Goal: Task Accomplishment & Management: Use online tool/utility

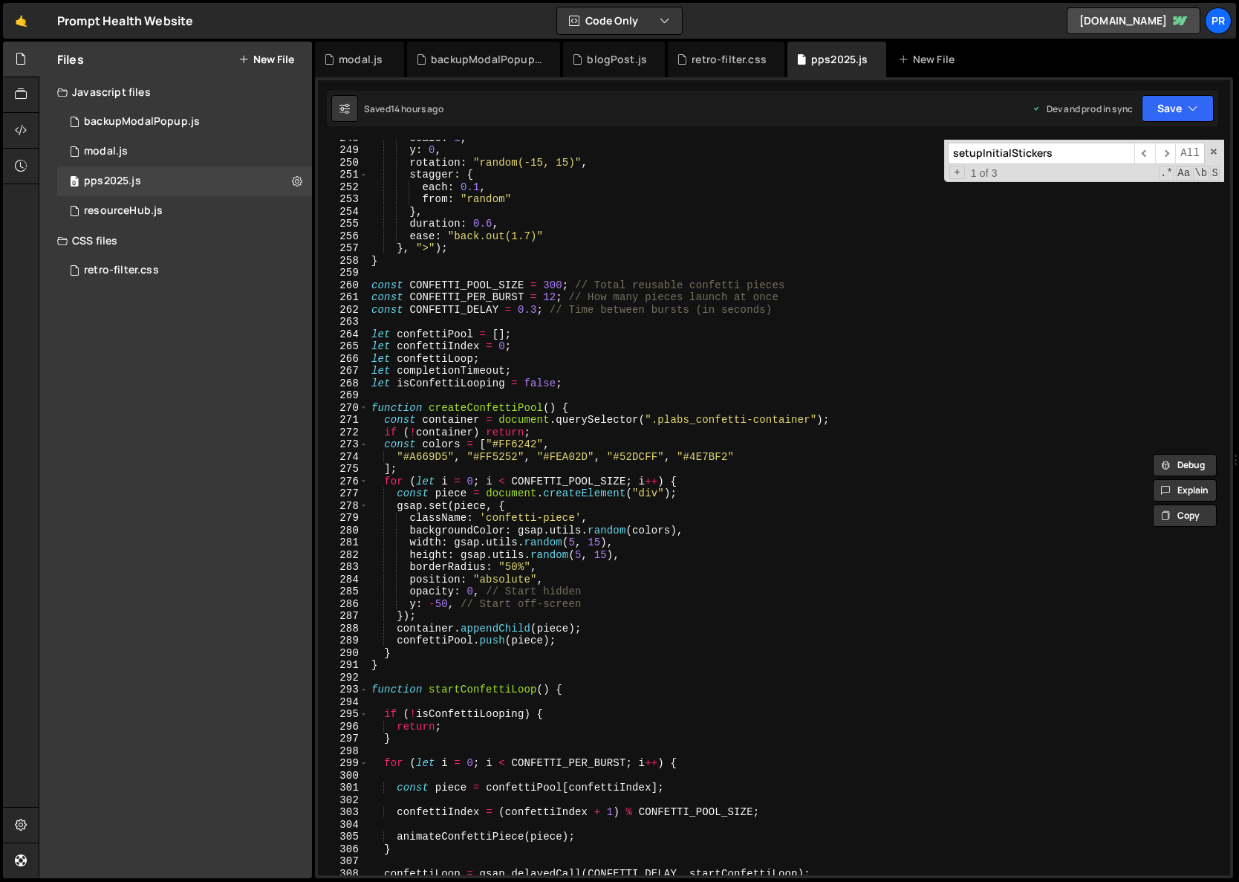
scroll to position [3036, 0]
type textarea "}"
click at [408, 264] on div "scale : 1 , y : 0 , rotation : "random(-15, 15)" , stagger : { each : 0.1 , fro…" at bounding box center [797, 512] width 856 height 760
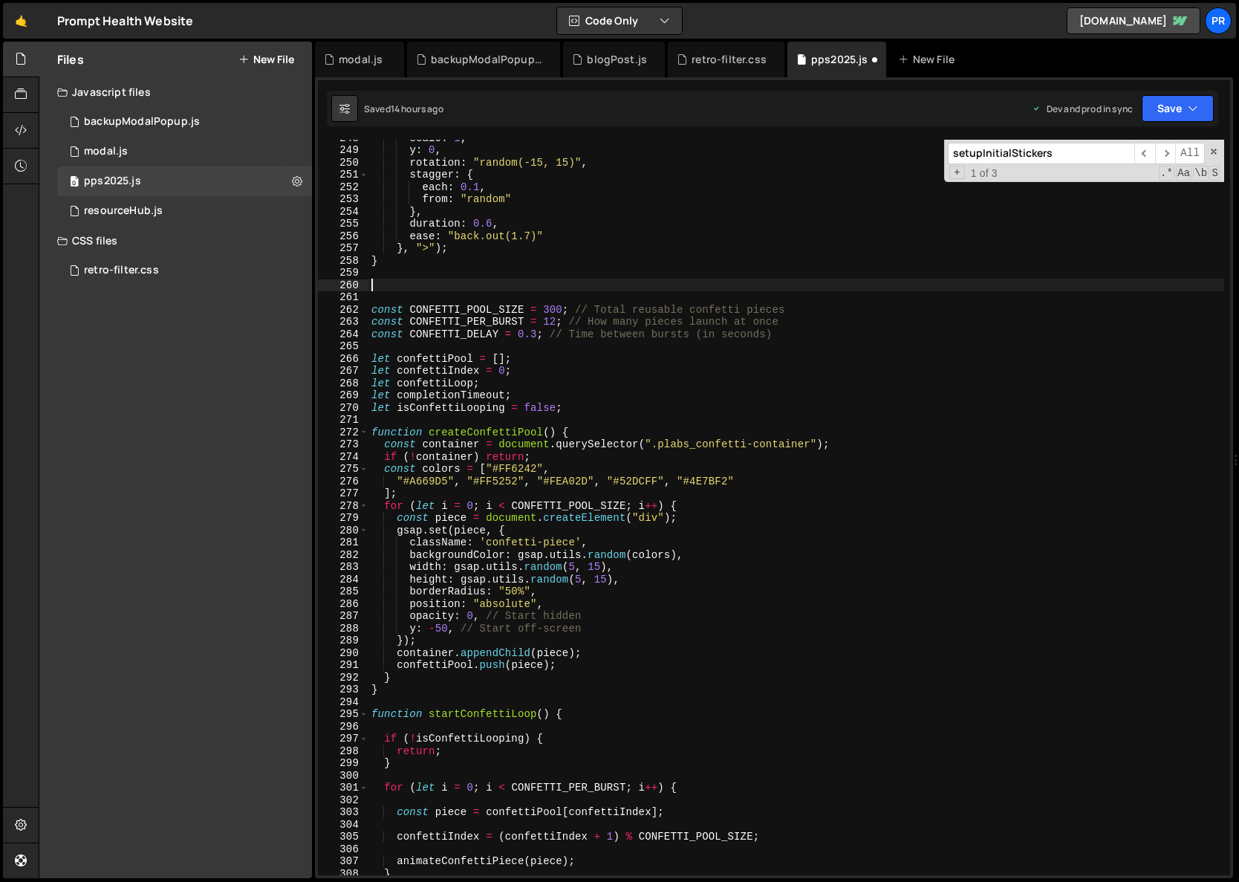
paste textarea "}"
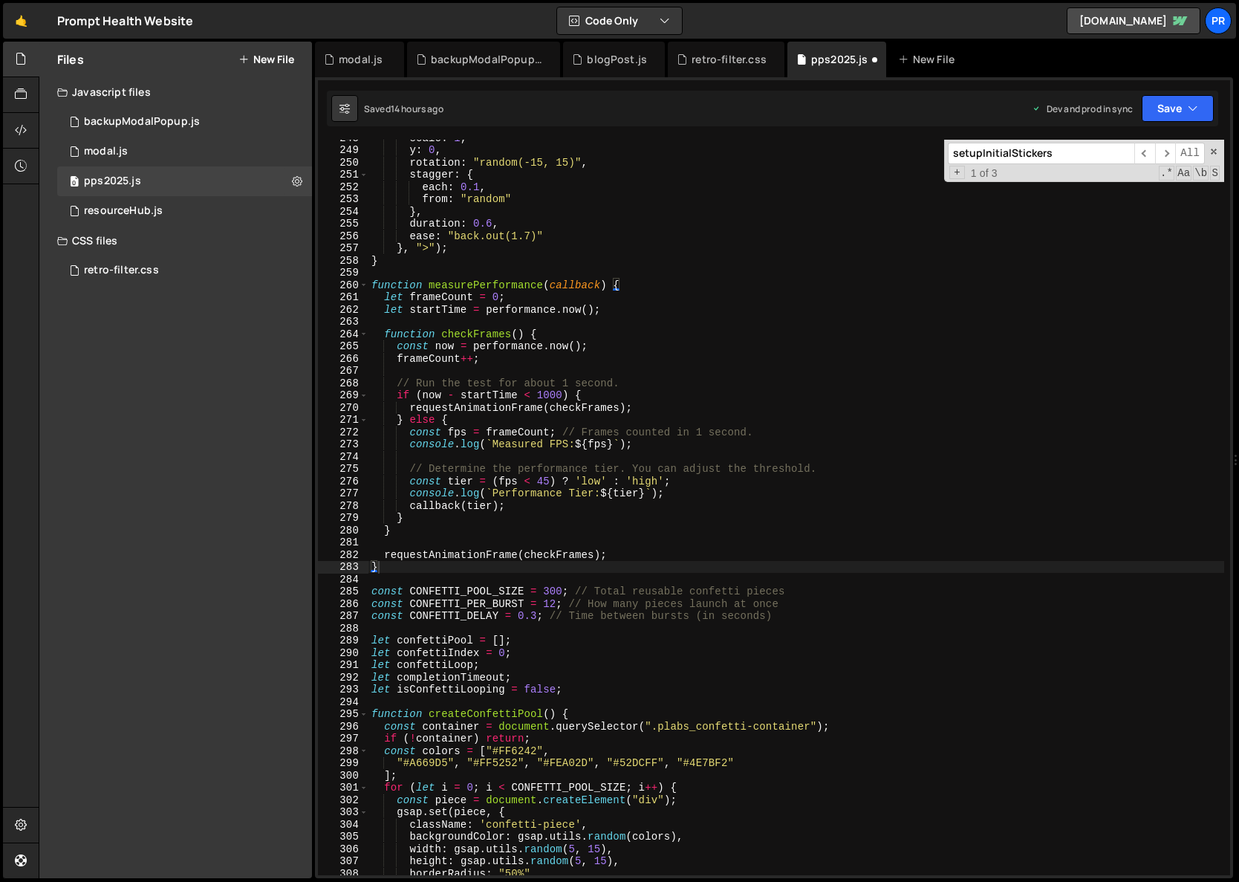
scroll to position [3052, 0]
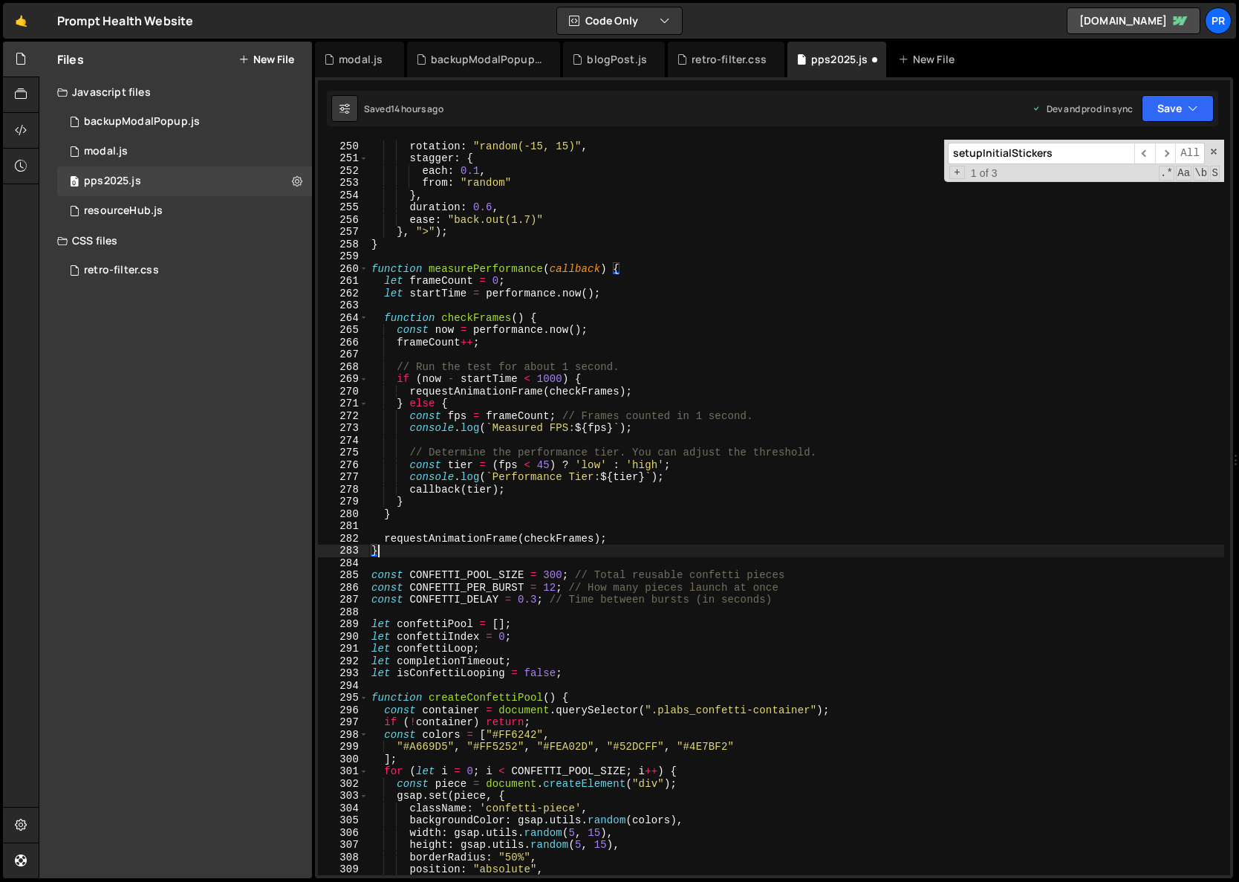
click at [804, 601] on div "y : 0 , rotation : "random(-15, 15)" , stagger : { each : 0.1 , from : "random"…" at bounding box center [797, 508] width 856 height 760
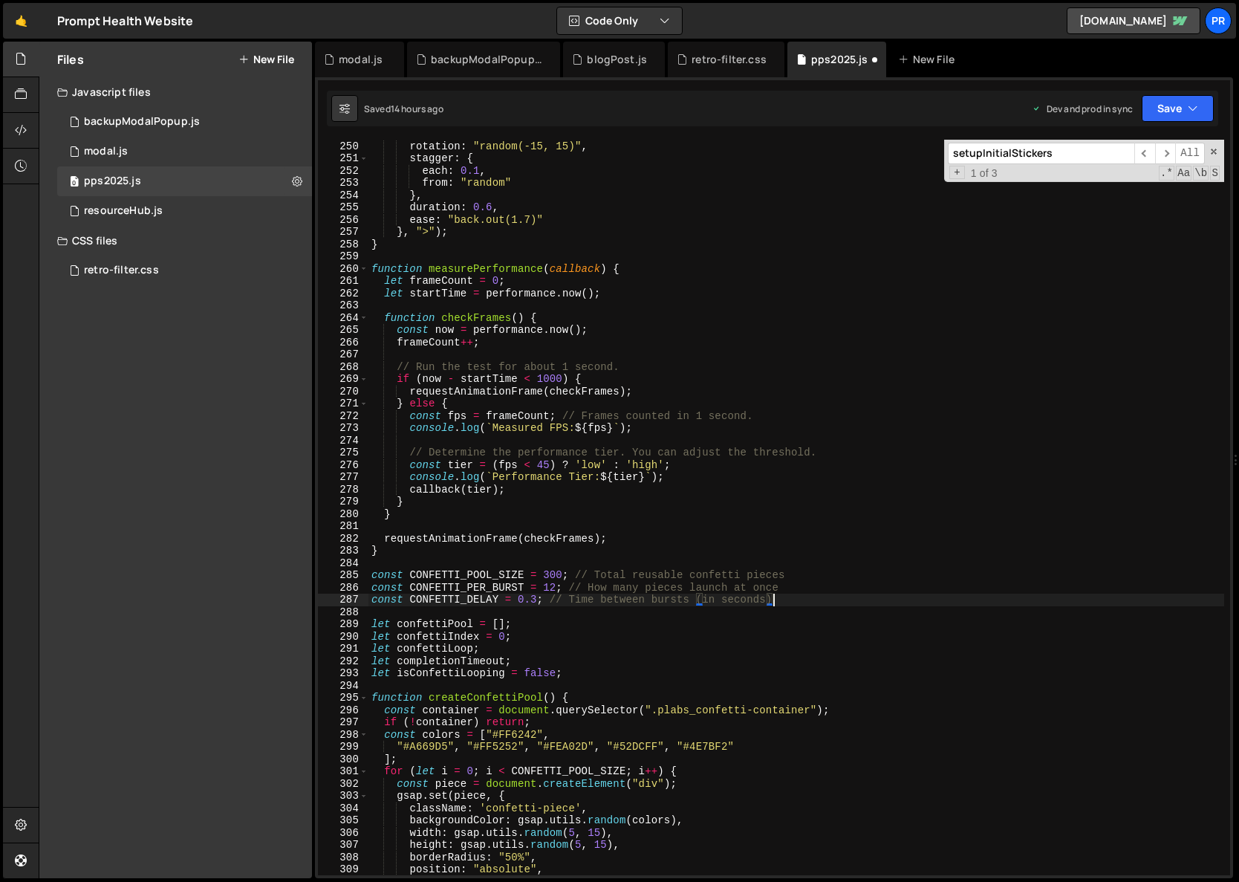
type textarea "const CONFETTI_DELAY = 0.3; // Time between bursts (in seconds)"
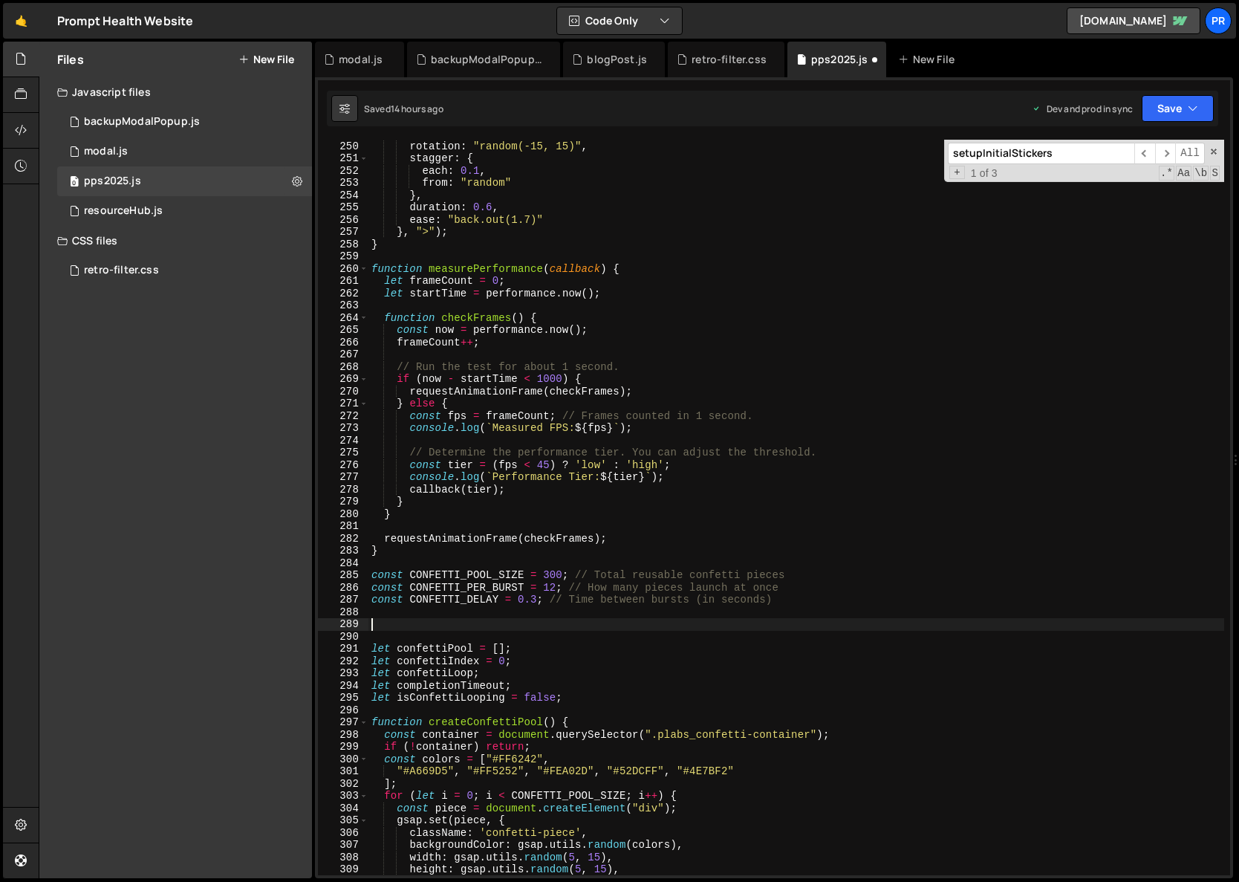
paste textarea "};"
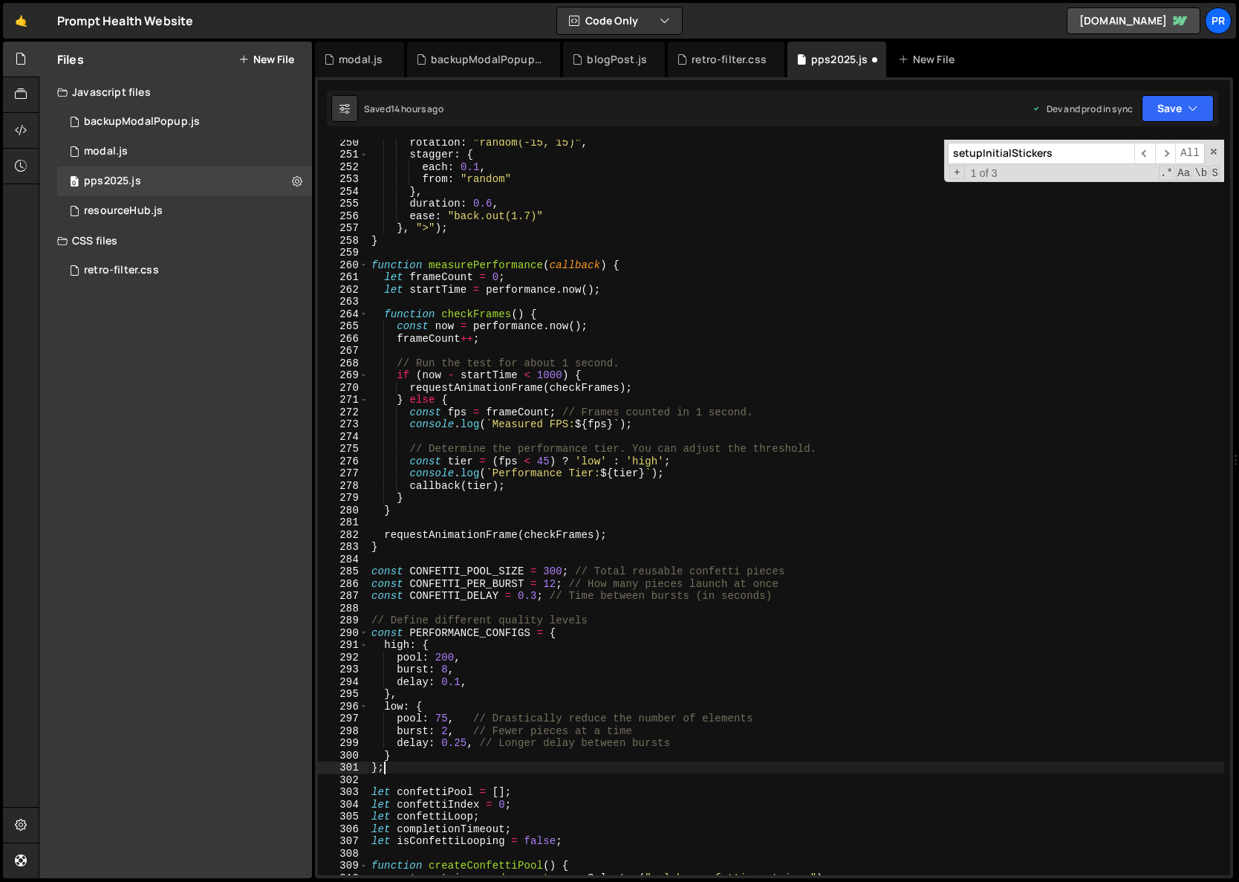
scroll to position [3056, 0]
drag, startPoint x: 598, startPoint y: 620, endPoint x: 344, endPoint y: 617, distance: 254.1
click at [344, 617] on div "}; 250 251 252 253 254 255 256 257 258 259 260 261 262 263 264 265 266 267 268 …" at bounding box center [774, 508] width 912 height 736
type textarea "// Define different quality levels"
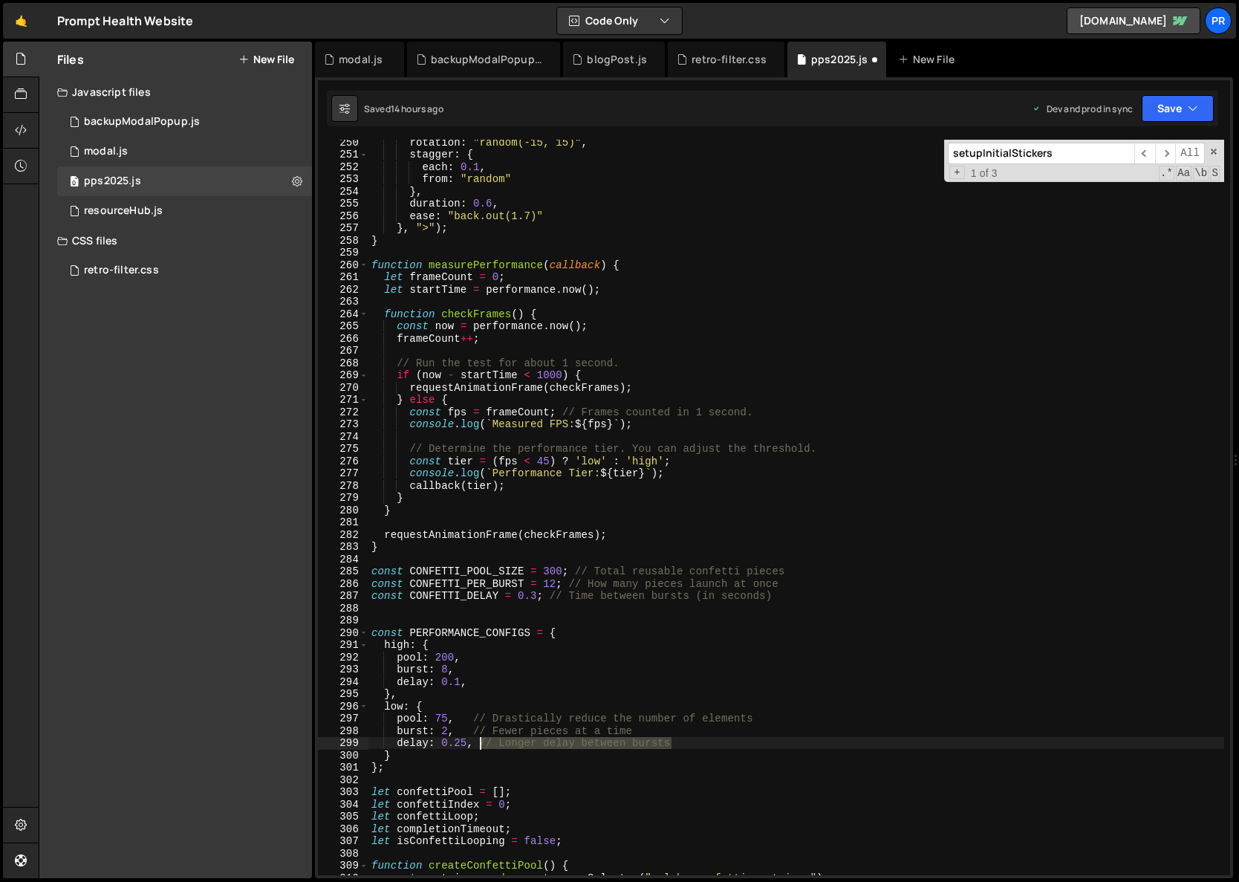
drag, startPoint x: 692, startPoint y: 745, endPoint x: 478, endPoint y: 744, distance: 214.0
click at [478, 744] on div "rotation : "random(-15, 15)" , stagger : { each : 0.1 , from : "random" } , dur…" at bounding box center [797, 516] width 856 height 760
drag, startPoint x: 643, startPoint y: 733, endPoint x: 473, endPoint y: 730, distance: 170.2
click at [473, 730] on div "rotation : "random(-15, 15)" , stagger : { each : 0.1 , from : "random" } , dur…" at bounding box center [797, 516] width 856 height 760
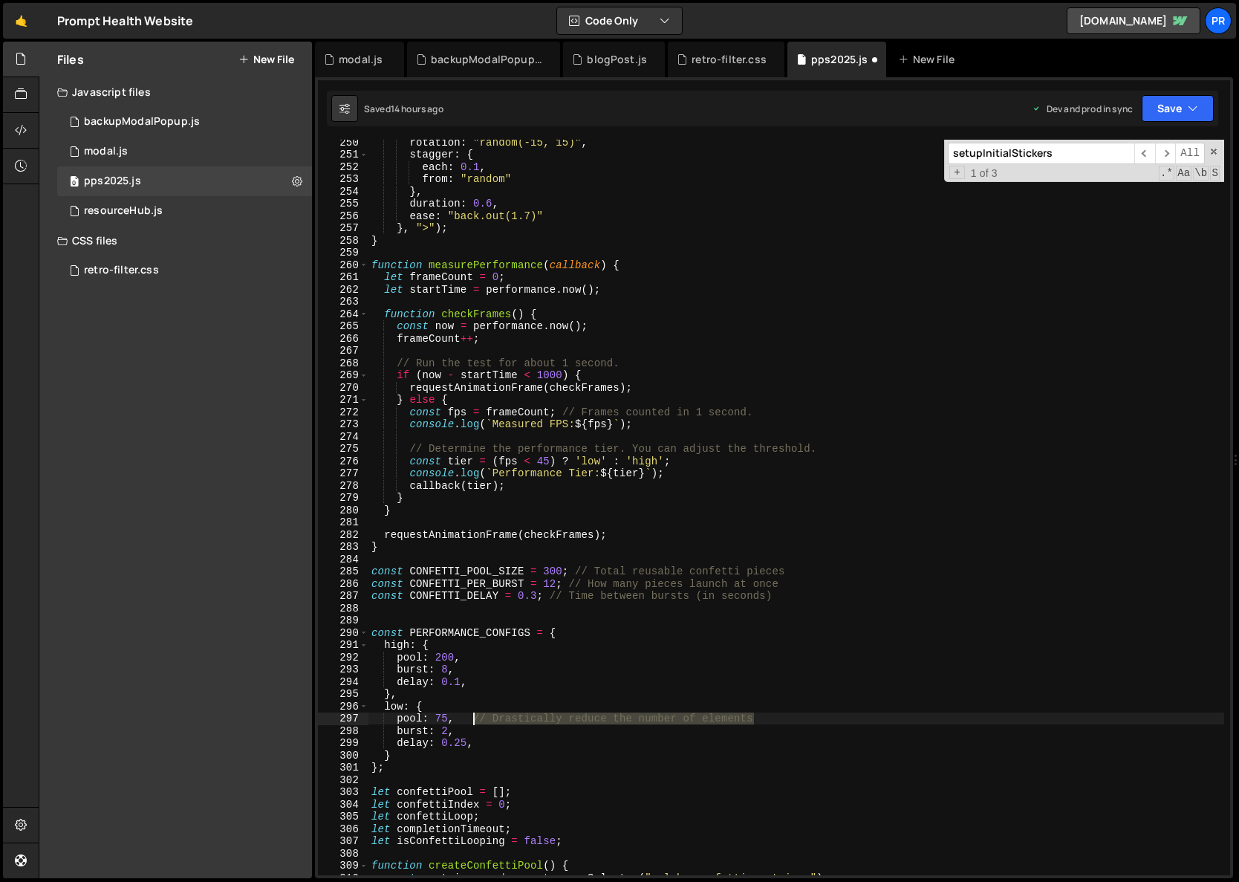
drag, startPoint x: 749, startPoint y: 717, endPoint x: 473, endPoint y: 715, distance: 276.4
click at [473, 715] on div "rotation : "random(-15, 15)" , stagger : { each : 0.1 , from : "random" } , dur…" at bounding box center [797, 516] width 856 height 760
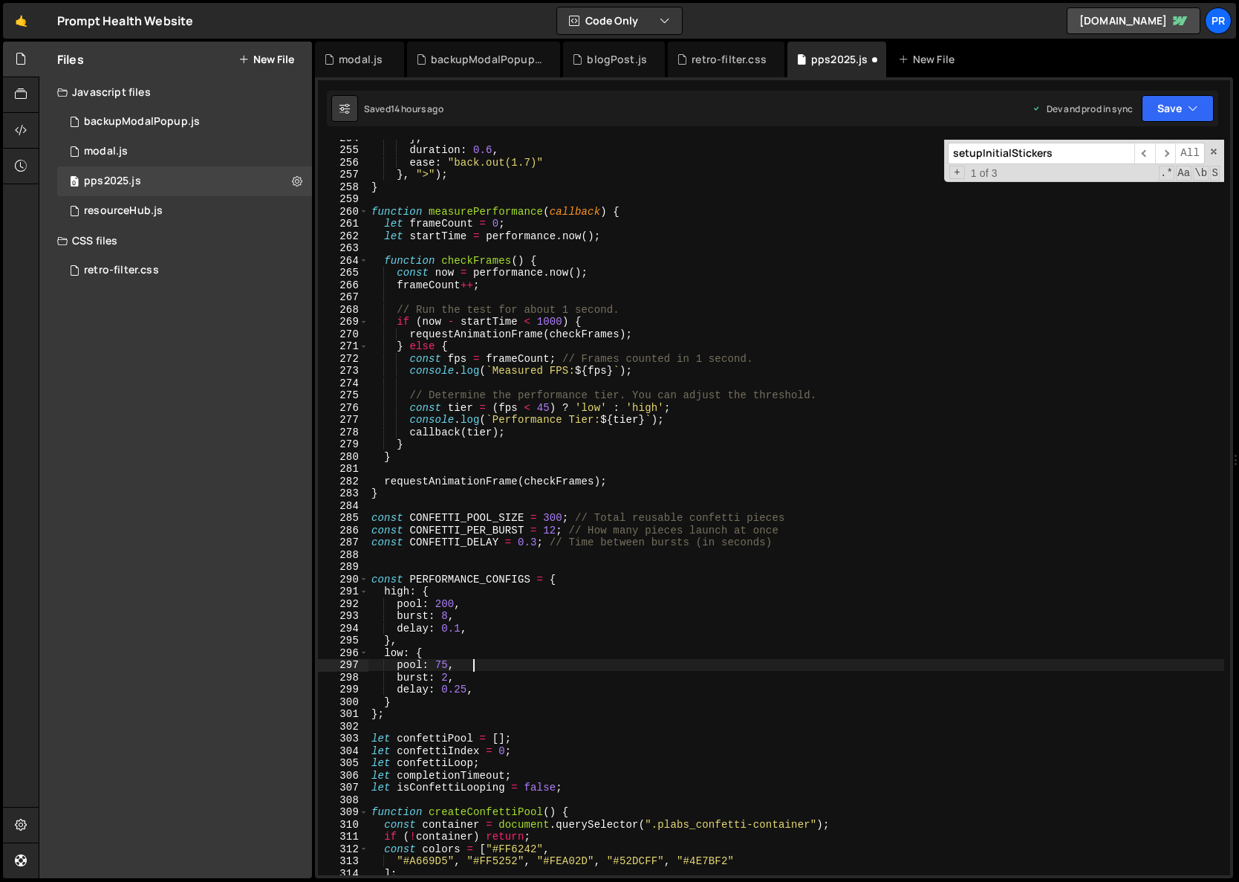
scroll to position [3109, 0]
click at [439, 663] on div "} , duration : 0.6 , ease : "back.out(1.7)" } , ">" ) ; } function measurePerfo…" at bounding box center [797, 512] width 856 height 760
click at [548, 516] on div "} , duration : 0.6 , ease : "back.out(1.7)" } , ">" ) ; } function measurePerfo…" at bounding box center [797, 512] width 856 height 760
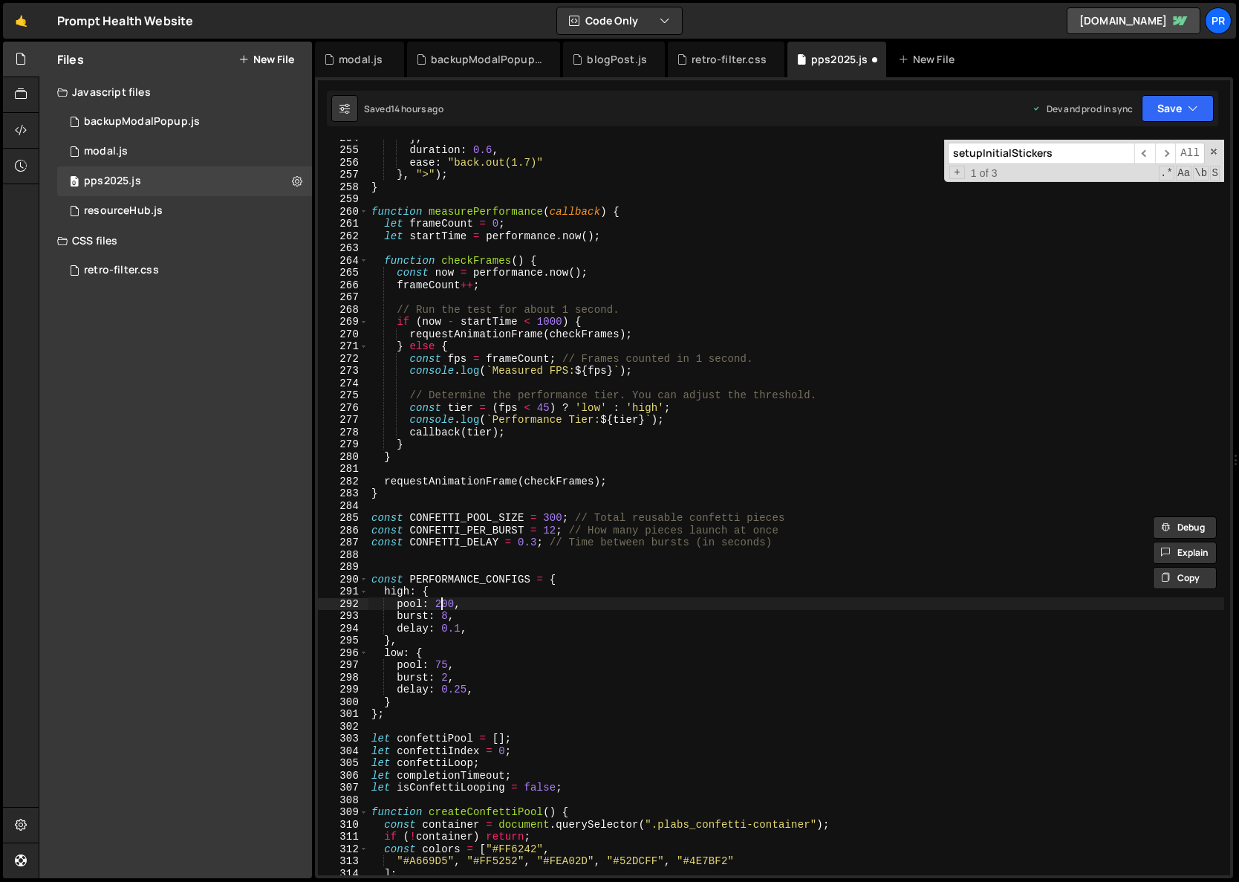
click at [444, 603] on div "} , duration : 0.6 , ease : "back.out(1.7)" } , ">" ) ; } function measurePerfo…" at bounding box center [797, 512] width 856 height 760
paste textarea "3"
click at [551, 529] on div "} , duration : 0.6 , ease : "back.out(1.7)" } , ">" ) ; } function measurePerfo…" at bounding box center [797, 512] width 856 height 760
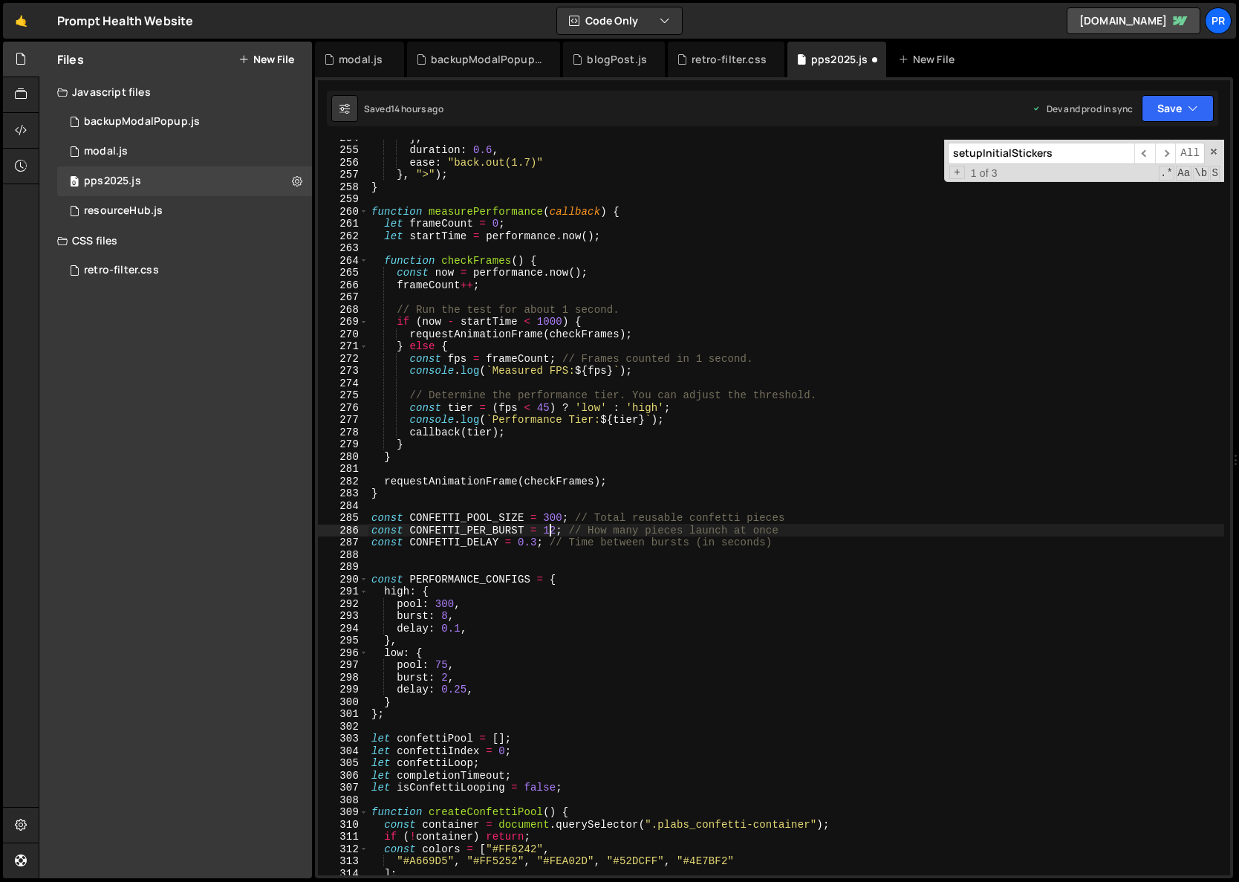
click at [551, 529] on div "} , duration : 0.6 , ease : "back.out(1.7)" } , ">" ) ; } function measurePerfo…" at bounding box center [797, 512] width 856 height 760
click at [444, 617] on div "} , duration : 0.6 , ease : "back.out(1.7)" } , ">" ) ; } function measurePerfo…" at bounding box center [797, 512] width 856 height 760
paste textarea "12"
drag, startPoint x: 517, startPoint y: 541, endPoint x: 536, endPoint y: 539, distance: 18.7
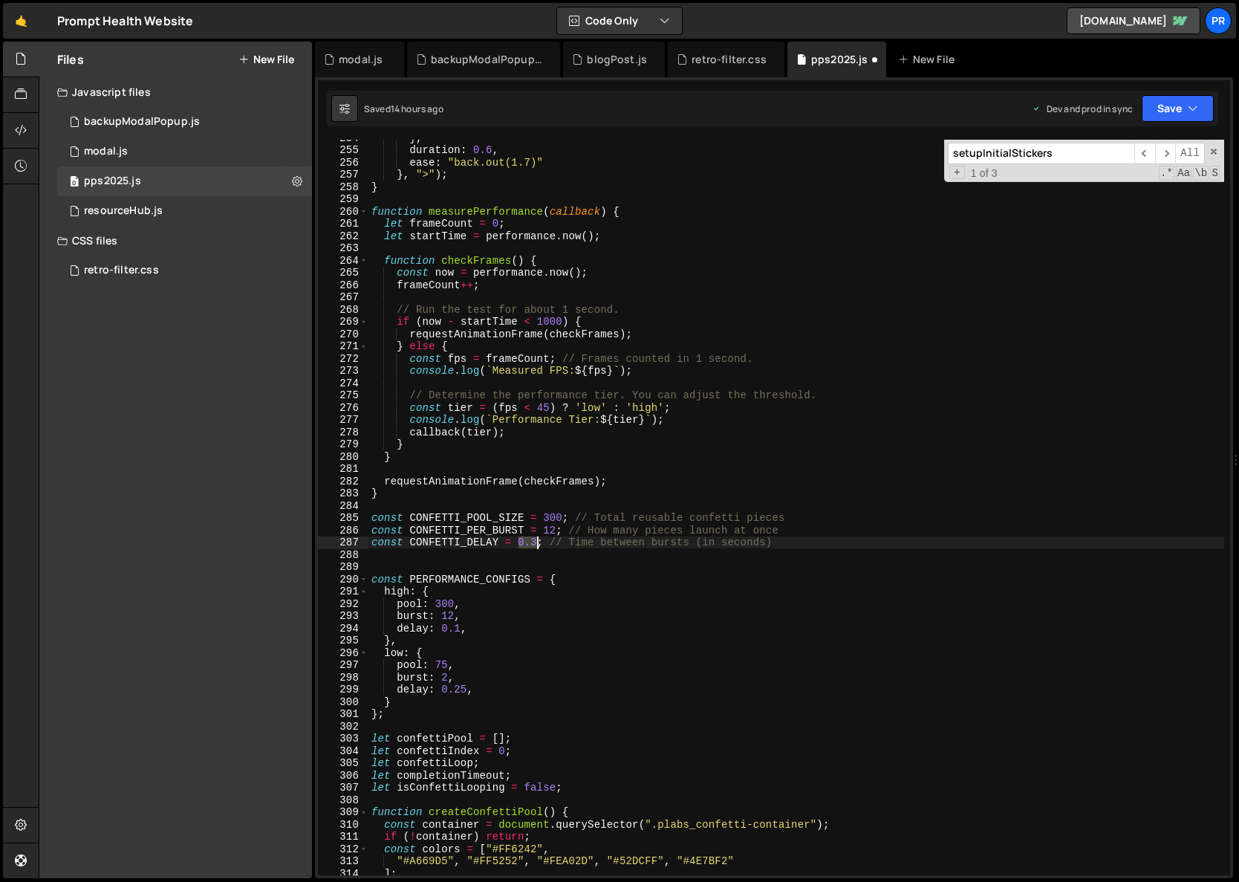
click at [536, 539] on div "} , duration : 0.6 , ease : "back.out(1.7)" } , ">" ) ; } function measurePerfo…" at bounding box center [797, 512] width 856 height 760
click at [477, 626] on div "} , duration : 0.6 , ease : "back.out(1.7)" } , ">" ) ; } function measurePerfo…" at bounding box center [797, 512] width 856 height 760
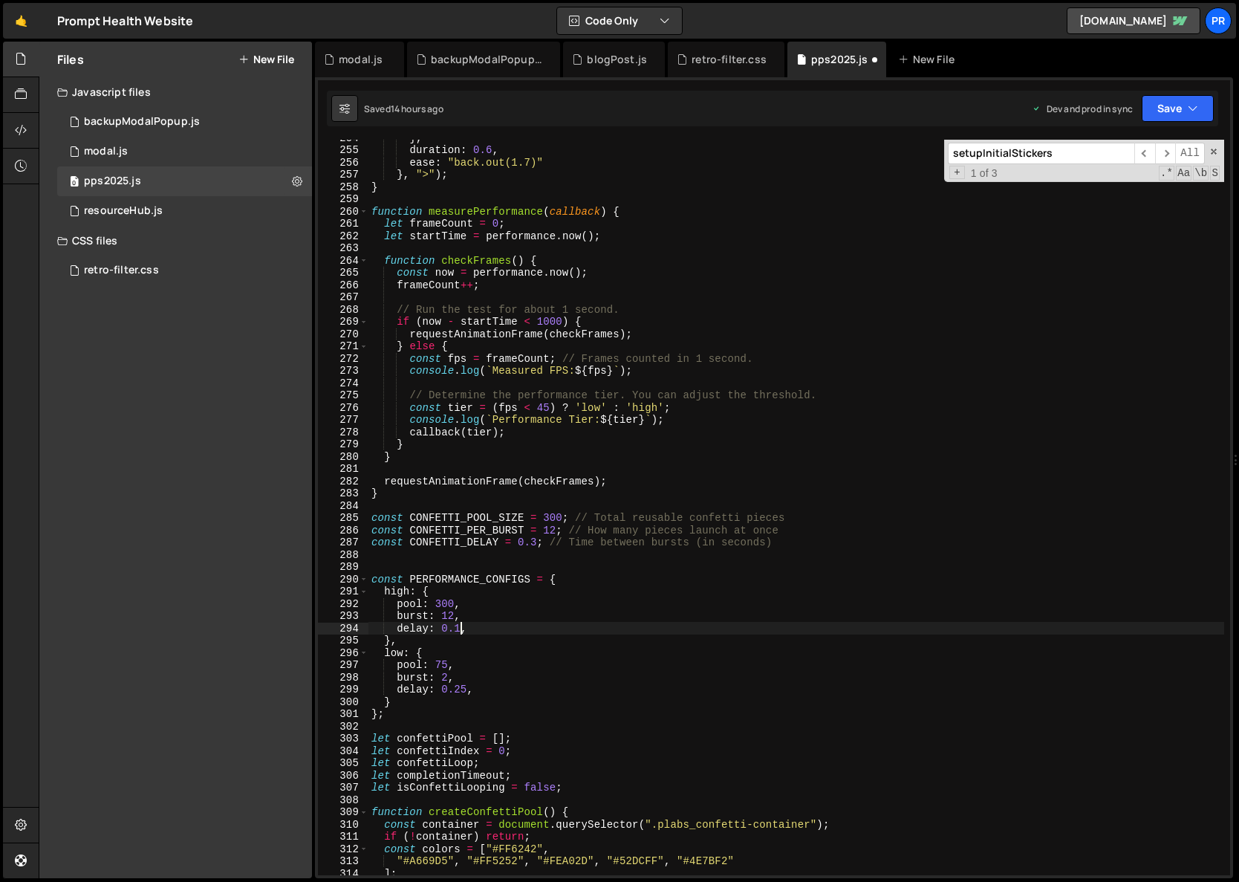
click at [461, 626] on div "} , duration : 0.6 , ease : "back.out(1.7)" } , ">" ) ; } function measurePerfo…" at bounding box center [797, 512] width 856 height 760
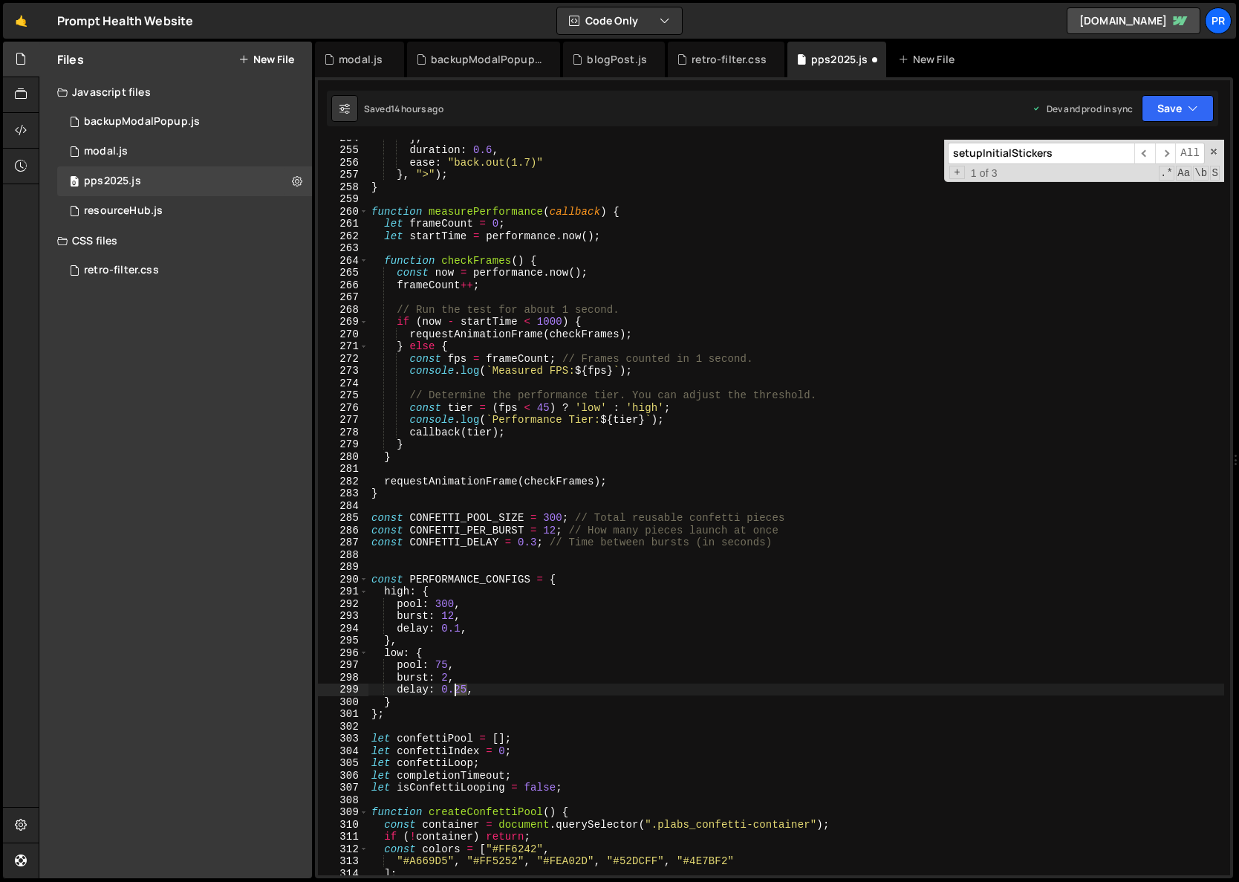
drag, startPoint x: 466, startPoint y: 689, endPoint x: 453, endPoint y: 689, distance: 12.7
click at [453, 689] on div "} , duration : 0.6 , ease : "back.out(1.7)" } , ">" ) ; } function measurePerfo…" at bounding box center [797, 512] width 856 height 760
click at [493, 691] on div "} , duration : 0.6 , ease : "back.out(1.7)" } , ">" ) ; } function measurePerfo…" at bounding box center [797, 512] width 856 height 760
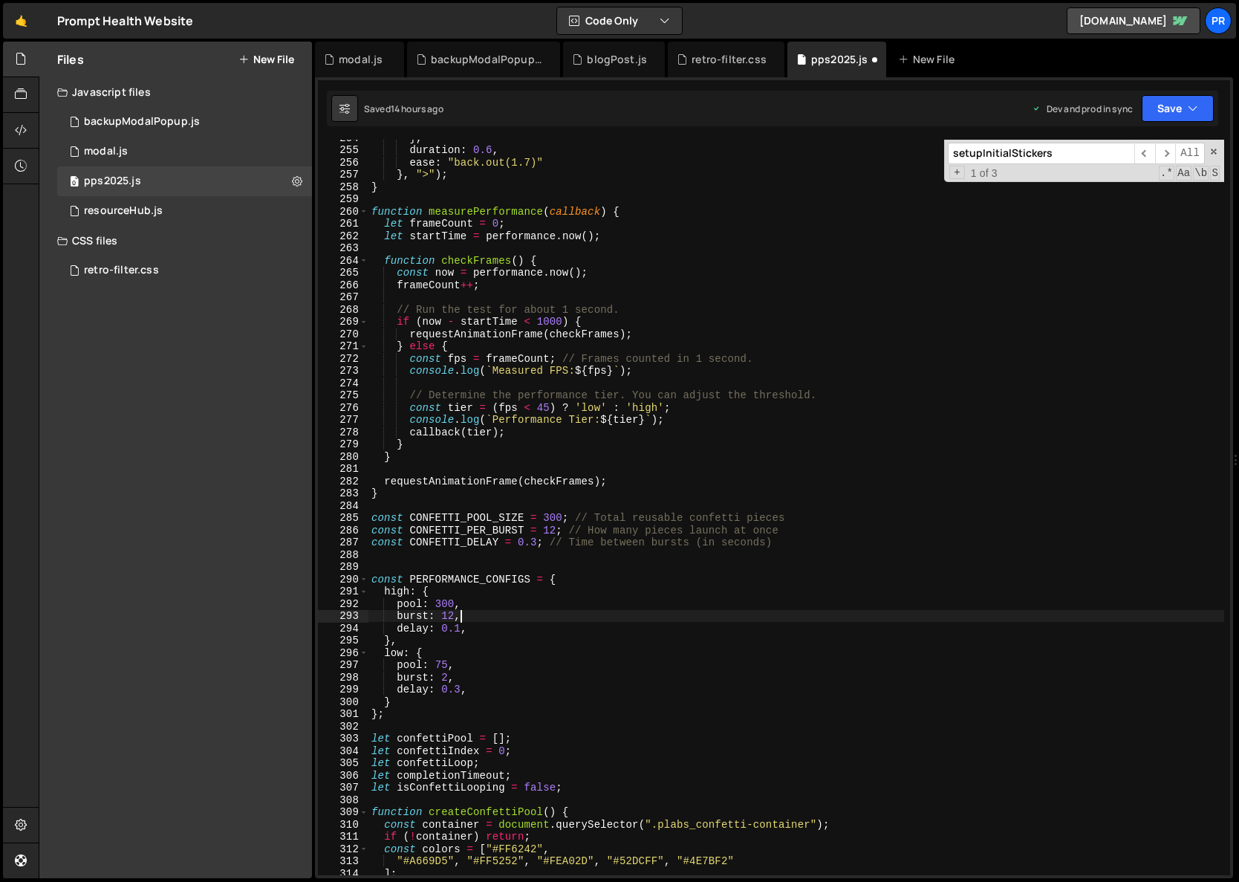
click at [481, 612] on div "} , duration : 0.6 , ease : "back.out(1.7)" } , ">" ) ; } function measurePerfo…" at bounding box center [797, 512] width 856 height 760
click at [401, 715] on div "} , duration : 0.6 , ease : "back.out(1.7)" } , ">" ) ; } function measurePerfo…" at bounding box center [797, 510] width 856 height 760
type textarea "};"
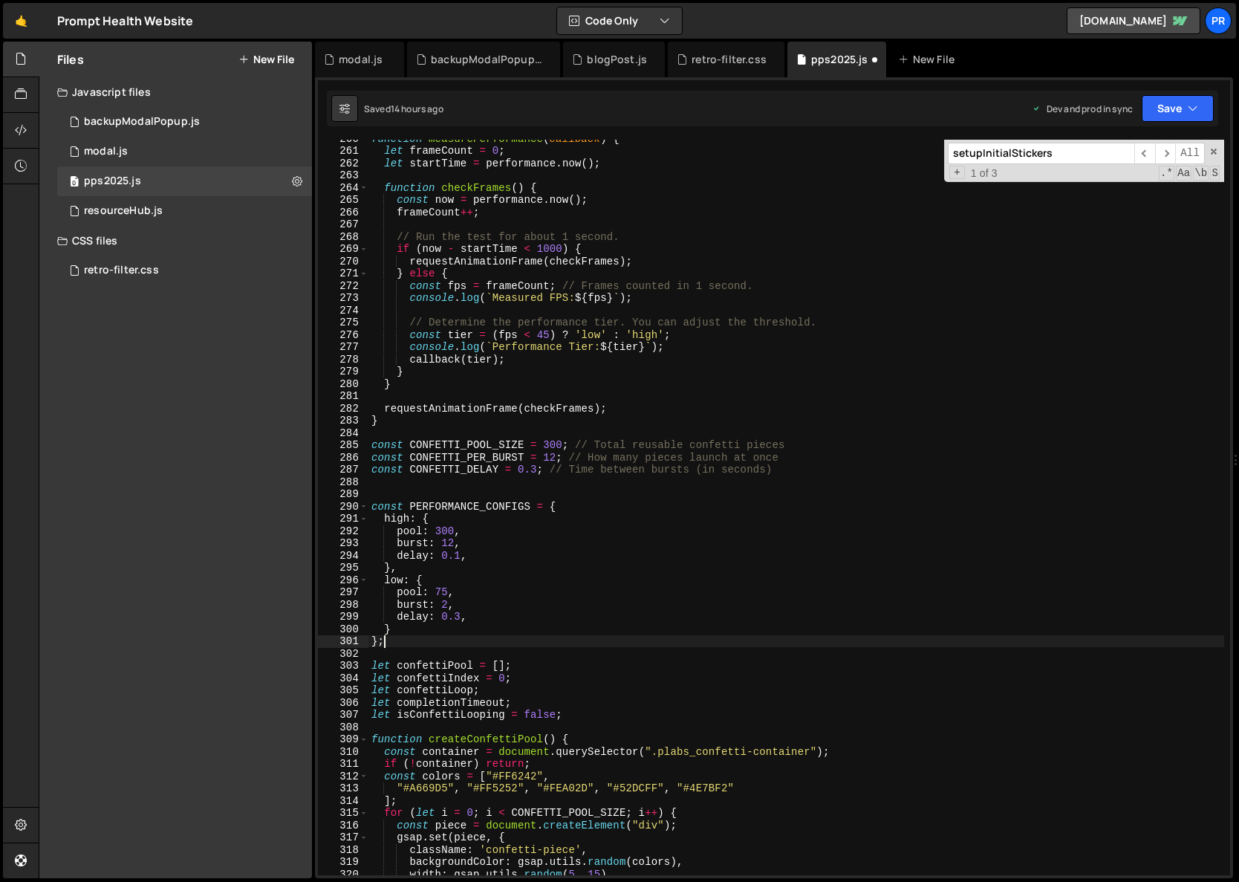
scroll to position [3182, 0]
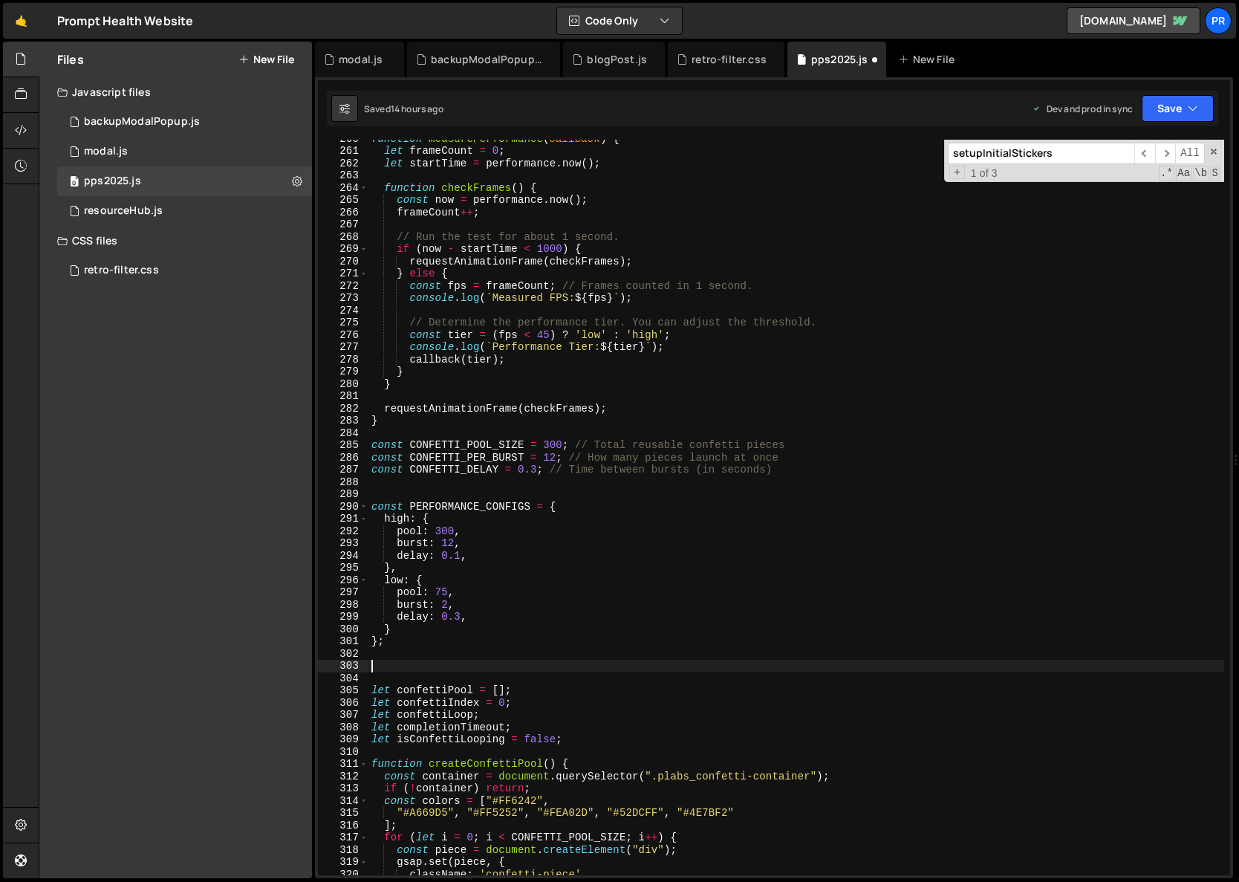
paste textarea "});"
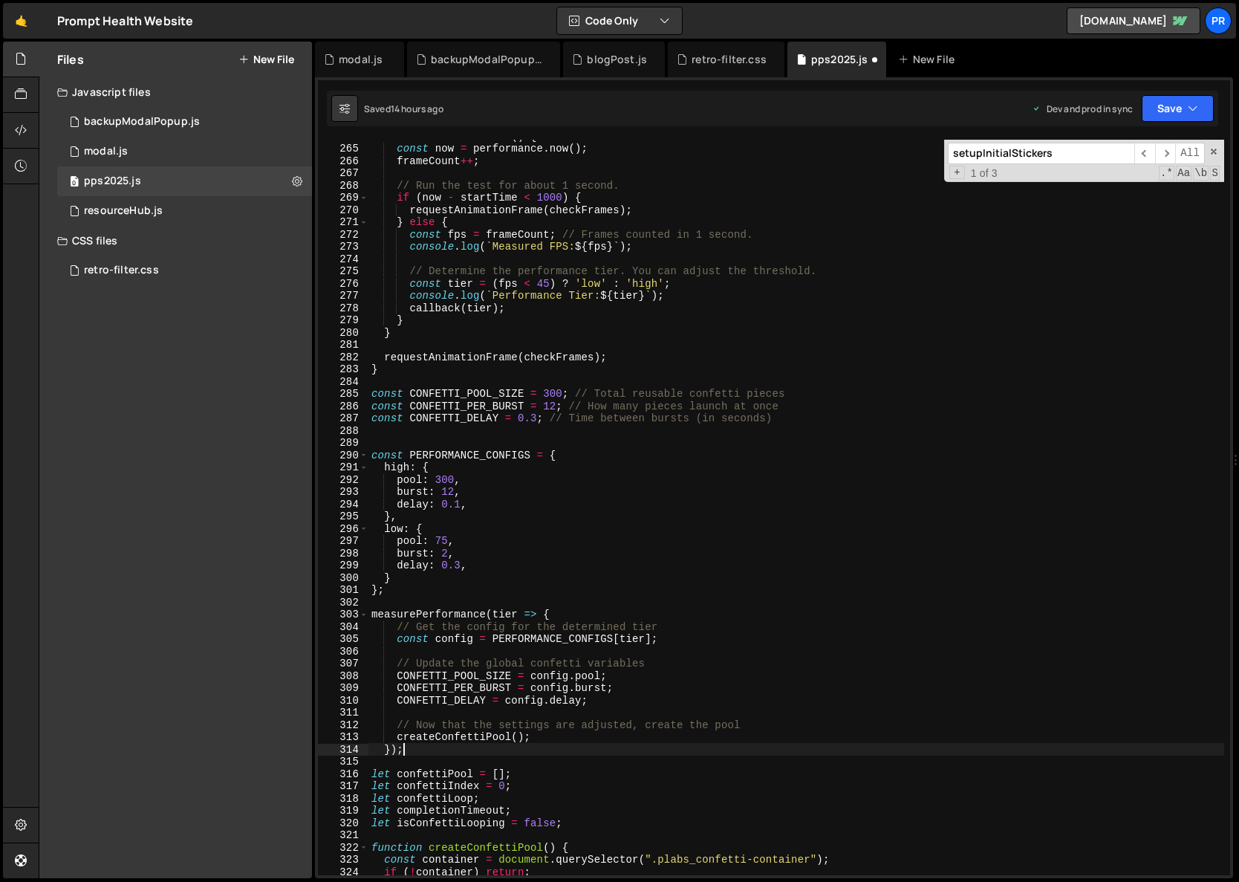
scroll to position [3283, 0]
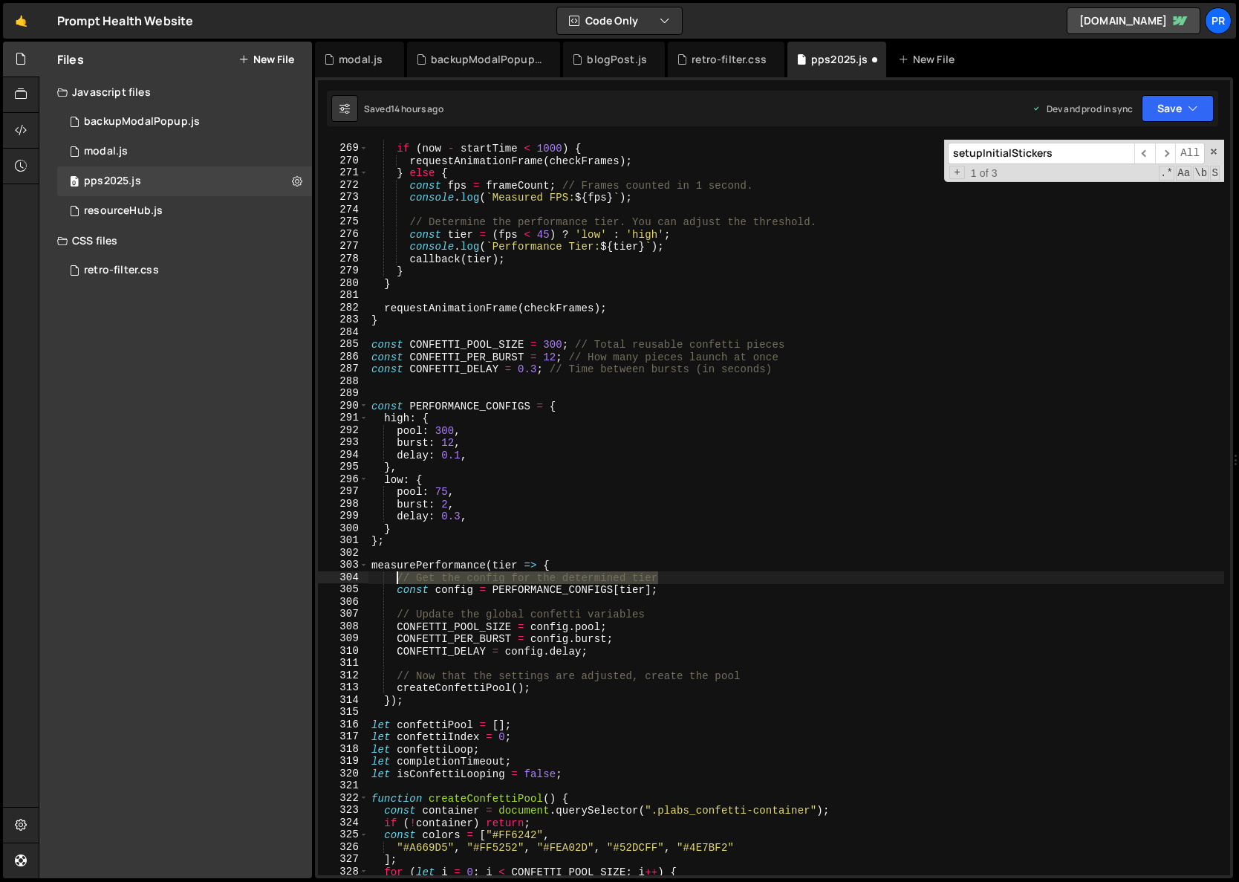
drag, startPoint x: 666, startPoint y: 578, endPoint x: 395, endPoint y: 574, distance: 271.2
click at [395, 574] on div "// Run the test for about 1 second. if ( now - startTime < 1000 ) { requestAnim…" at bounding box center [797, 510] width 856 height 760
type textarea "// Get the config for the determined tier"
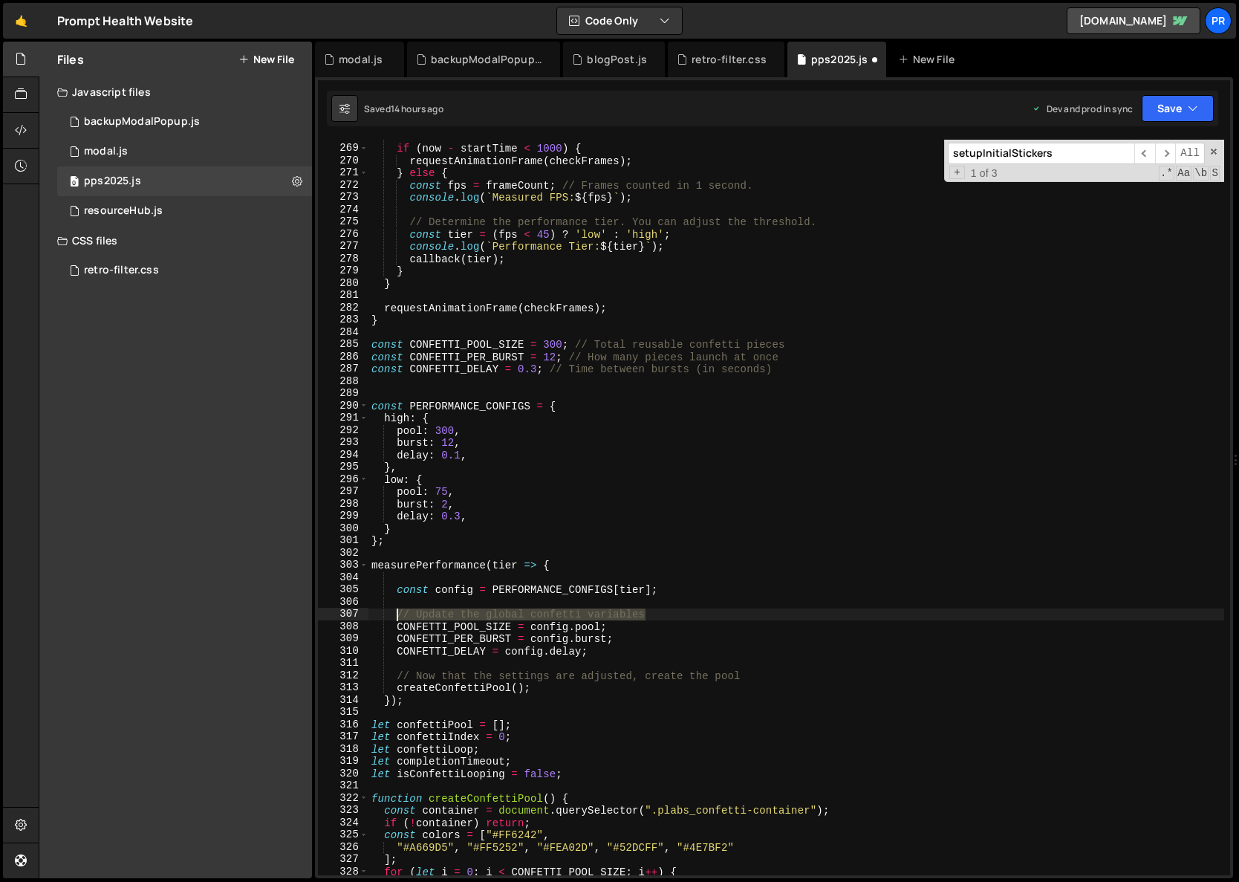
drag, startPoint x: 649, startPoint y: 615, endPoint x: 398, endPoint y: 613, distance: 251.9
click at [398, 613] on div "// Run the test for about 1 second. if ( now - startTime < 1000 ) { requestAnim…" at bounding box center [797, 510] width 856 height 760
type textarea "// Update the global confetti variables"
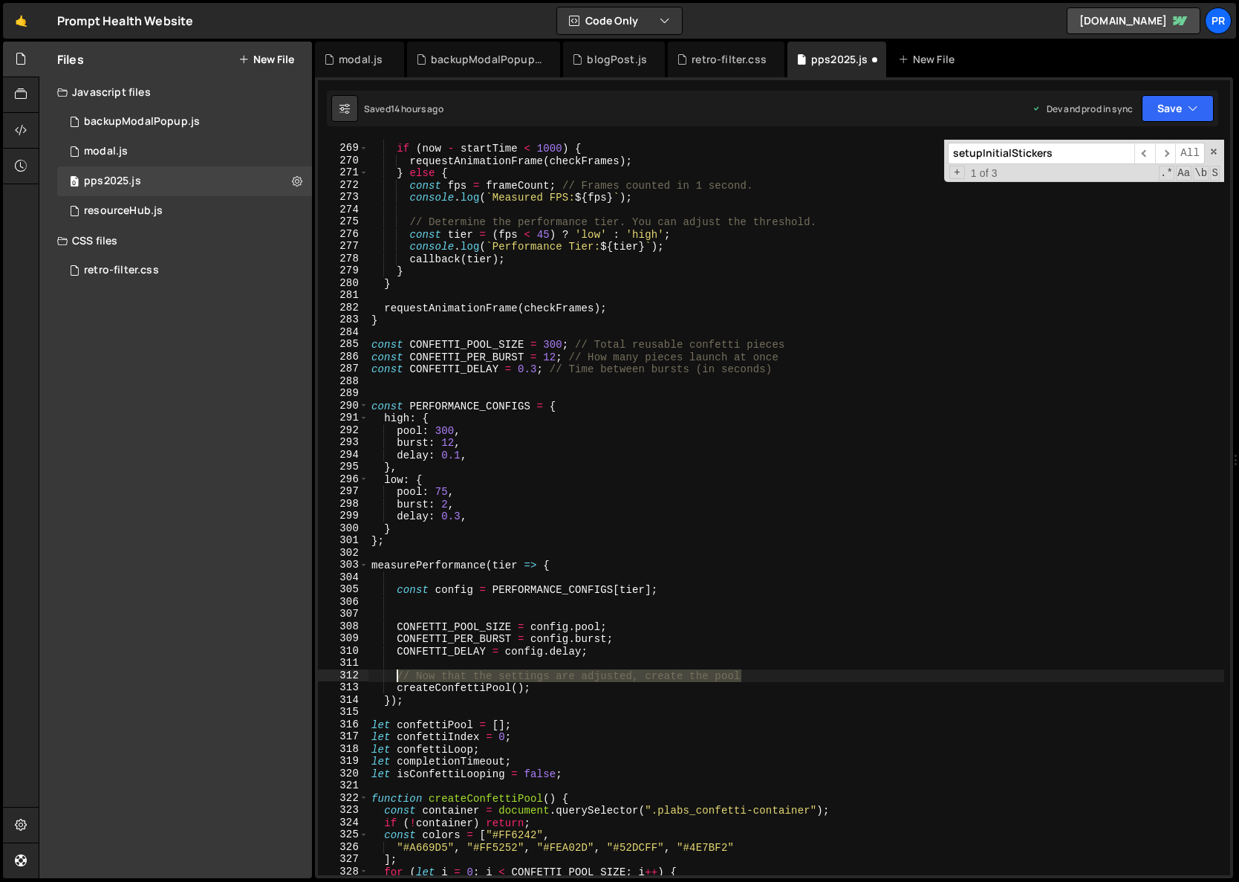
drag, startPoint x: 743, startPoint y: 676, endPoint x: 399, endPoint y: 674, distance: 344.0
click at [399, 674] on div "// Run the test for about 1 second. if ( now - startTime < 1000 ) { requestAnim…" at bounding box center [797, 510] width 856 height 760
type textarea "// Now that the settings are adjusted, create the pool"
click at [457, 690] on div "// Run the test for about 1 second. if ( now - startTime < 1000 ) { requestAnim…" at bounding box center [797, 510] width 856 height 760
type textarea "createConfettiPool();"
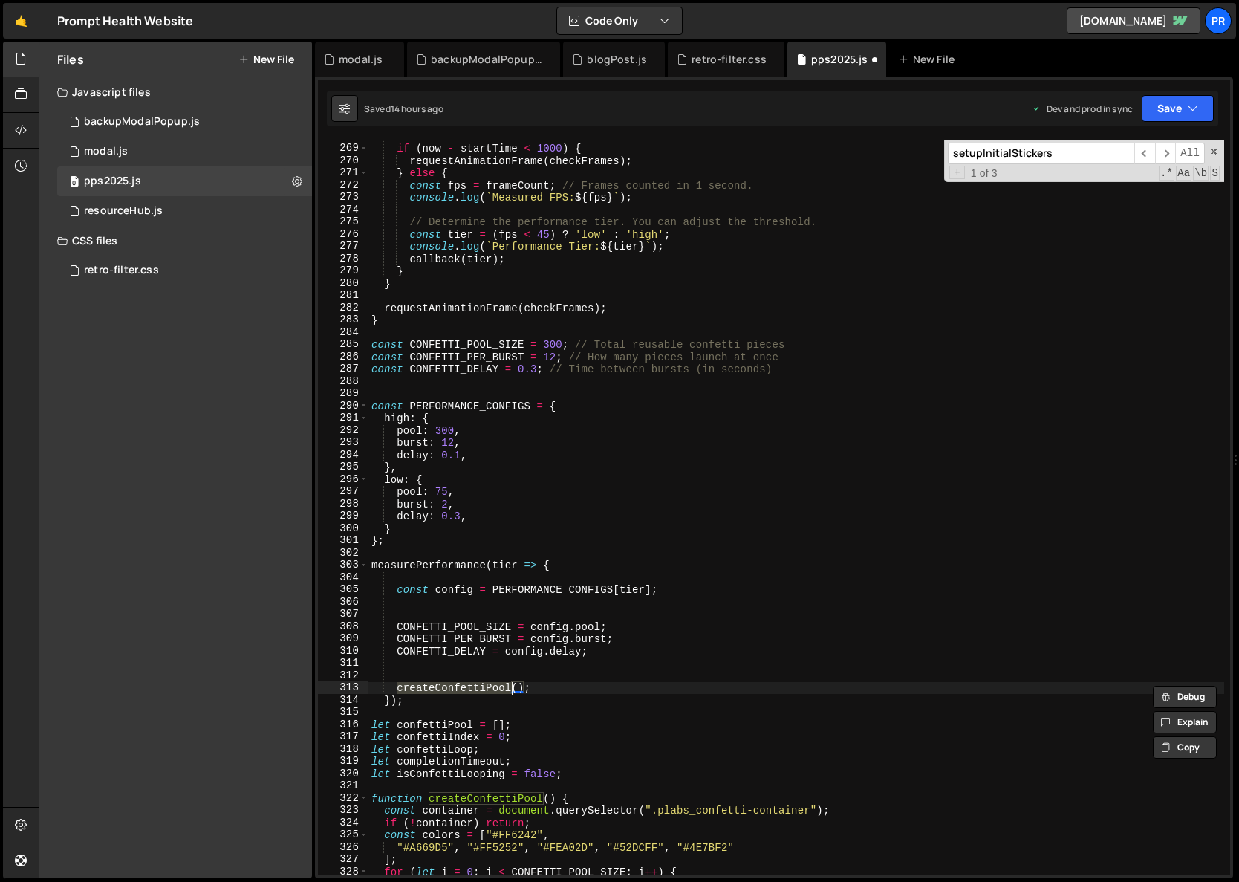
click at [457, 690] on div "// Run the test for about 1 second. if ( now - startTime < 1000 ) { requestAnim…" at bounding box center [797, 510] width 856 height 760
type input "createConfettiPool"
click at [1160, 148] on span "​" at bounding box center [1165, 154] width 21 height 22
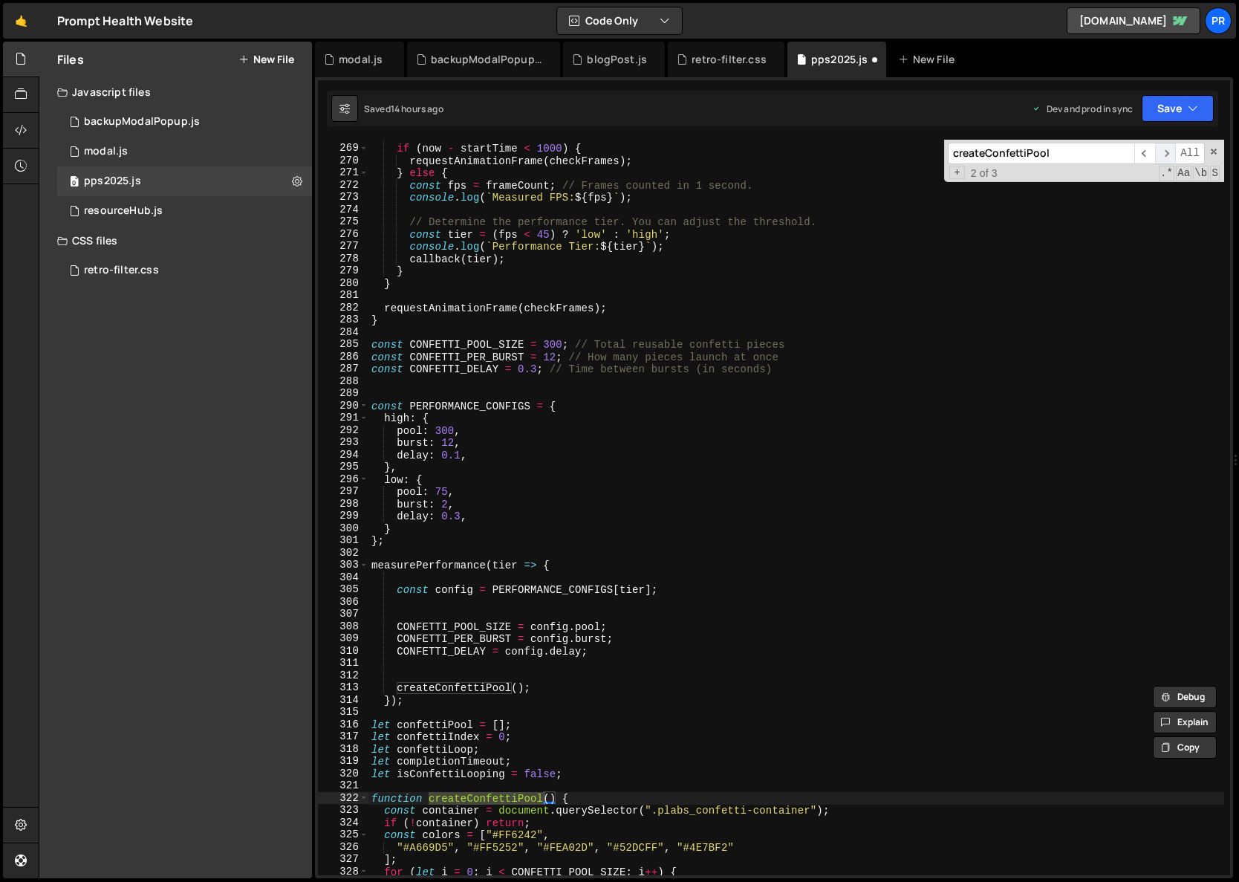
click at [1160, 149] on span "​" at bounding box center [1165, 154] width 21 height 22
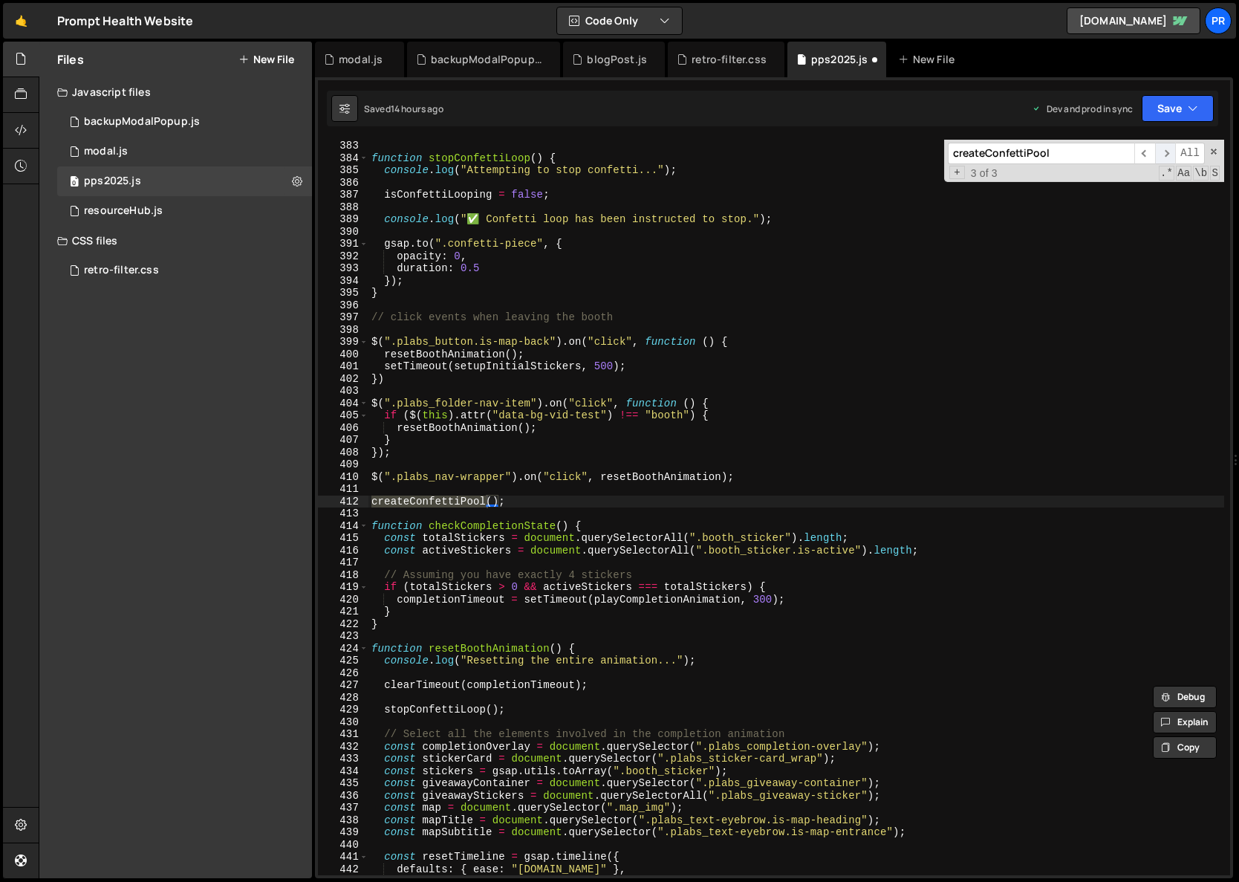
scroll to position [4683, 0]
type textarea "createConfettiPool();"
drag, startPoint x: 489, startPoint y: 507, endPoint x: 348, endPoint y: 501, distance: 141.3
click at [348, 501] on div "createConfettiPool(); 383 384 385 386 387 388 389 390 391 392 393 394 395 396 3…" at bounding box center [774, 508] width 912 height 736
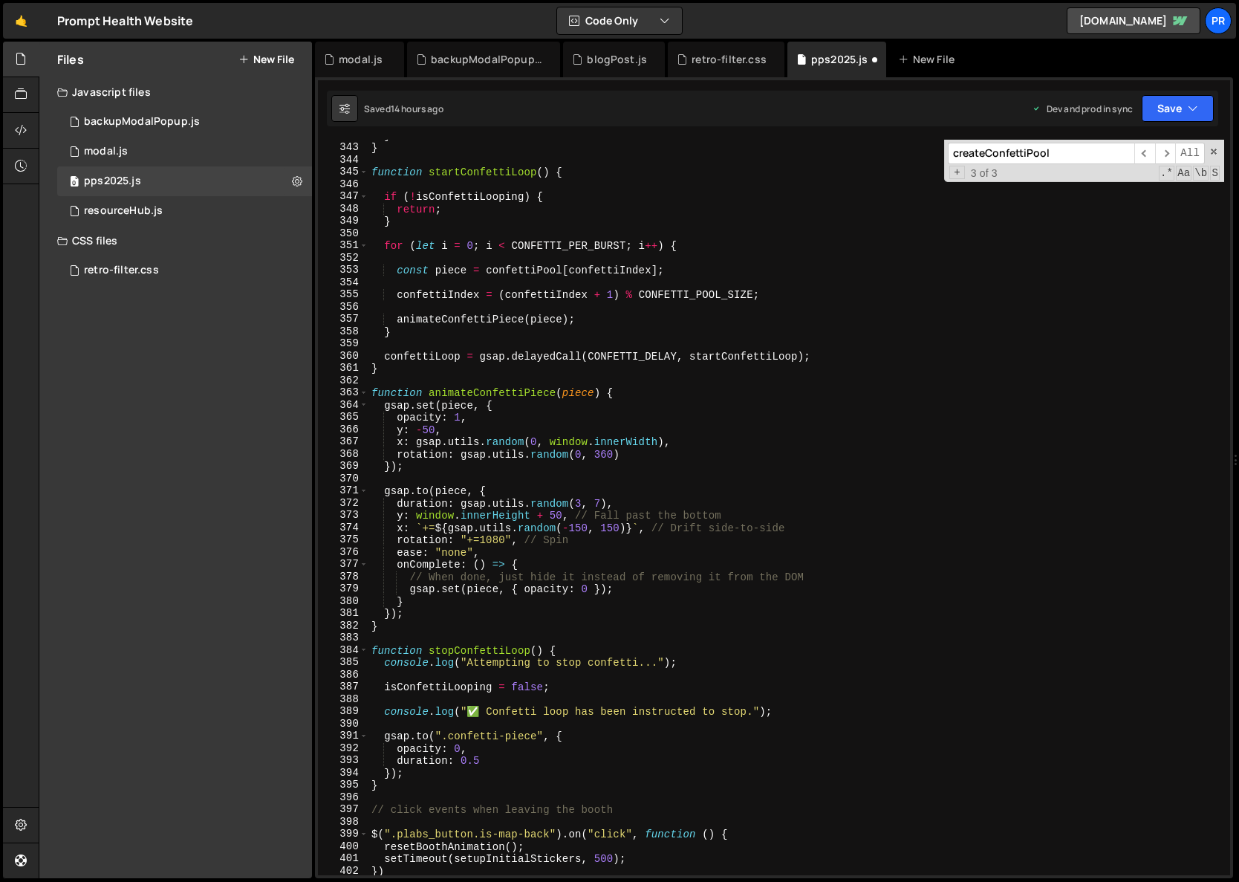
scroll to position [4190, 0]
click at [1185, 108] on button "Save" at bounding box center [1178, 108] width 72 height 27
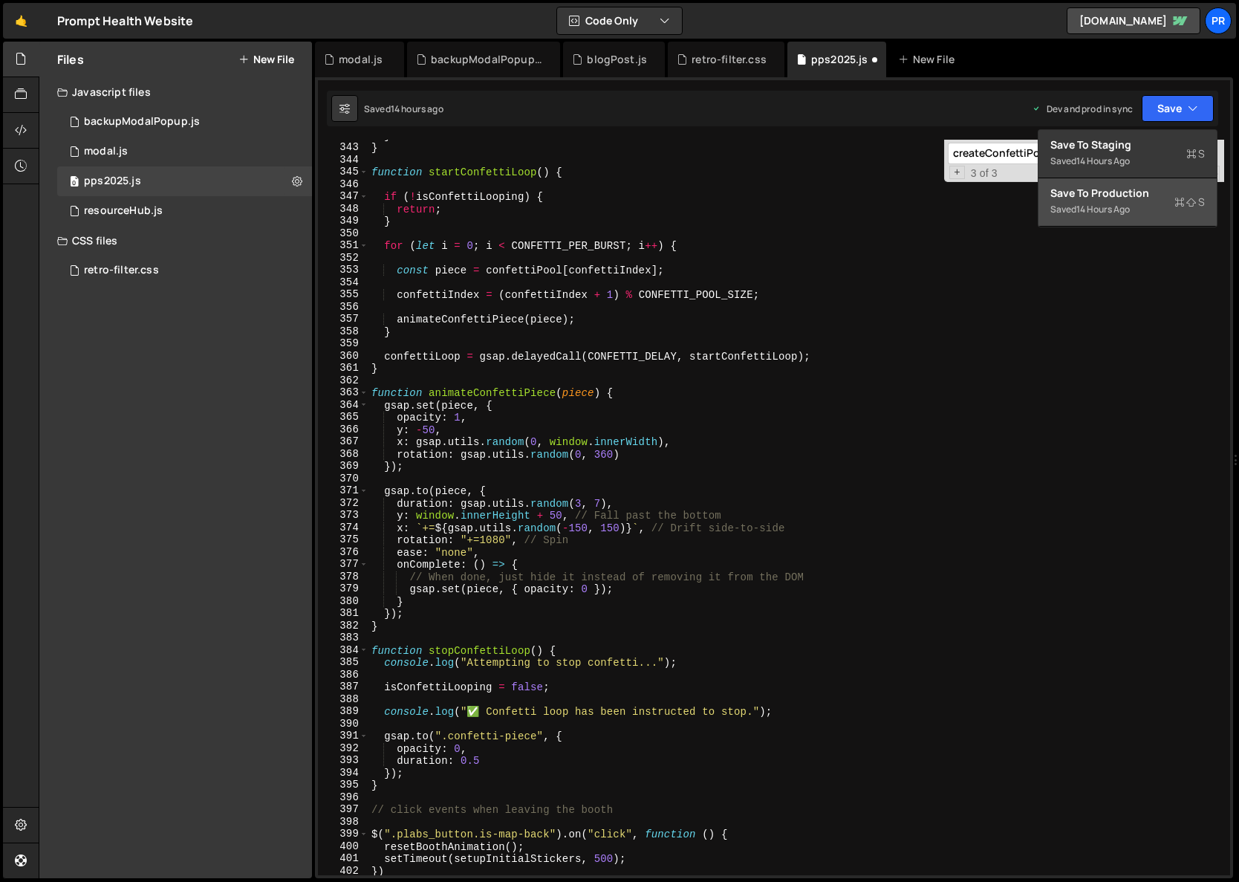
click at [1126, 201] on div "Saved 14 hours ago" at bounding box center [1128, 210] width 155 height 18
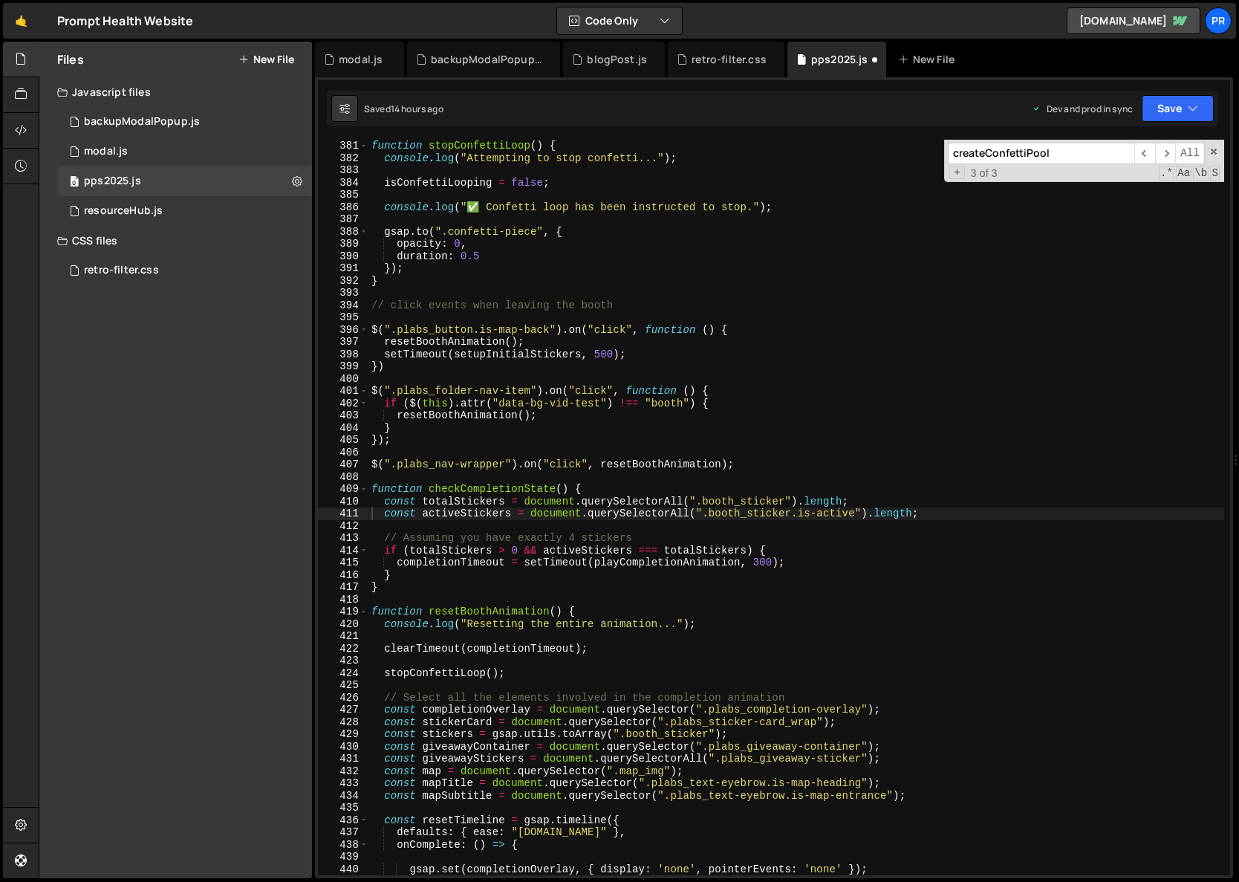
scroll to position [4659, 0]
click at [489, 396] on div "function stopConfettiLoop ( ) { console . log ( "Attempting to stop confetti...…" at bounding box center [797, 520] width 856 height 760
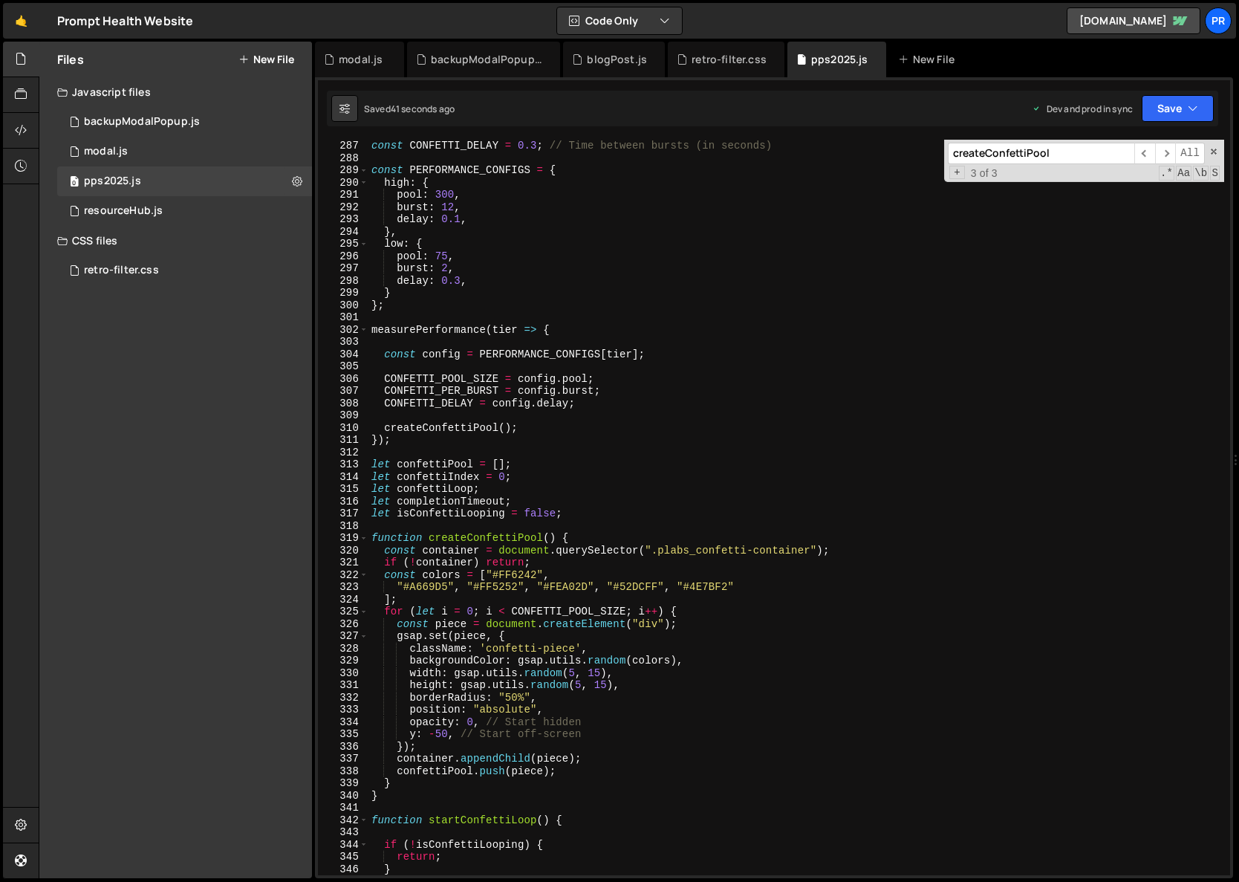
scroll to position [3506, 0]
click at [444, 332] on div "const CONFETTI_DELAY = 0.3 ; // Time between bursts (in seconds) const PERFORMA…" at bounding box center [797, 520] width 856 height 760
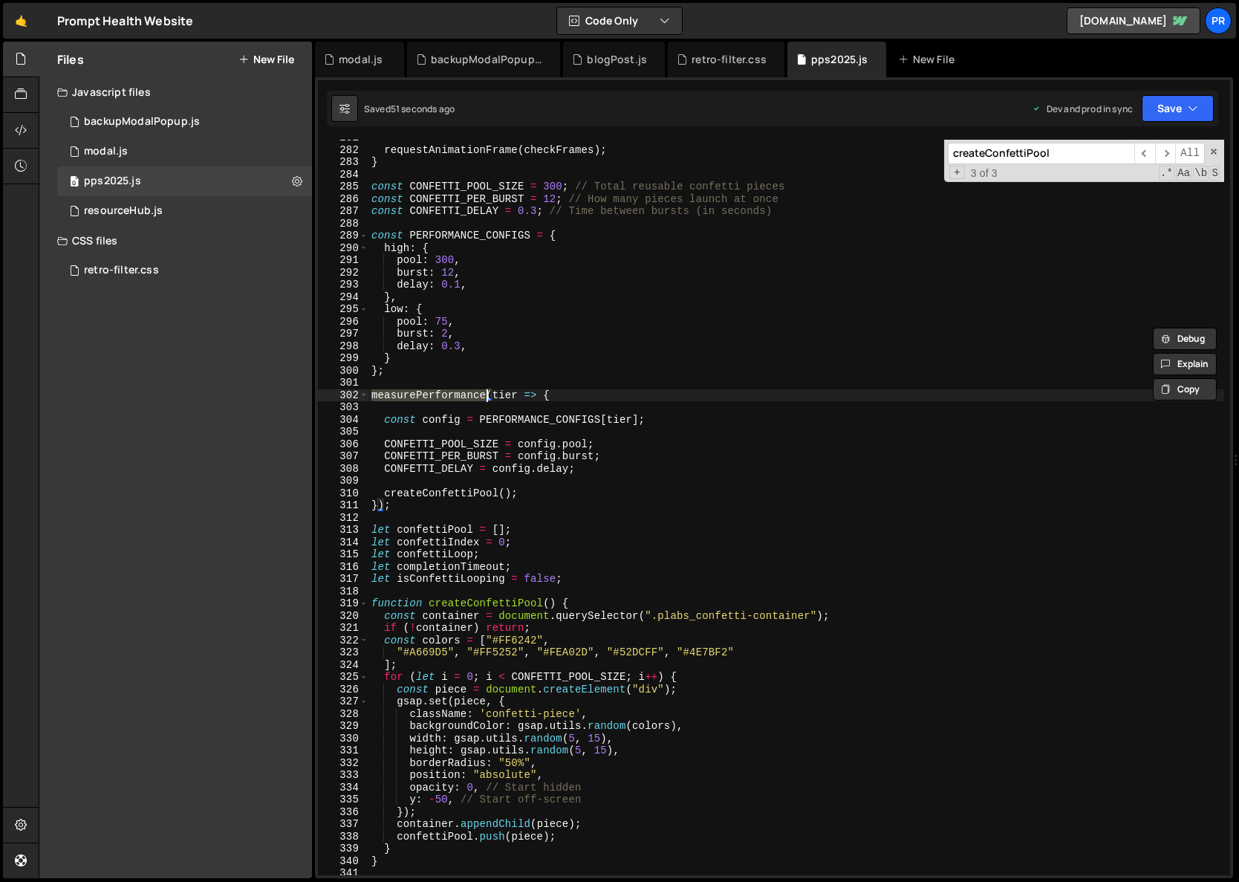
scroll to position [3390, 0]
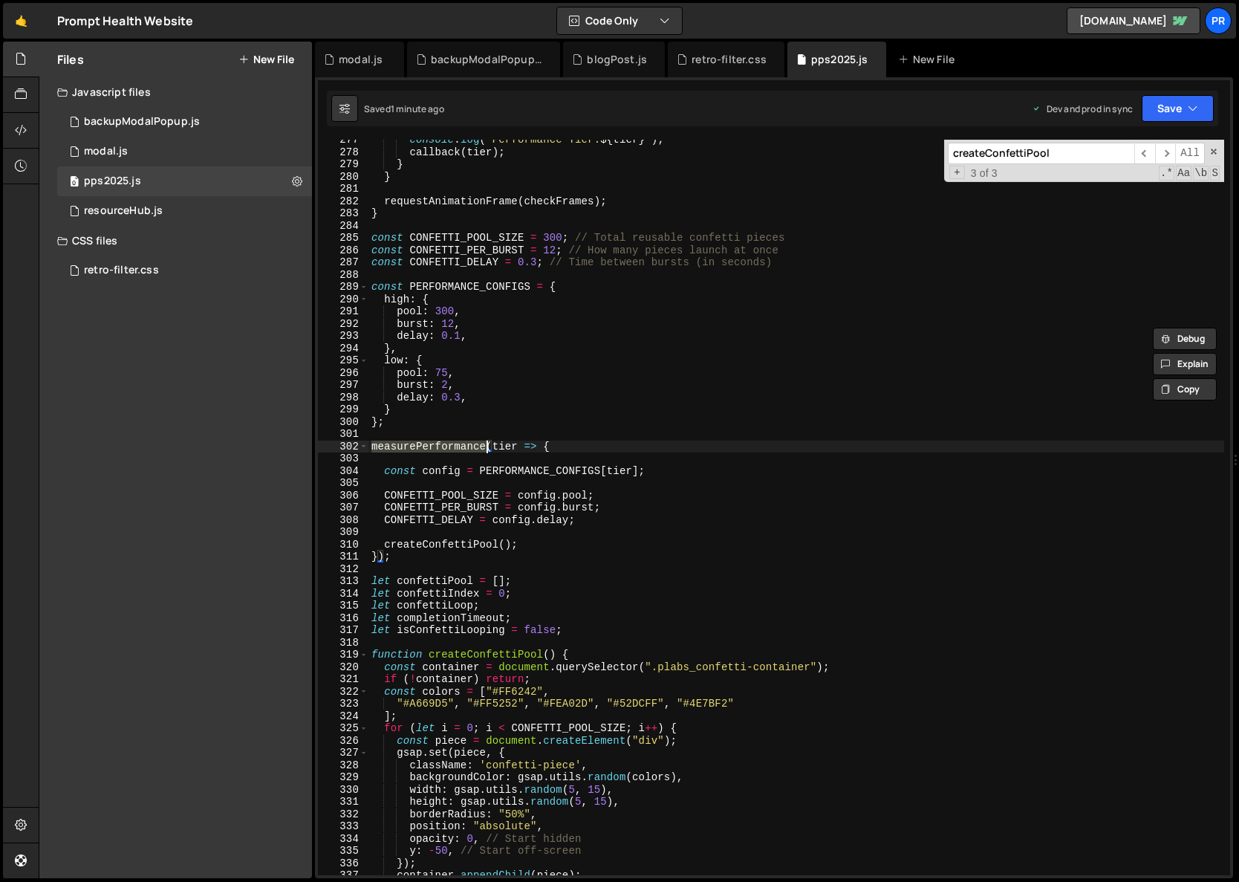
click at [481, 406] on div "console . log ( ` Performance Tier: ${ tier } ` ) ; callback ( tier ) ; } } req…" at bounding box center [797, 514] width 856 height 760
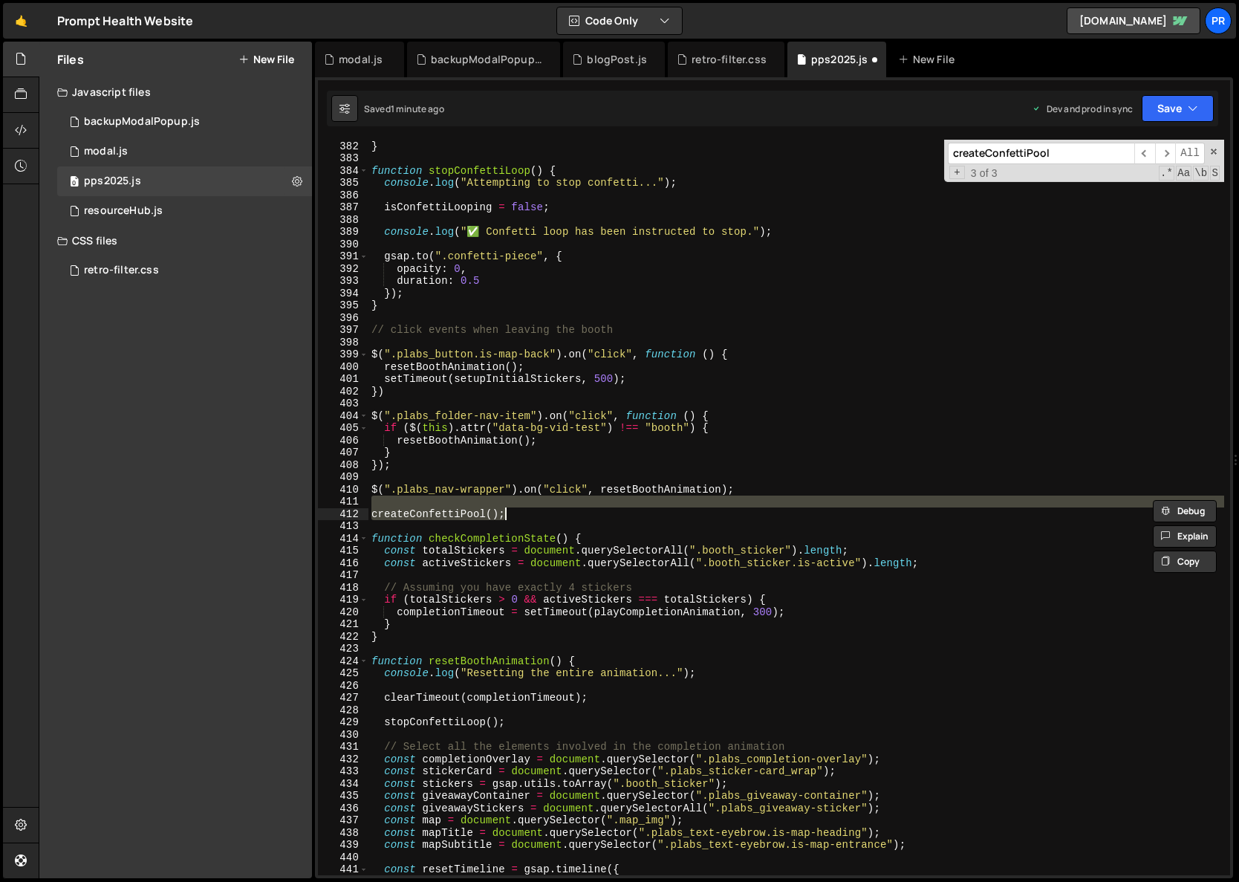
scroll to position [3445, 0]
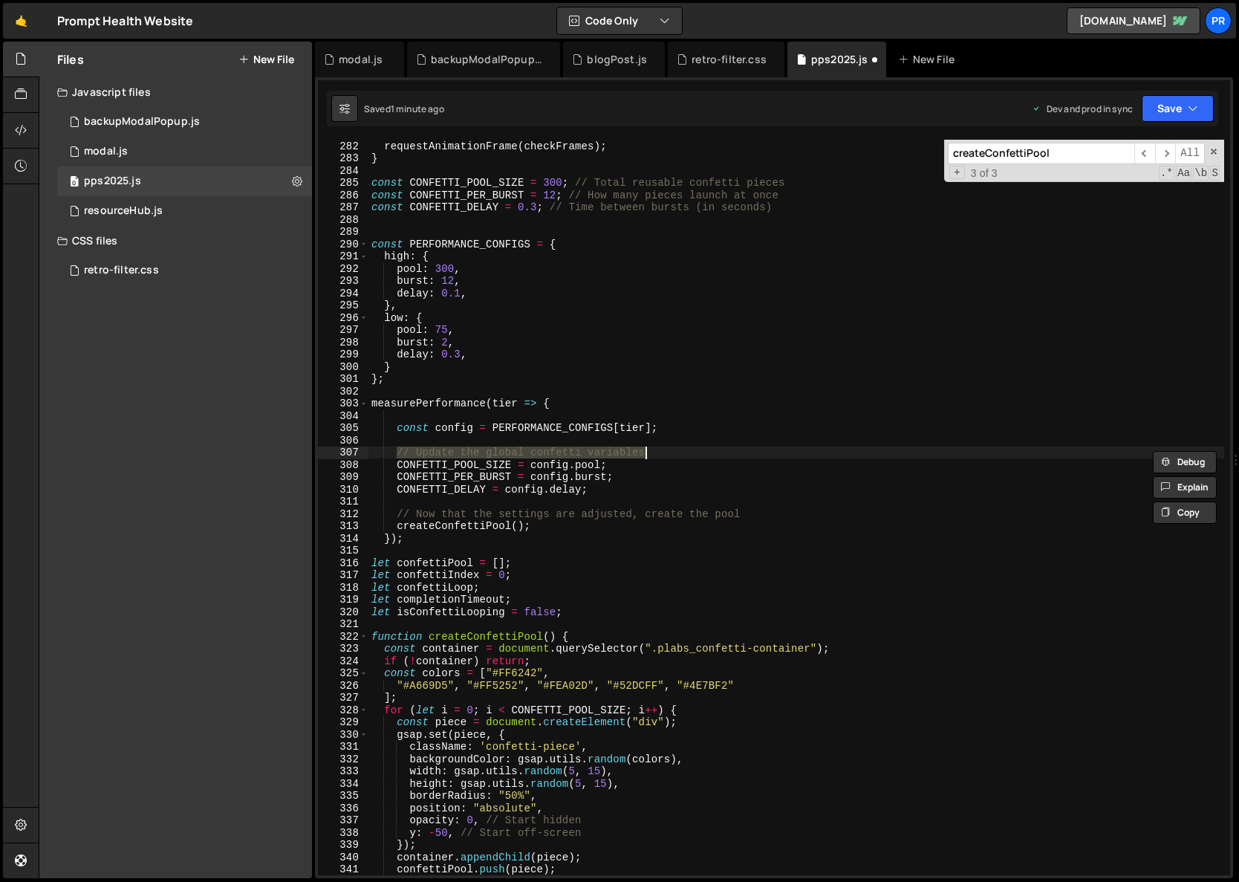
type textarea "// Get the config for the determined tier"
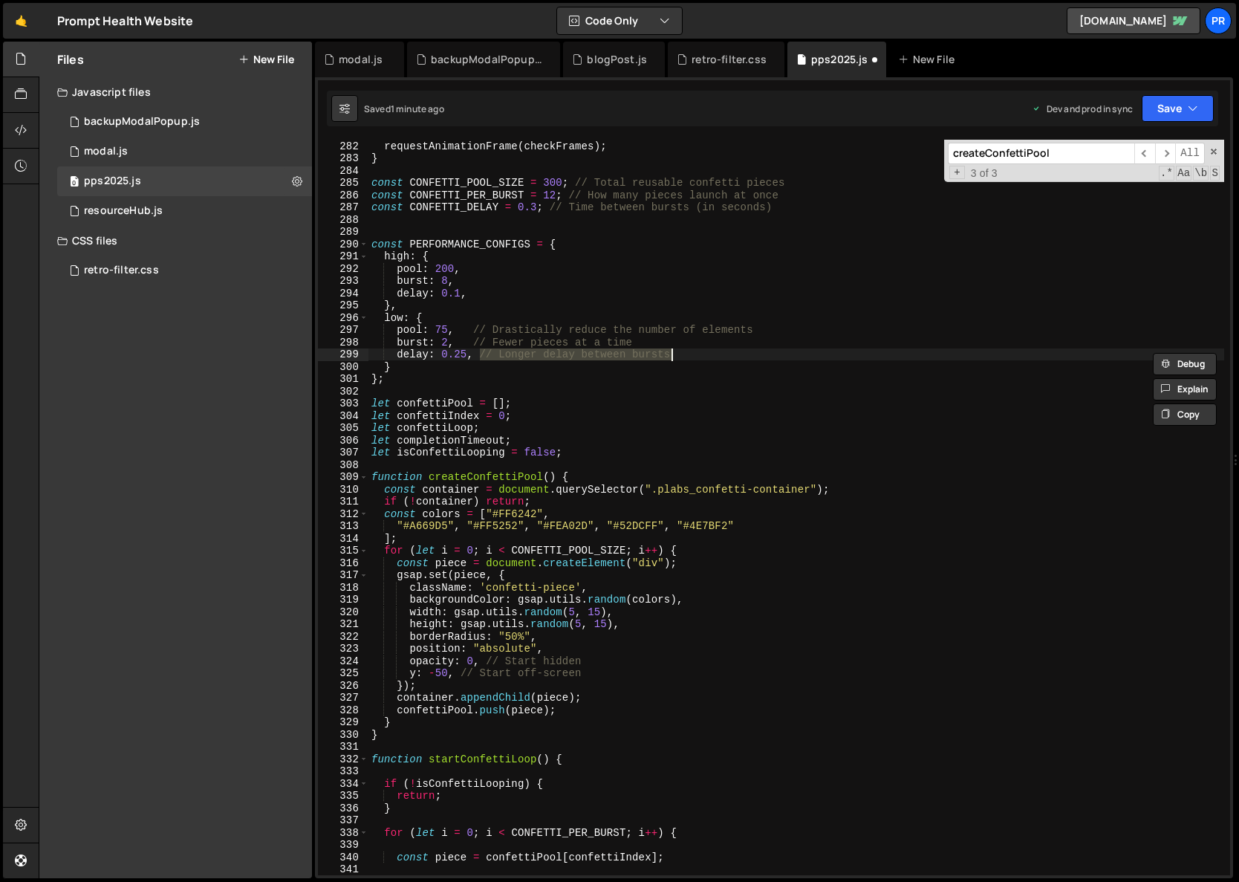
type textarea "// Define different quality levels"
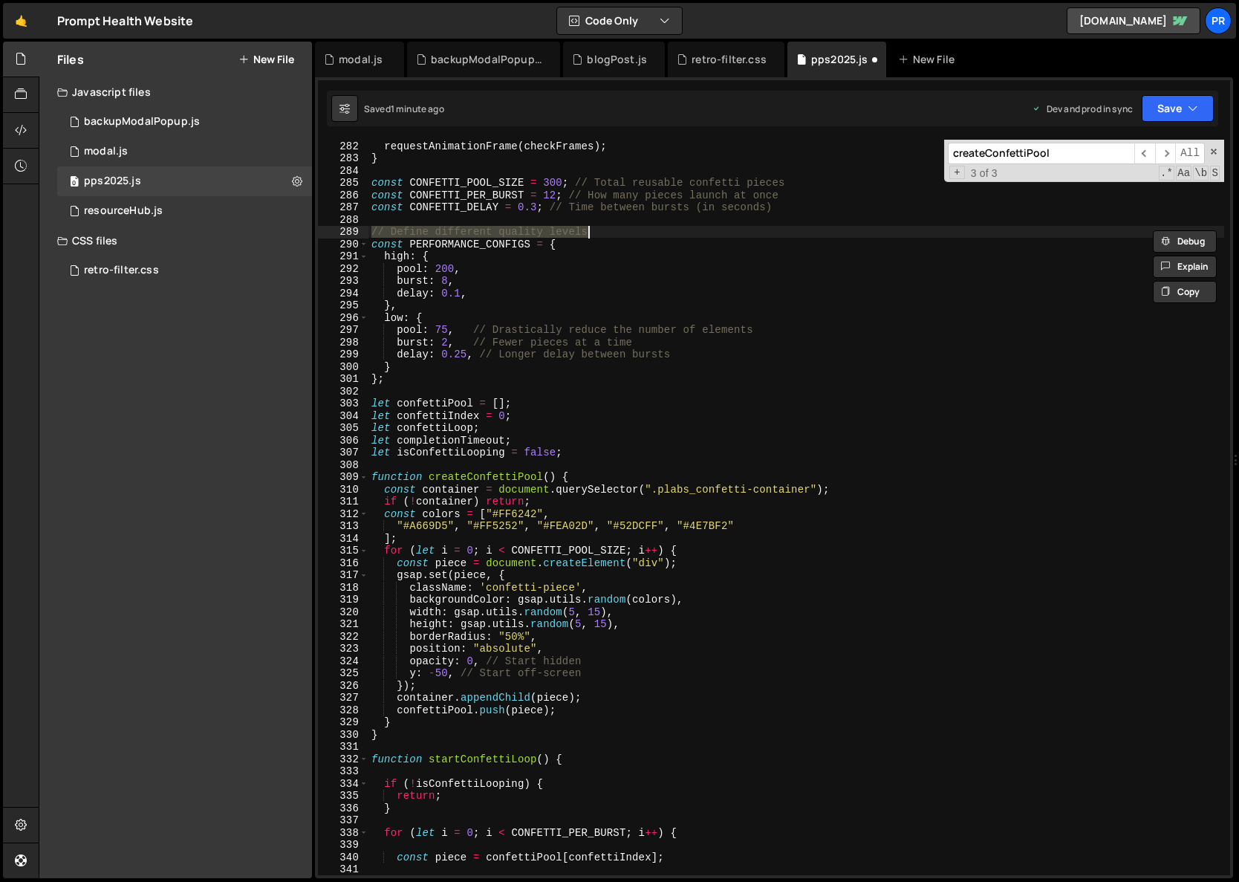
type textarea "const CONFETTI_DELAY = 0.3; // Time between bursts (in seconds)"
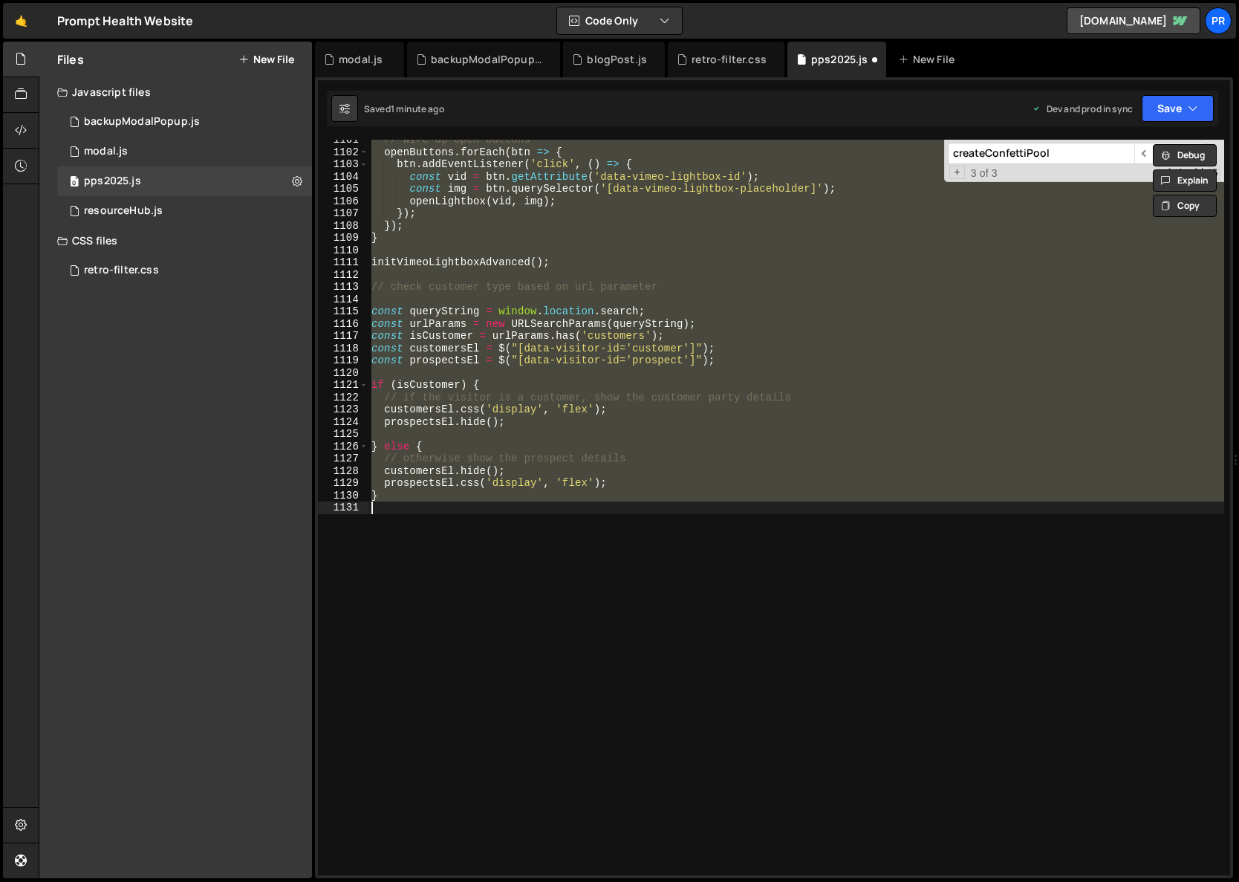
scroll to position [4450, 0]
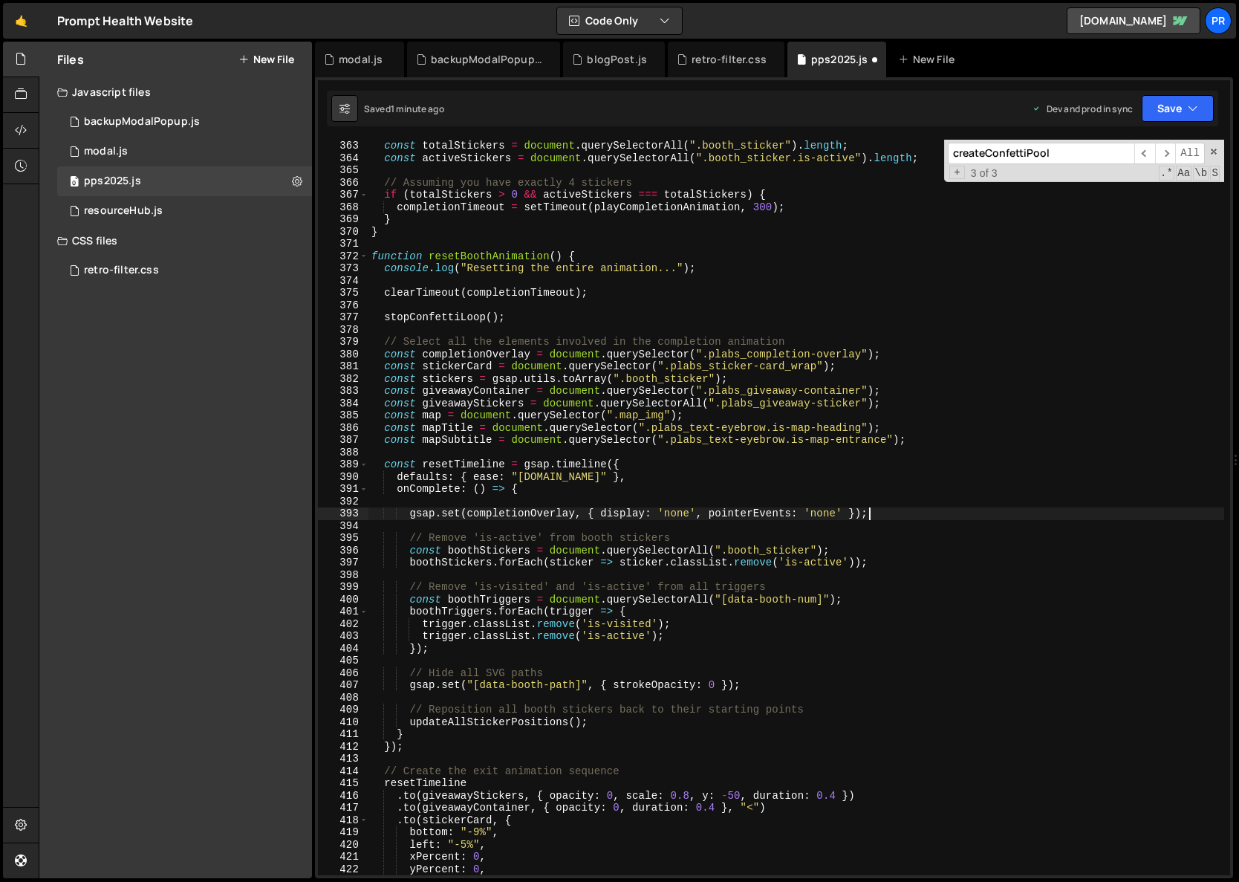
type textarea "}"
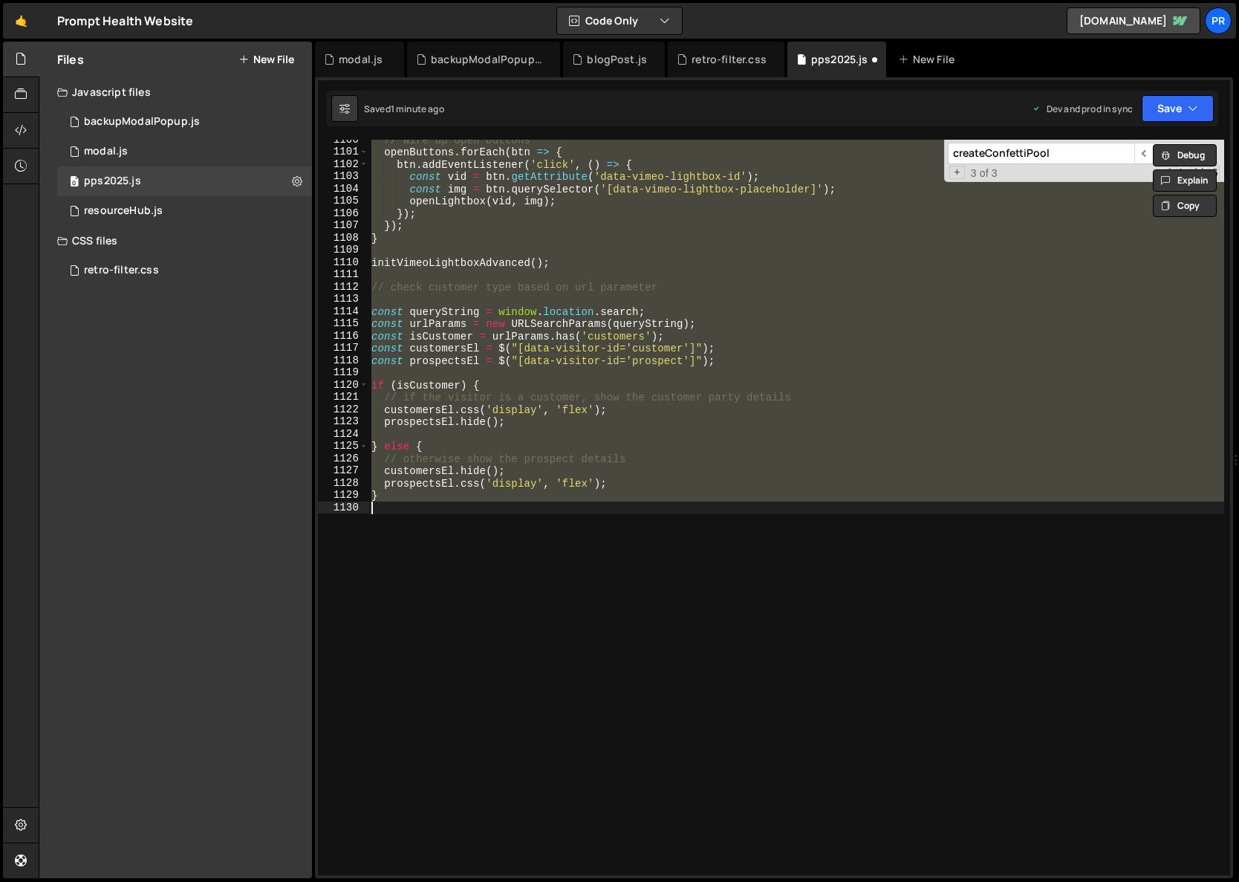
scroll to position [2807, 0]
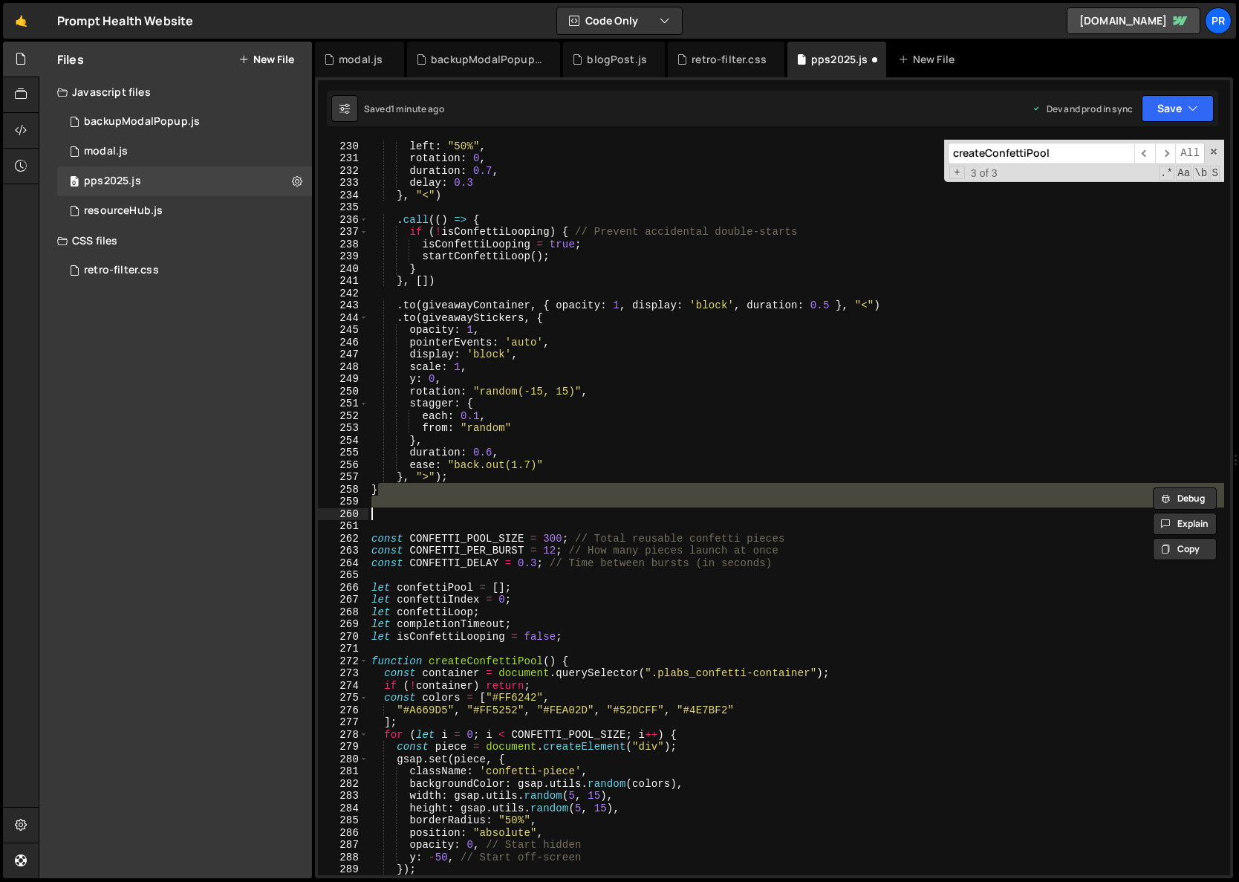
type textarea "requestAnimationFrame(checkFrames); }"
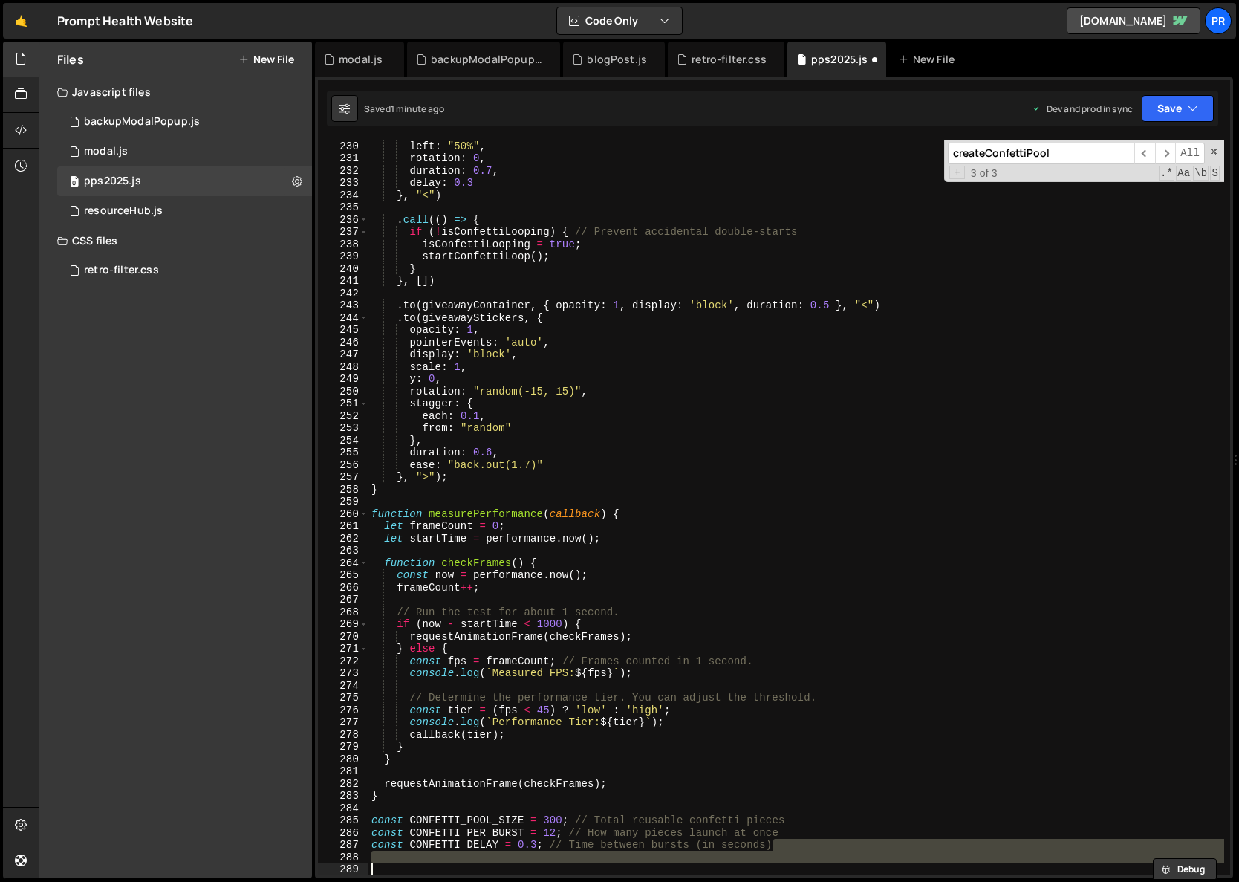
type textarea "const CONFETTI_DELAY = 0.3; // Time between bursts (in seconds)"
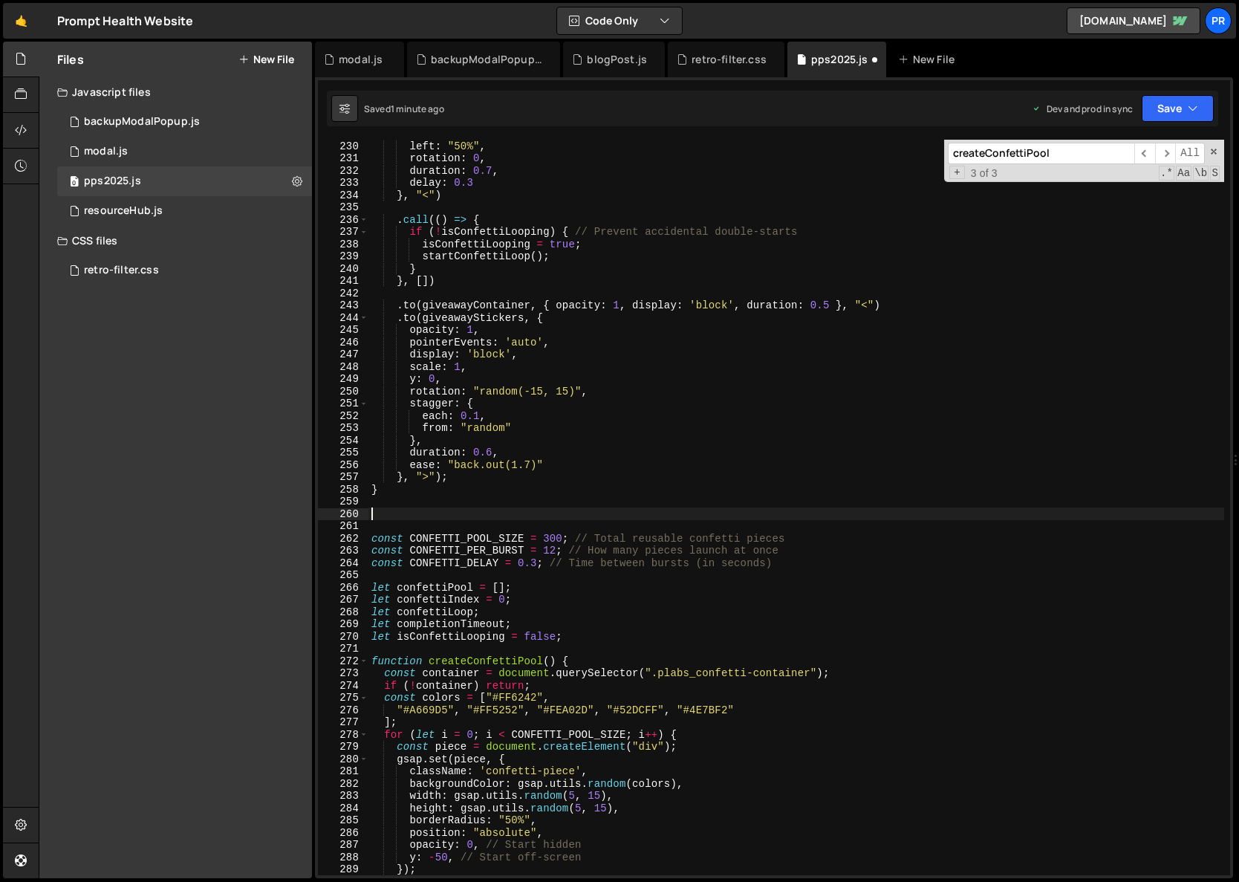
type textarea "requestAnimationFrame(checkFrames); }"
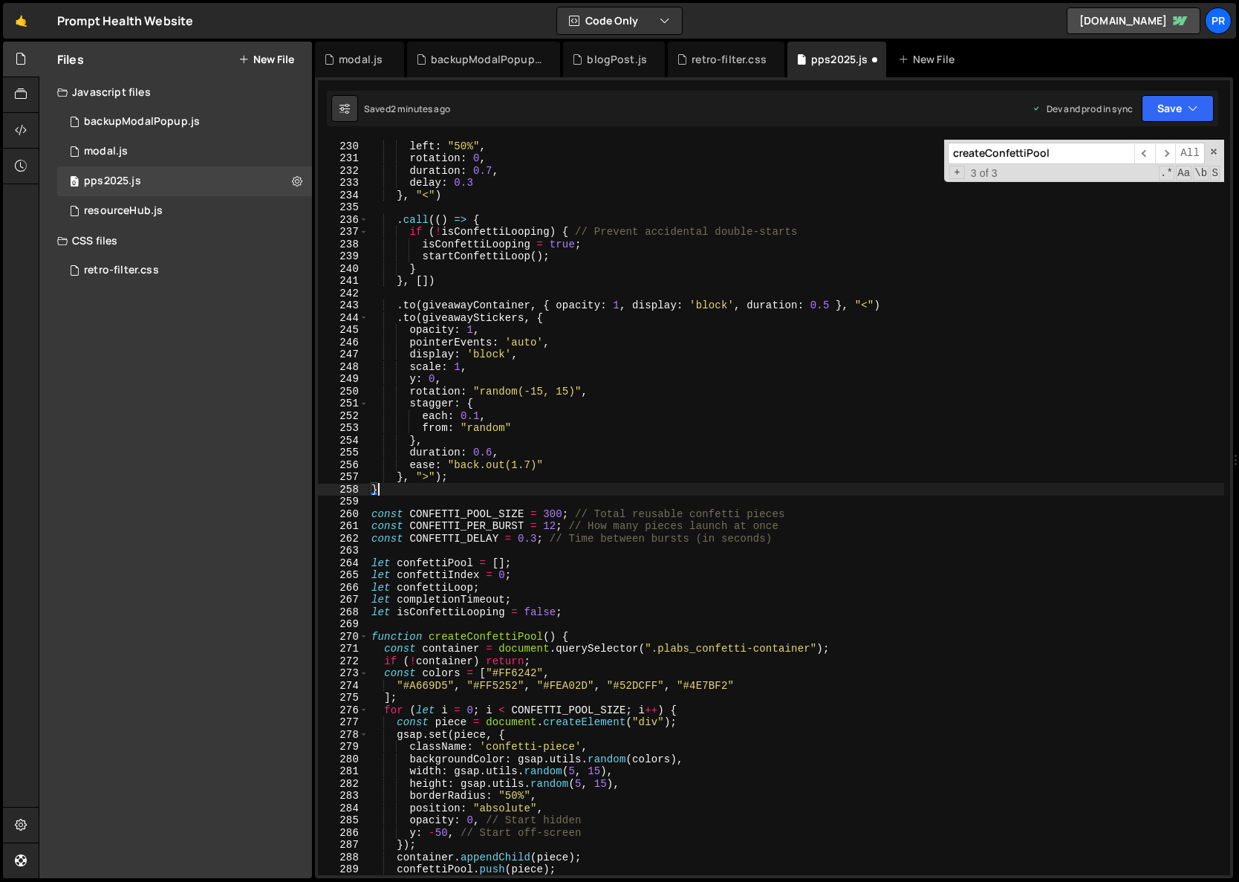
click at [796, 541] on div "left : "50%" , rotation : 0 , duration : 0.7 , delay : 0.3 } , "<" ) . call (( …" at bounding box center [797, 520] width 856 height 760
type textarea "const CONFETTI_DELAY = 0.3; // Time between bursts (in seconds)"
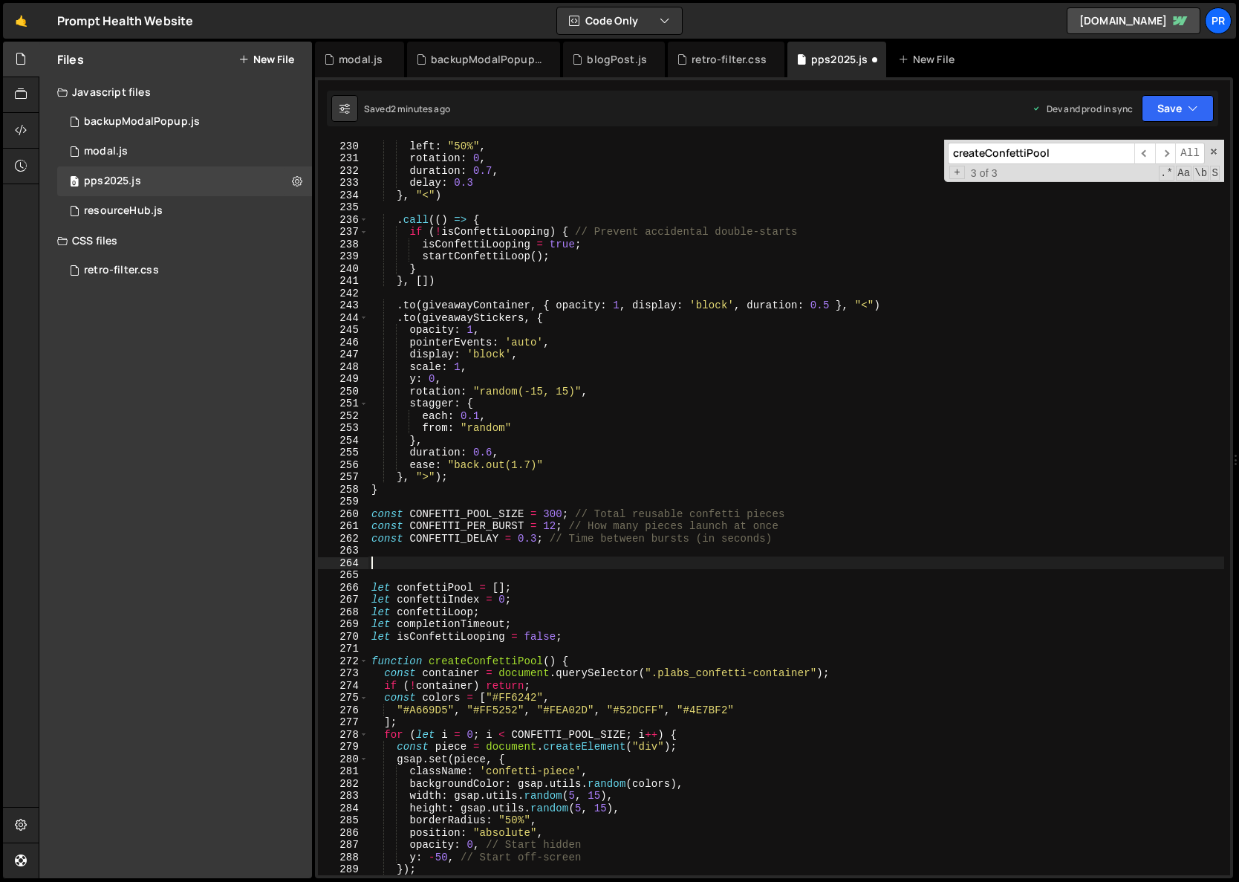
paste textarea "}"
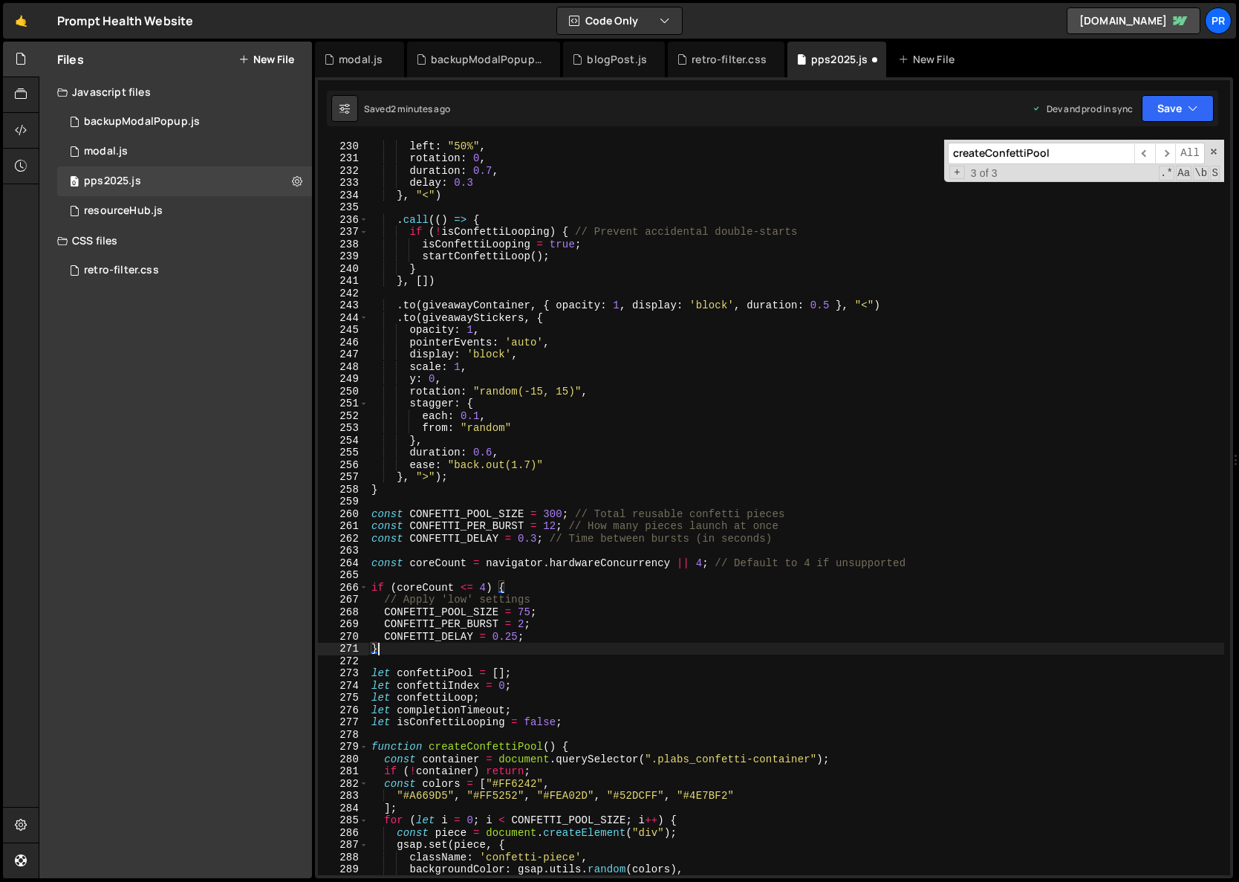
click at [394, 650] on div "left : "50%" , rotation : 0 , duration : 0.7 , delay : 0.3 } , "<" ) . call (( …" at bounding box center [797, 520] width 856 height 760
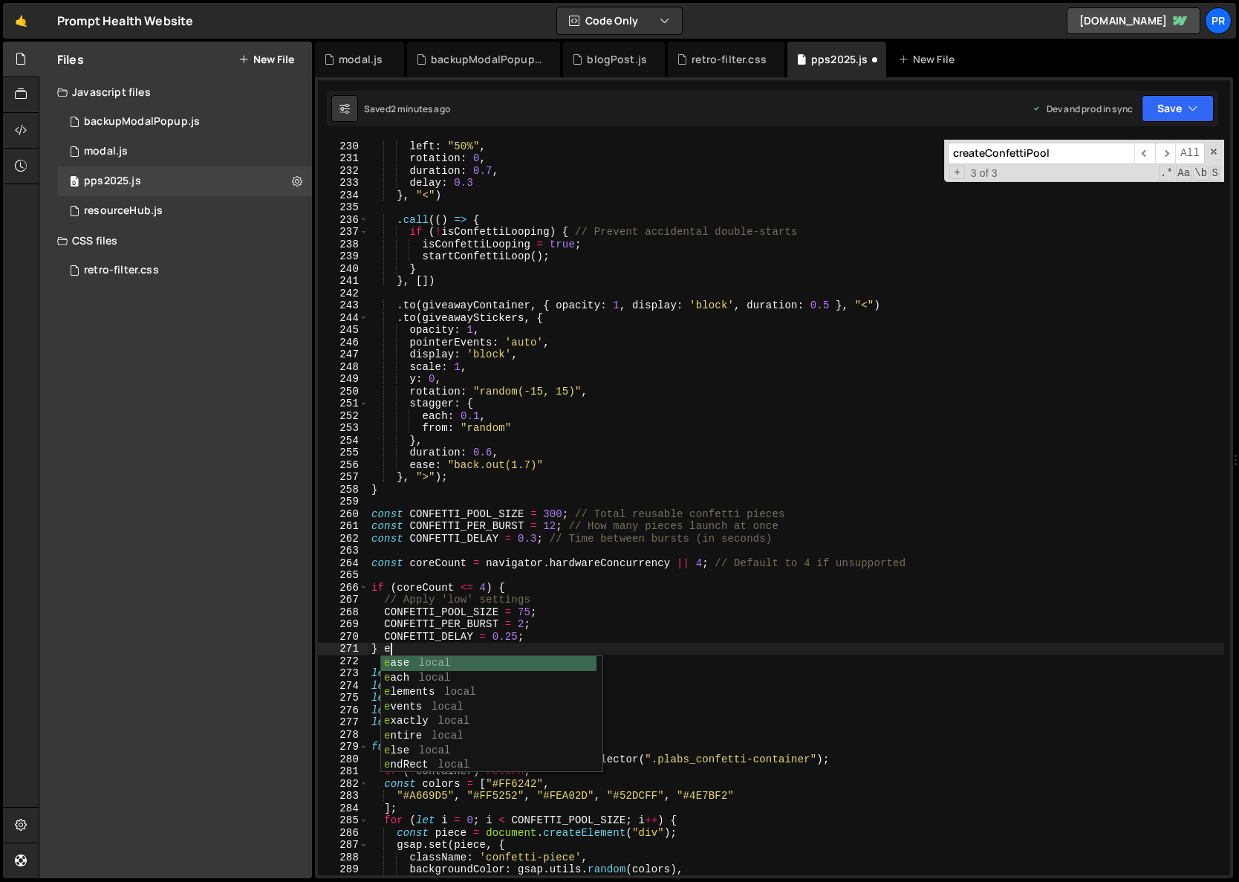
scroll to position [0, 0]
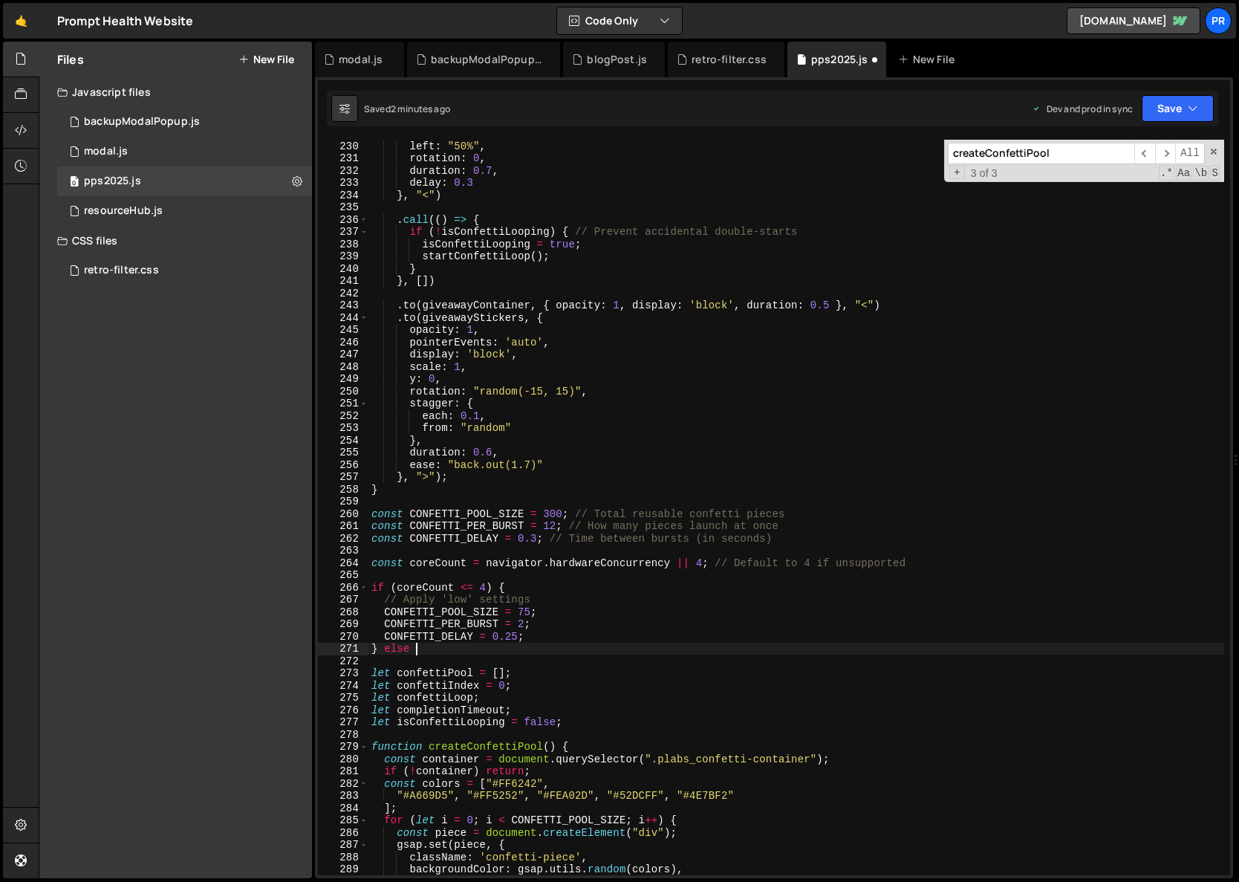
type textarea "} else {"
click at [1182, 108] on button "Save" at bounding box center [1178, 108] width 72 height 27
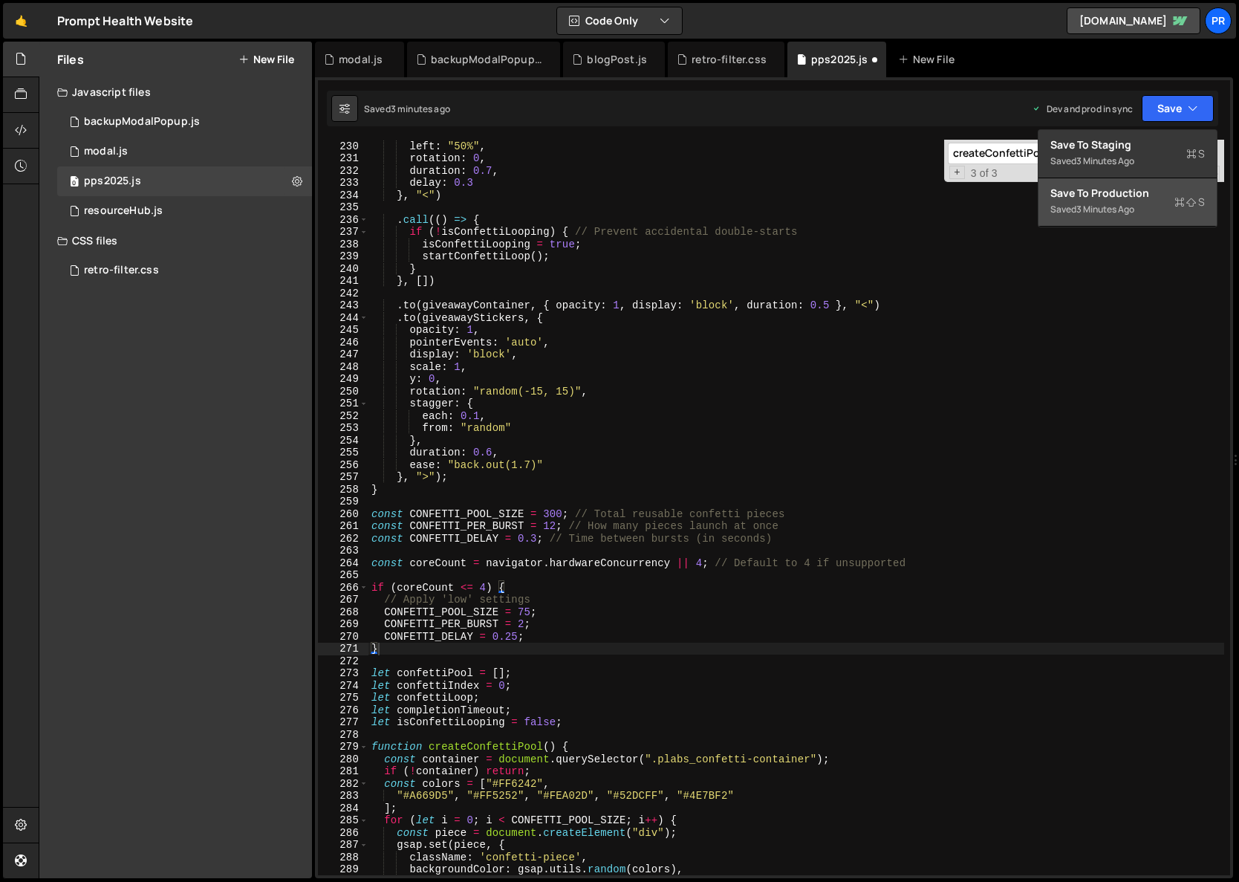
click at [1145, 201] on div "Saved 3 minutes ago" at bounding box center [1128, 210] width 155 height 18
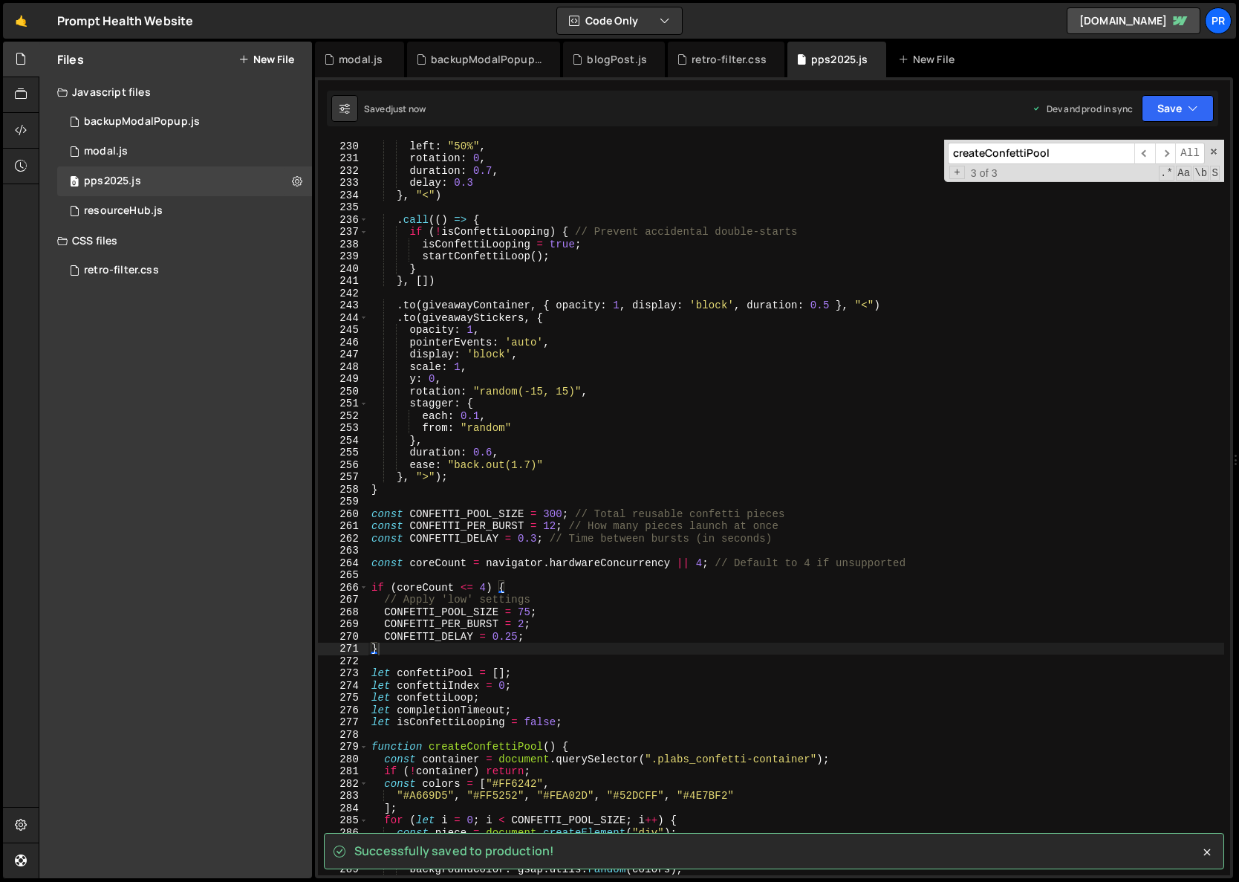
click at [528, 648] on div "left : "50%" , rotation : 0 , duration : 0.7 , delay : 0.3 } , "<" ) . call (( …" at bounding box center [797, 520] width 856 height 760
type textarea "}"
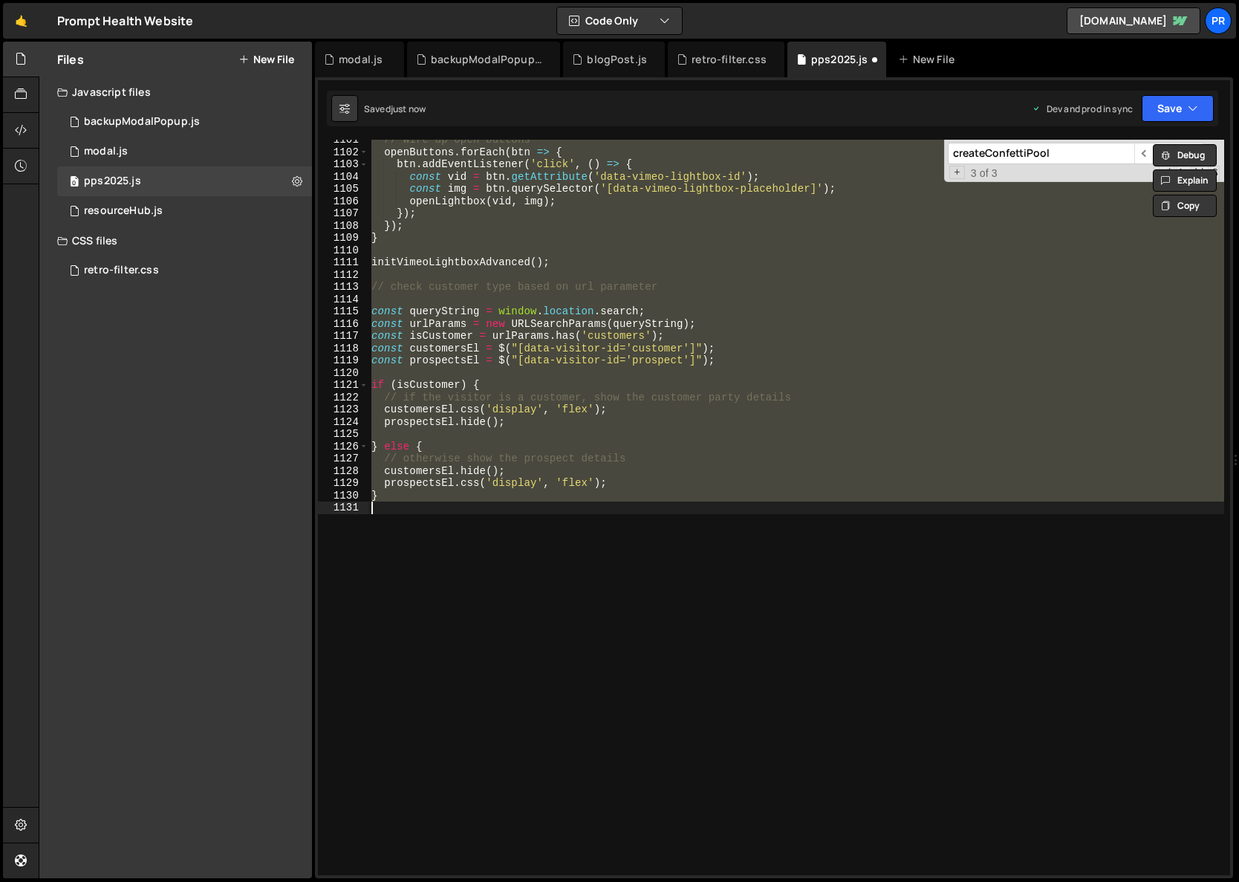
scroll to position [4450, 0]
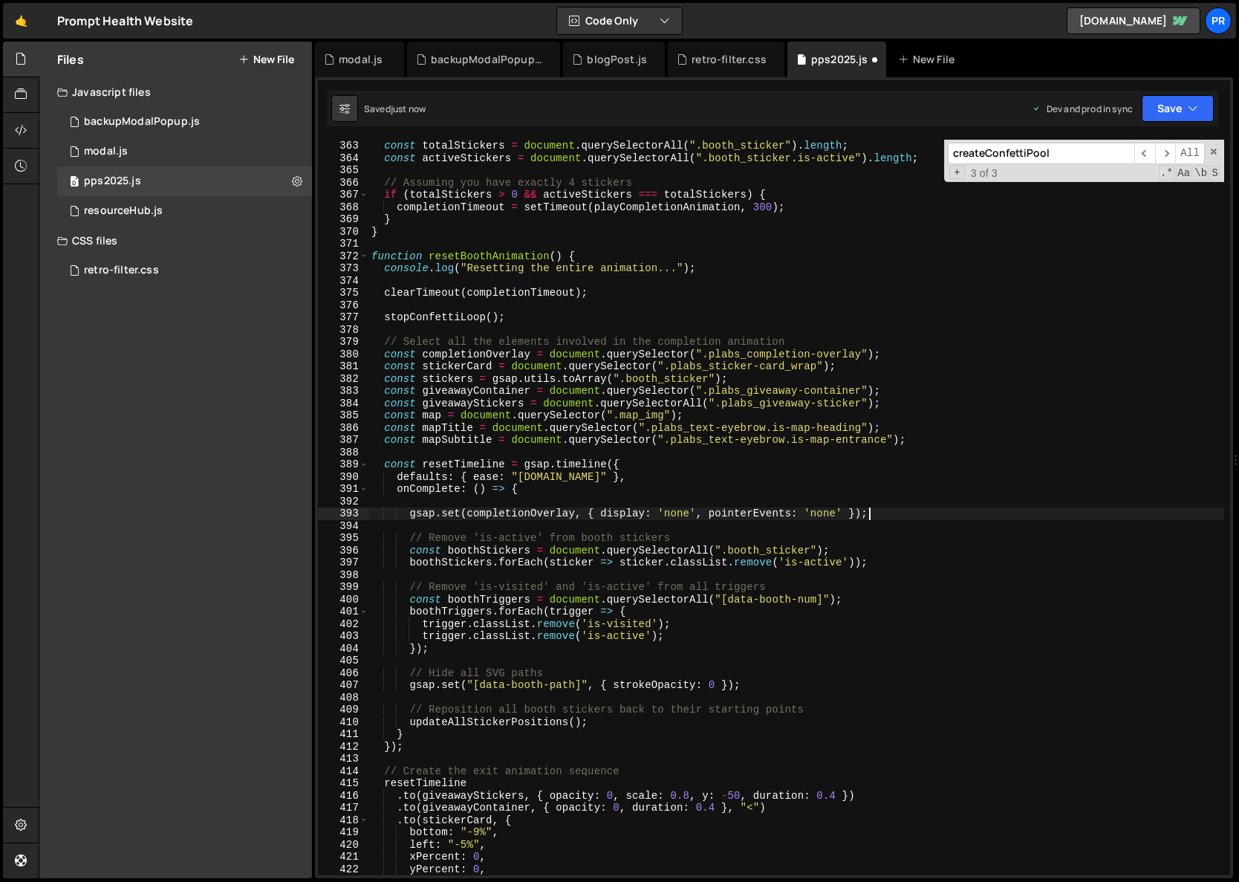
type textarea "}"
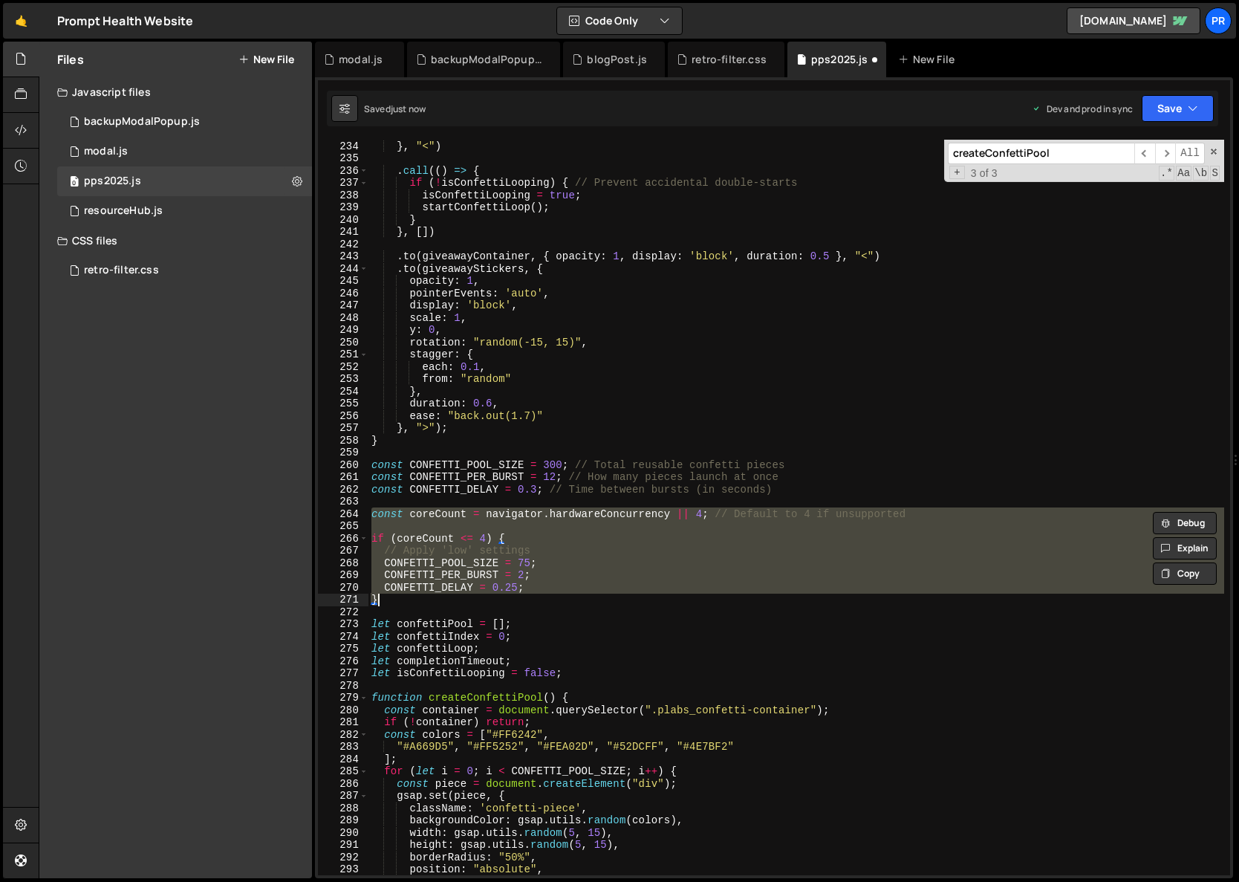
type textarea "}"
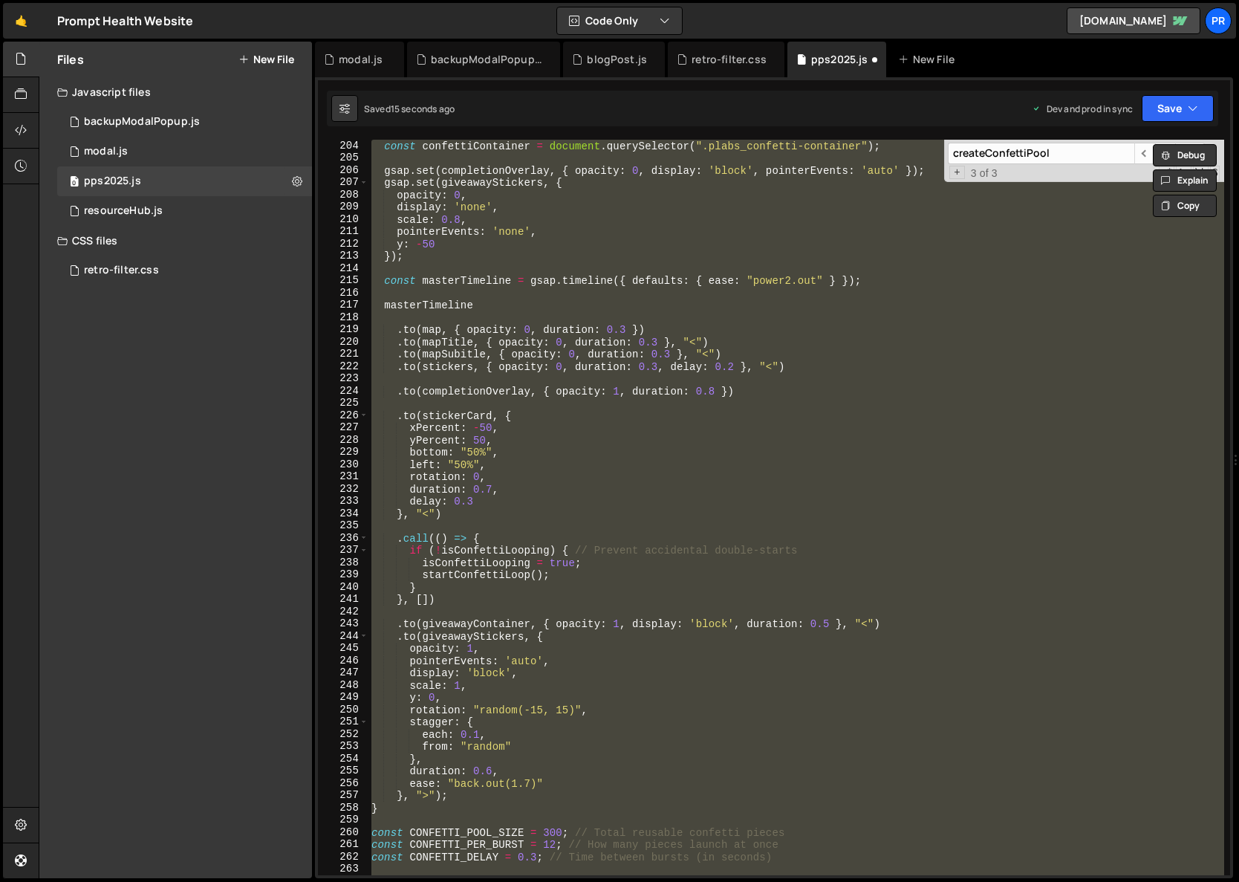
click at [542, 611] on div "const confettiContainer = document . querySelector ( ".plabs_confetti-container…" at bounding box center [797, 508] width 856 height 736
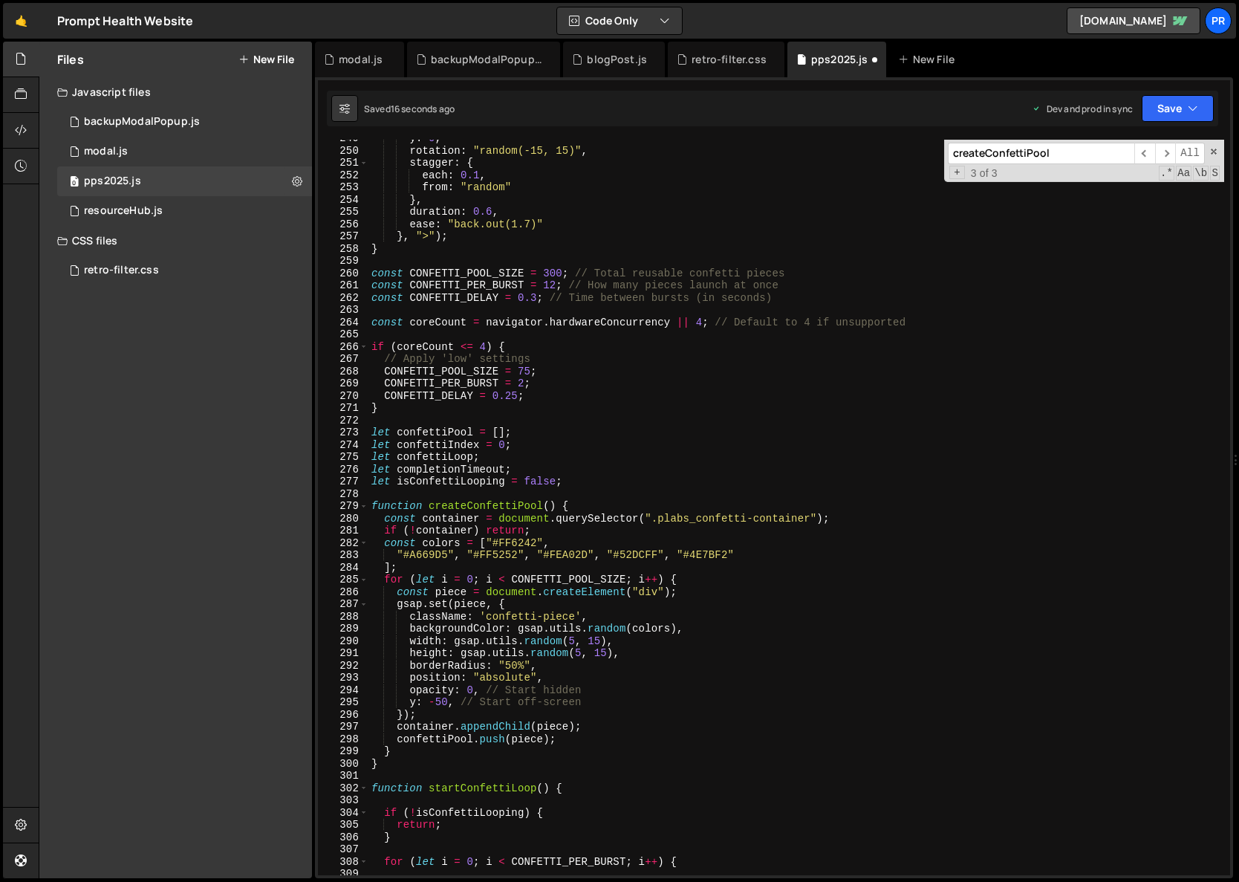
scroll to position [3048, 0]
click at [454, 411] on div "y : 0 , rotation : "random(-15, 15)" , stagger : { each : 0.1 , from : "random"…" at bounding box center [797, 512] width 856 height 760
type textarea "}"
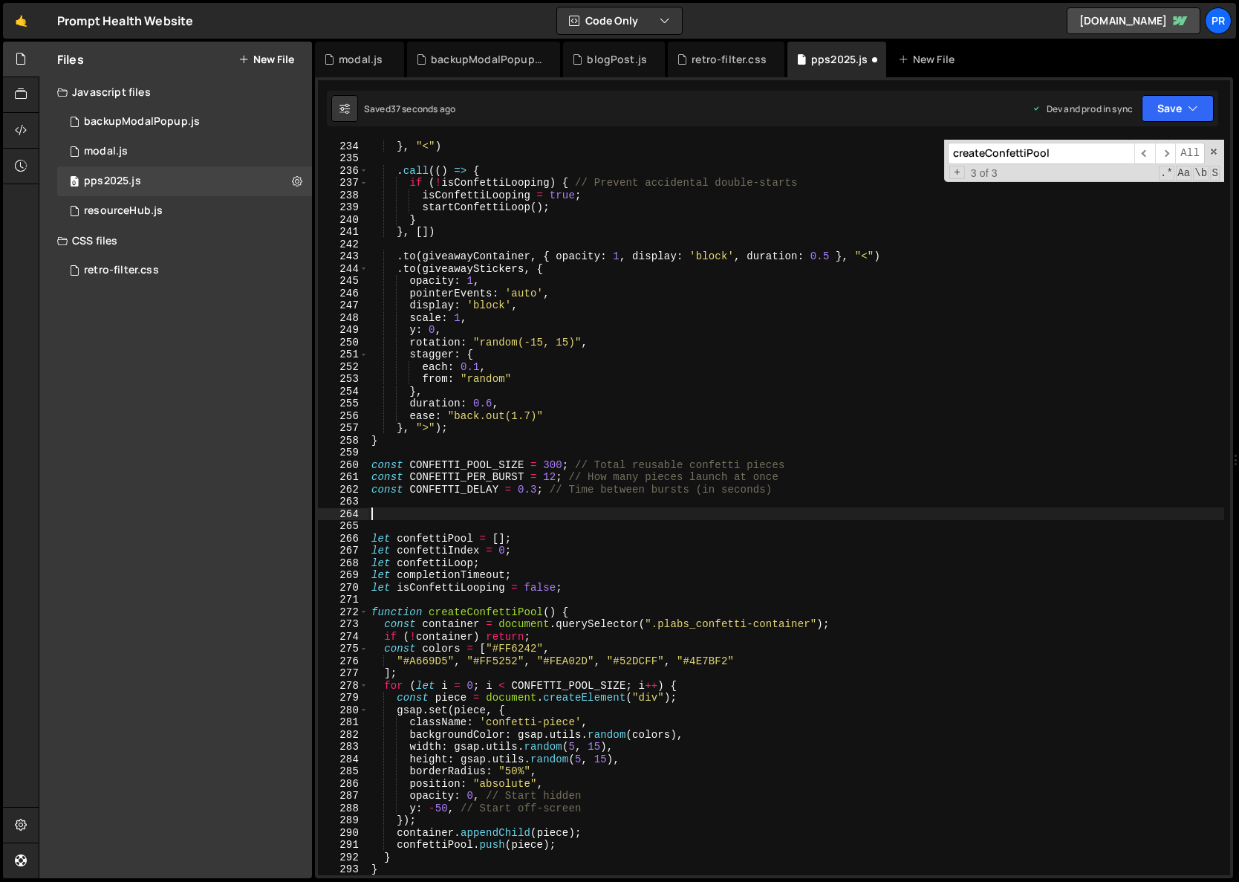
scroll to position [2856, 0]
type textarea "const CONFETTI_DELAY = 0.3; // Time between bursts (in seconds)"
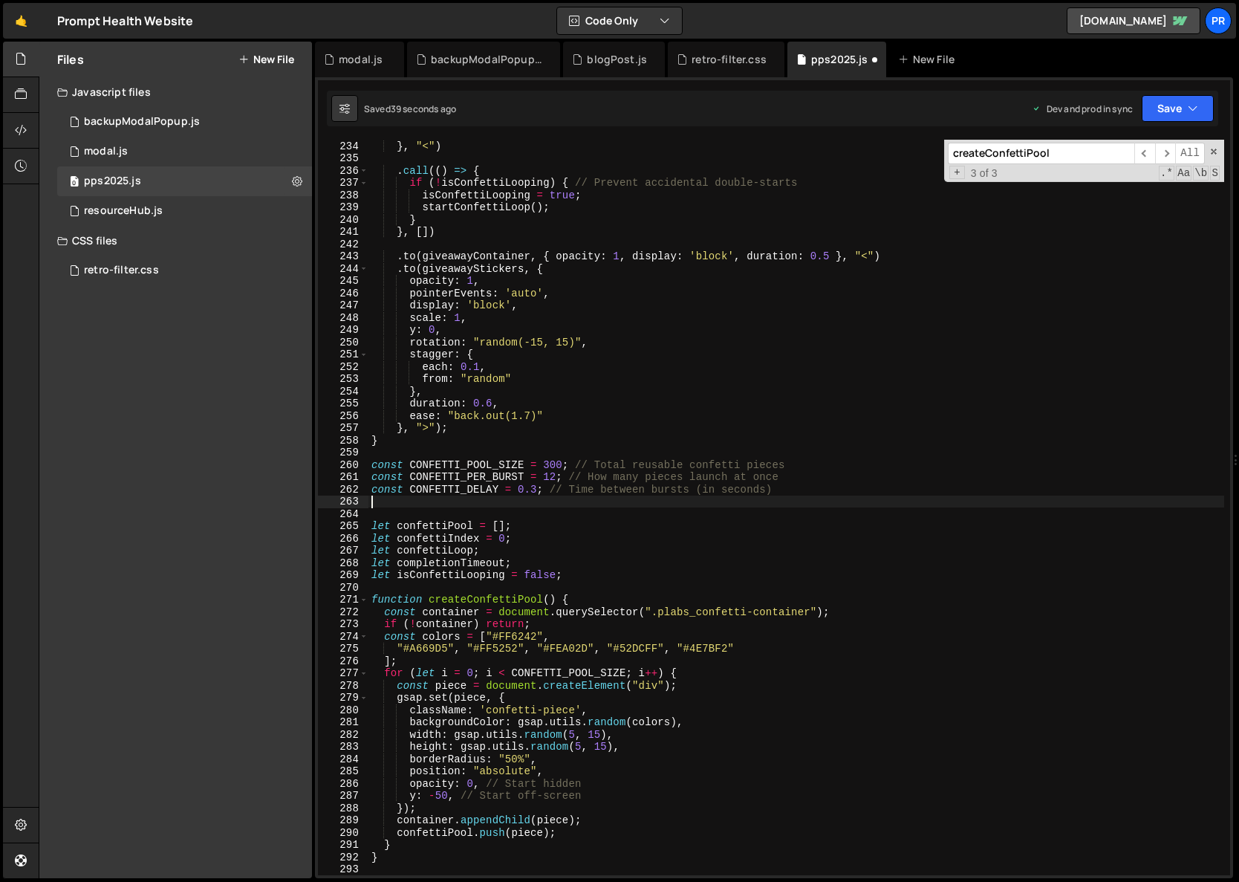
paste textarea "};"
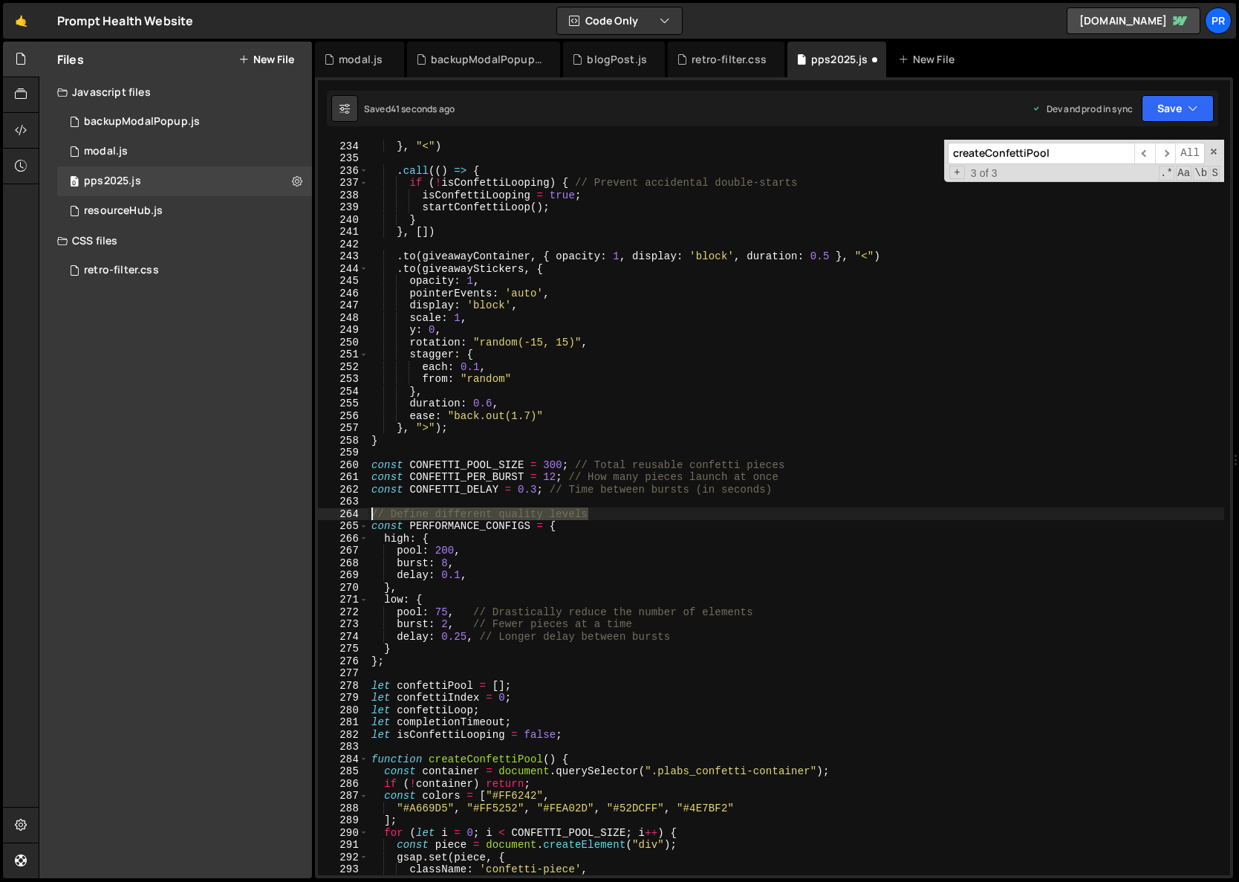
drag, startPoint x: 445, startPoint y: 521, endPoint x: 296, endPoint y: 513, distance: 149.5
click at [296, 513] on div "Files New File Javascript files 0 backupModalPopup.js 0 0 modal.js 0 0 pps2025.…" at bounding box center [639, 460] width 1201 height 837
type textarea "// Define different quality levels"
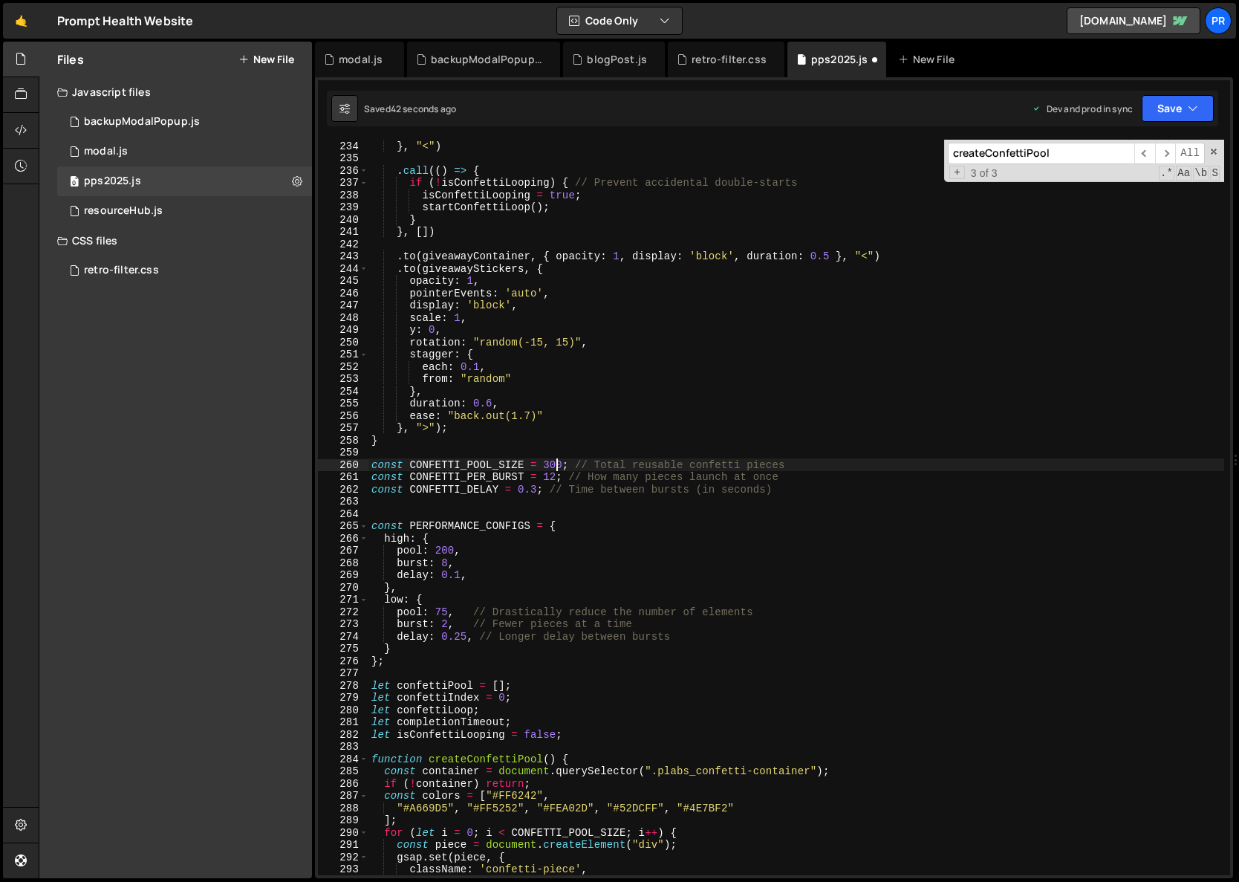
click at [557, 464] on div "} , "<" ) . call (( ) => { if ( ! isConfettiLooping ) { // Prevent accidental d…" at bounding box center [797, 520] width 856 height 760
click at [445, 550] on div "} , "<" ) . call (( ) => { if ( ! isConfettiLooping ) { // Prevent accidental d…" at bounding box center [797, 520] width 856 height 760
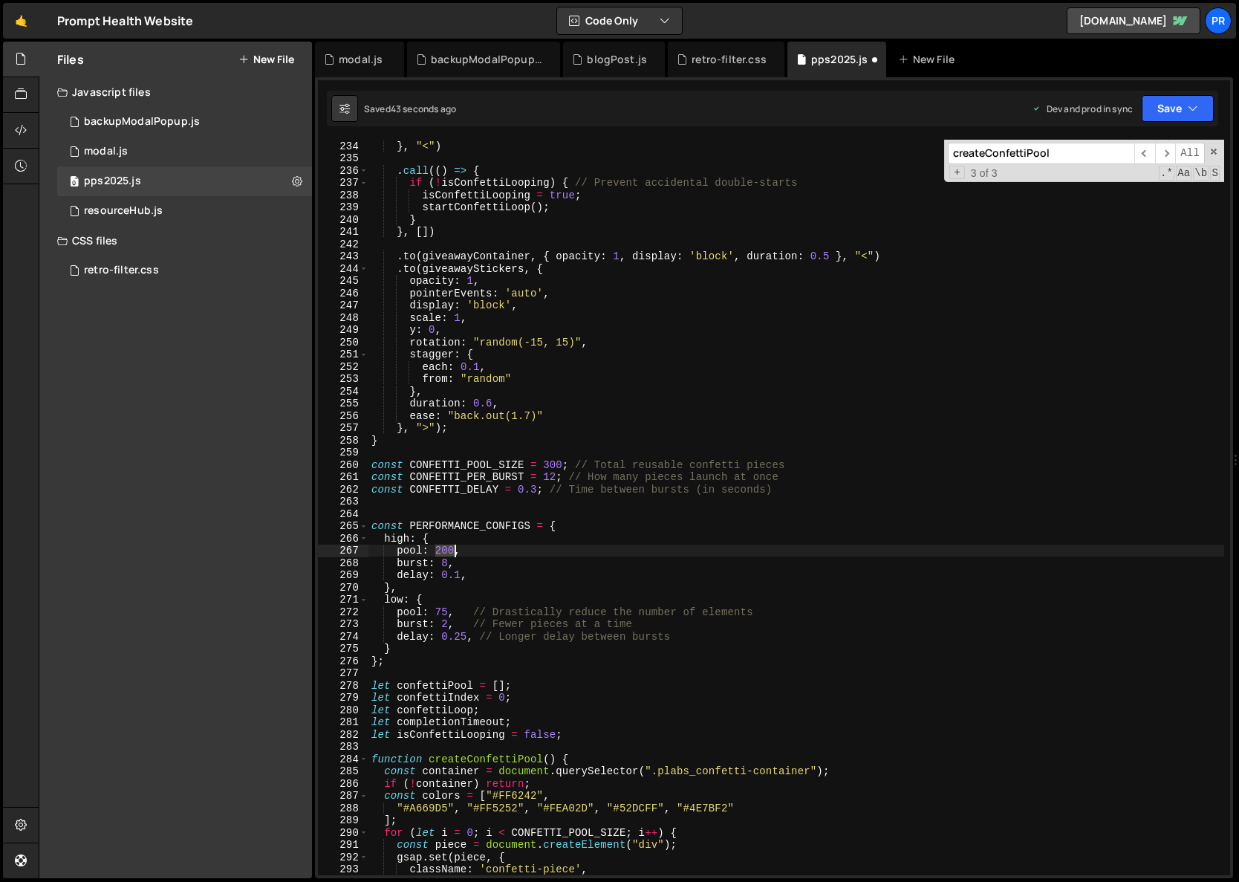
click at [445, 550] on div "} , "<" ) . call (( ) => { if ( ! isConfettiLooping ) { // Prevent accidental d…" at bounding box center [797, 520] width 856 height 760
paste textarea "3"
click at [444, 565] on div "} , "<" ) . call (( ) => { if ( ! isConfettiLooping ) { // Prevent accidental d…" at bounding box center [797, 520] width 856 height 760
drag, startPoint x: 444, startPoint y: 565, endPoint x: 457, endPoint y: 569, distance: 13.4
click at [444, 565] on div "} , "<" ) . call (( ) => { if ( ! isConfettiLooping ) { // Prevent accidental d…" at bounding box center [797, 520] width 856 height 760
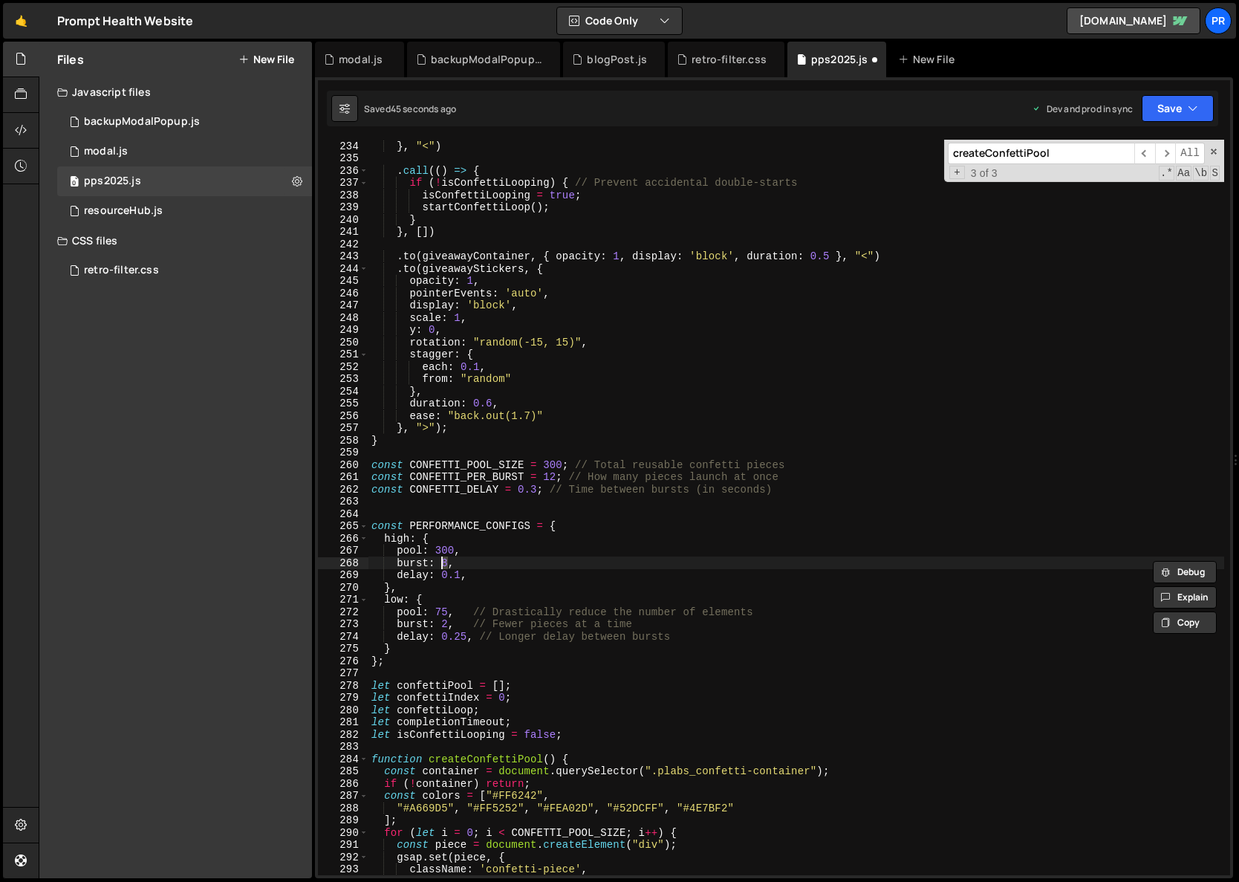
scroll to position [0, 5]
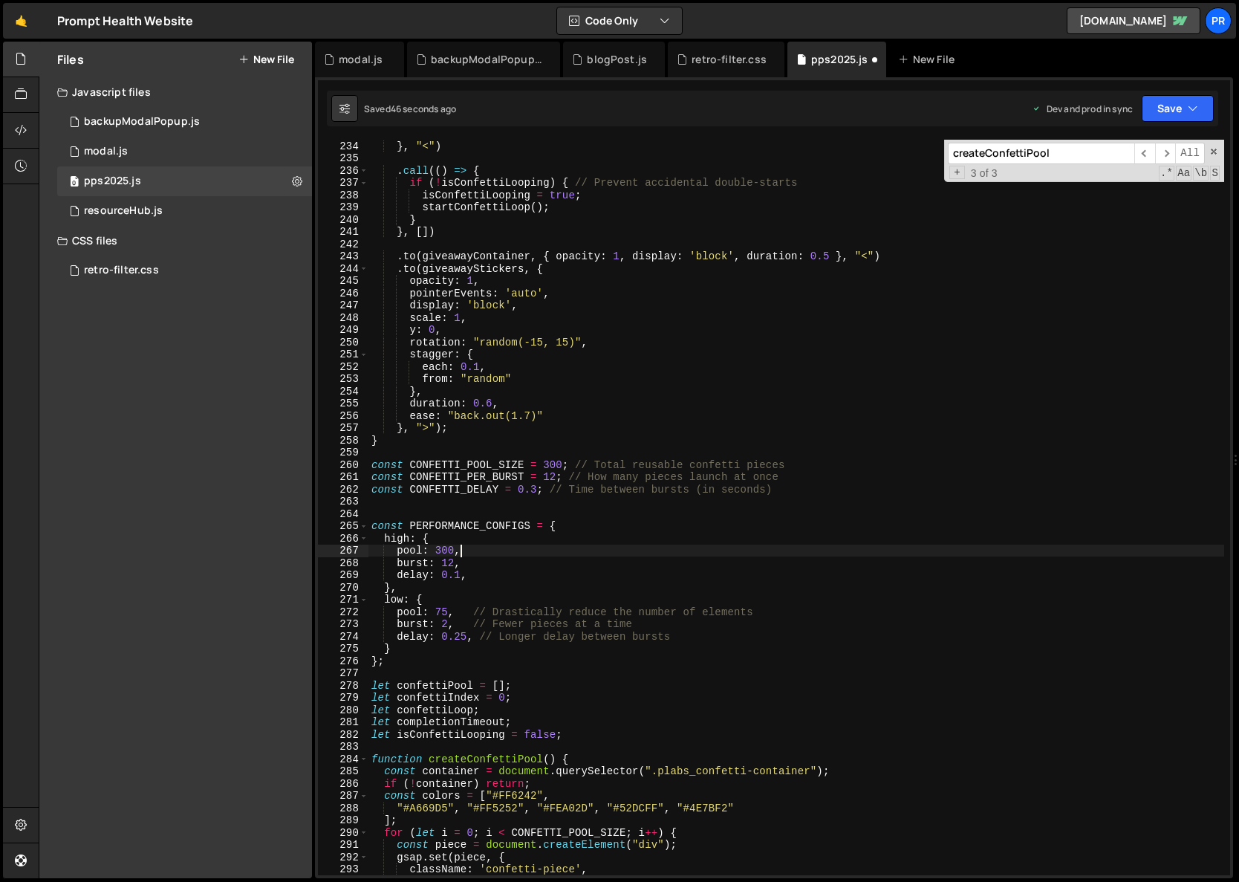
click at [482, 551] on div "} , "<" ) . call (( ) => { if ( ! isConfettiLooping ) { // Prevent accidental d…" at bounding box center [797, 520] width 856 height 760
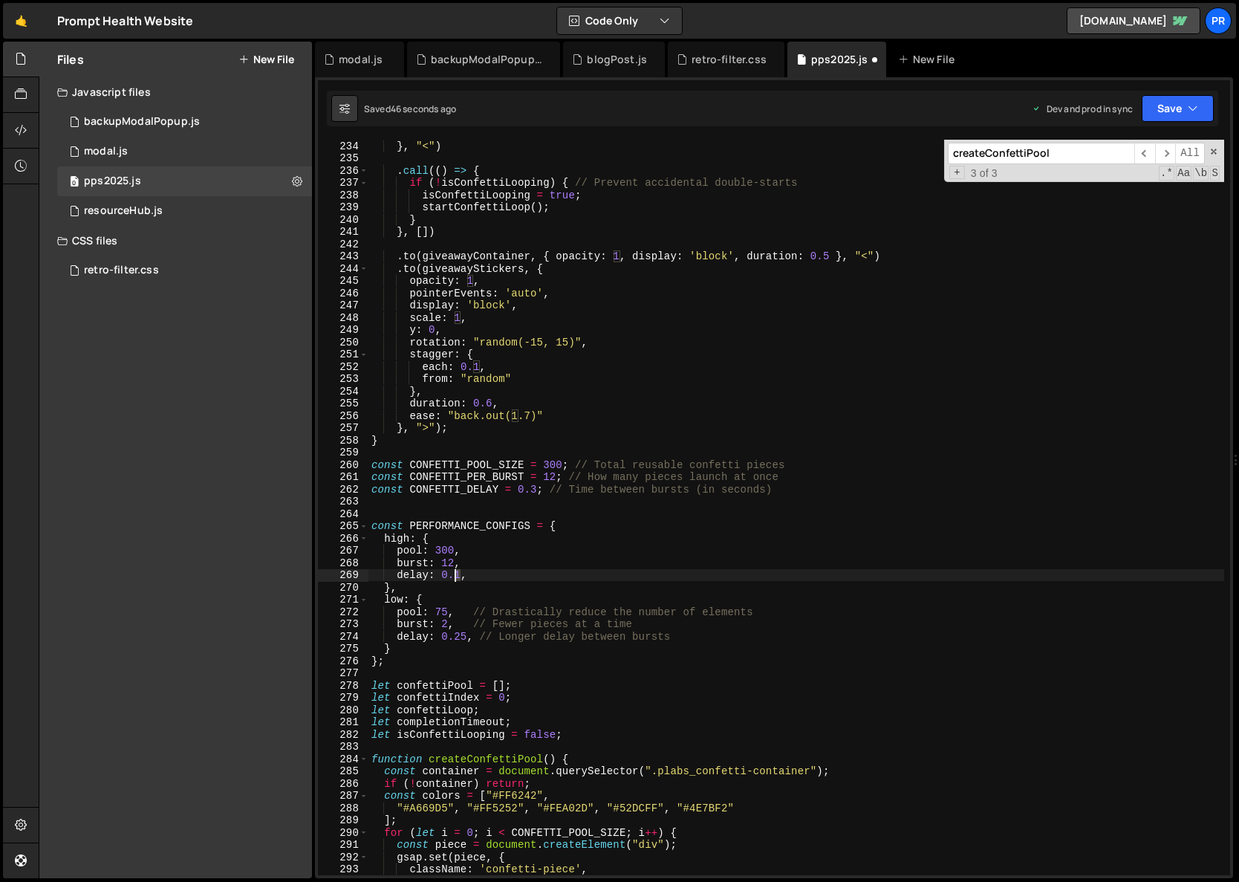
click at [454, 577] on div "} , "<" ) . call (( ) => { if ( ! isConfettiLooping ) { // Prevent accidental d…" at bounding box center [797, 520] width 856 height 760
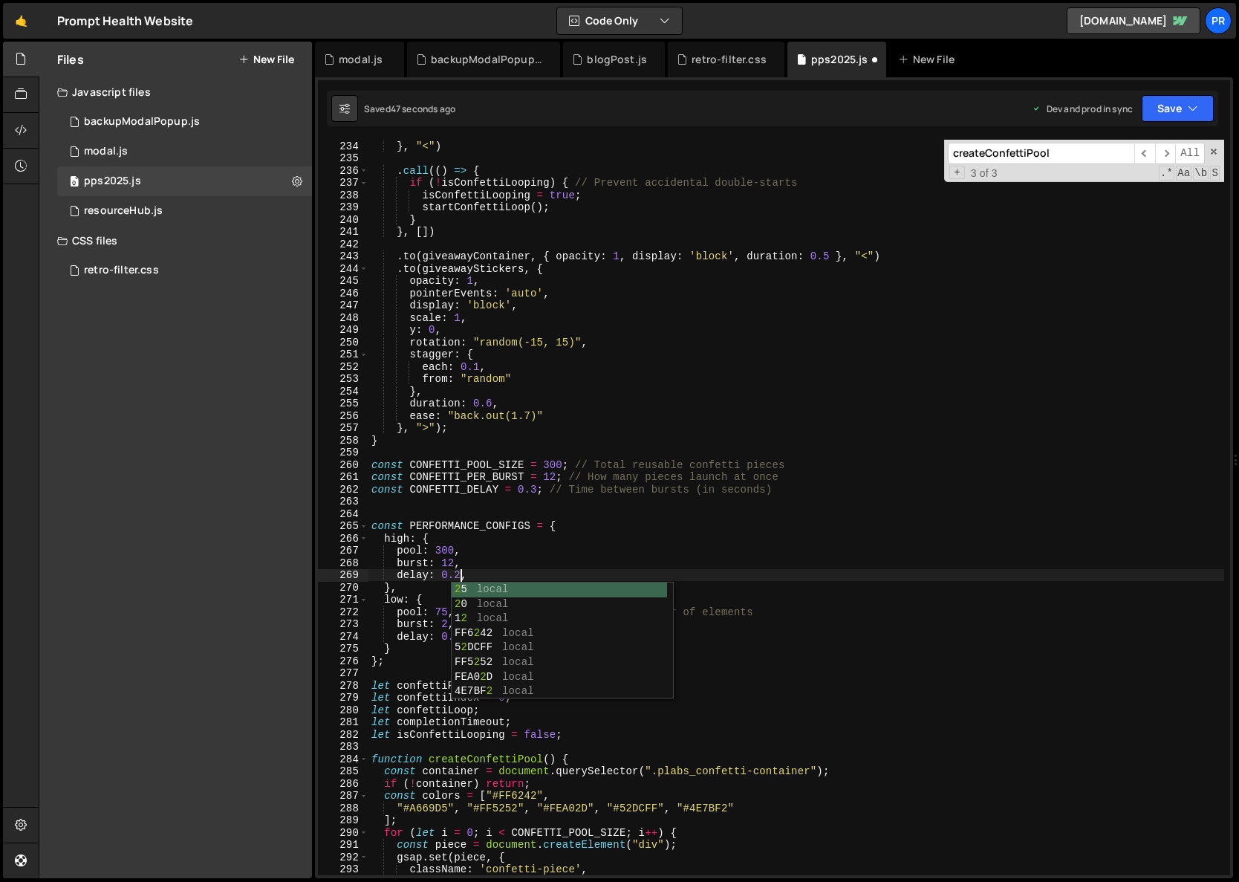
click at [513, 553] on div "} , "<" ) . call (( ) => { if ( ! isConfettiLooping ) { // Prevent accidental d…" at bounding box center [797, 520] width 856 height 760
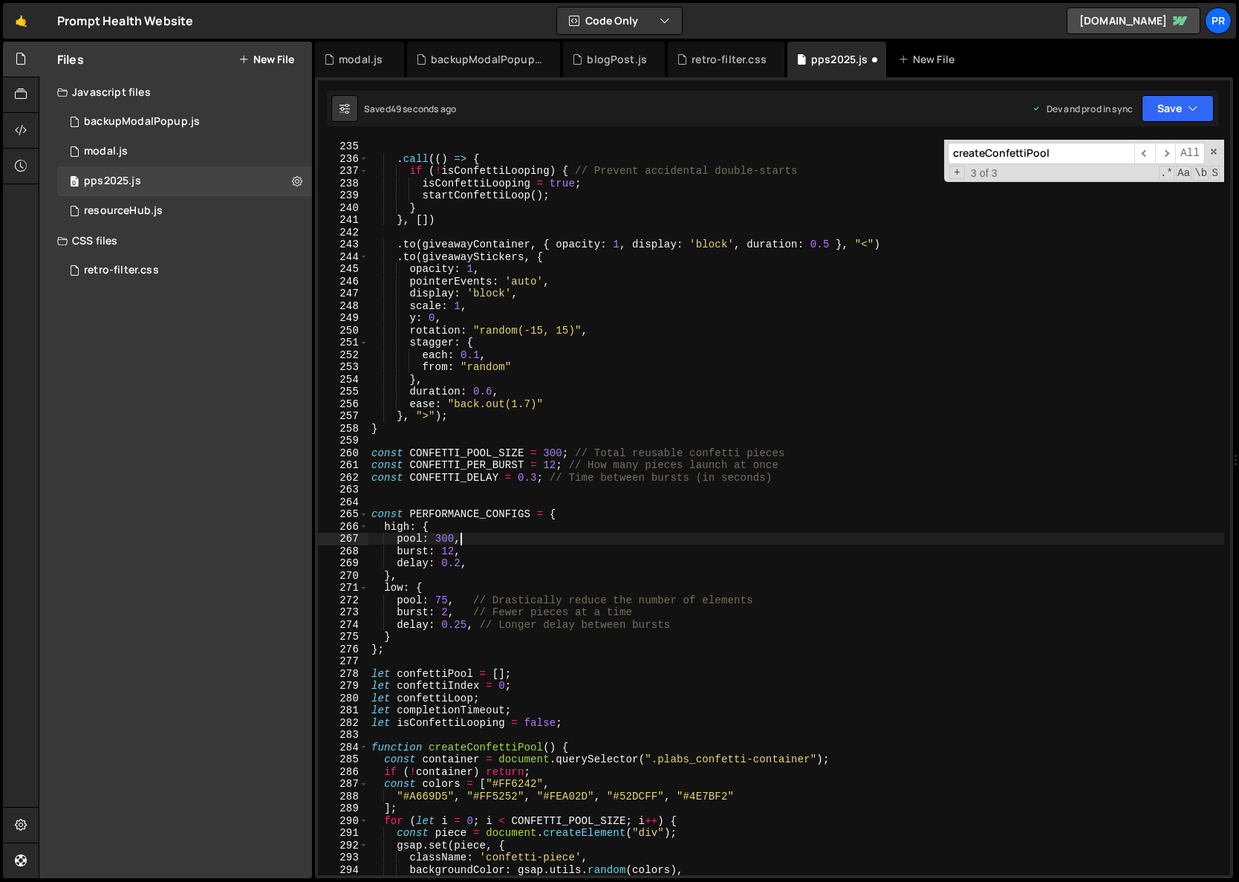
scroll to position [2883, 0]
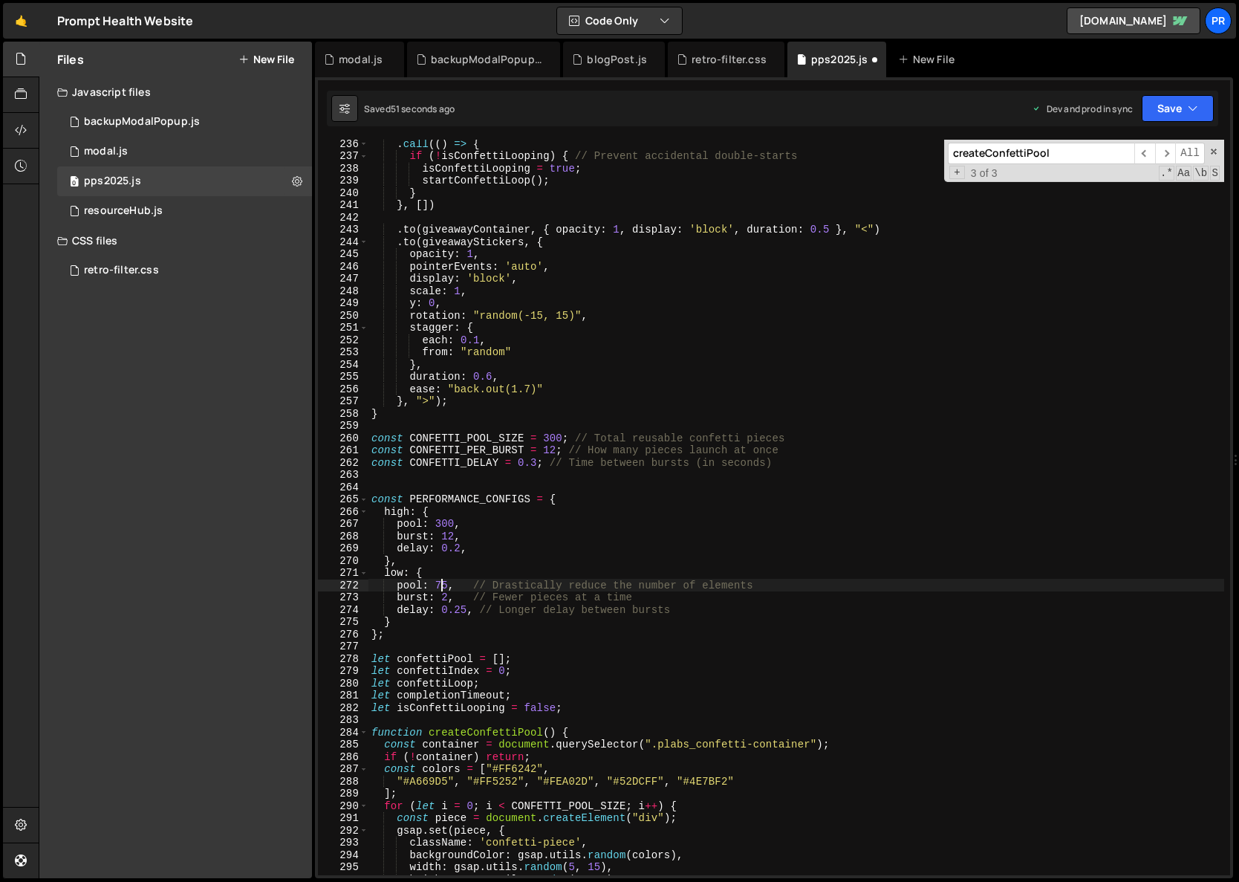
click at [441, 585] on div ". call (( ) => { if ( ! isConfettiLooping ) { // Prevent accidental double-star…" at bounding box center [797, 517] width 856 height 760
click at [510, 555] on div ". call (( ) => { if ( ! isConfettiLooping ) { // Prevent accidental double-star…" at bounding box center [797, 517] width 856 height 760
click at [441, 598] on div ". call (( ) => { if ( ! isConfettiLooping ) { // Prevent accidental double-star…" at bounding box center [797, 517] width 856 height 760
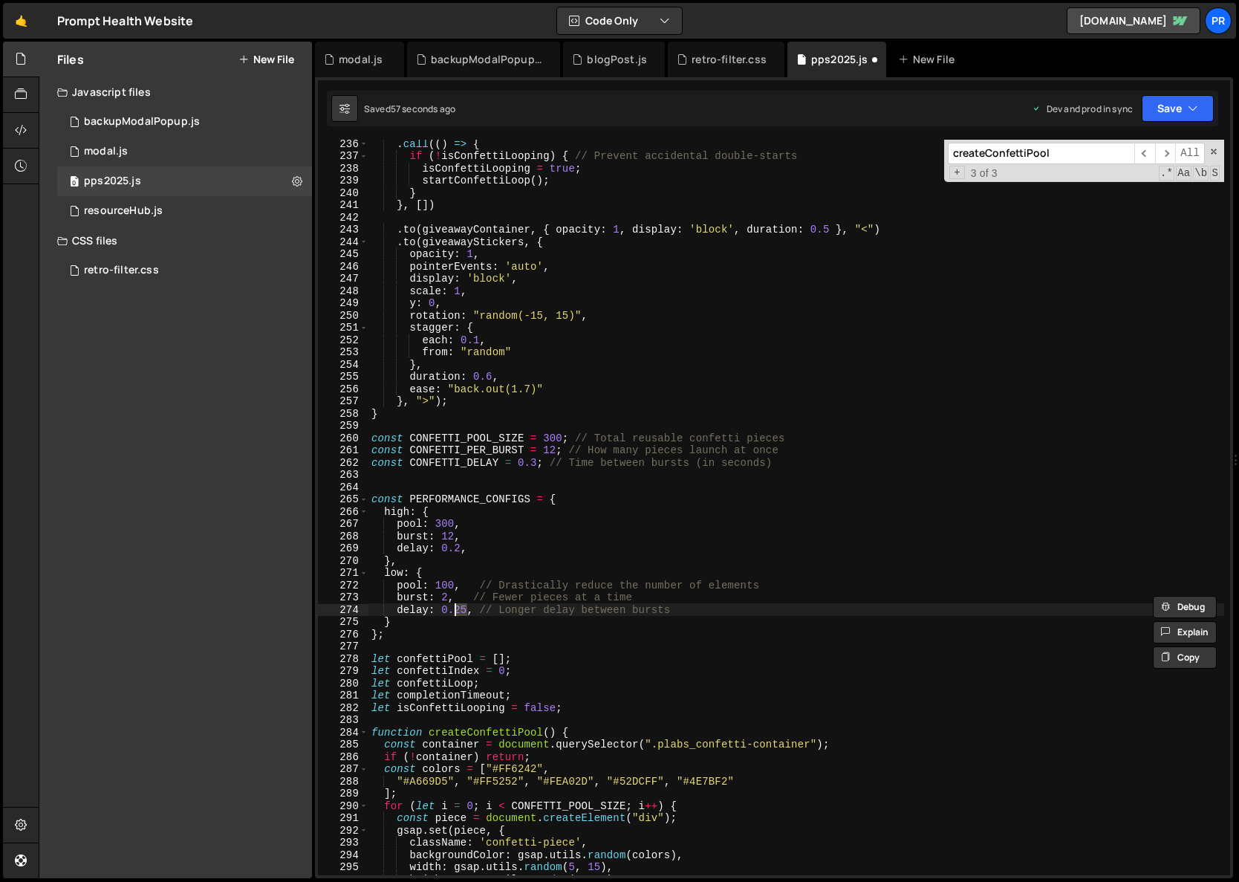
drag, startPoint x: 465, startPoint y: 610, endPoint x: 457, endPoint y: 610, distance: 8.2
click at [457, 610] on div ". call (( ) => { if ( ! isConfettiLooping ) { // Prevent accidental double-star…" at bounding box center [797, 517] width 856 height 760
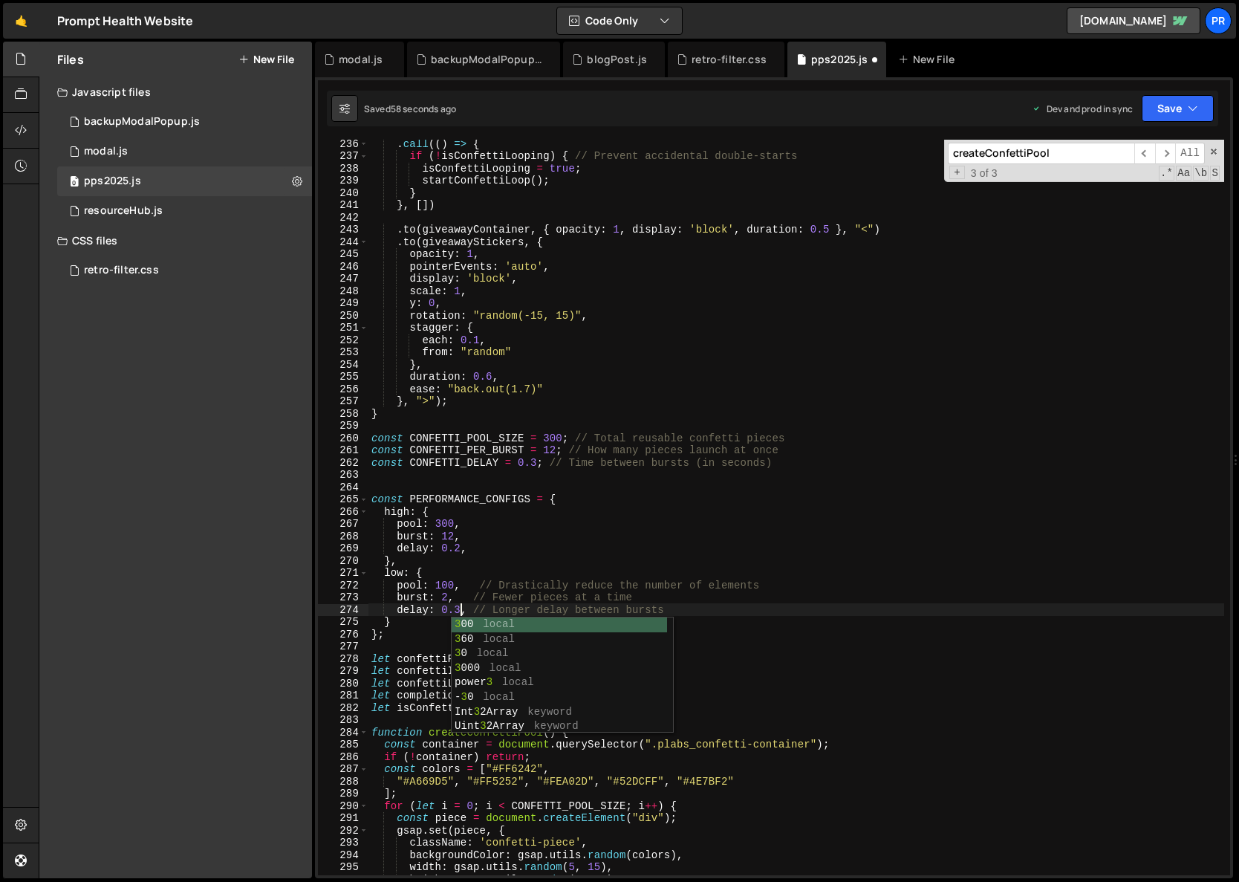
click at [591, 596] on div ". call (( ) => { if ( ! isConfettiLooping ) { // Prevent accidental double-star…" at bounding box center [797, 517] width 856 height 760
drag, startPoint x: 675, startPoint y: 611, endPoint x: 474, endPoint y: 611, distance: 201.4
click at [474, 611] on div ". call (( ) => { if ( ! isConfettiLooping ) { // Prevent accidental double-star…" at bounding box center [797, 517] width 856 height 760
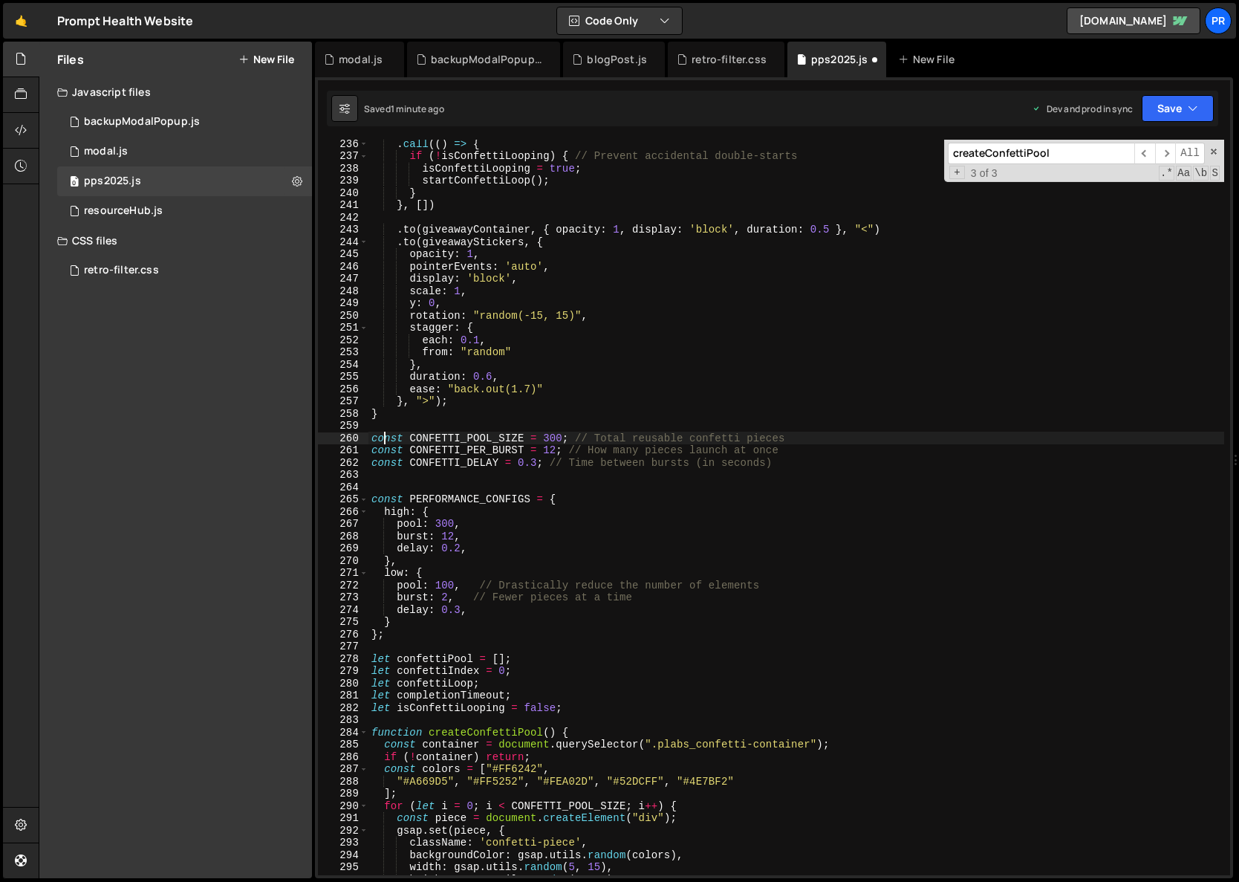
click at [387, 436] on div ". call (( ) => { if ( ! isConfettiLooping ) { // Prevent accidental double-star…" at bounding box center [797, 517] width 856 height 760
type textarea "let CONFETTI_POOL_SIZE = 300; // Total reusable confetti pieces"
click at [405, 421] on div ". call (( ) => { if ( ! isConfettiLooping ) { // Prevent accidental double-star…" at bounding box center [797, 517] width 856 height 760
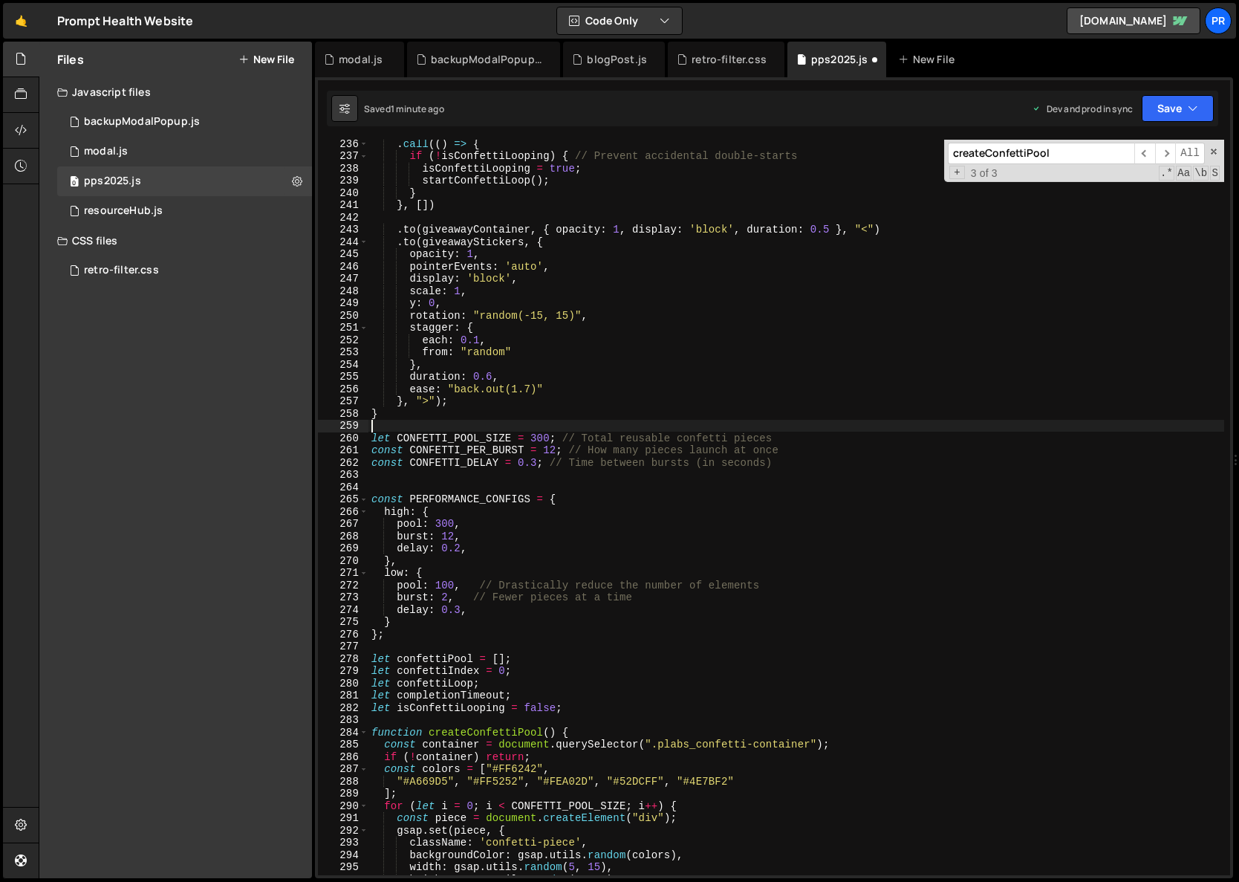
scroll to position [0, 0]
click at [386, 450] on div ". call (( ) => { if ( ! isConfettiLooping ) { // Prevent accidental double-star…" at bounding box center [797, 517] width 856 height 760
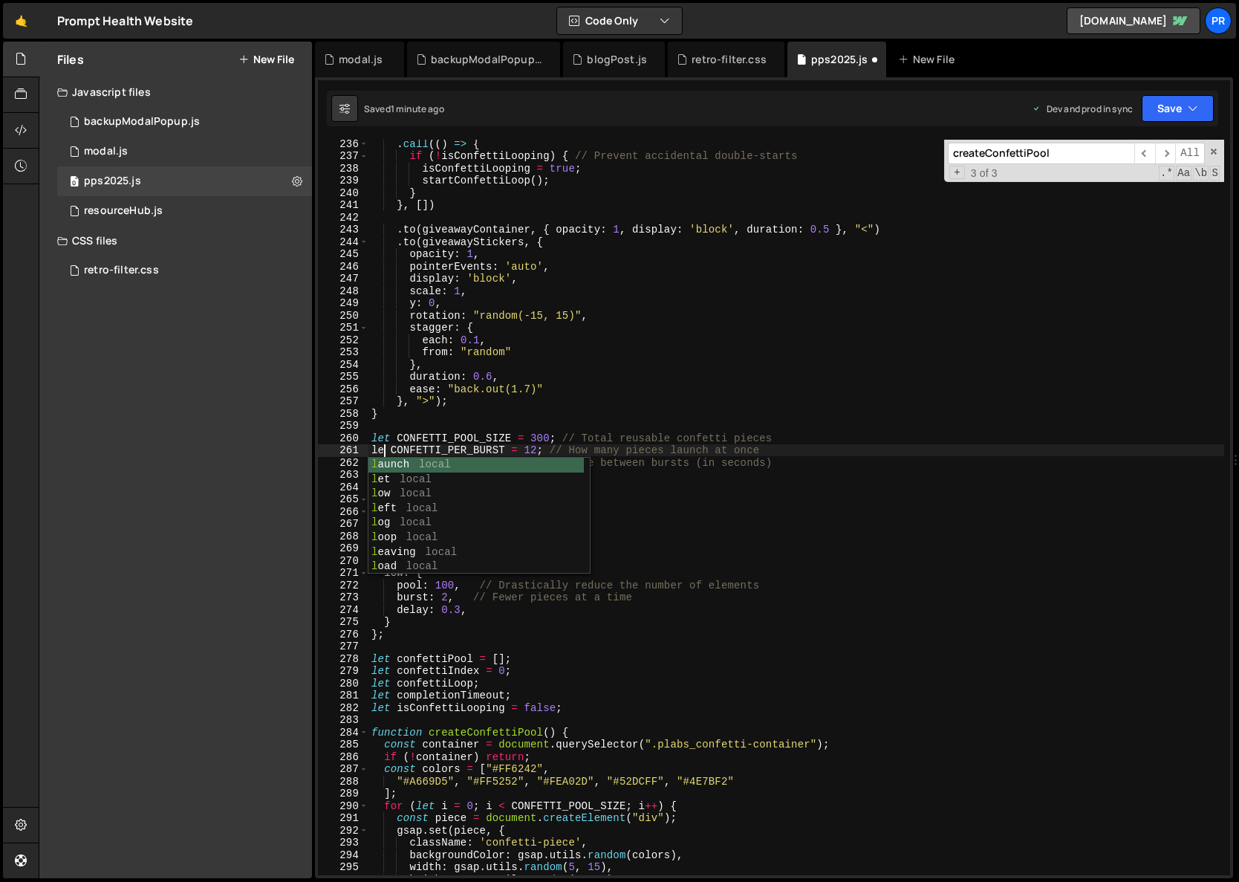
scroll to position [0, 1]
click at [441, 419] on div ". call (( ) => { if ( ! isConfettiLooping ) { // Prevent accidental double-star…" at bounding box center [797, 517] width 856 height 760
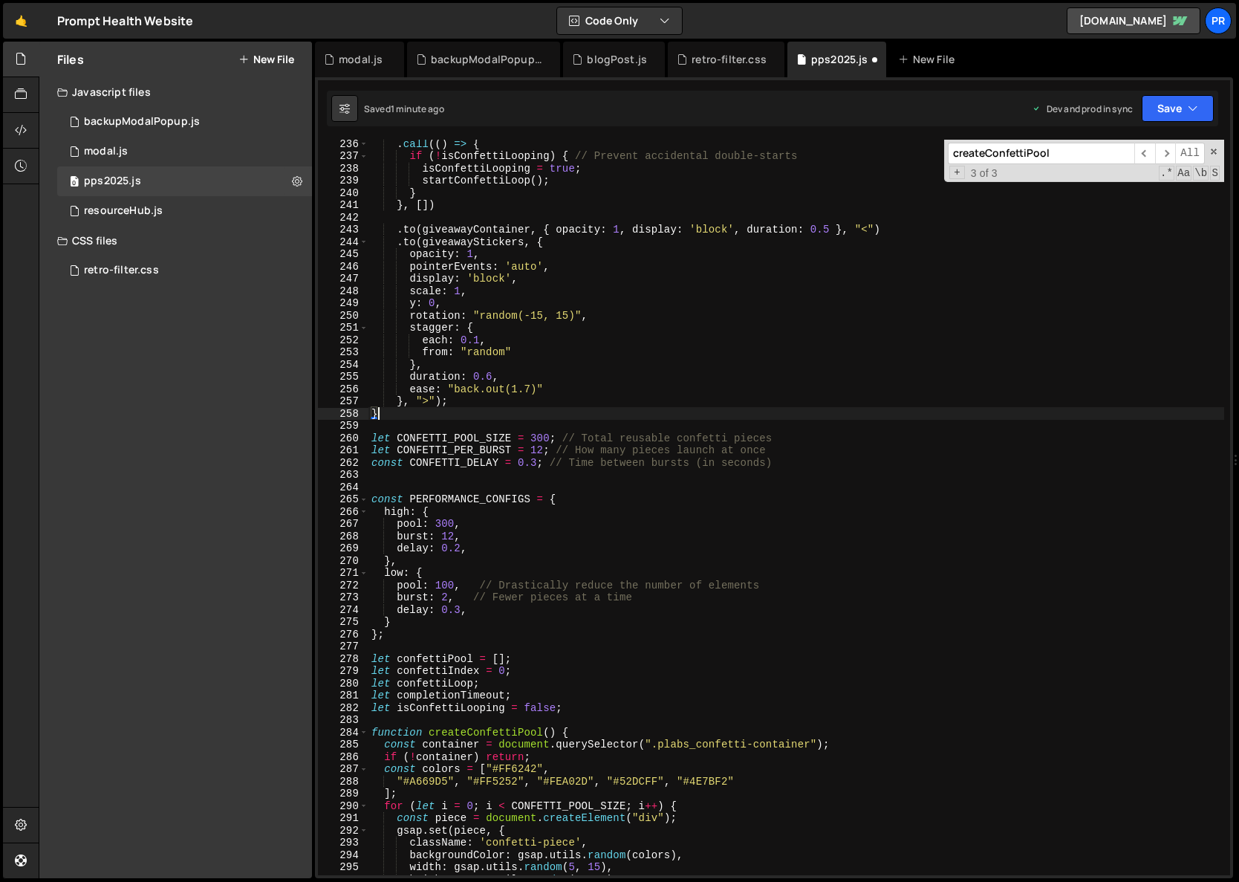
click at [388, 458] on div ". call (( ) => { if ( ! isConfettiLooping ) { // Prevent accidental double-star…" at bounding box center [797, 517] width 856 height 760
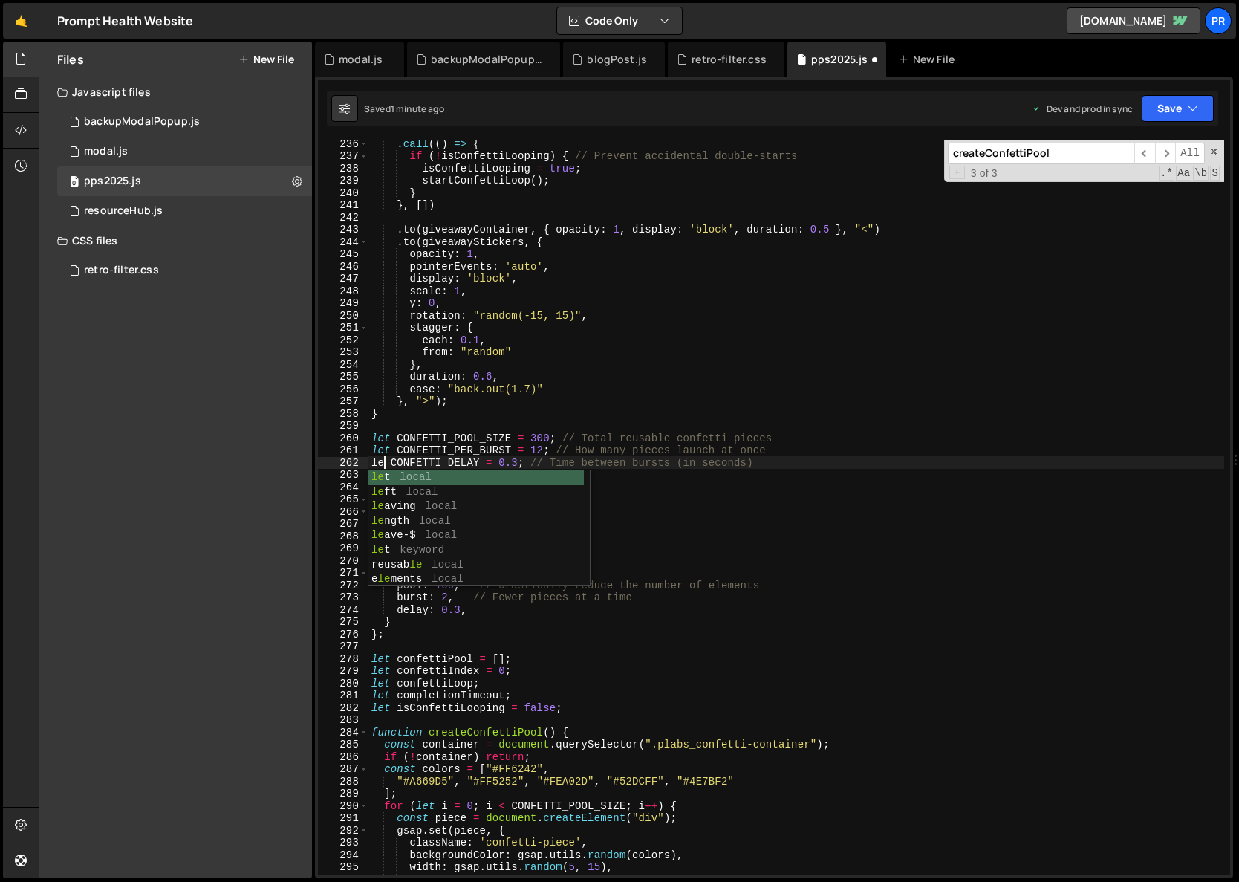
scroll to position [0, 1]
click at [507, 403] on div ". call (( ) => { if ( ! isConfettiLooping ) { // Prevent accidental double-star…" at bounding box center [797, 517] width 856 height 760
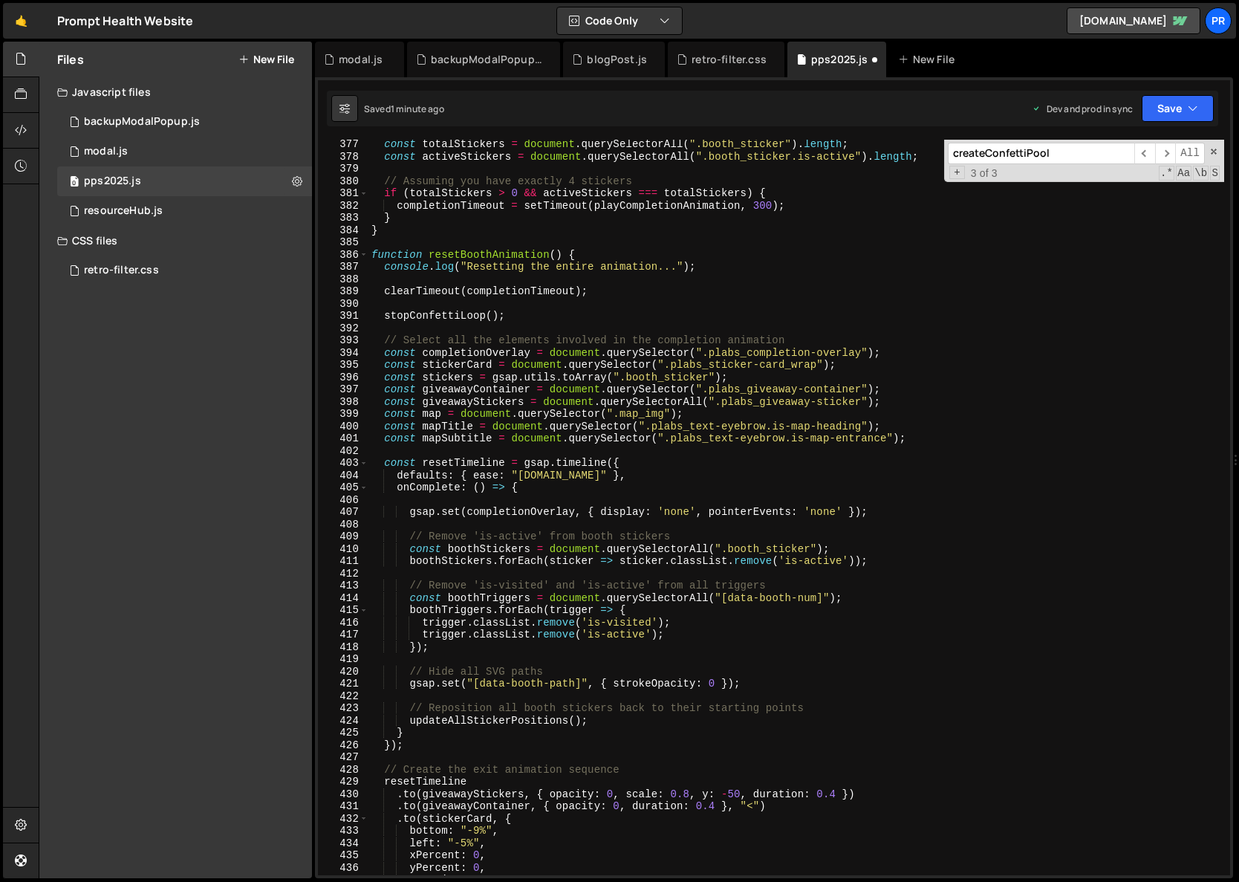
scroll to position [4958, 0]
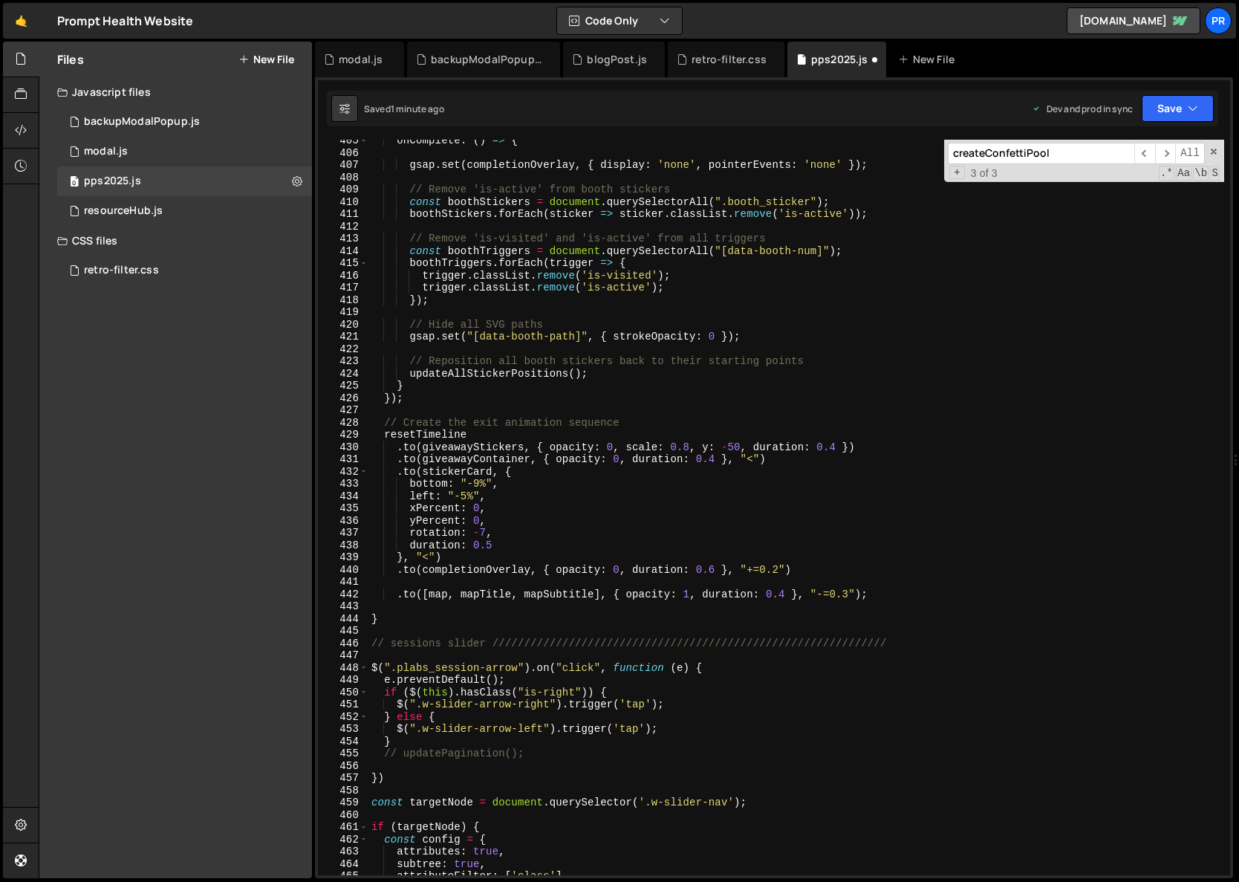
click at [527, 514] on div "onComplete : ( ) => { gsap . set ( completionOverlay , { display : 'none' , poi…" at bounding box center [797, 514] width 856 height 760
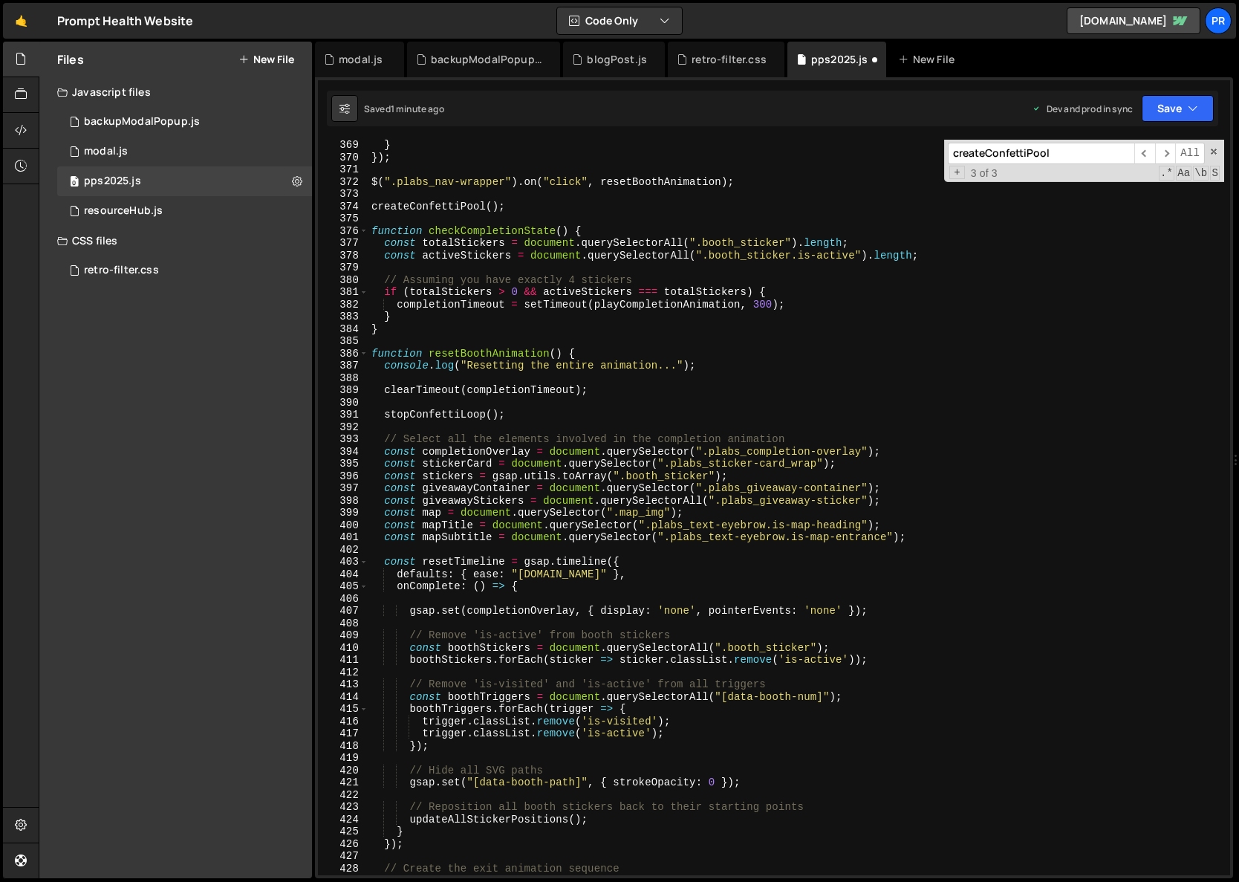
scroll to position [4226, 0]
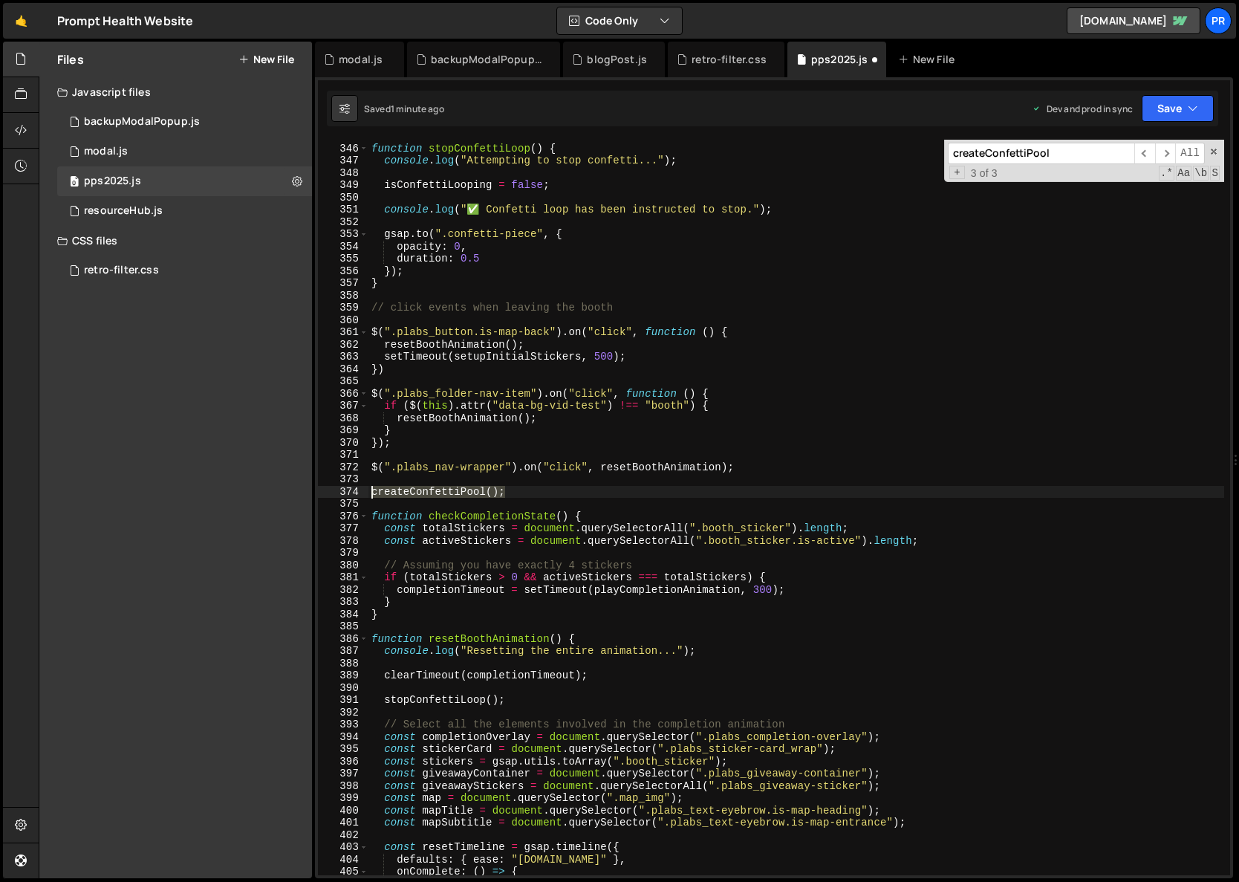
drag, startPoint x: 514, startPoint y: 488, endPoint x: 345, endPoint y: 494, distance: 168.8
click at [345, 494] on div "xPercent: 0, 345 346 347 348 349 350 351 352 353 354 355 356 357 358 359 360 36…" at bounding box center [774, 508] width 912 height 736
type textarea "createConfettiPool();"
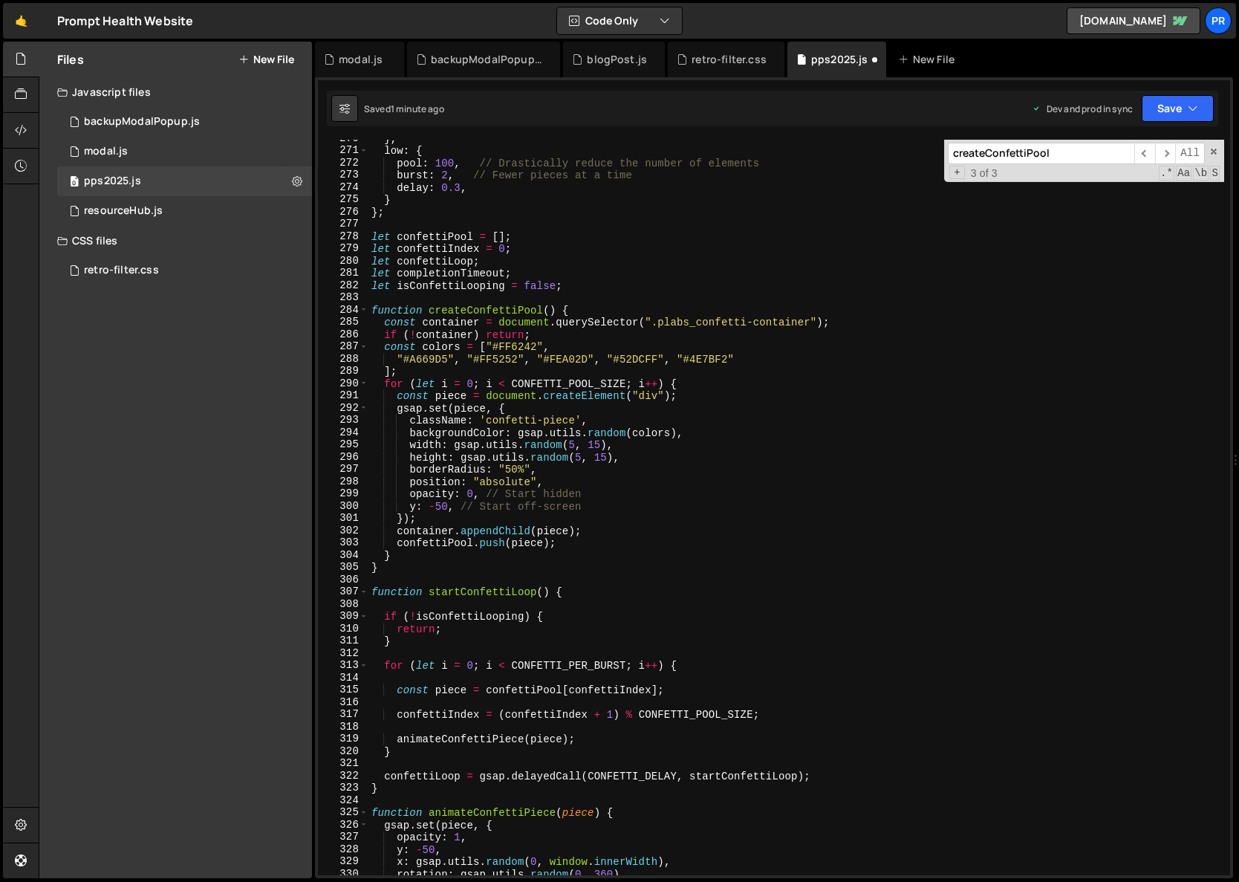
scroll to position [3117, 0]
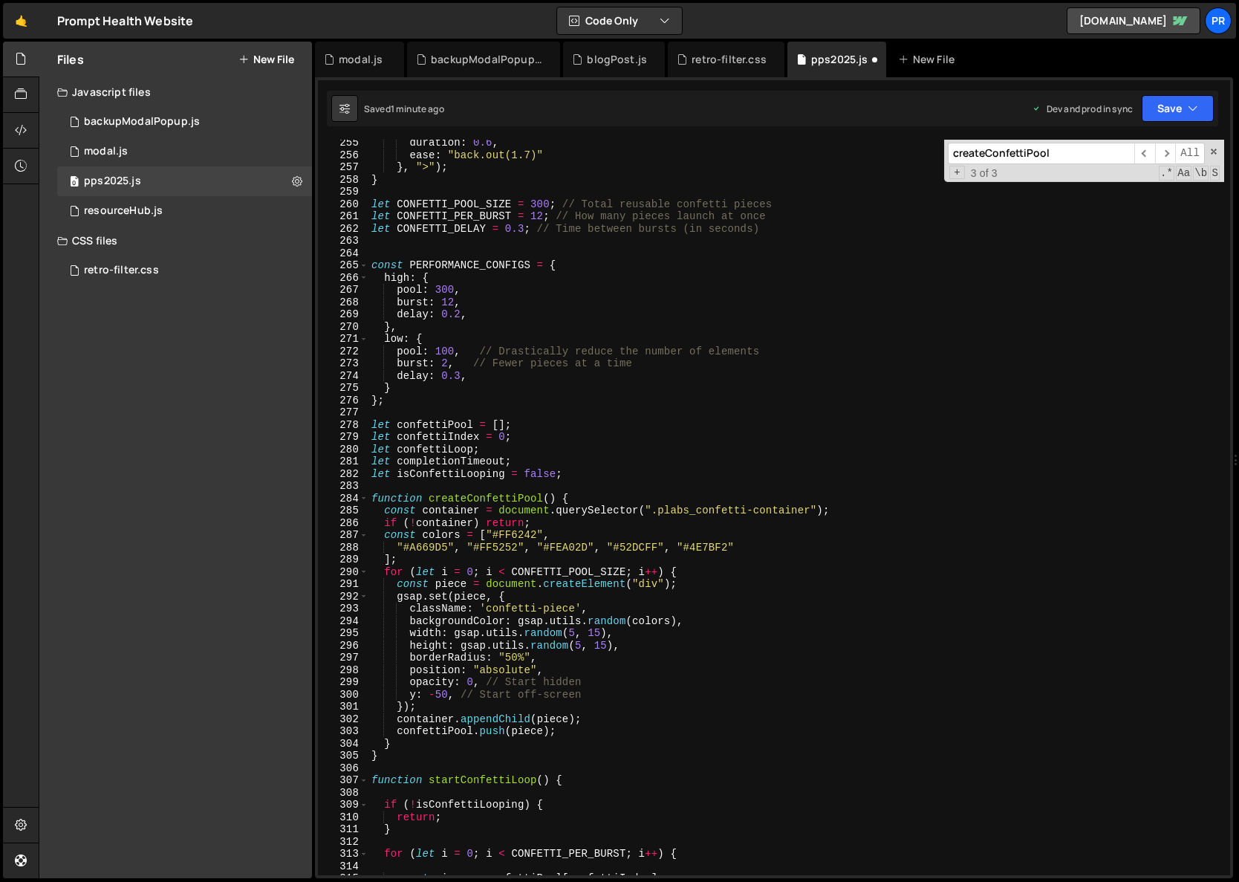
click at [585, 475] on div "duration : 0.6 , ease : "back.out(1.7)" } , ">" ) ; } let CONFETTI_POOL_SIZE = …" at bounding box center [797, 517] width 856 height 760
type textarea "let isConfettiLooping = false;"
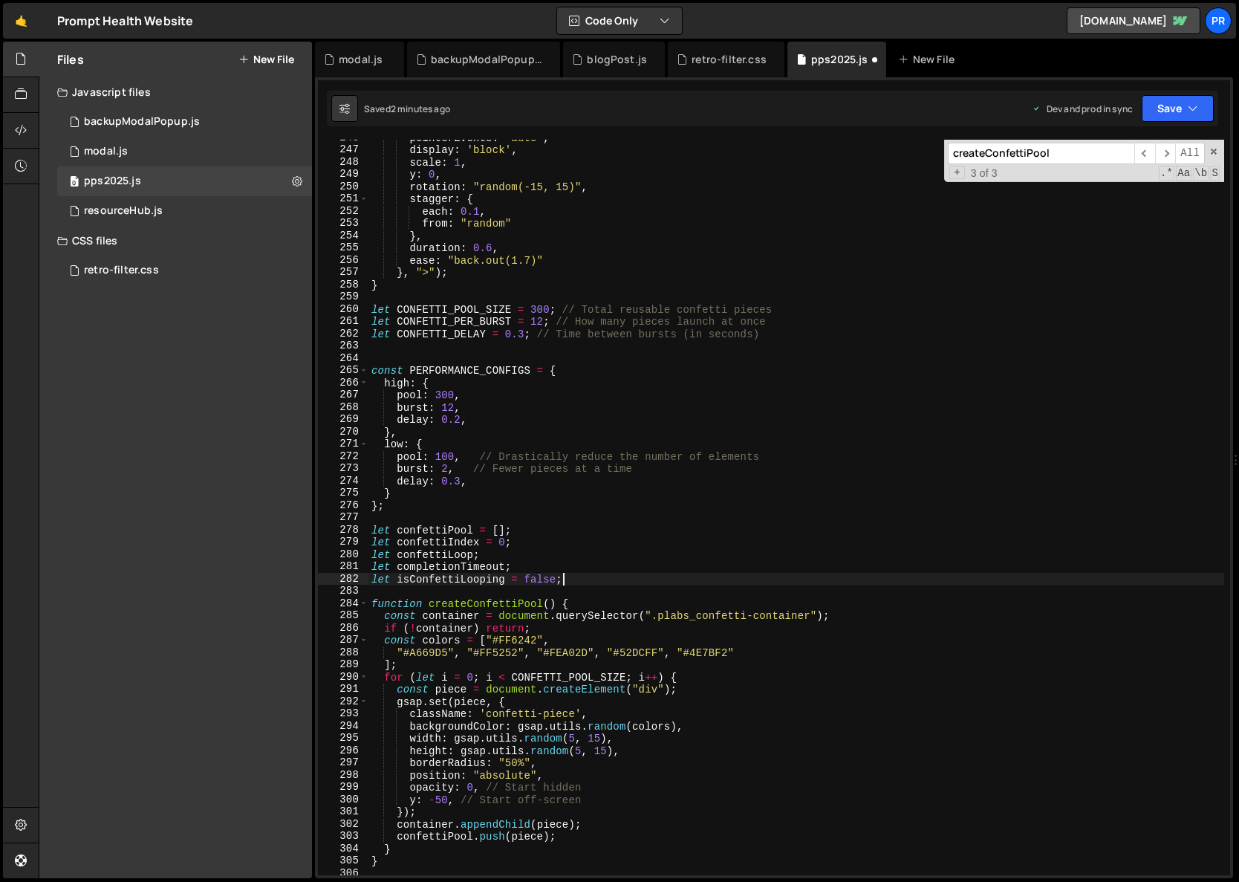
scroll to position [3012, 0]
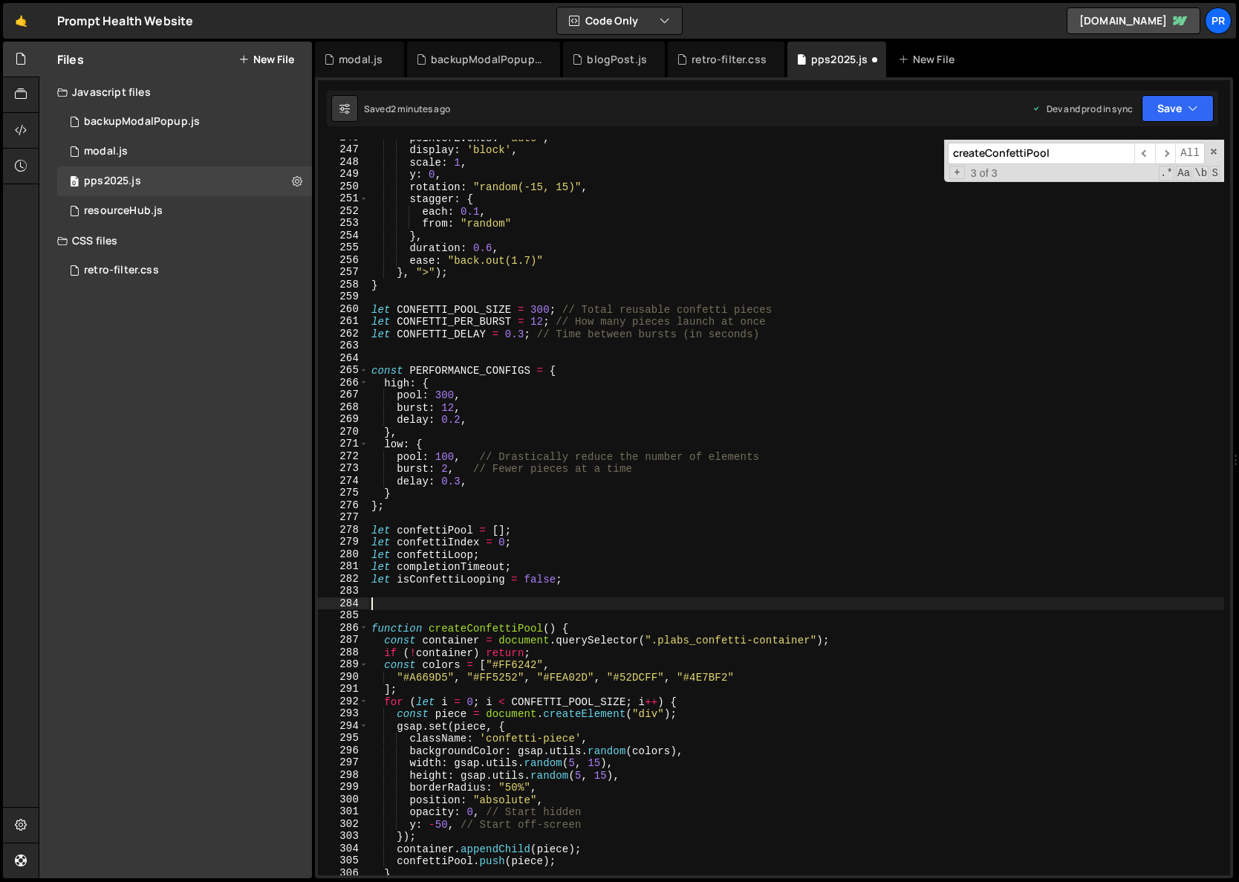
paste textarea "});"
type textarea "});"
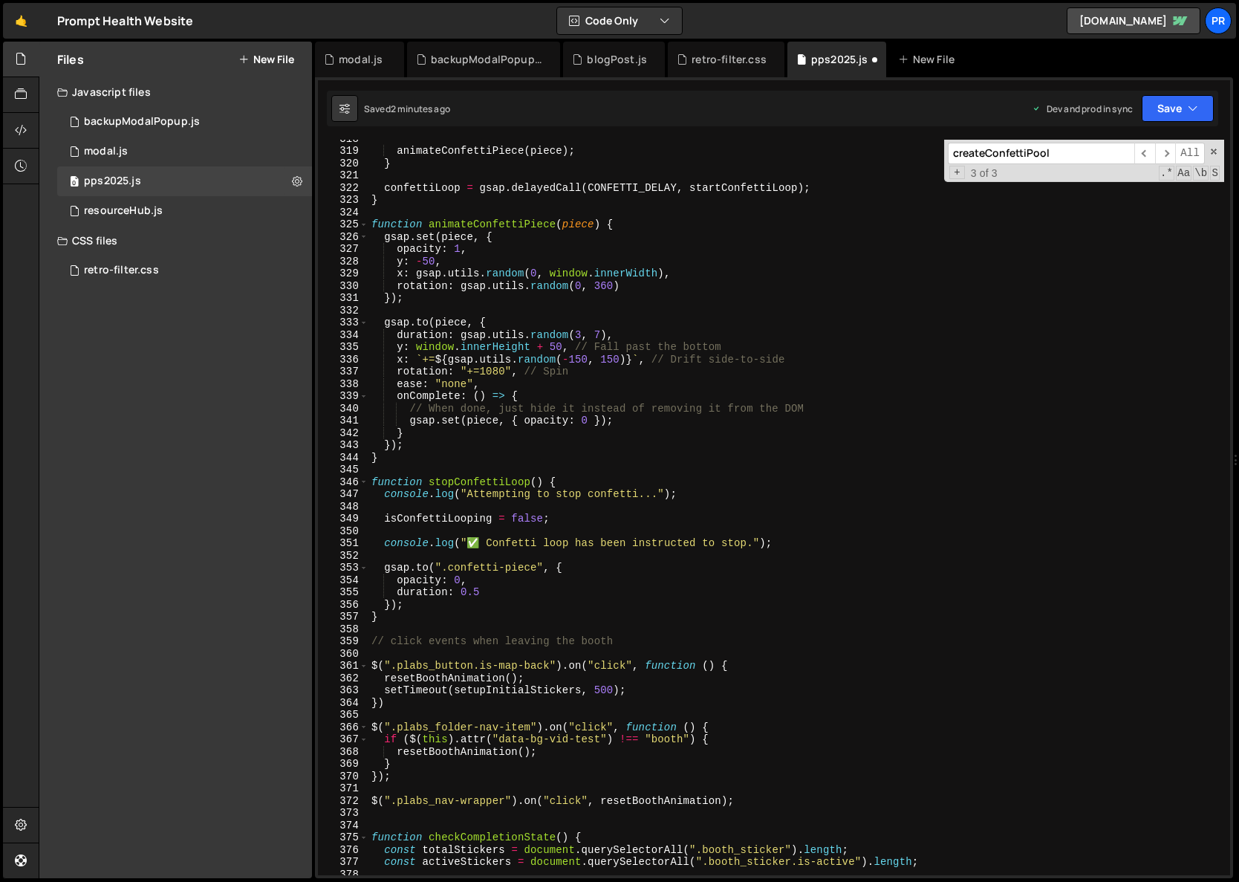
scroll to position [3893, 0]
click at [418, 622] on div "animateConfettiPiece ( piece ) ; } confettiLoop = gsap . delayedCall ( CONFETTI…" at bounding box center [797, 512] width 856 height 760
type textarea "}"
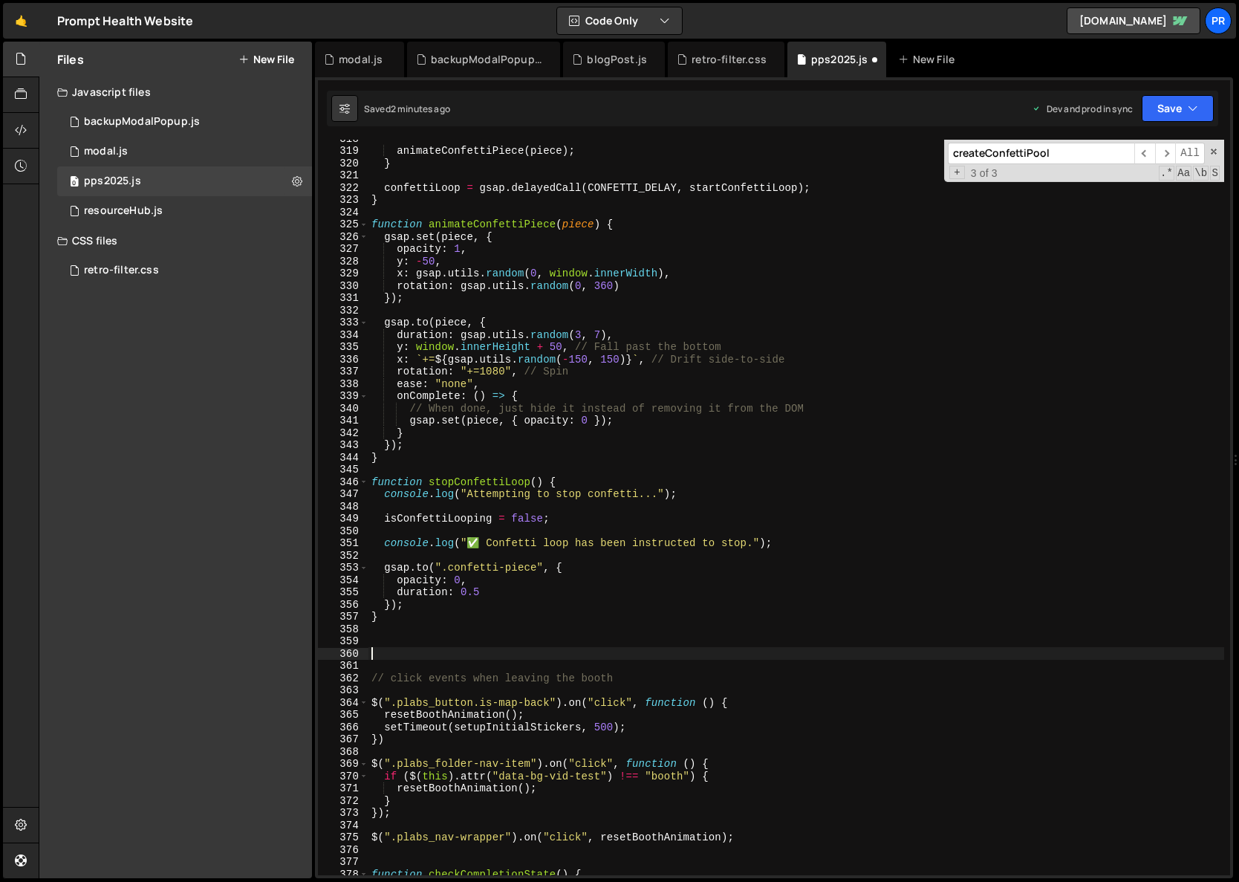
paste textarea "});"
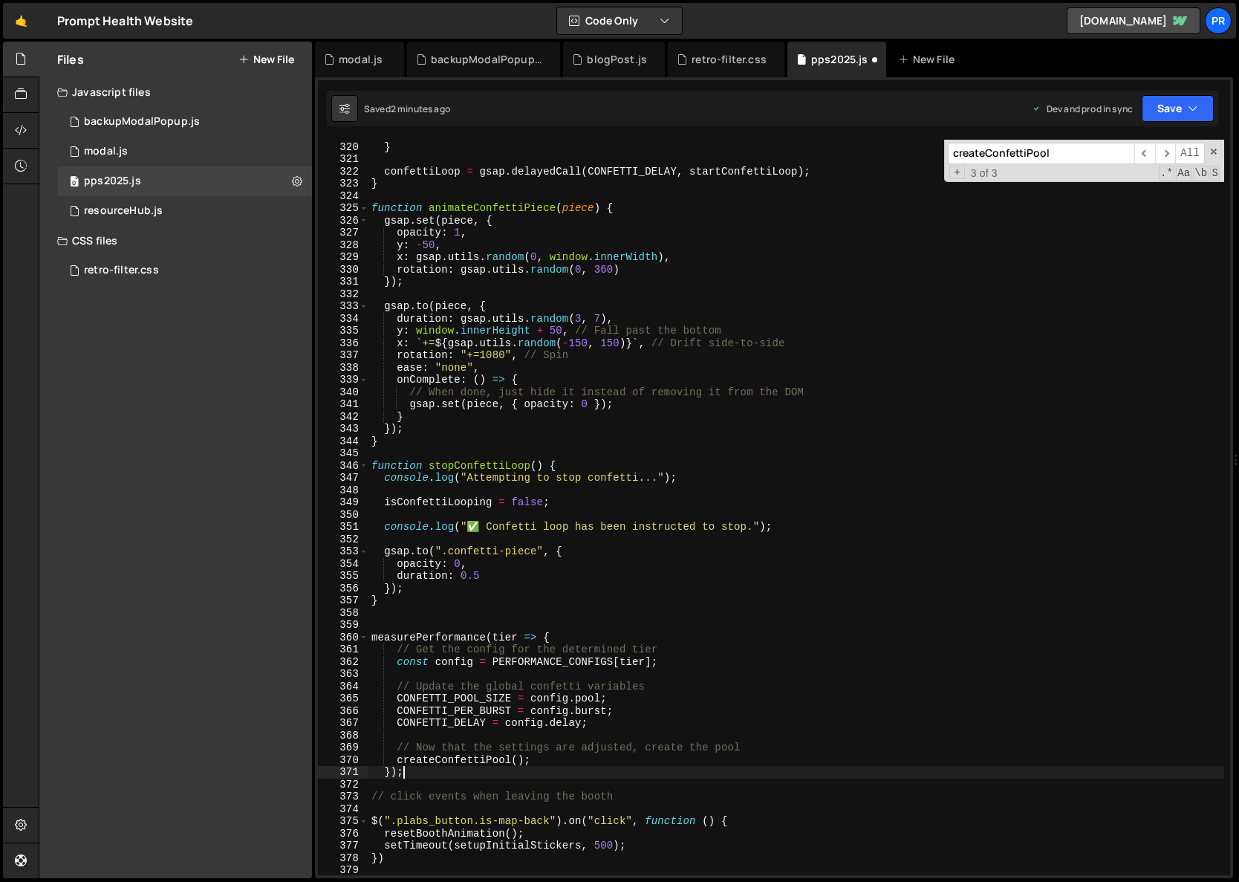
scroll to position [4050, 0]
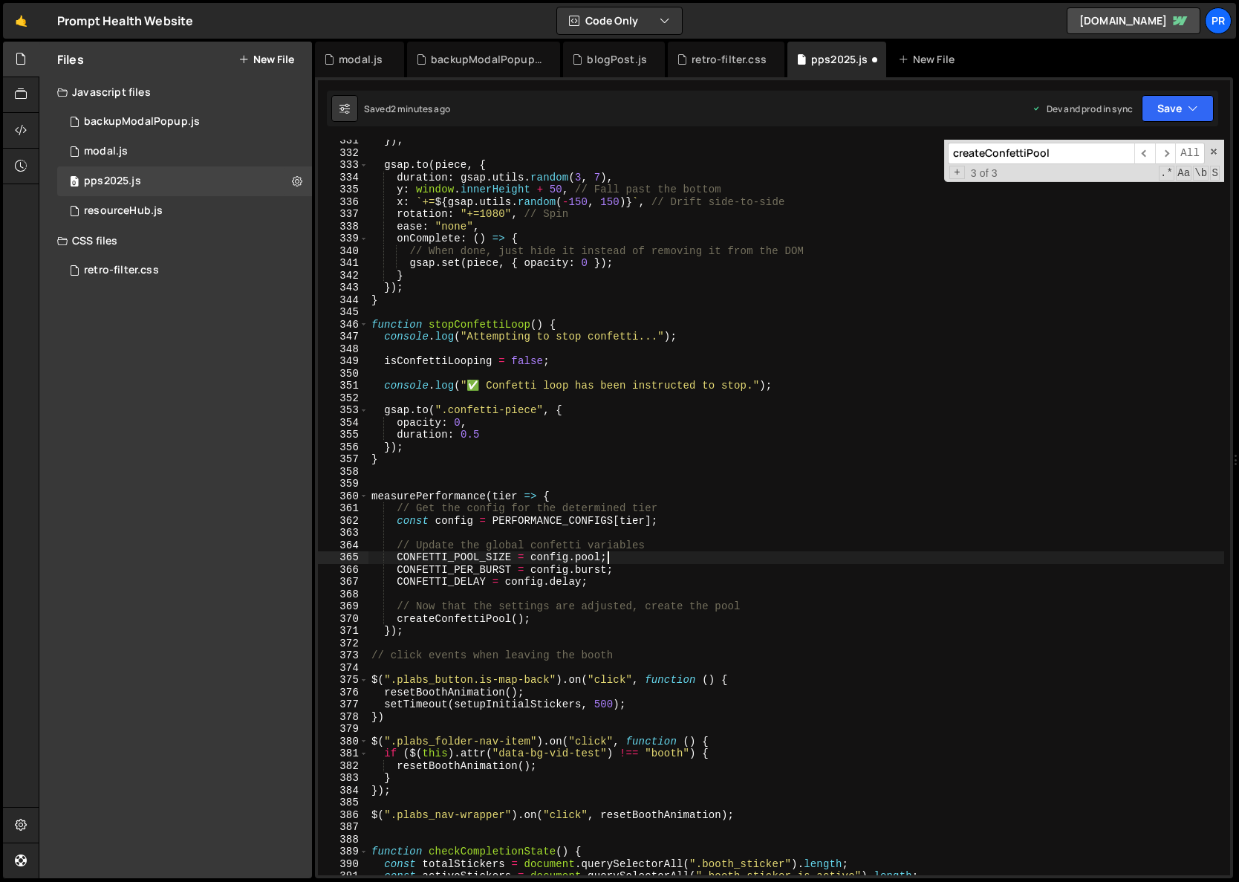
click at [631, 556] on div "}) ; gsap . to ( piece , { duration : gsap . utils . random ( 3 , 7 ) , y : win…" at bounding box center [797, 514] width 856 height 760
click at [557, 621] on div "}) ; gsap . to ( piece , { duration : gsap . utils . random ( 3 , 7 ) , y : win…" at bounding box center [797, 514] width 856 height 760
click at [1161, 117] on button "Save" at bounding box center [1178, 108] width 72 height 27
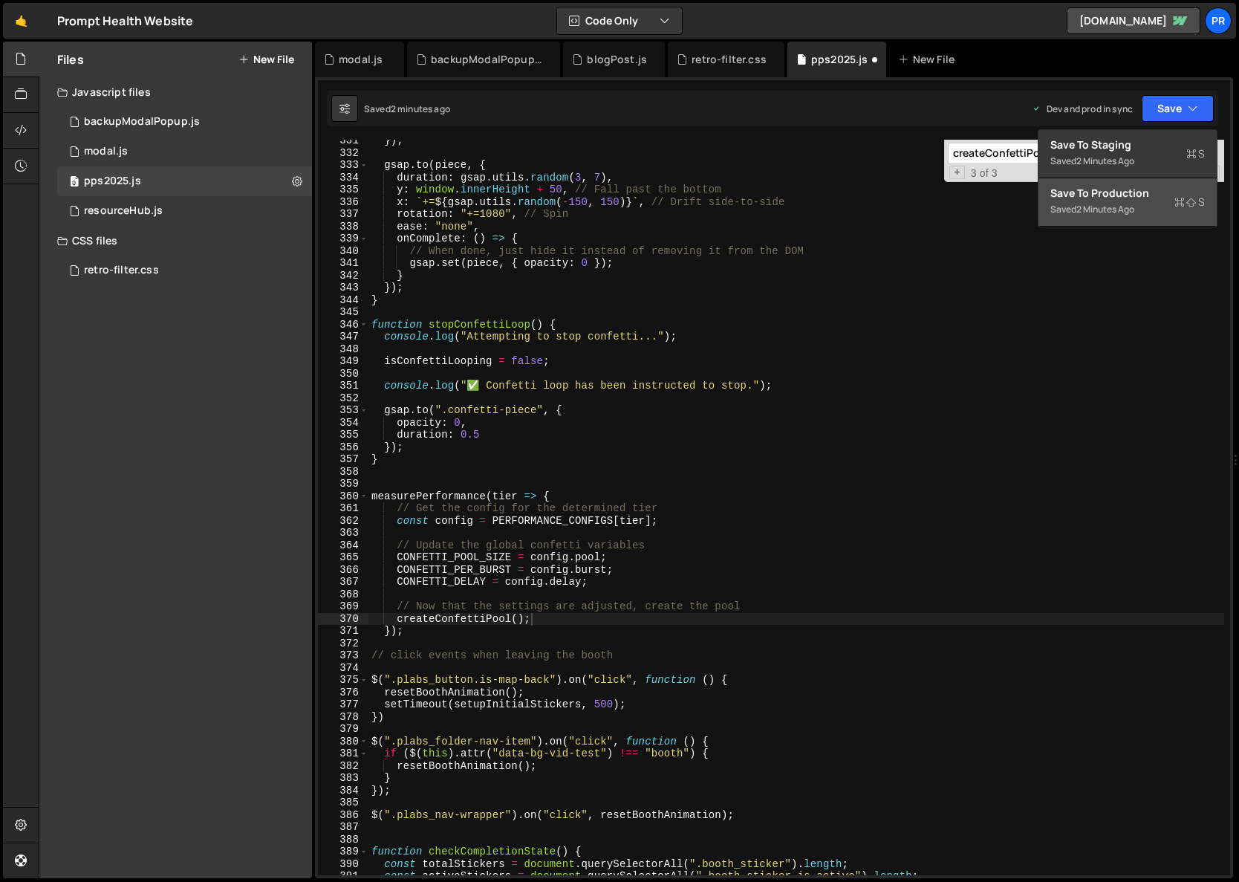
click at [1121, 201] on div "Saved 2 minutes ago" at bounding box center [1128, 210] width 155 height 18
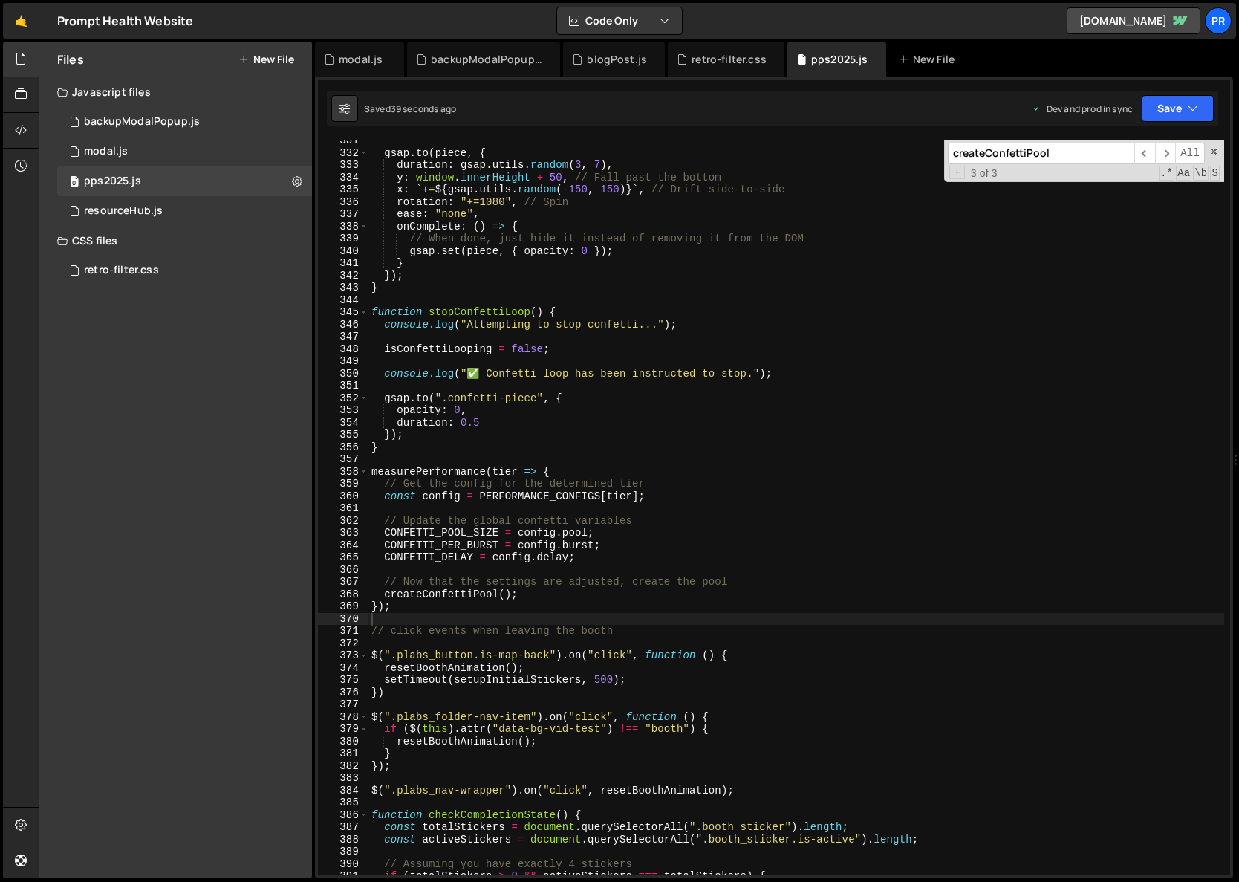
click at [374, 473] on div "gsap . to ( piece , { duration : gsap . utils . random ( 3 , 7 ) , y : window .…" at bounding box center [797, 514] width 856 height 760
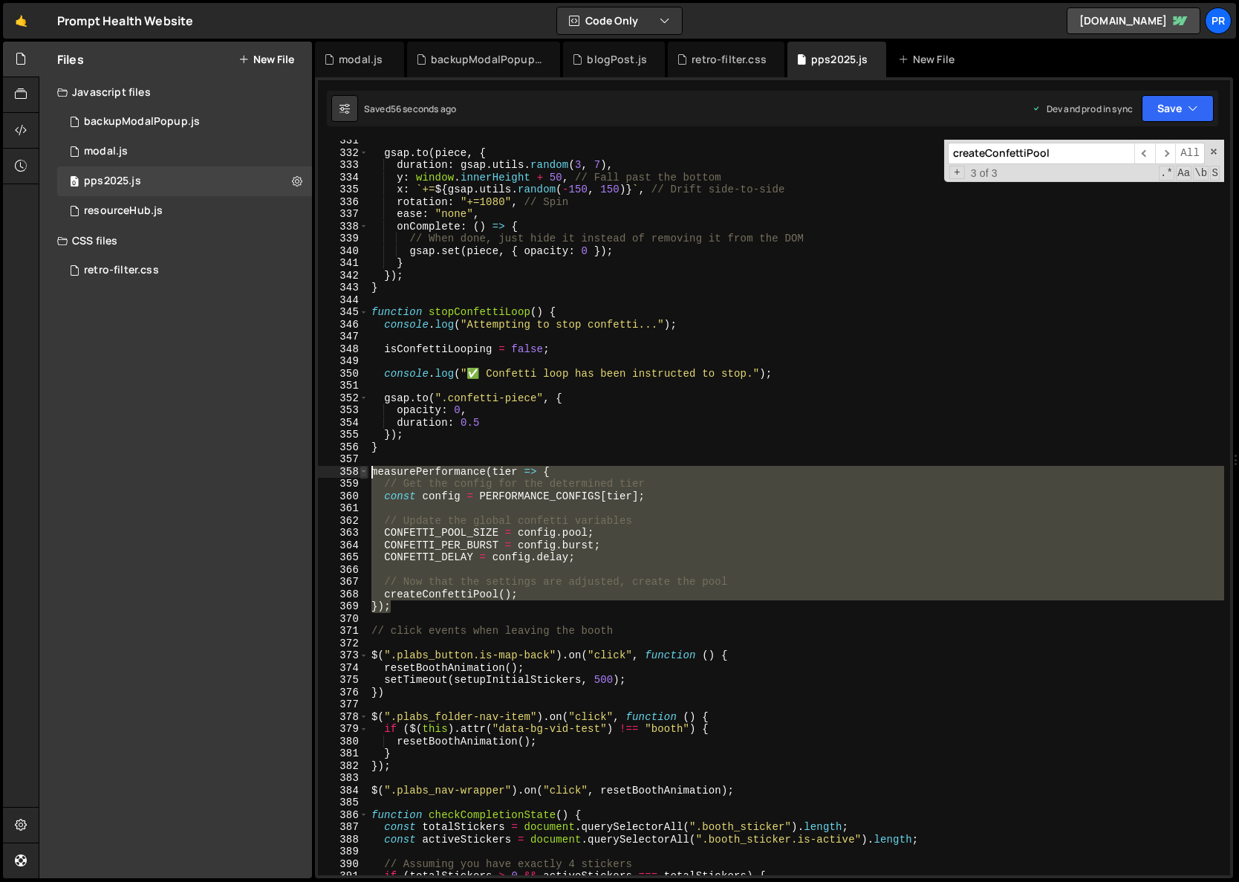
drag, startPoint x: 419, startPoint y: 609, endPoint x: 363, endPoint y: 468, distance: 152.0
click at [363, 468] on div "measurePerformance(tier => { 331 332 333 334 335 336 337 338 339 340 341 342 34…" at bounding box center [774, 508] width 912 height 736
paste textarea "});"
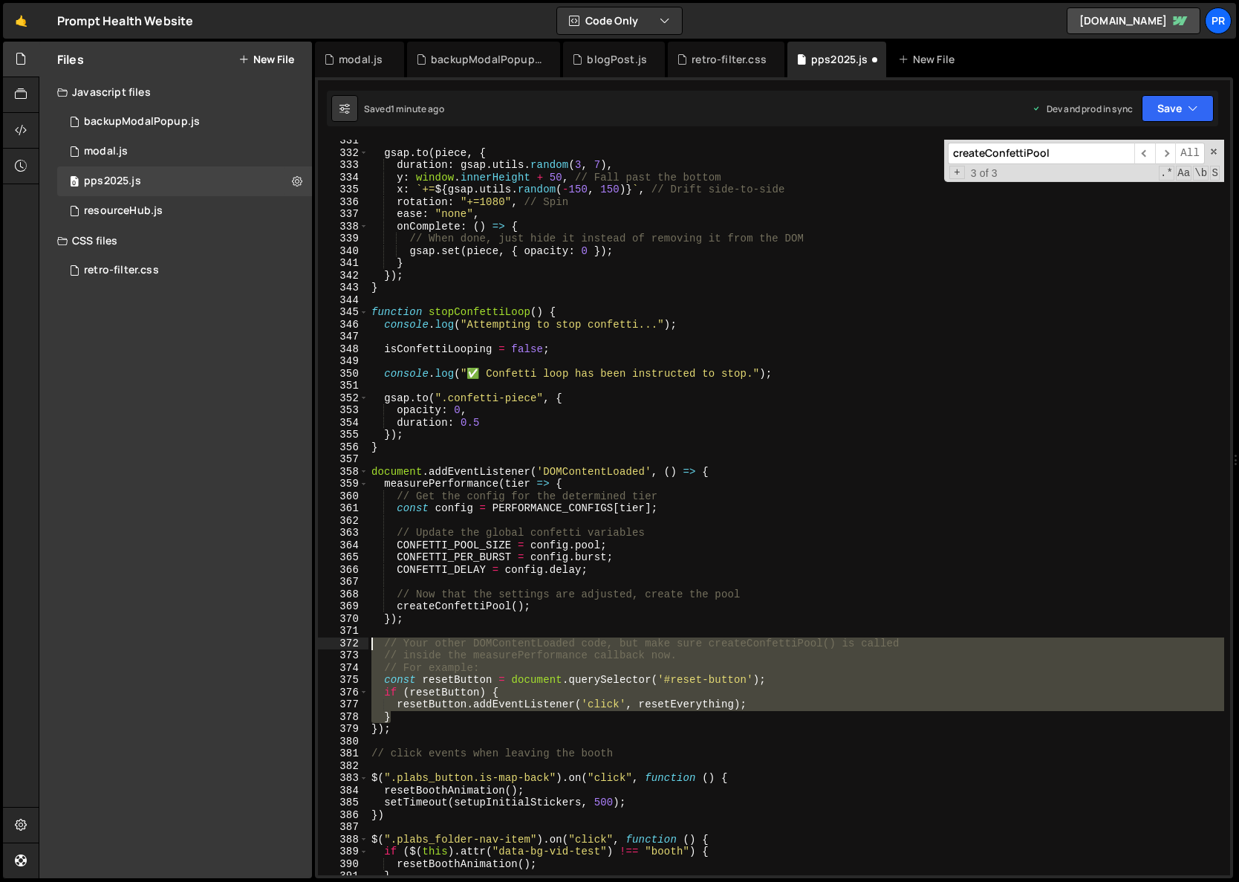
drag, startPoint x: 407, startPoint y: 718, endPoint x: 320, endPoint y: 643, distance: 114.8
click at [320, 643] on div "}); 331 332 333 334 335 336 337 338 339 340 341 342 343 344 345 346 347 348 349…" at bounding box center [774, 508] width 912 height 736
type textarea "// Your other DOMContentLoaded code, but make sure createConfettiPool() is call…"
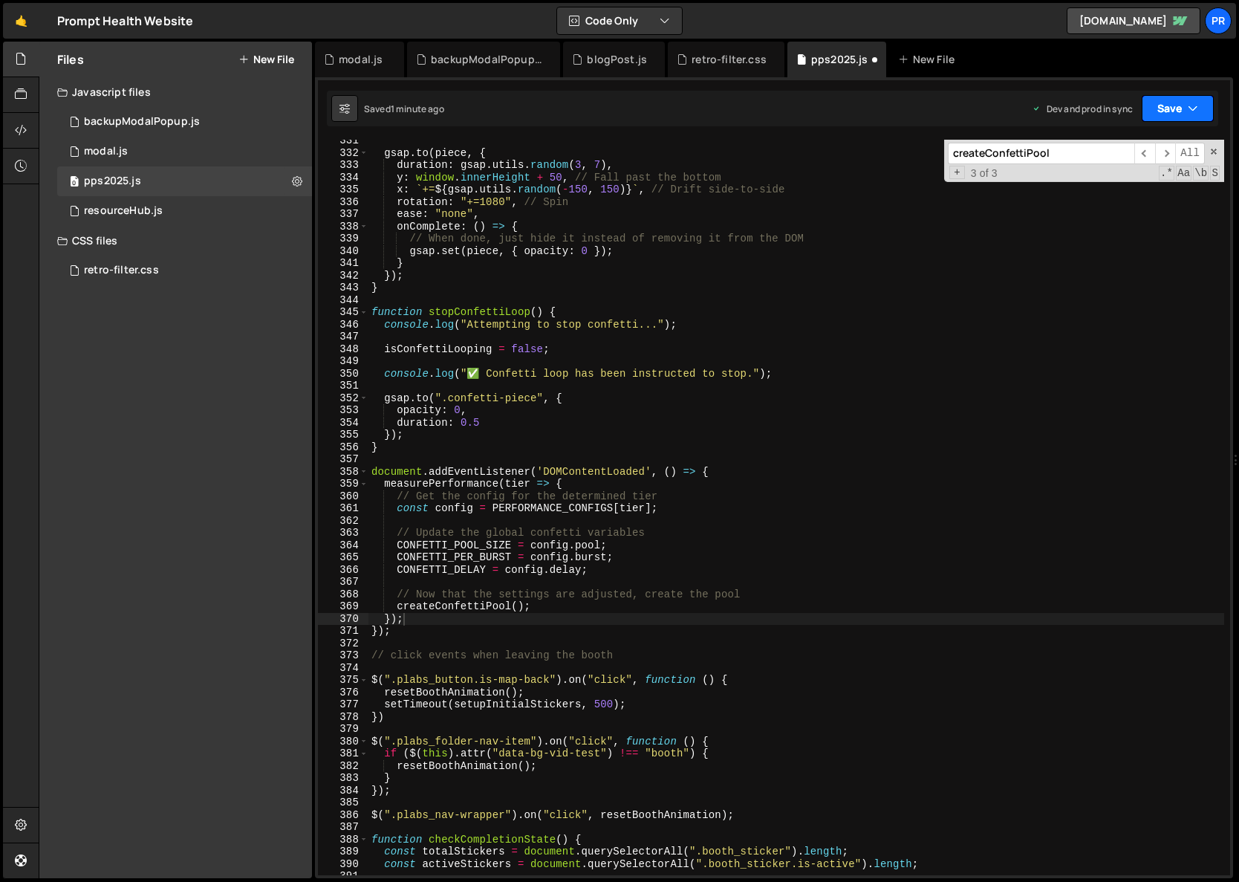
click at [1187, 110] on button "Save" at bounding box center [1178, 108] width 72 height 27
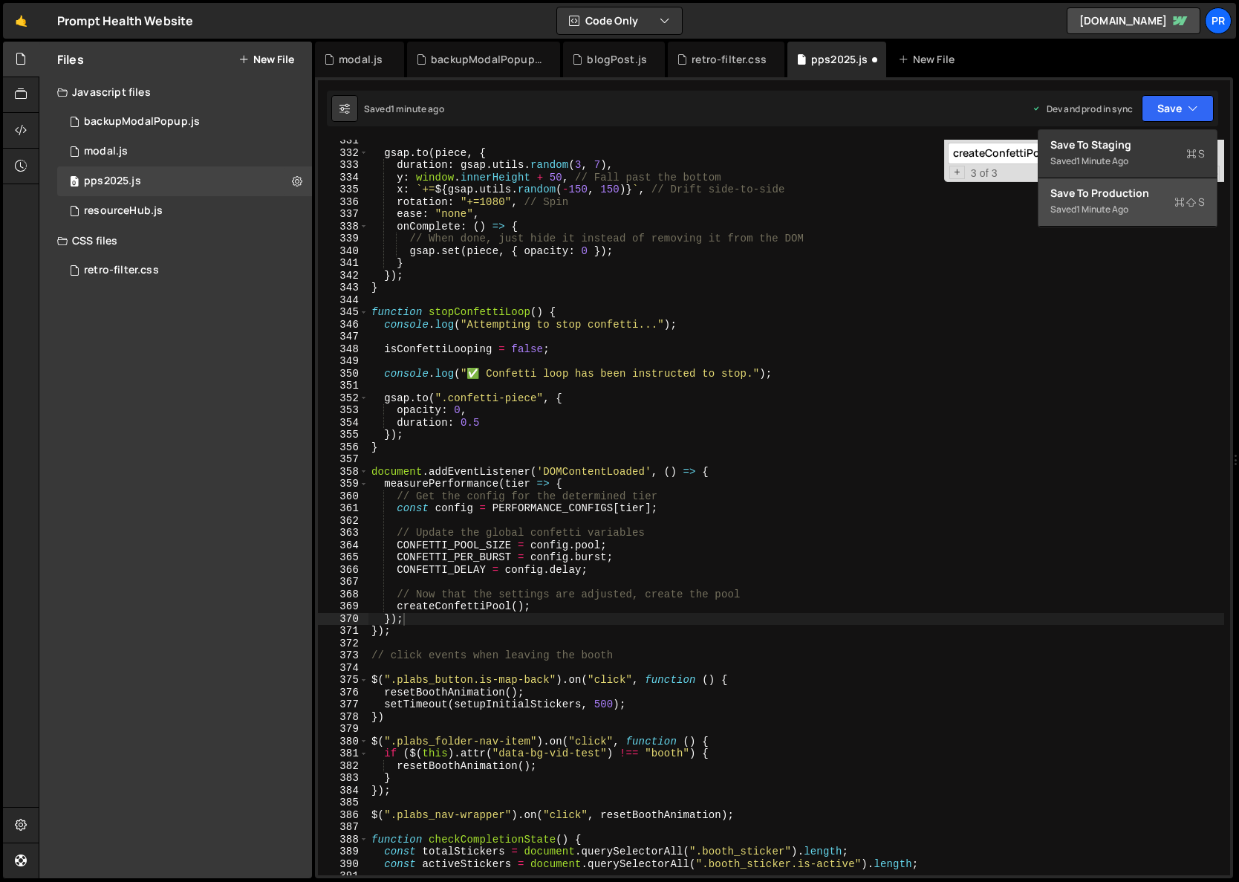
click at [1123, 201] on div "Saved 1 minute ago" at bounding box center [1128, 210] width 155 height 18
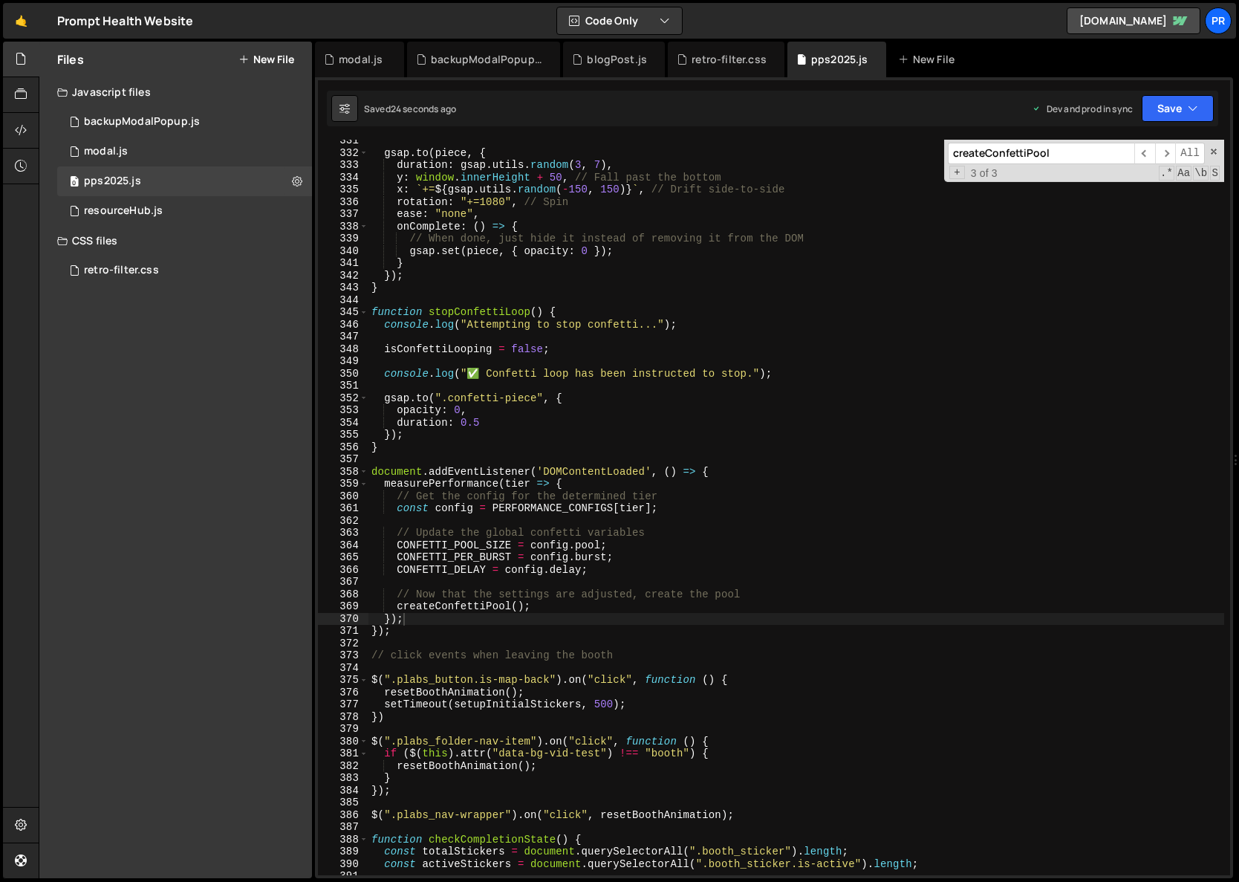
click at [596, 570] on div "gsap . to ( piece , { duration : gsap . utils . random ( 3 , 7 ) , y : window .…" at bounding box center [797, 514] width 856 height 760
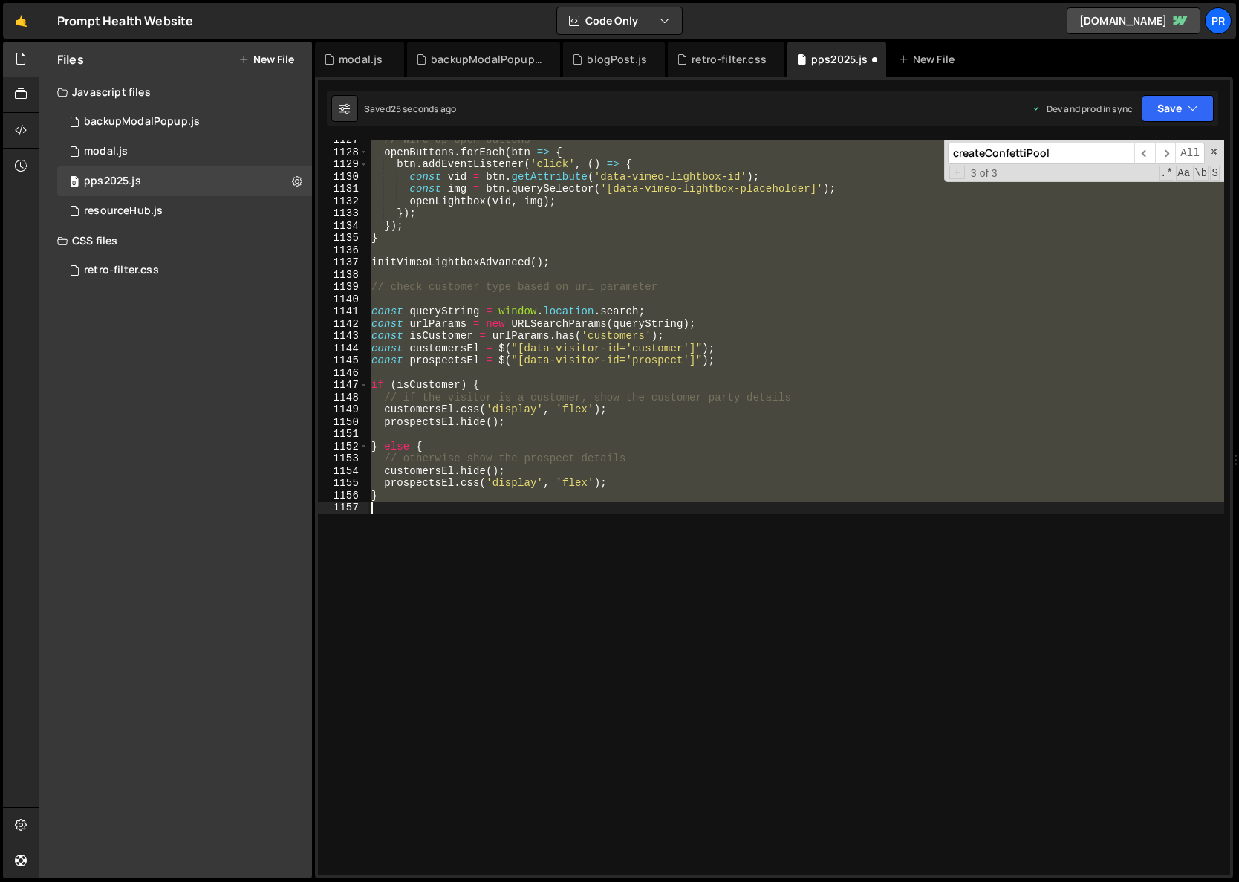
type textarea "}"
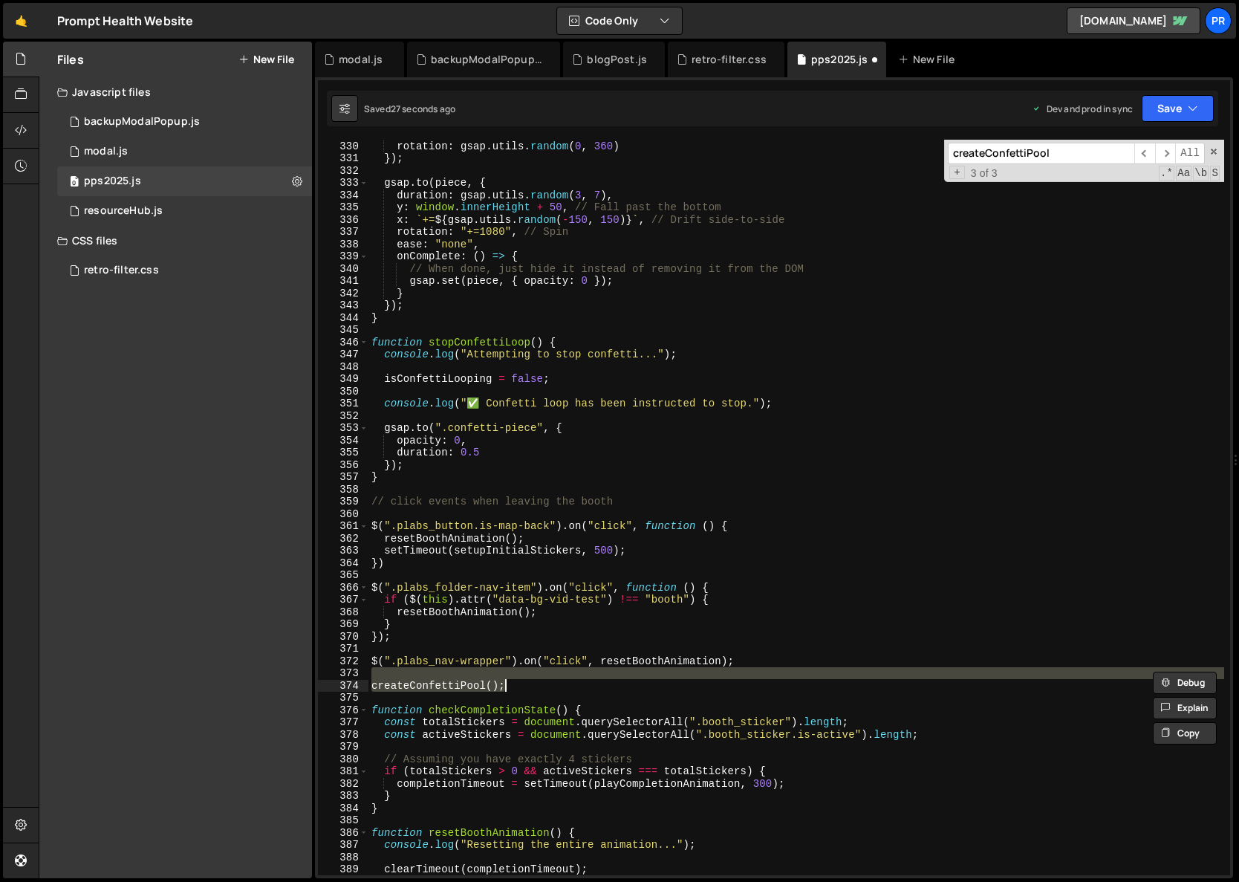
scroll to position [2832, 0]
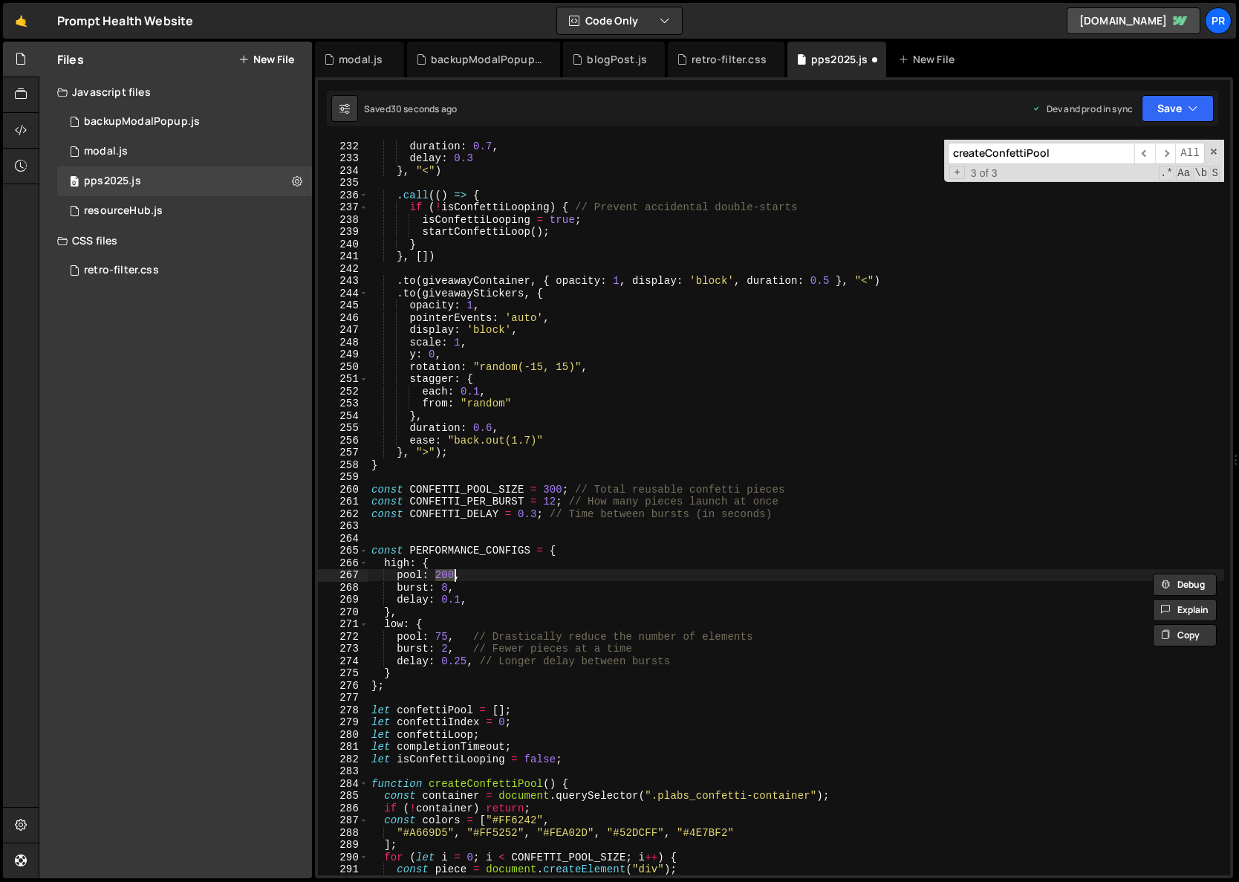
type textarea "// Define different quality levels"
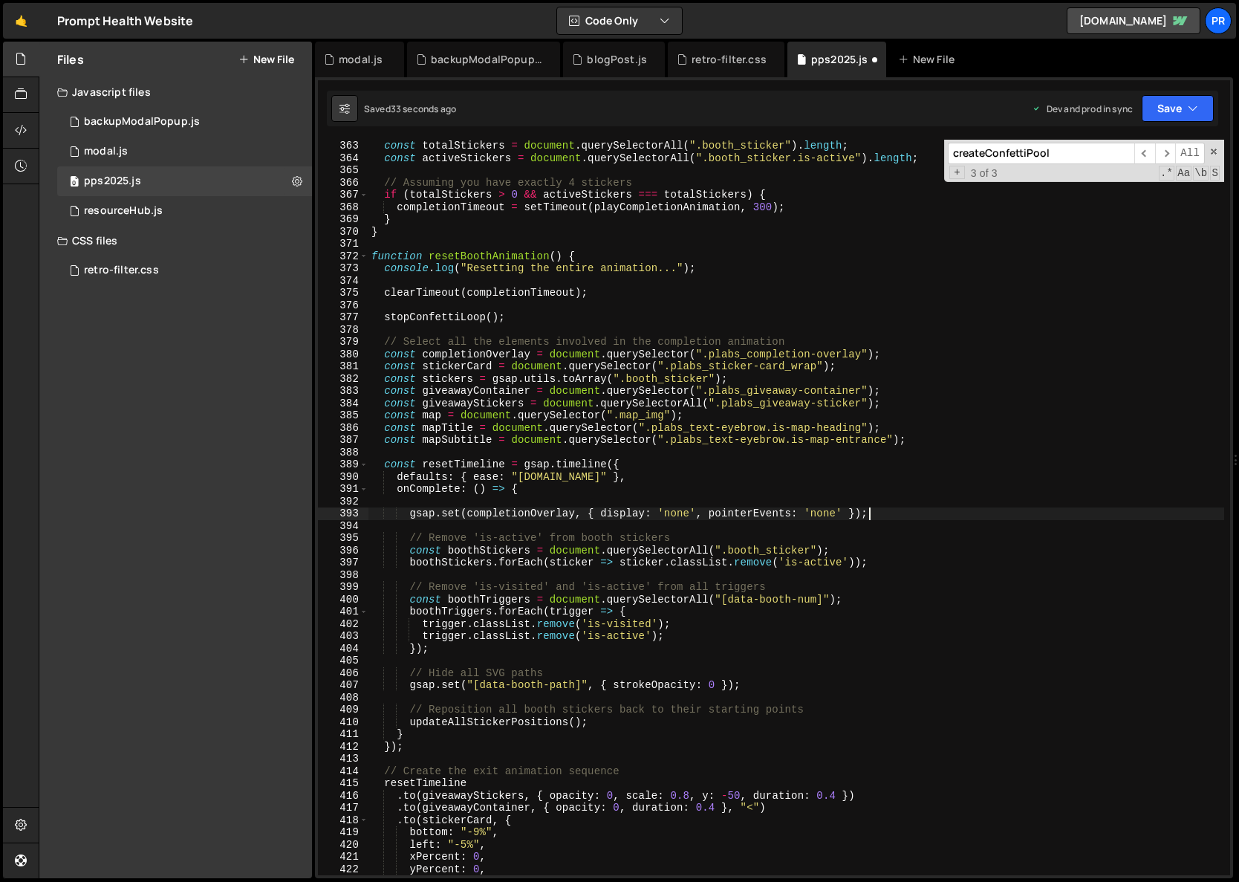
type textarea "}"
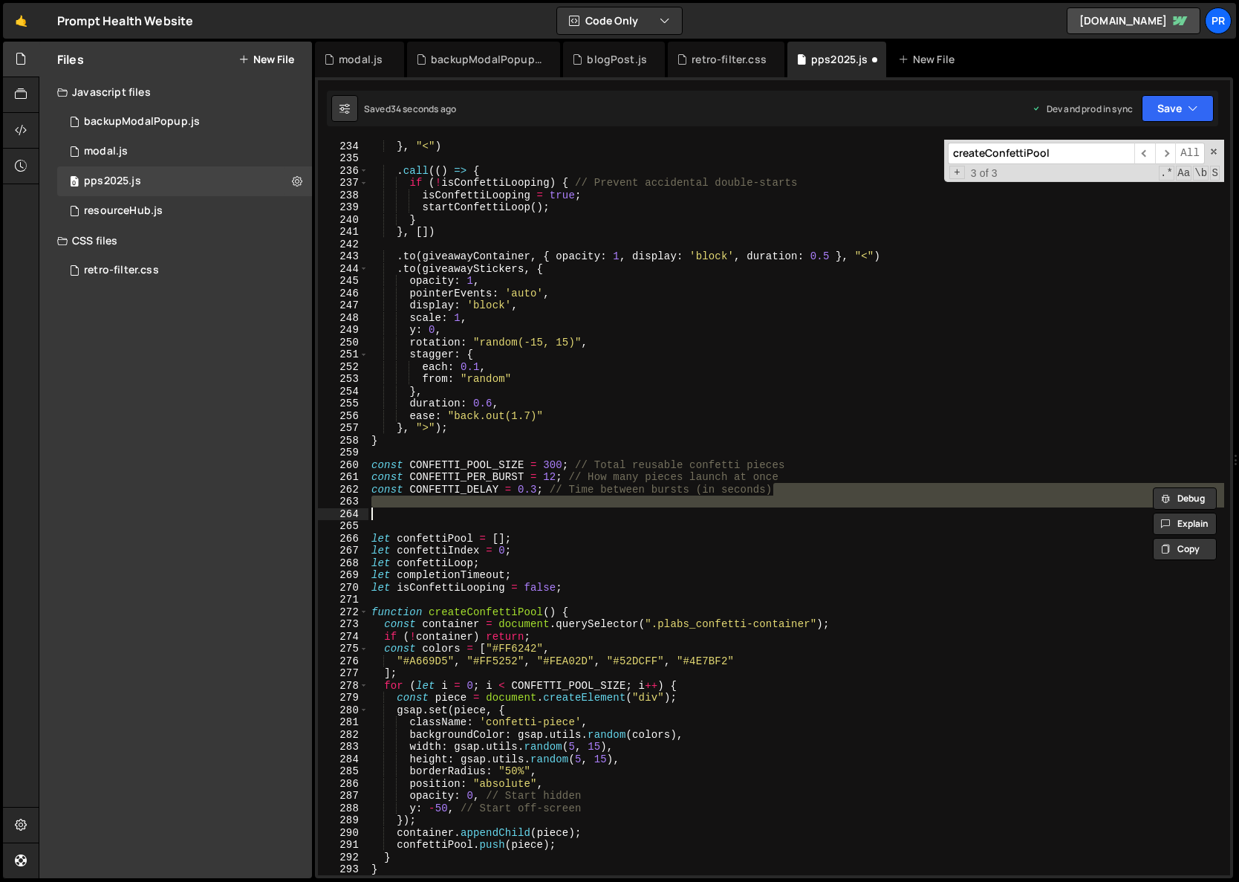
scroll to position [2856, 0]
type textarea "} };"
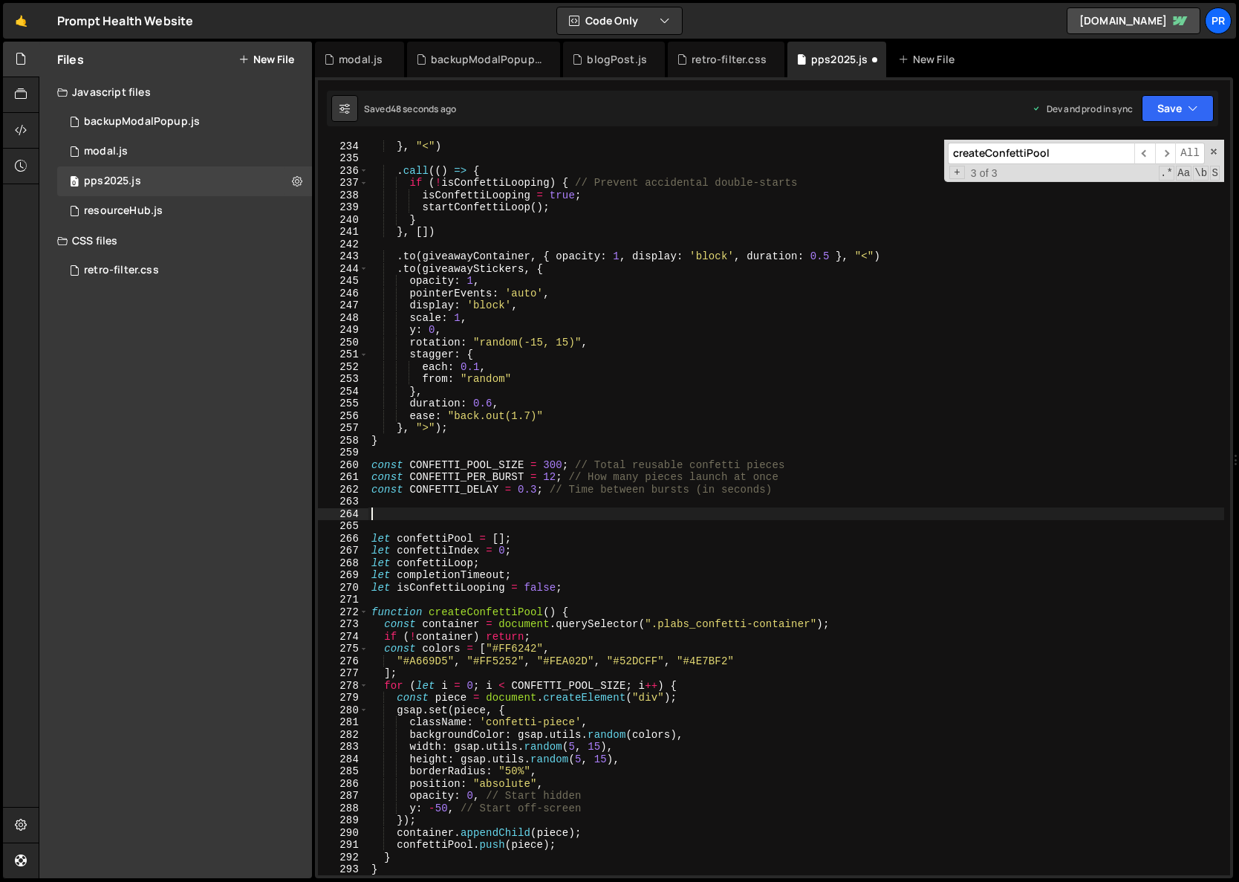
click at [421, 516] on div "} , "<" ) . call (( ) => { if ( ! isConfettiLooping ) { // Prevent accidental d…" at bounding box center [797, 520] width 856 height 760
paste textarea "}"
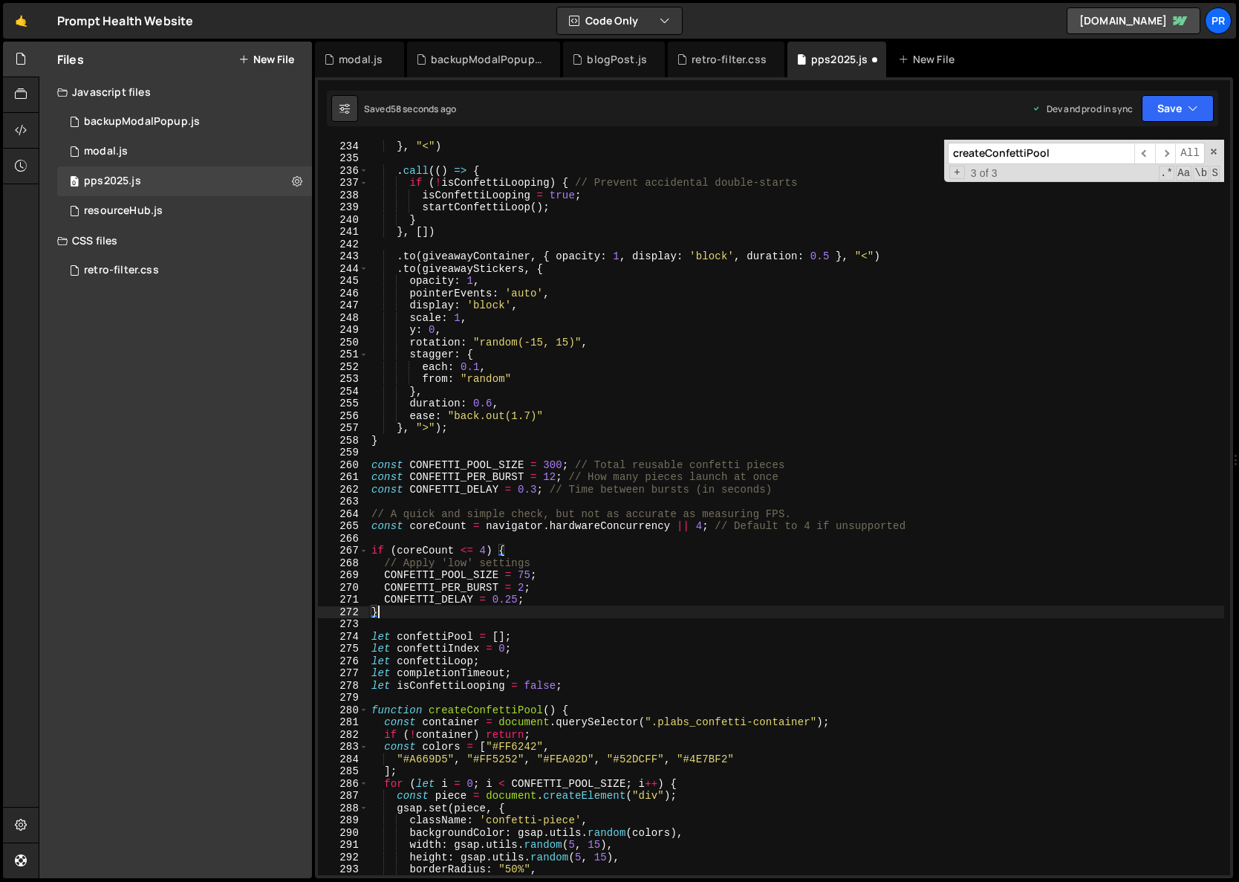
click at [476, 617] on div "} , "<" ) . call (( ) => { if ( ! isConfettiLooping ) { // Prevent accidental d…" at bounding box center [797, 520] width 856 height 760
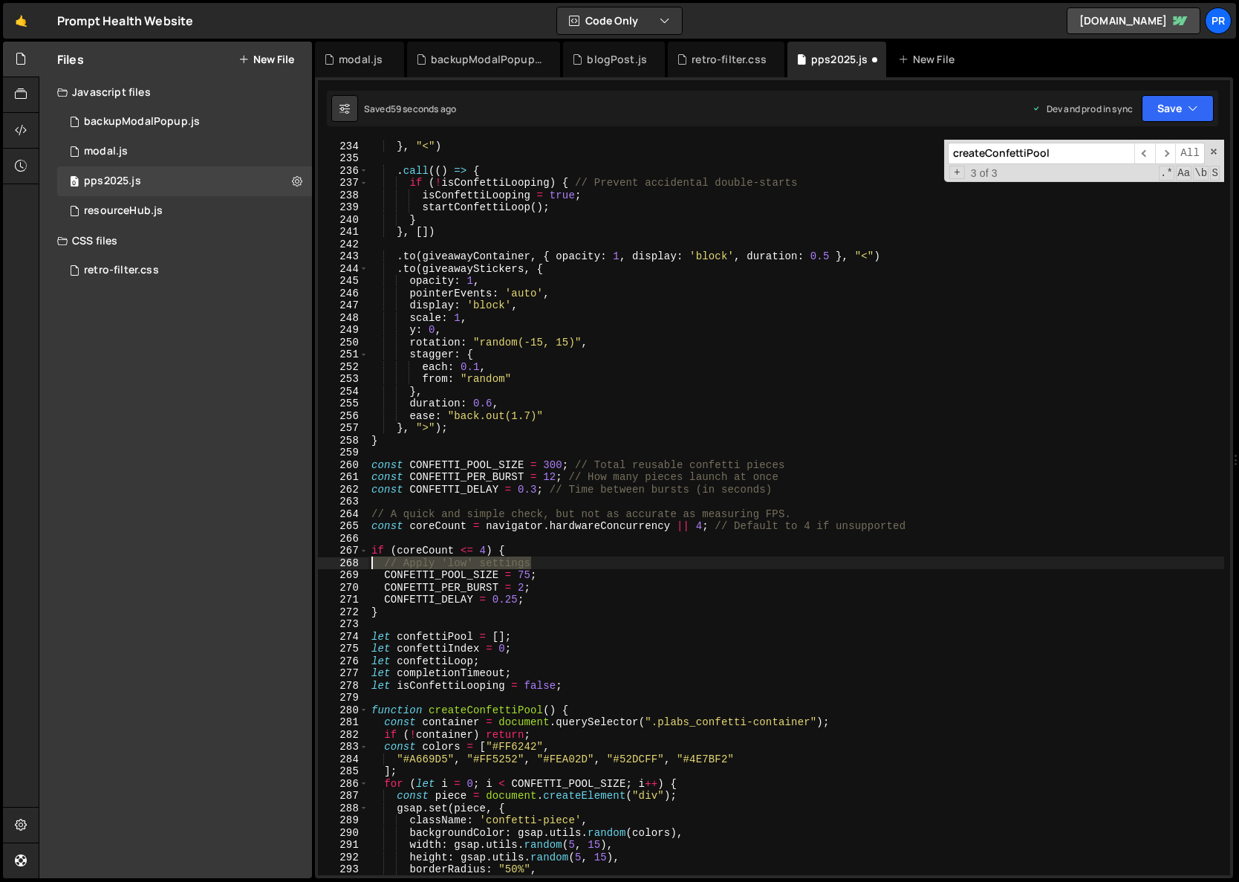
drag, startPoint x: 545, startPoint y: 562, endPoint x: 318, endPoint y: 566, distance: 226.6
click at [318, 566] on div "} 234 235 236 237 238 239 240 241 242 243 244 245 246 247 248 249 250 251 252 2…" at bounding box center [774, 508] width 912 height 736
type textarea "// Apply 'low' settings"
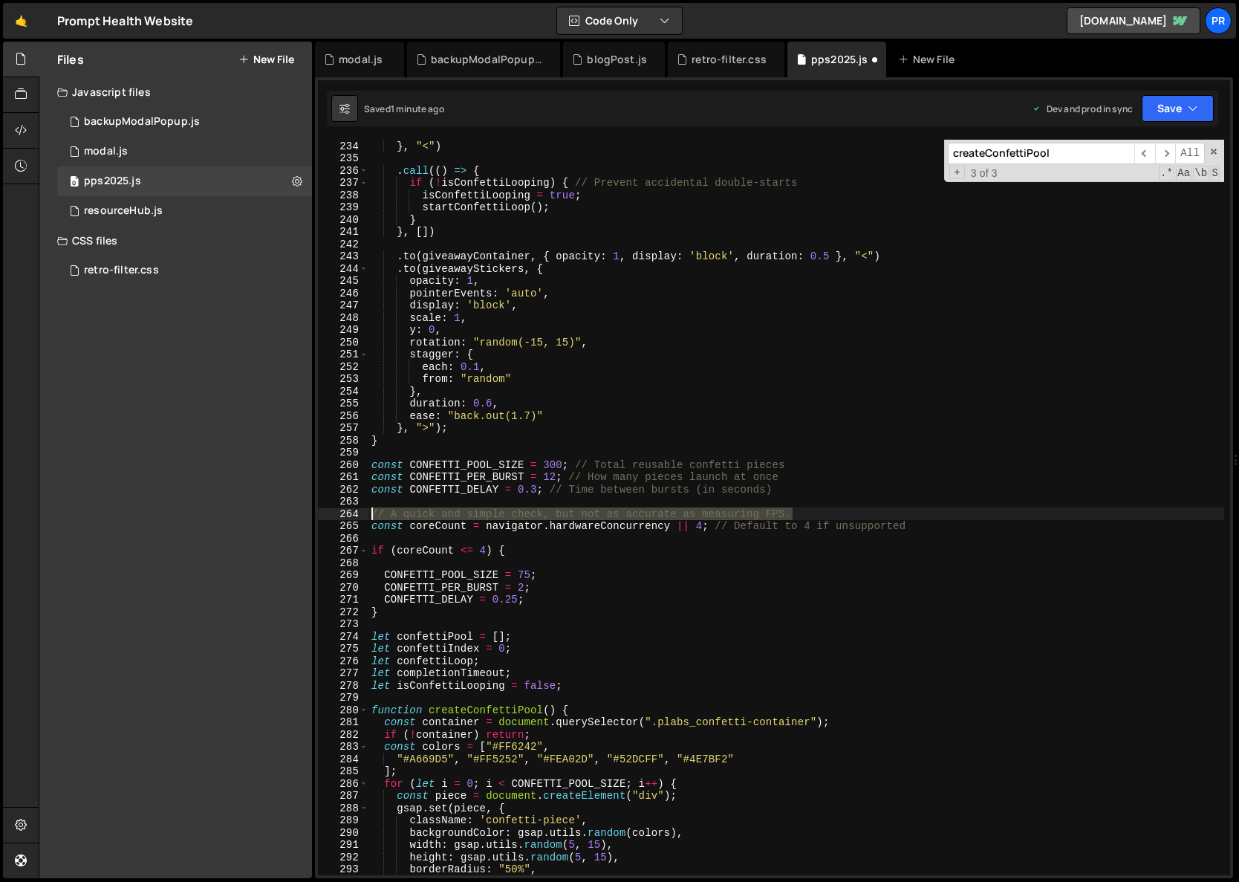
drag, startPoint x: 798, startPoint y: 510, endPoint x: 325, endPoint y: 508, distance: 472.5
click at [325, 508] on div "234 235 236 237 238 239 240 241 242 243 244 245 246 247 248 249 250 251 252 253…" at bounding box center [774, 508] width 912 height 736
type textarea "// A quick and simple check, but not as accurate as measuring FPS."
drag, startPoint x: 917, startPoint y: 528, endPoint x: 710, endPoint y: 527, distance: 207.3
click at [710, 527] on div "} , "<" ) . call (( ) => { if ( ! isConfettiLooping ) { // Prevent accidental d…" at bounding box center [797, 520] width 856 height 760
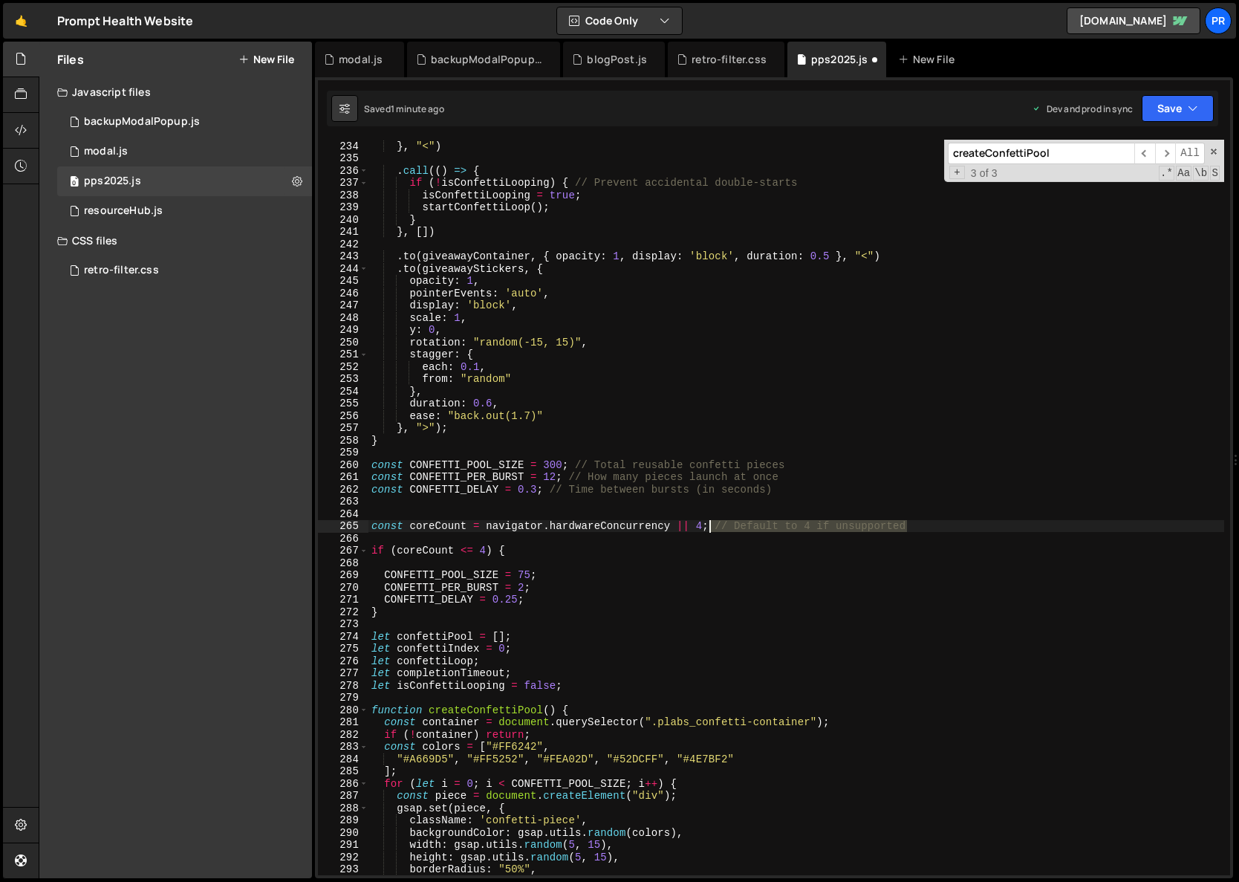
type textarea "const coreCount = navigator.hardwareConcurrency || 4;"
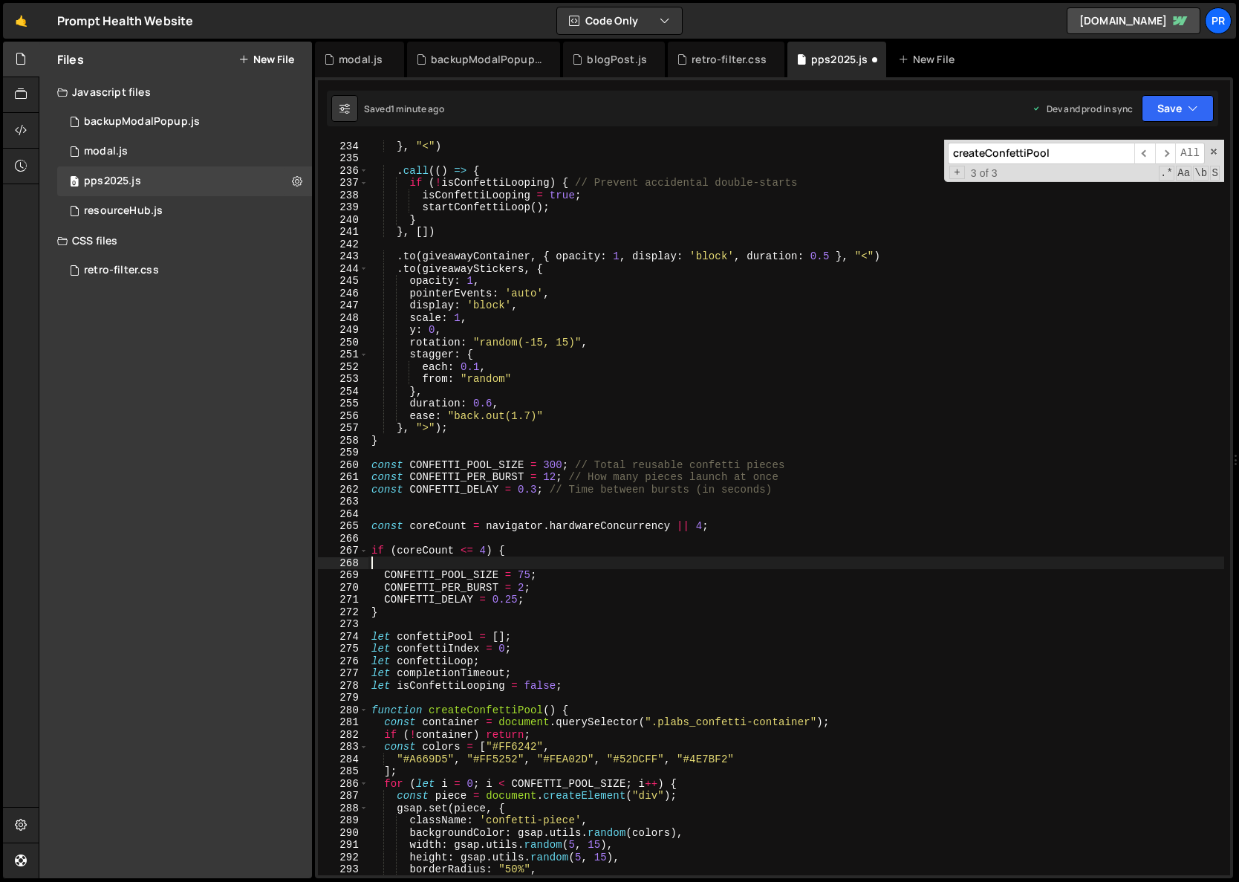
click at [507, 563] on div "} , "<" ) . call (( ) => { if ( ! isConfettiLooping ) { // Prevent accidental d…" at bounding box center [797, 520] width 856 height 760
click at [522, 574] on div "} , "<" ) . call (( ) => { if ( ! isConfettiLooping ) { // Prevent accidental d…" at bounding box center [797, 520] width 856 height 760
type textarea "CONFETTI_POOL_SIZE = 100;"
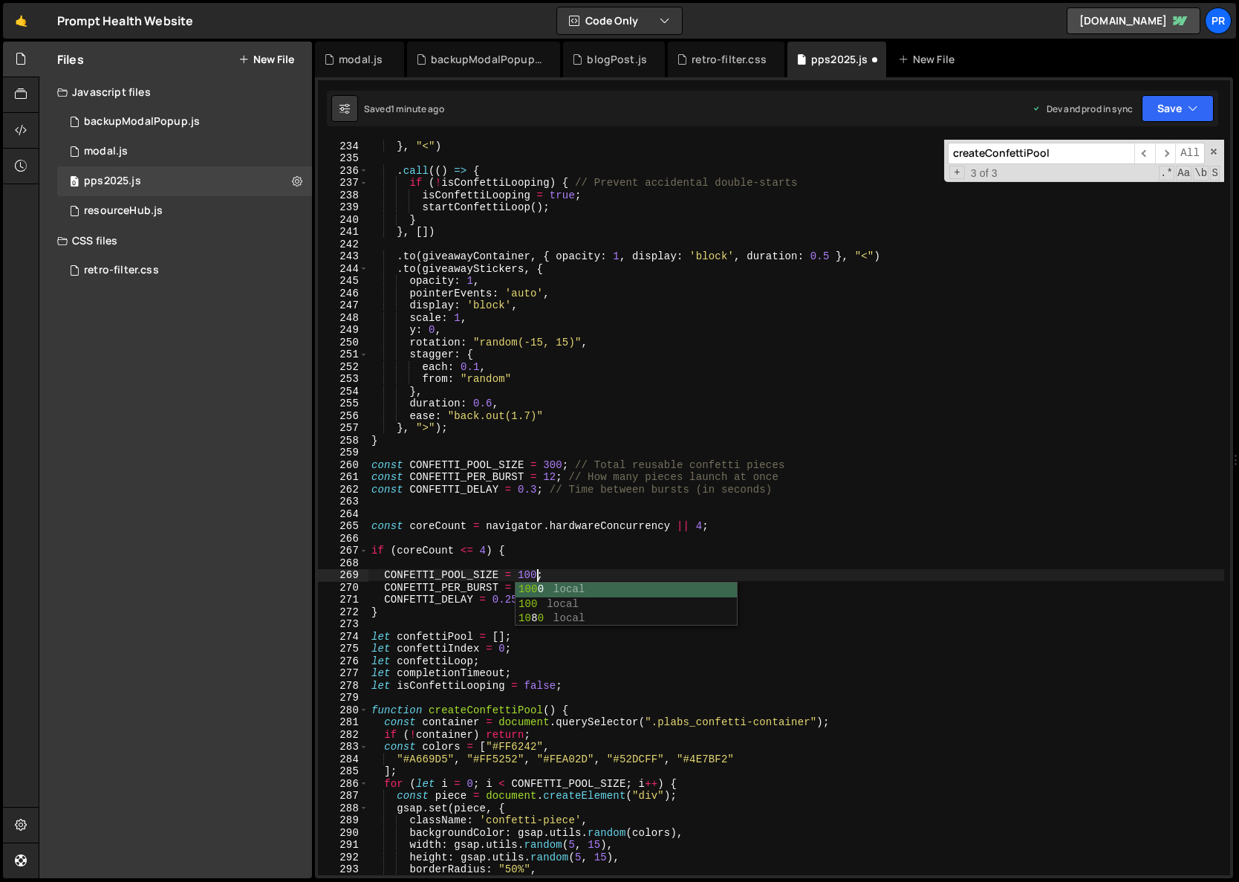
click at [626, 543] on div "} , "<" ) . call (( ) => { if ( ! isConfettiLooping ) { // Prevent accidental d…" at bounding box center [797, 520] width 856 height 760
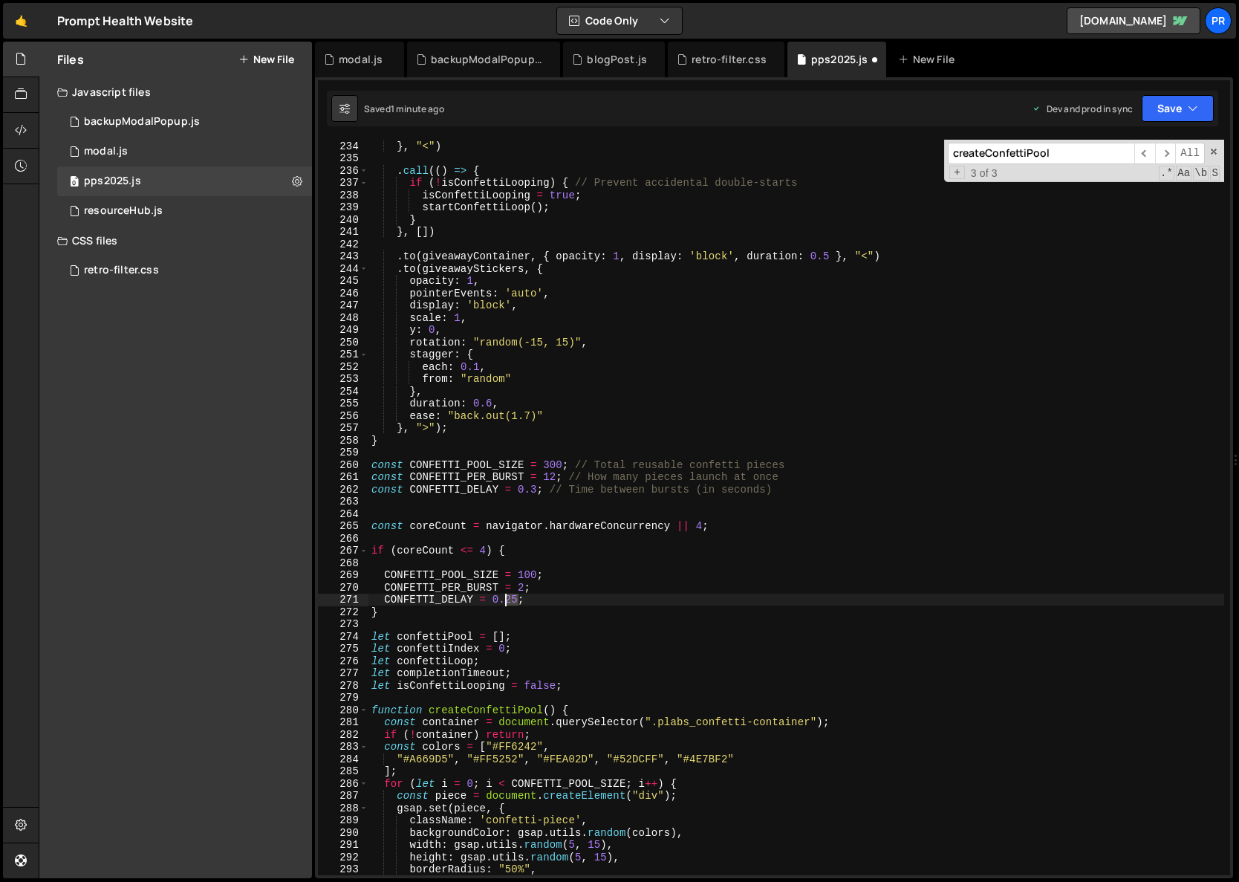
drag, startPoint x: 513, startPoint y: 598, endPoint x: 505, endPoint y: 598, distance: 8.2
click at [505, 598] on div "} , "<" ) . call (( ) => { if ( ! isConfettiLooping ) { // Prevent accidental d…" at bounding box center [797, 520] width 856 height 760
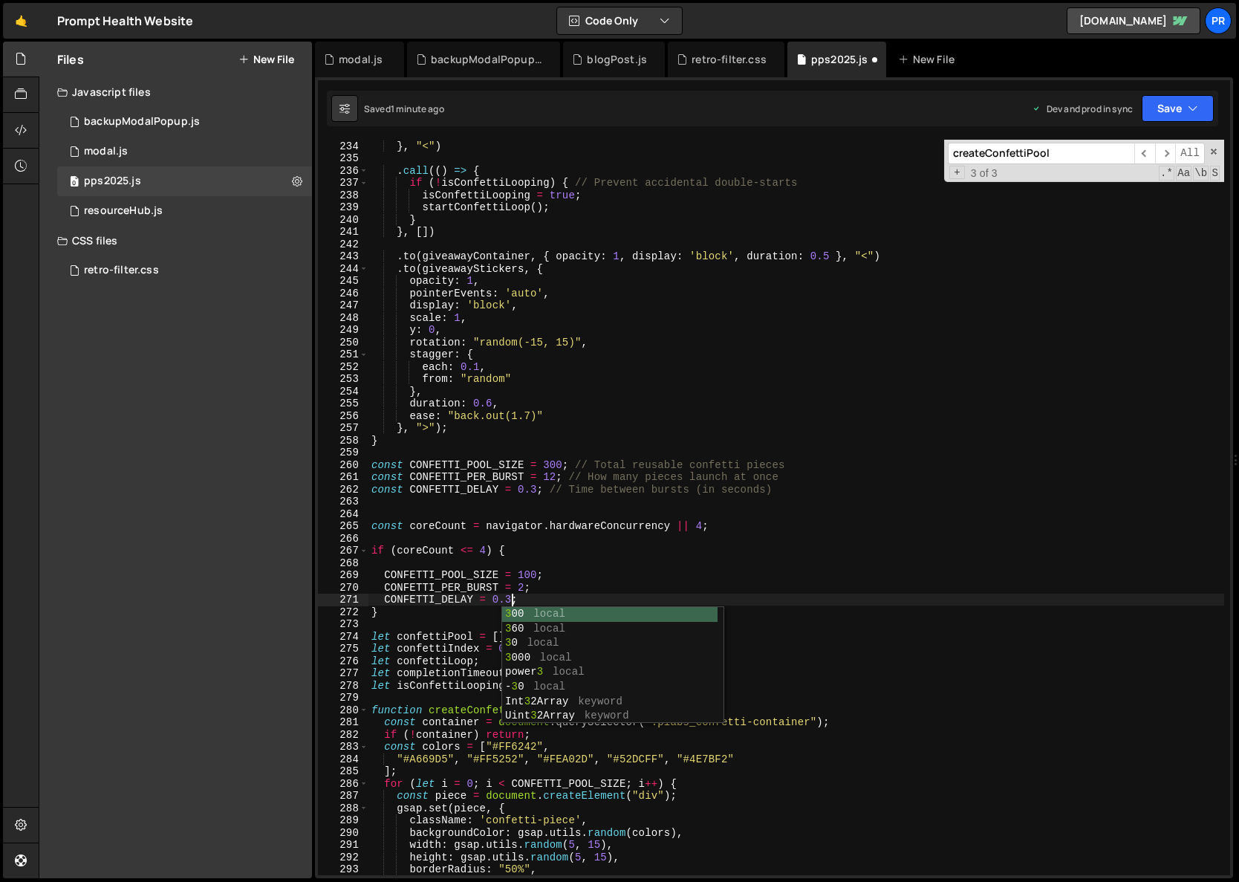
click at [568, 580] on div "} , "<" ) . call (( ) => { if ( ! isConfettiLooping ) { // Prevent accidental d…" at bounding box center [797, 520] width 856 height 760
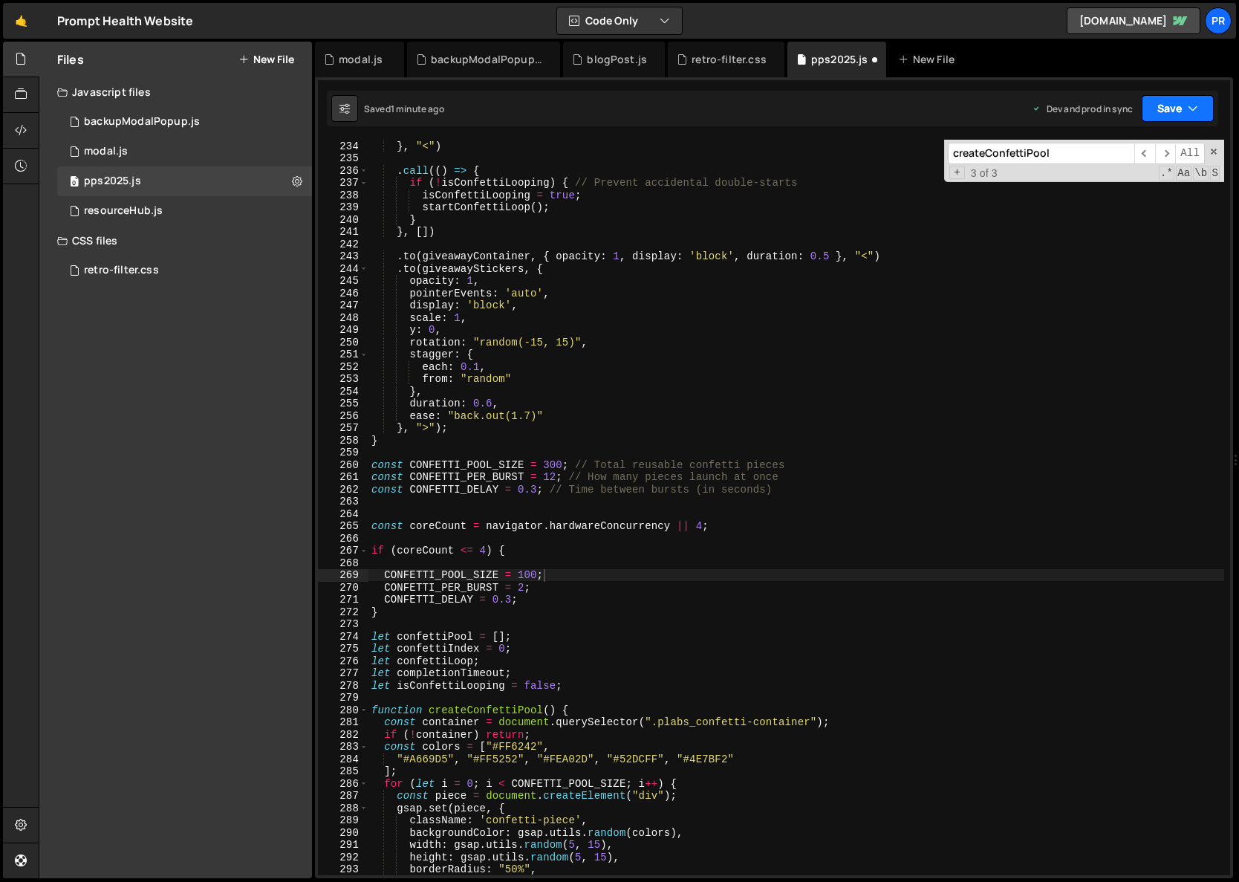
click at [1183, 109] on button "Save" at bounding box center [1178, 108] width 72 height 27
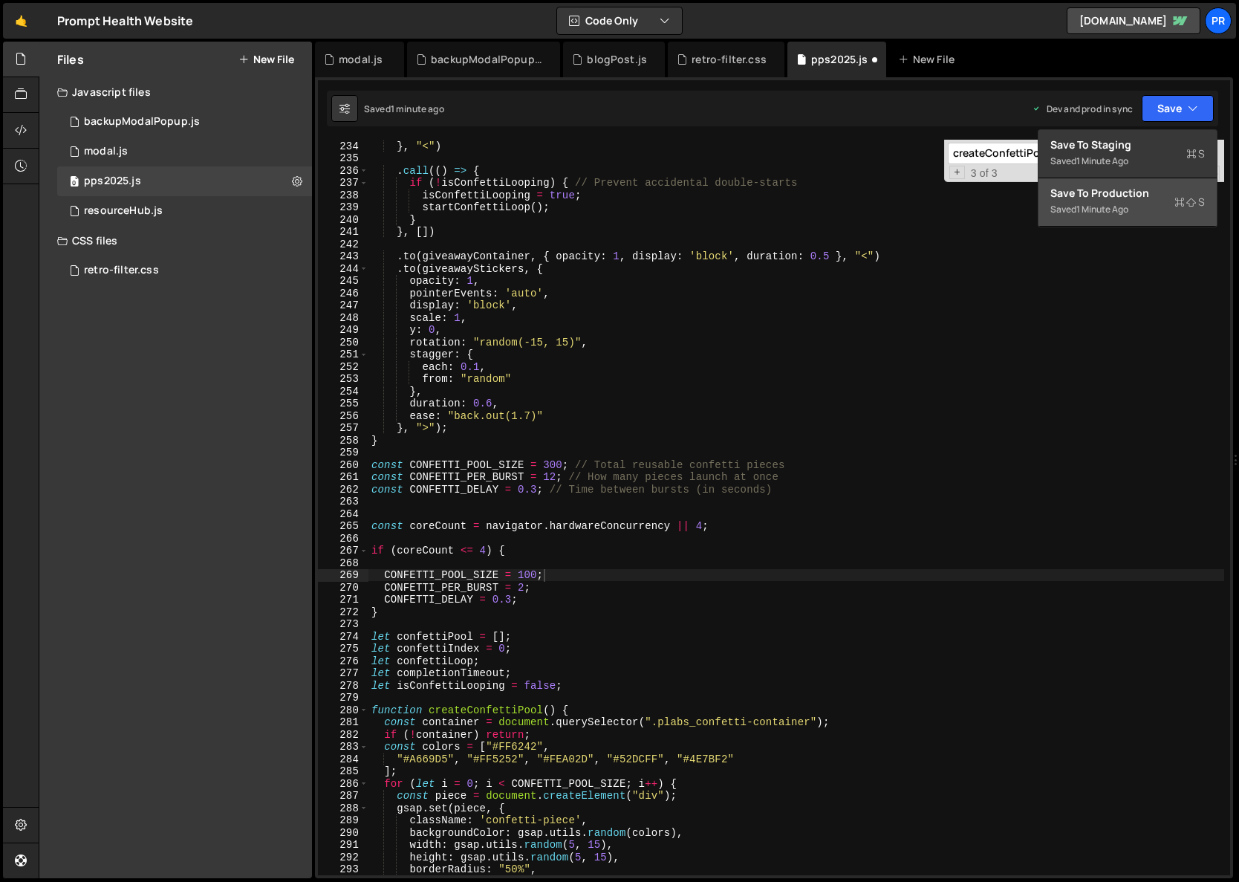
click at [1137, 205] on div "Saved 1 minute ago" at bounding box center [1128, 210] width 155 height 18
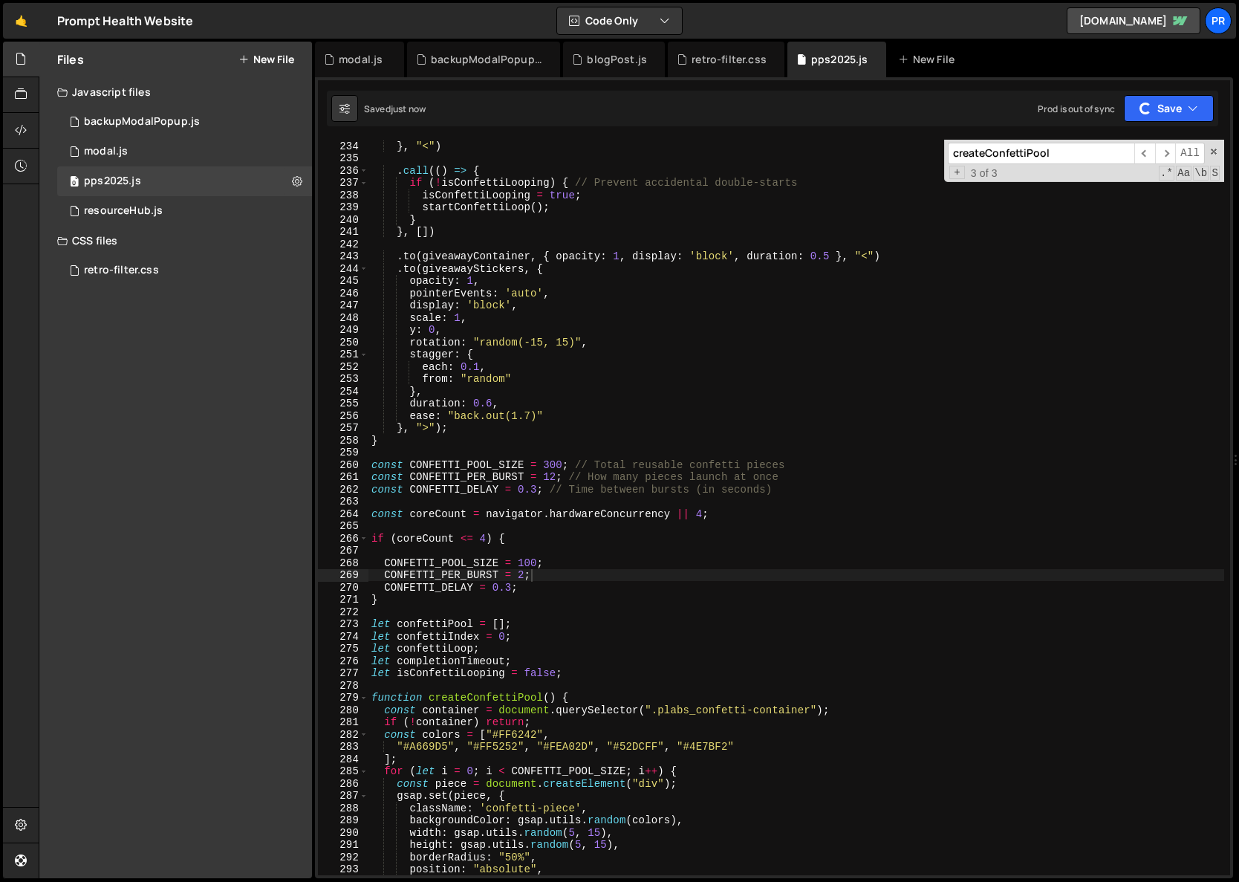
type textarea "if (coreCount <= 4) {"
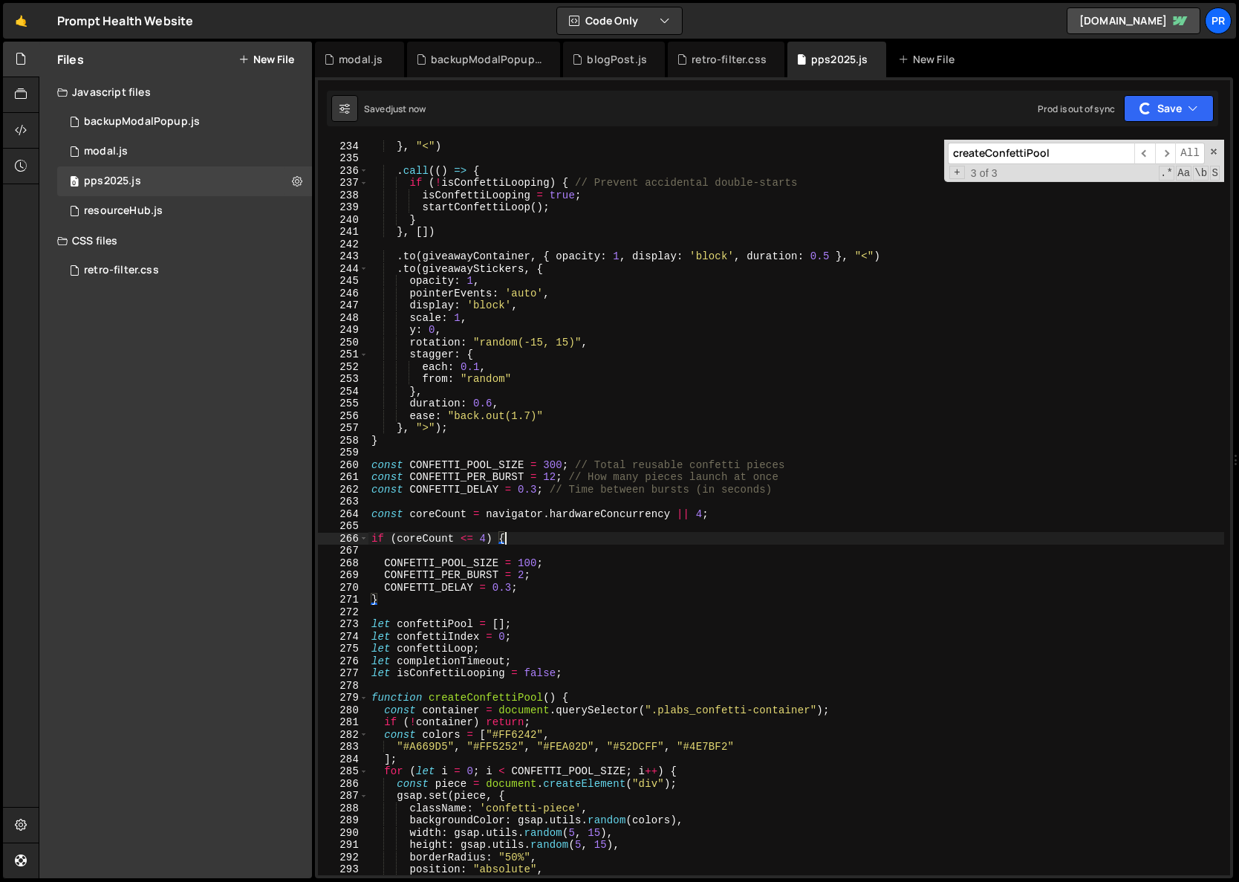
click at [519, 539] on div "} , "<" ) . call (( ) => { if ( ! isConfettiLooping ) { // Prevent accidental d…" at bounding box center [797, 520] width 856 height 760
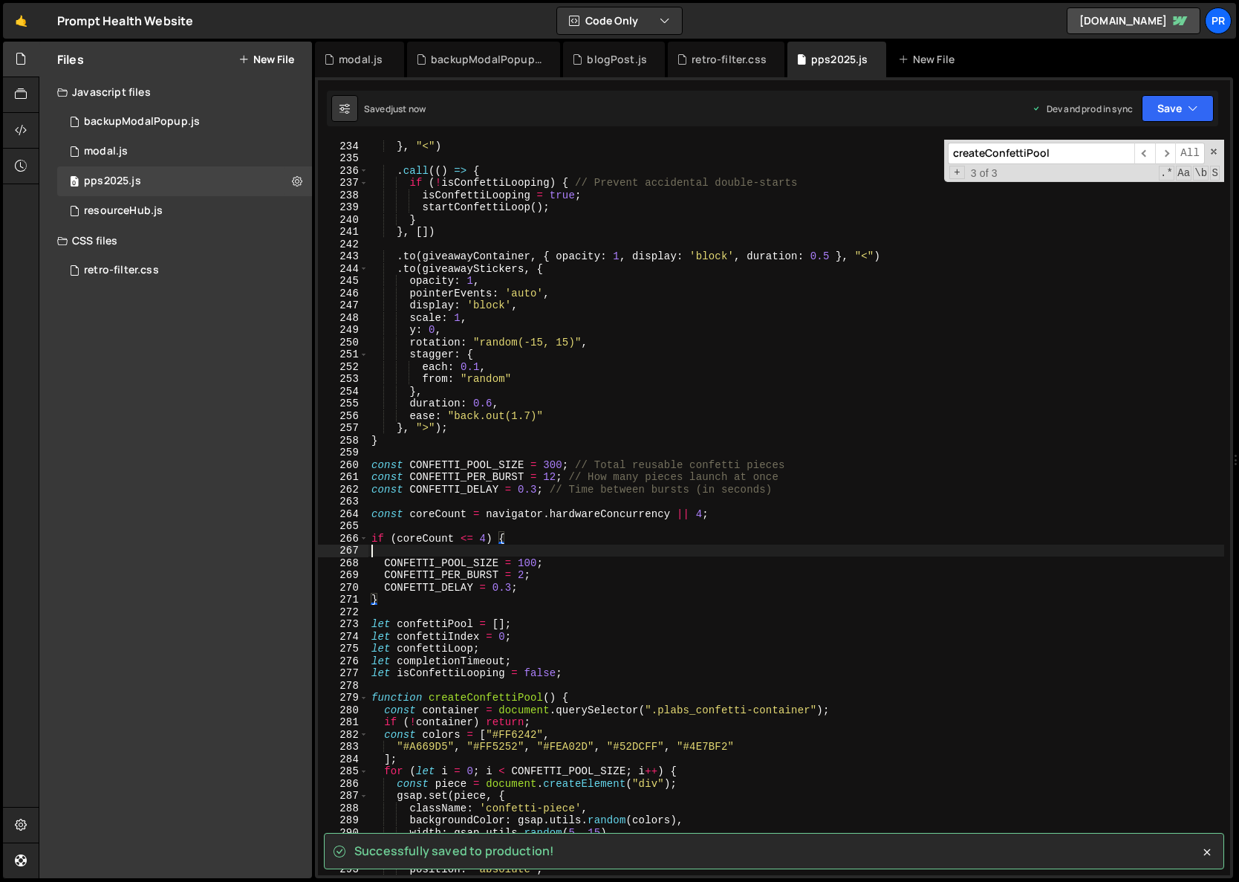
click at [411, 554] on div "} , "<" ) . call (( ) => { if ( ! isConfettiLooping ) { // Prevent accidental d…" at bounding box center [797, 520] width 856 height 760
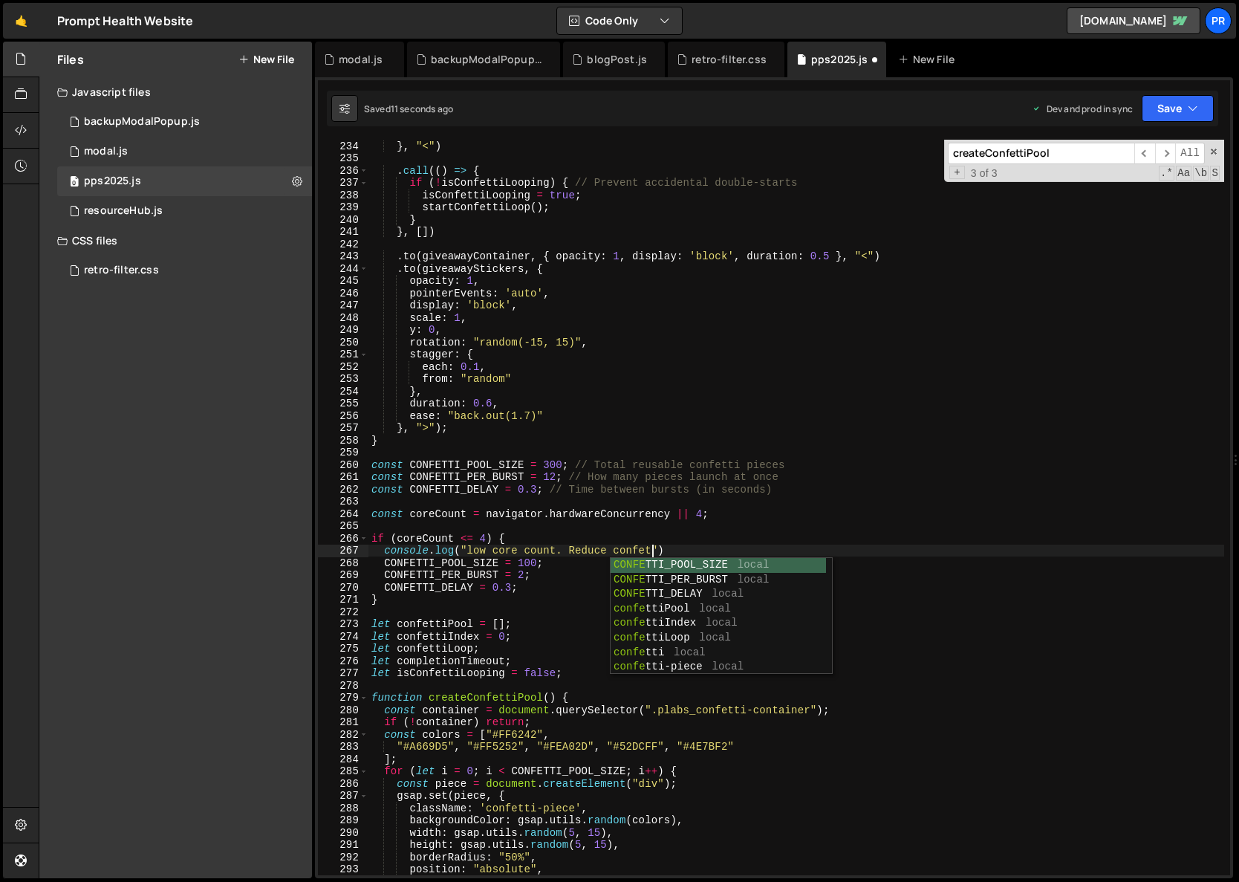
scroll to position [0, 20]
type textarea "console.log("low core count. Reduce confetti)"
click at [706, 497] on div "} , "<" ) . call (( ) => { if ( ! isConfettiLooping ) { // Prevent accidental d…" at bounding box center [797, 520] width 856 height 760
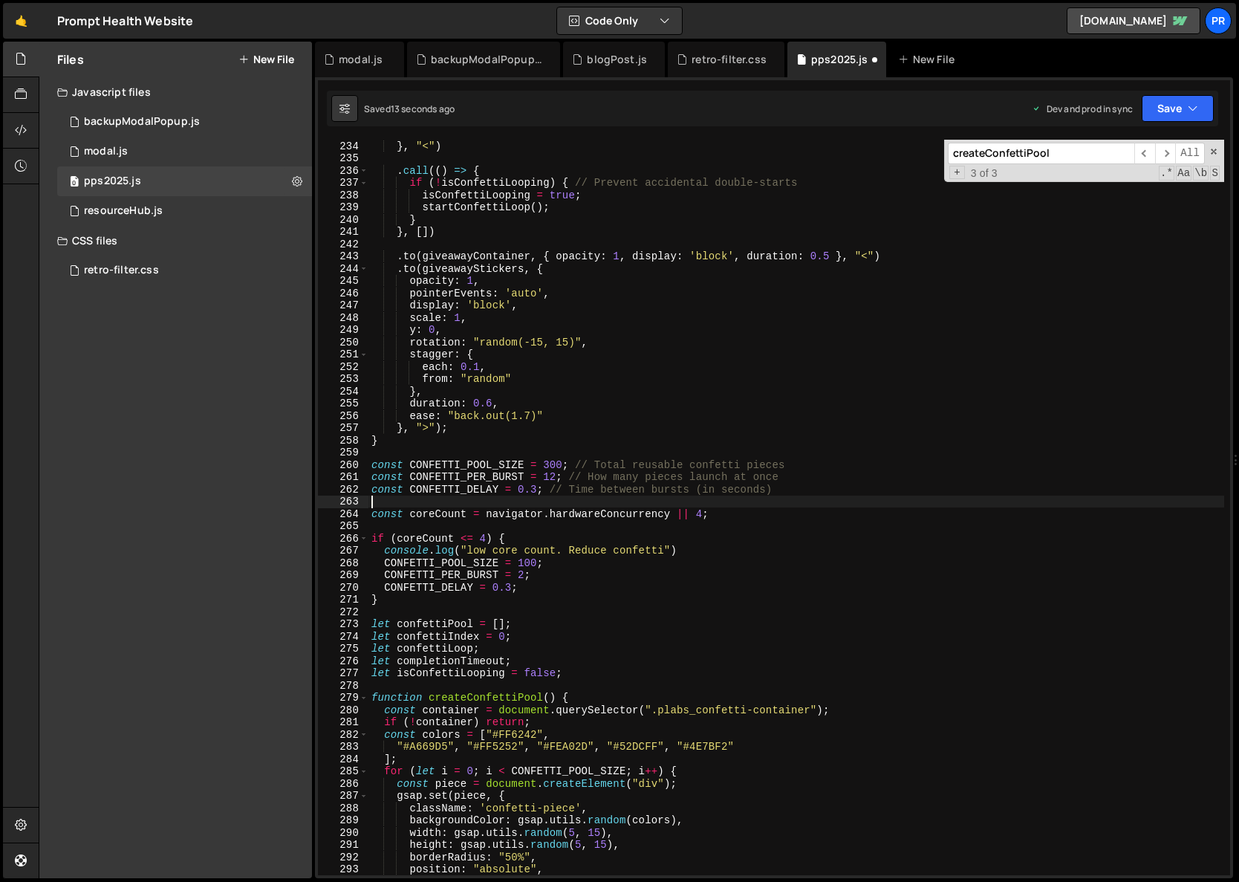
scroll to position [0, 0]
click at [1165, 106] on button "Save" at bounding box center [1178, 108] width 72 height 27
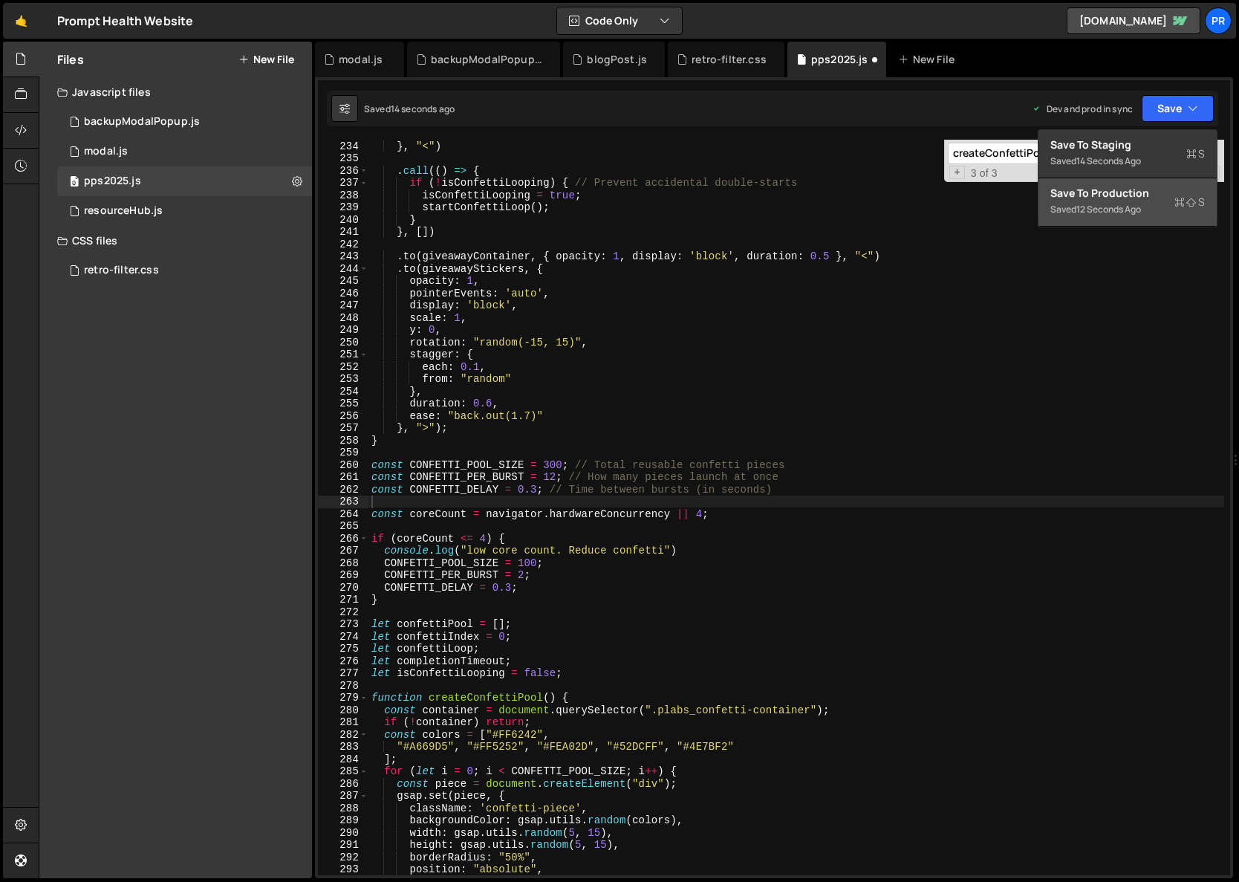
click at [1122, 188] on div "Save to Production S" at bounding box center [1128, 193] width 155 height 15
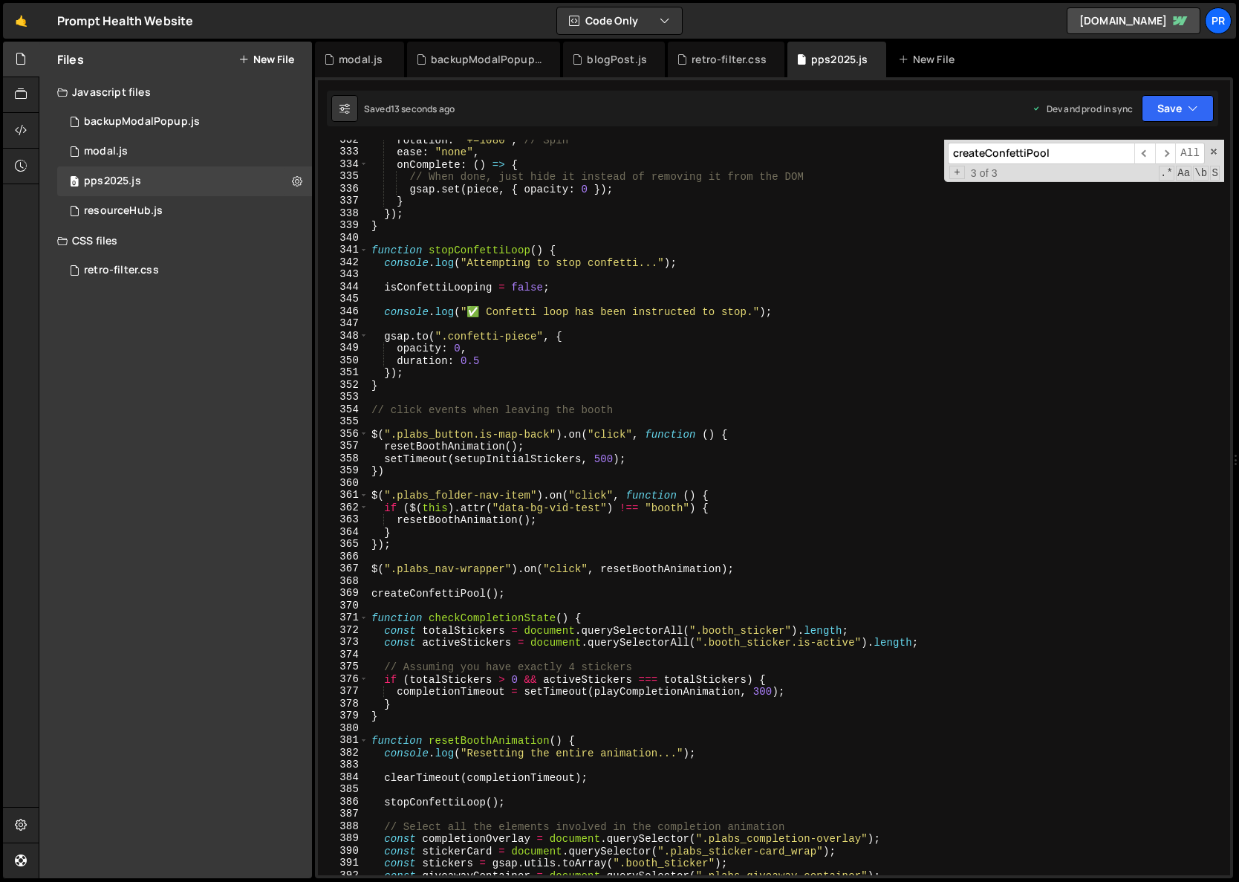
scroll to position [4063, 0]
type textarea "setTimeout(setupInitialStickers, 500);"
click at [520, 464] on div "rotation : "+=1080" , // Spin ease : "none" , onComplete : ( ) => { // When don…" at bounding box center [797, 514] width 856 height 760
click at [1057, 152] on input "createConfettiPool" at bounding box center [1041, 154] width 186 height 22
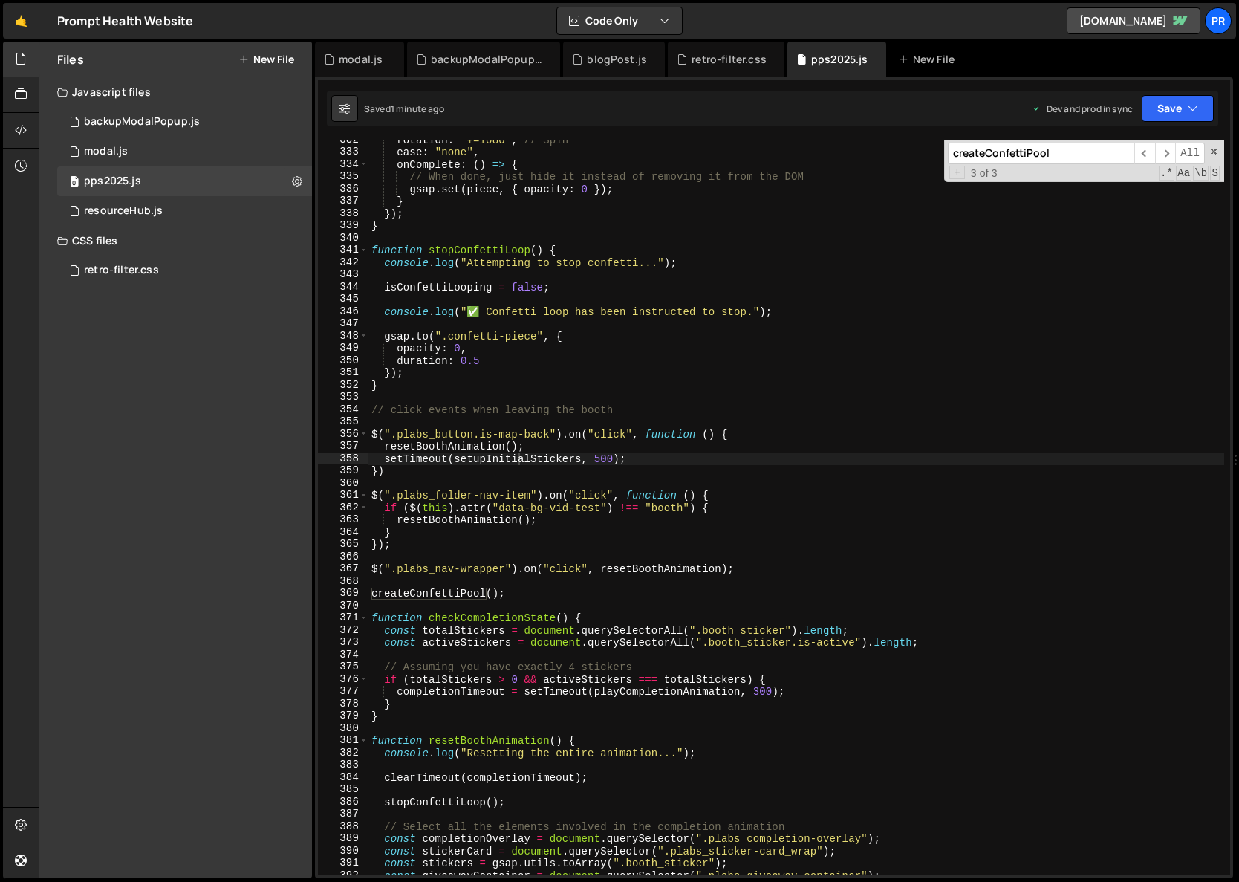
click at [1057, 152] on input "createConfettiPool" at bounding box center [1041, 154] width 186 height 22
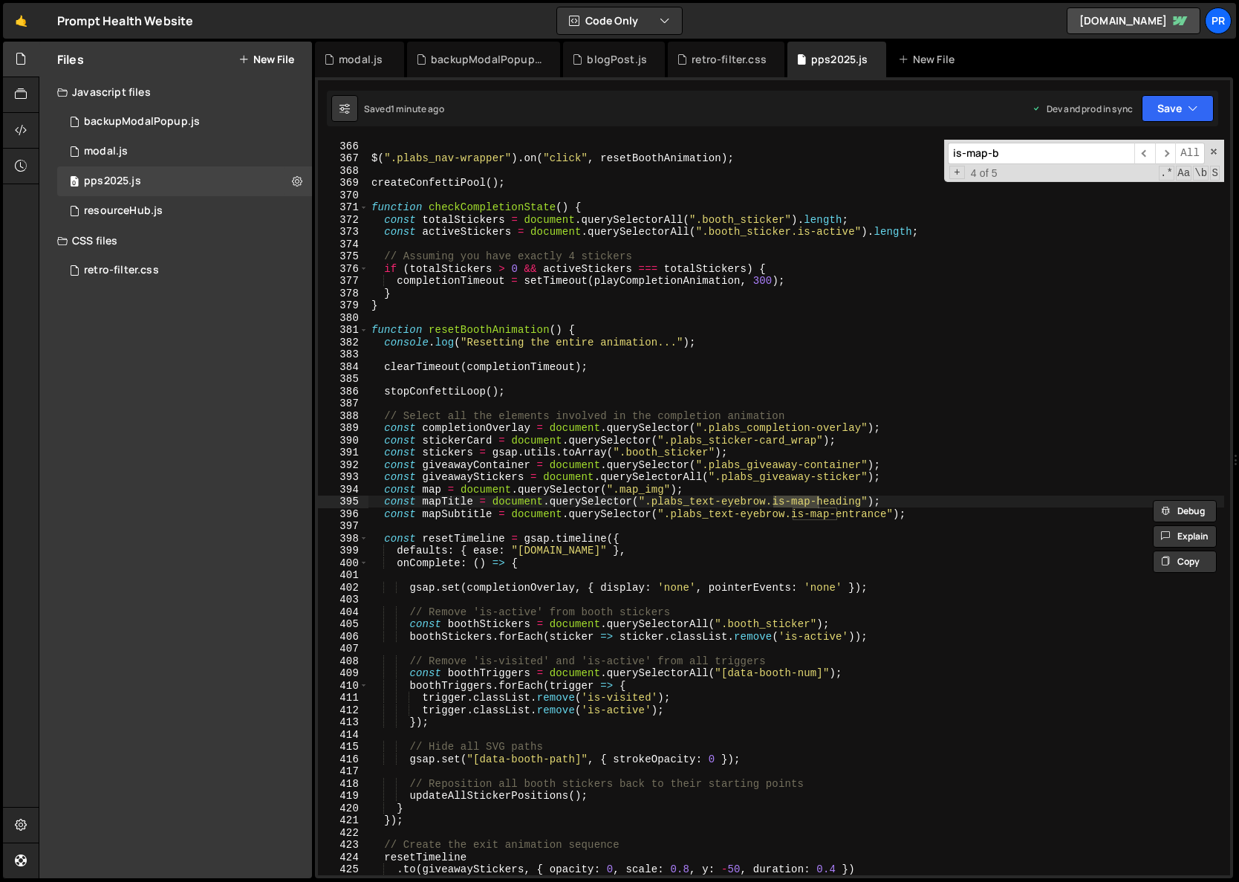
scroll to position [3984, 0]
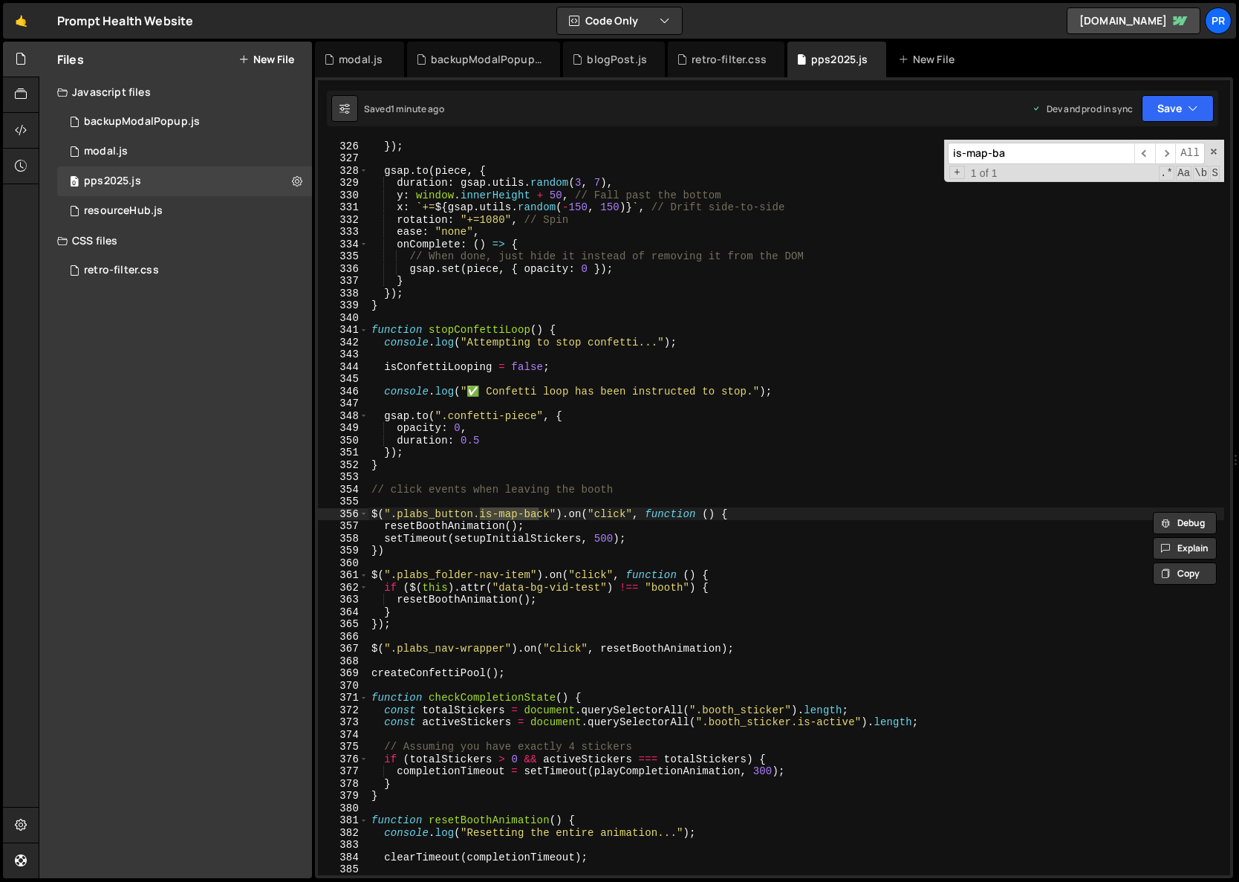
type input "is-map-ba"
click at [562, 510] on div "}) ; gsap . to ( piece , { duration : gsap . utils . random ( 3 , 7 ) , y : win…" at bounding box center [797, 520] width 856 height 760
click at [755, 514] on div "}) ; gsap . to ( piece , { duration : gsap . utils . random ( 3 , 7 ) , y : win…" at bounding box center [797, 520] width 856 height 760
click at [736, 515] on div "}) ; gsap . to ( piece , { duration : gsap . utils . random ( 3 , 7 ) , y : win…" at bounding box center [797, 520] width 856 height 760
click at [425, 525] on div "}) ; gsap . to ( piece , { duration : gsap . utils . random ( 3 , 7 ) , y : win…" at bounding box center [797, 520] width 856 height 760
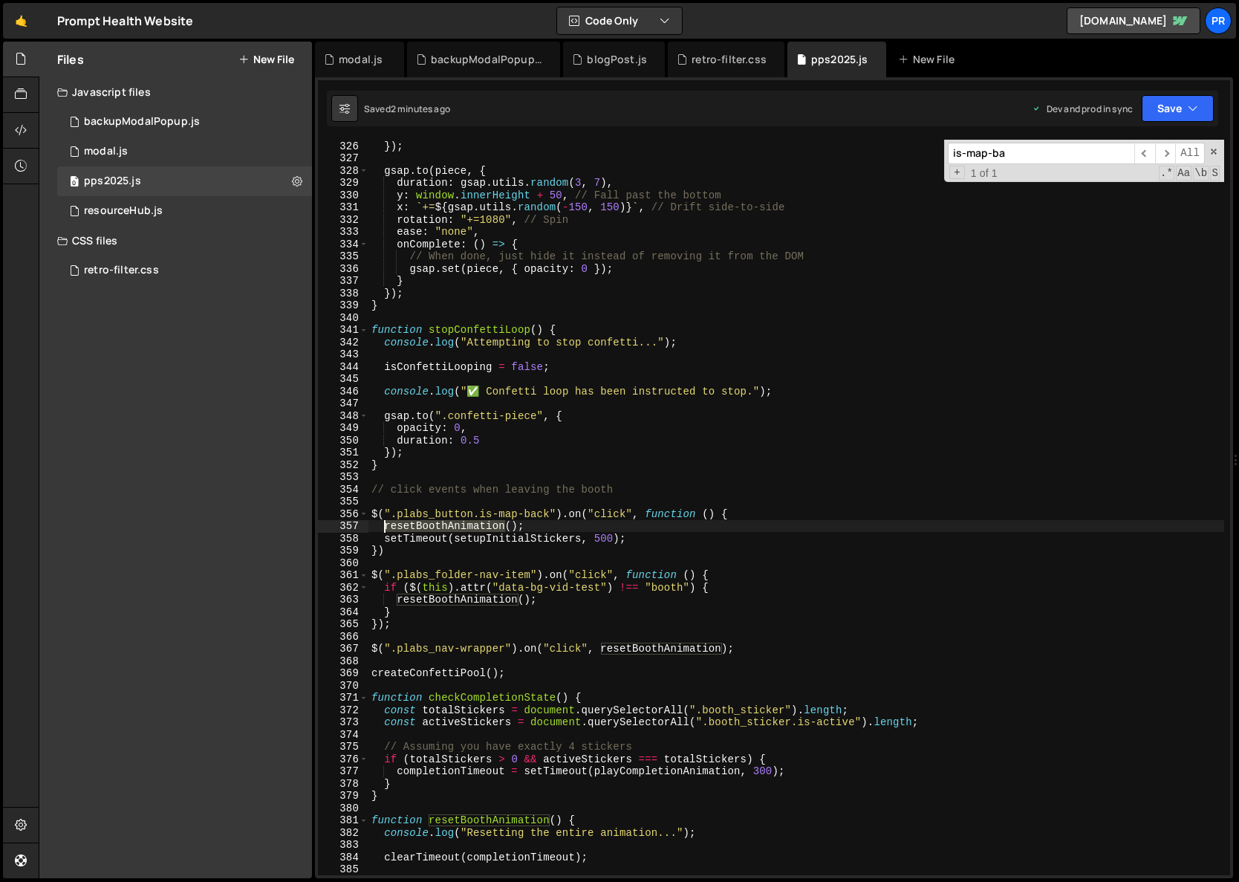
click at [425, 525] on div "}) ; gsap . to ( piece , { duration : gsap . utils . random ( 3 , 7 ) , y : win…" at bounding box center [797, 520] width 856 height 760
click at [498, 537] on div "}) ; gsap . to ( piece , { duration : gsap . utils . random ( 3 , 7 ) , y : win…" at bounding box center [797, 520] width 856 height 760
type textarea "setTimeout(setupInitialStickers, 500);"
click at [498, 537] on div "}) ; gsap . to ( piece , { duration : gsap . utils . random ( 3 , 7 ) , y : win…" at bounding box center [797, 520] width 856 height 760
type input "setupInitialStickers"
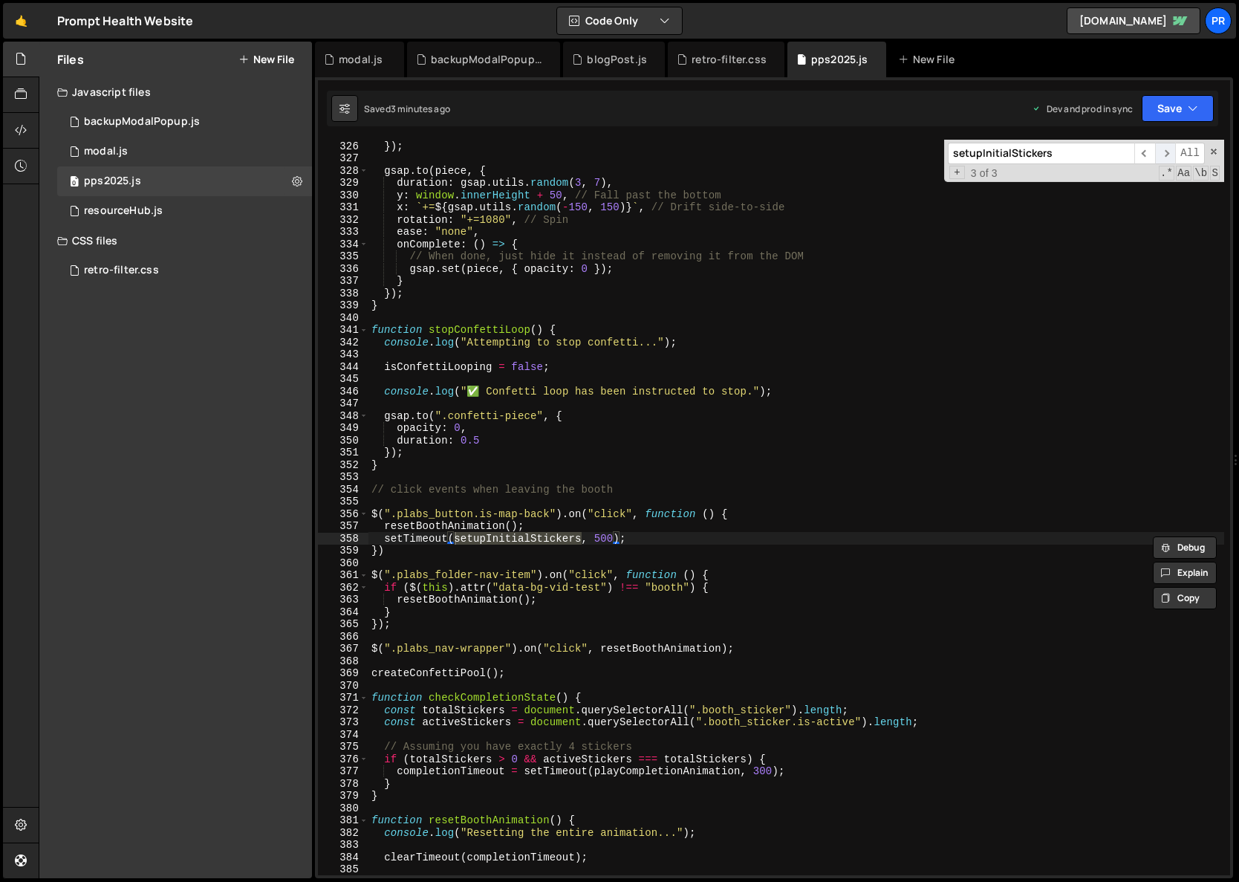
click at [1161, 155] on span "​" at bounding box center [1165, 154] width 21 height 22
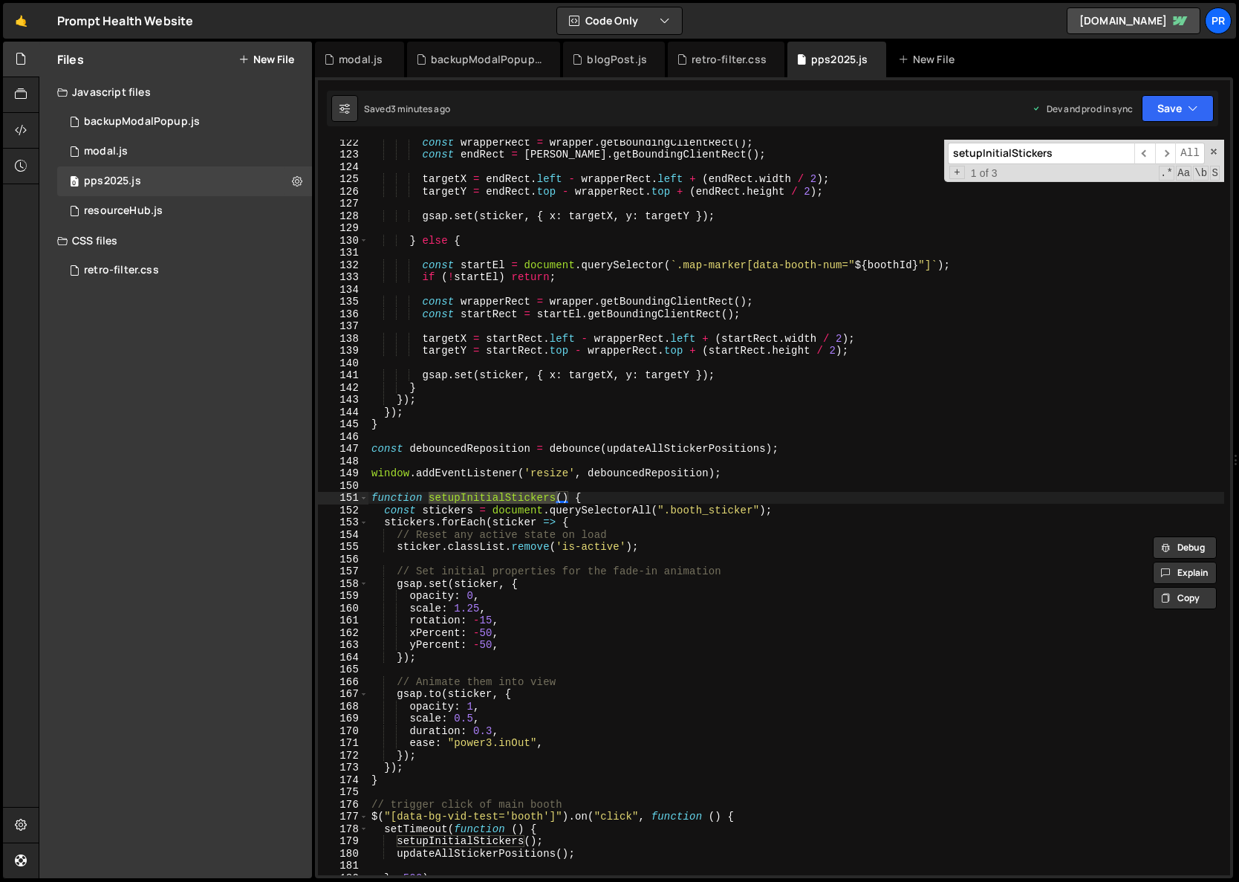
scroll to position [1487, 0]
click at [1149, 155] on span "​" at bounding box center [1145, 154] width 21 height 22
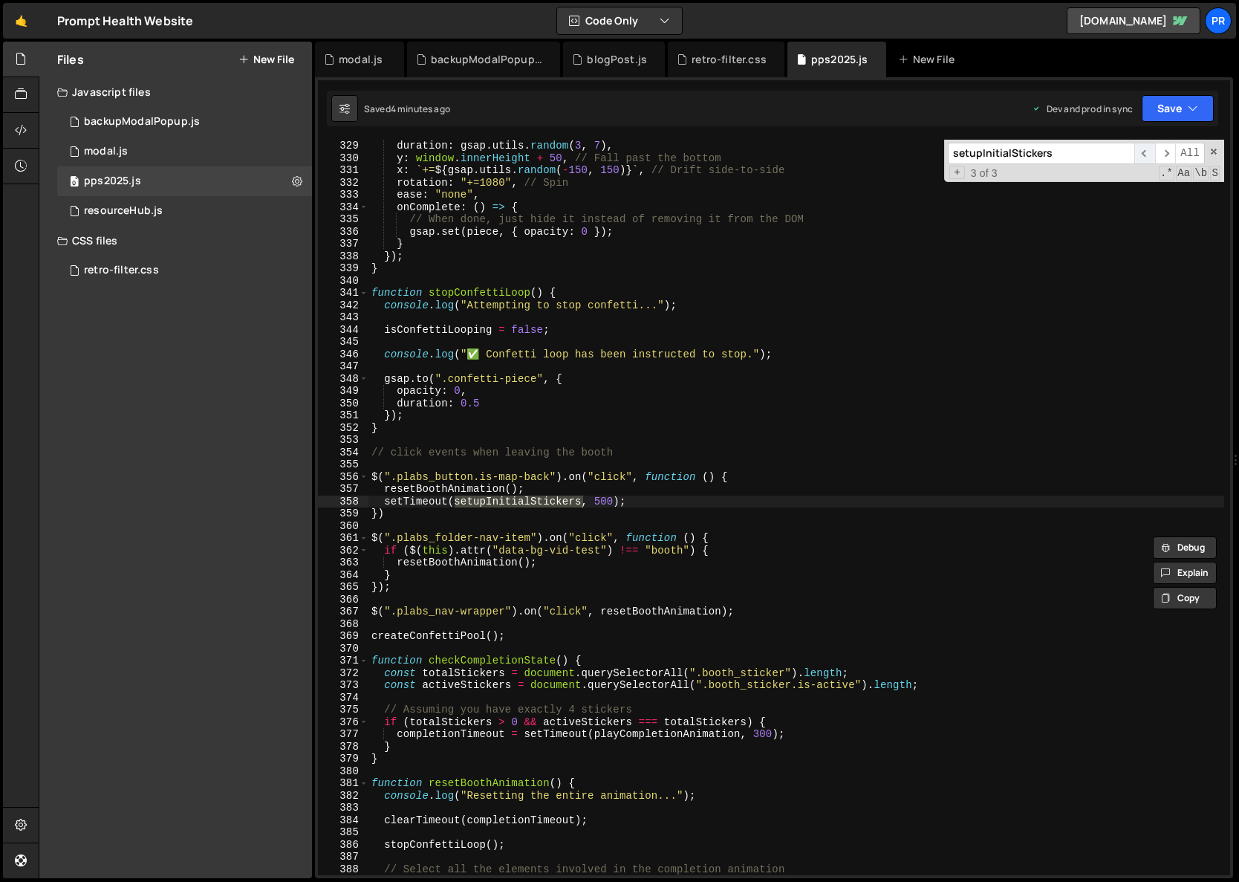
scroll to position [4021, 0]
click at [432, 489] on div "duration : gsap . utils . random ( 3 , 7 ) , y : window . innerHeight + 50 , //…" at bounding box center [797, 520] width 856 height 760
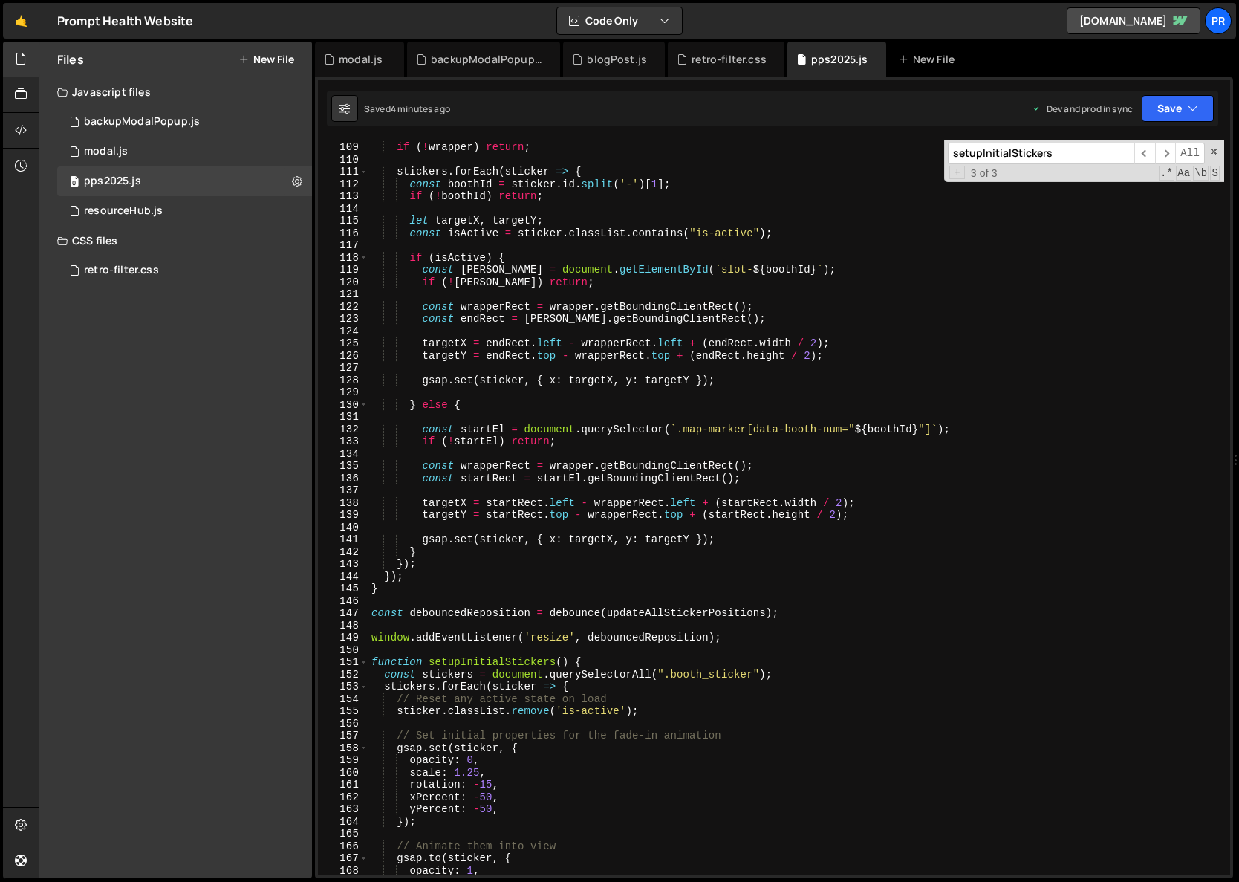
scroll to position [1151, 0]
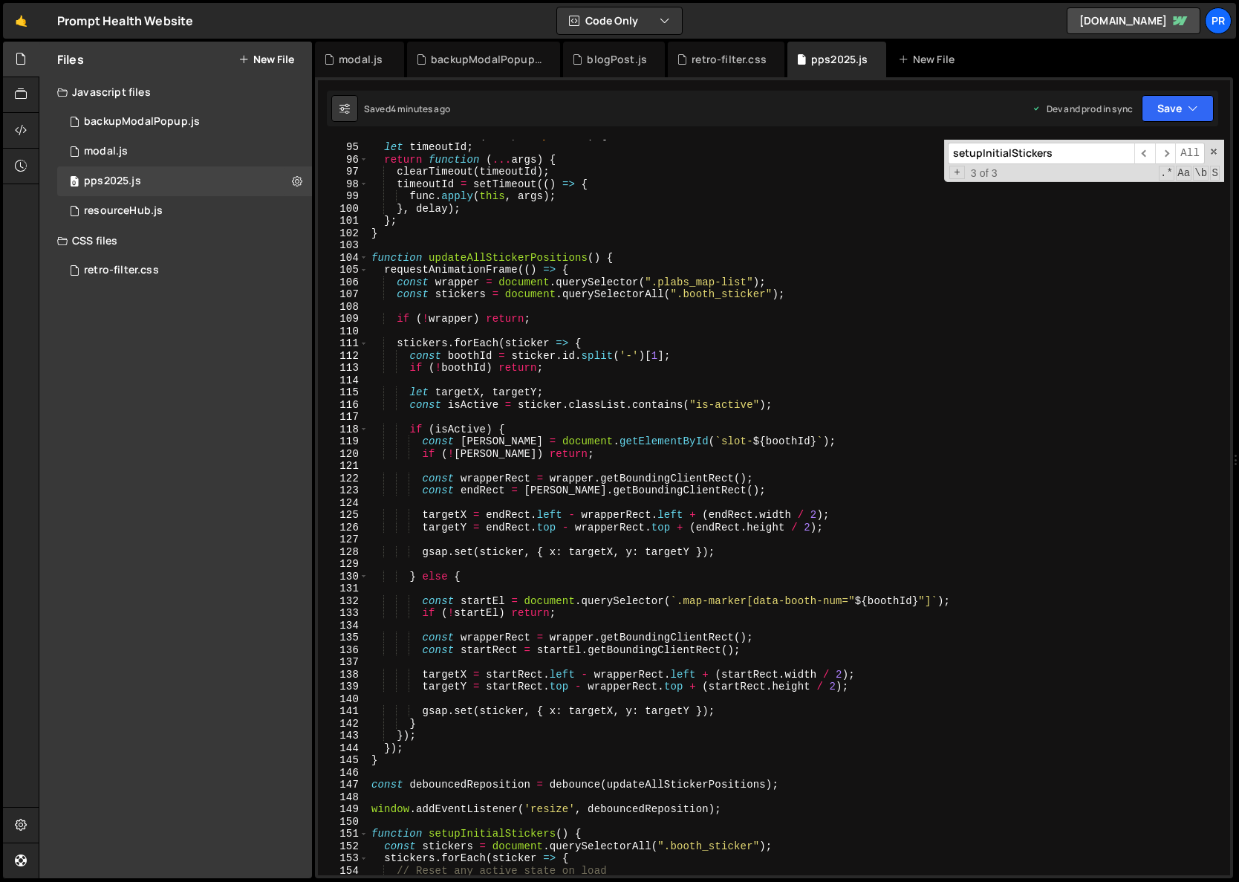
click at [493, 256] on div "function debounce ( func , delay = 150 ) { let timeoutId ; return function ( ..…" at bounding box center [797, 509] width 856 height 760
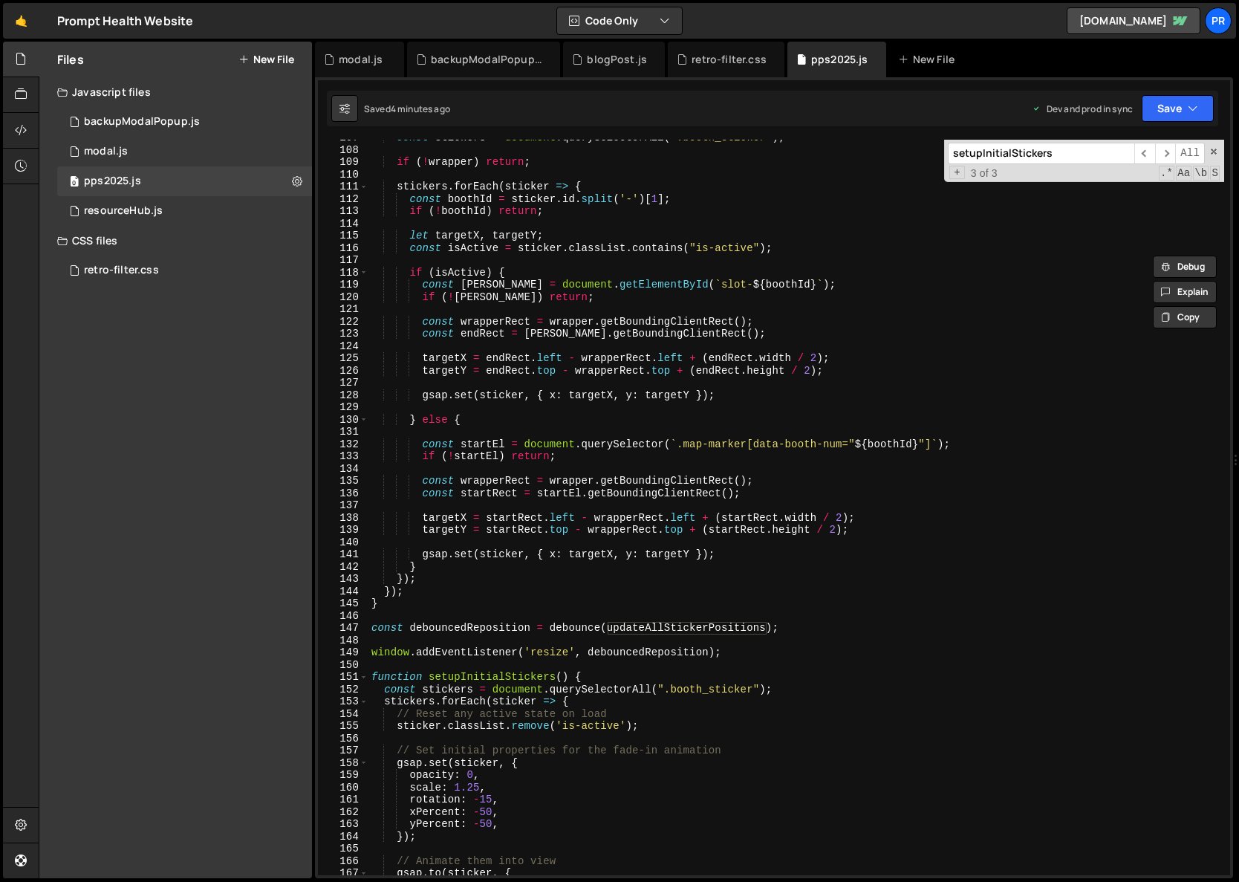
scroll to position [1308, 0]
click at [484, 682] on div "const stickers = document . querySelectorAll ( ".booth_sticker" ) ; if ( ! wrap…" at bounding box center [797, 512] width 856 height 760
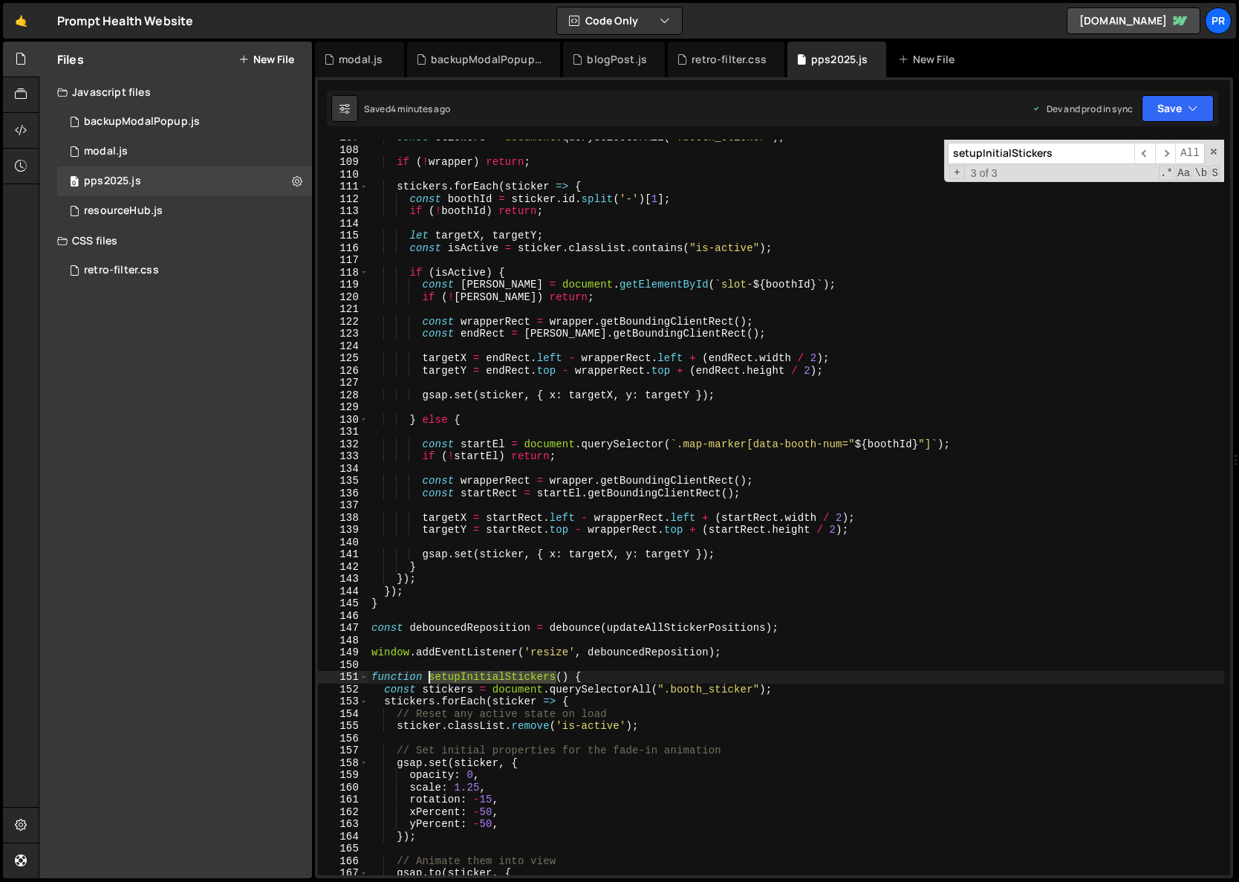
click at [484, 682] on div "const stickers = document . querySelectorAll ( ".booth_sticker" ) ; if ( ! wrap…" at bounding box center [797, 512] width 856 height 760
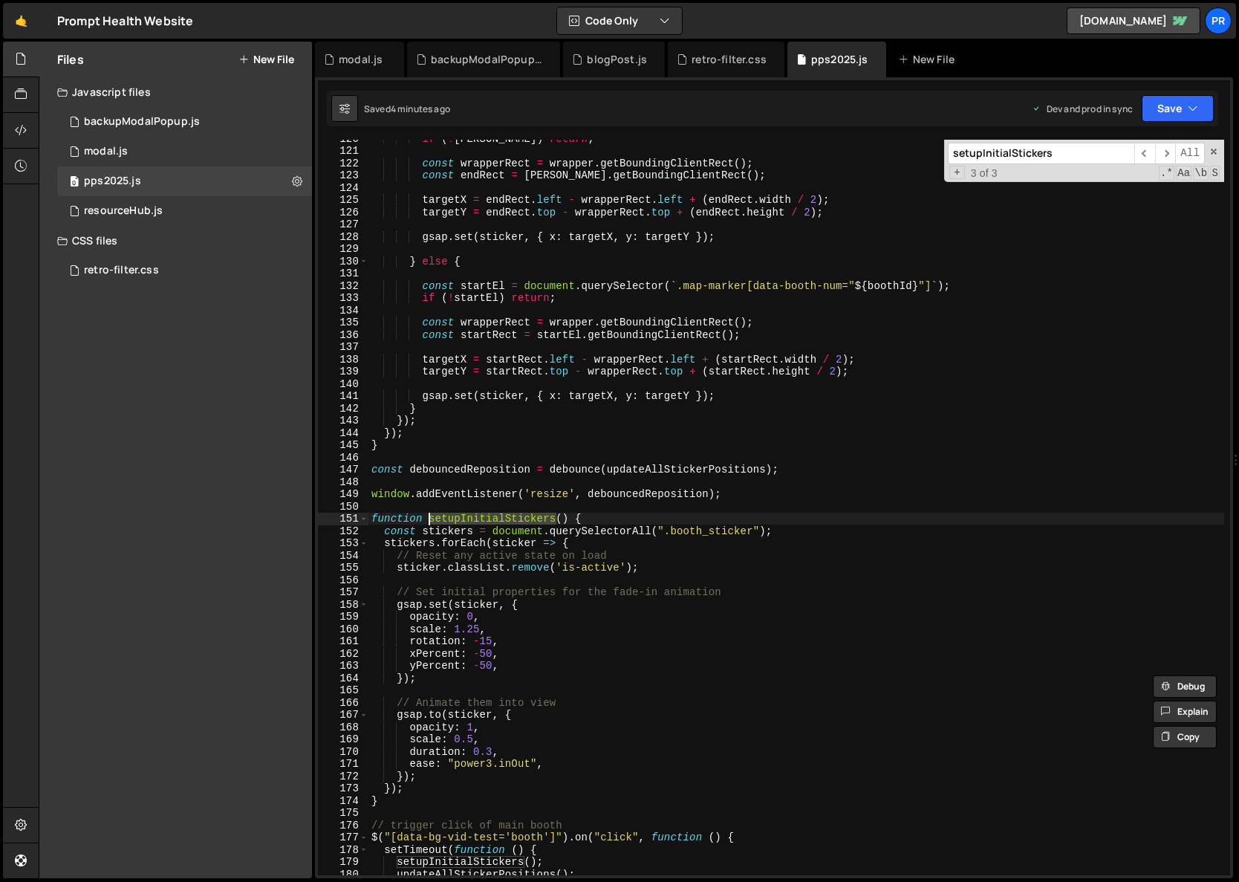
scroll to position [1466, 0]
click at [1164, 154] on span "​" at bounding box center [1165, 154] width 21 height 22
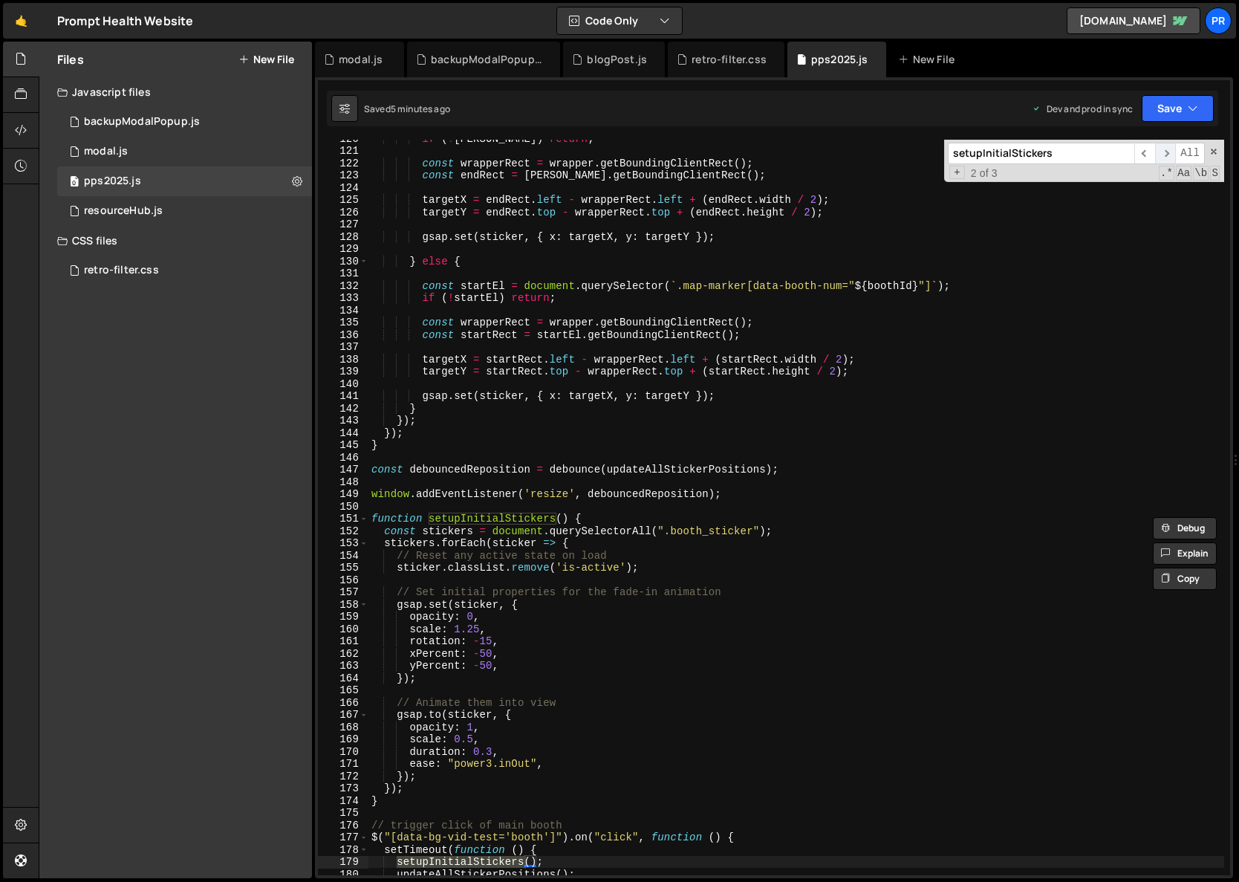
click at [1164, 154] on span "​" at bounding box center [1165, 154] width 21 height 22
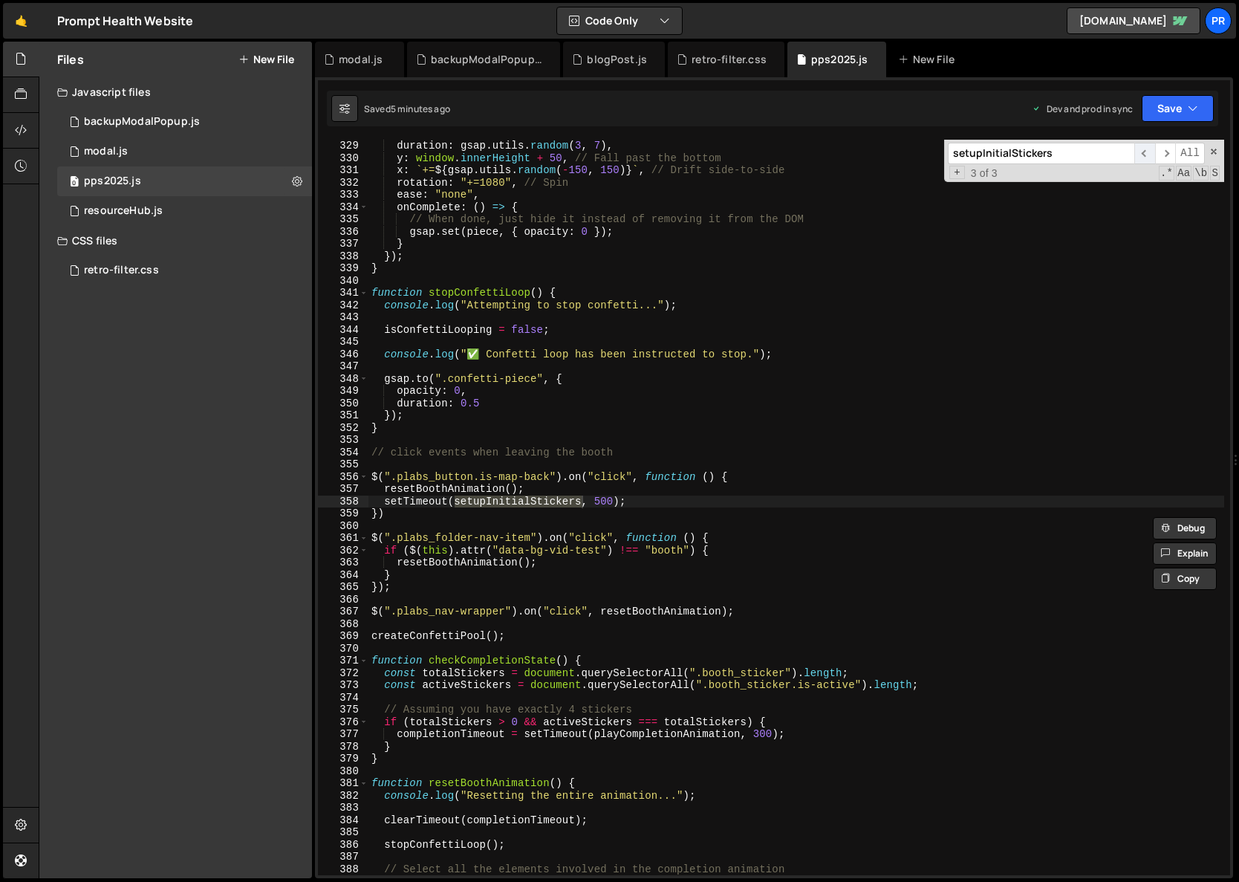
click at [1149, 155] on span "​" at bounding box center [1145, 154] width 21 height 22
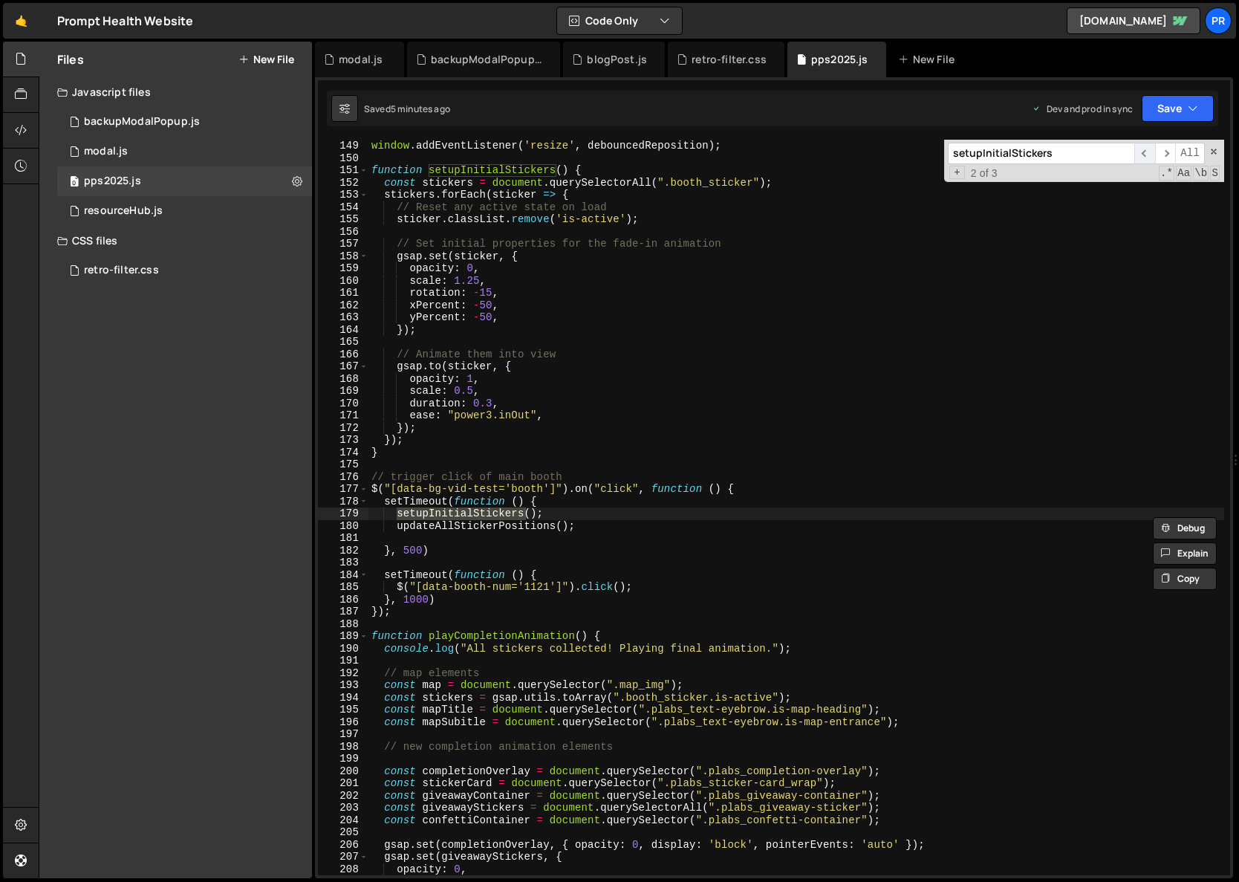
scroll to position [1814, 0]
click at [1168, 153] on span "​" at bounding box center [1165, 154] width 21 height 22
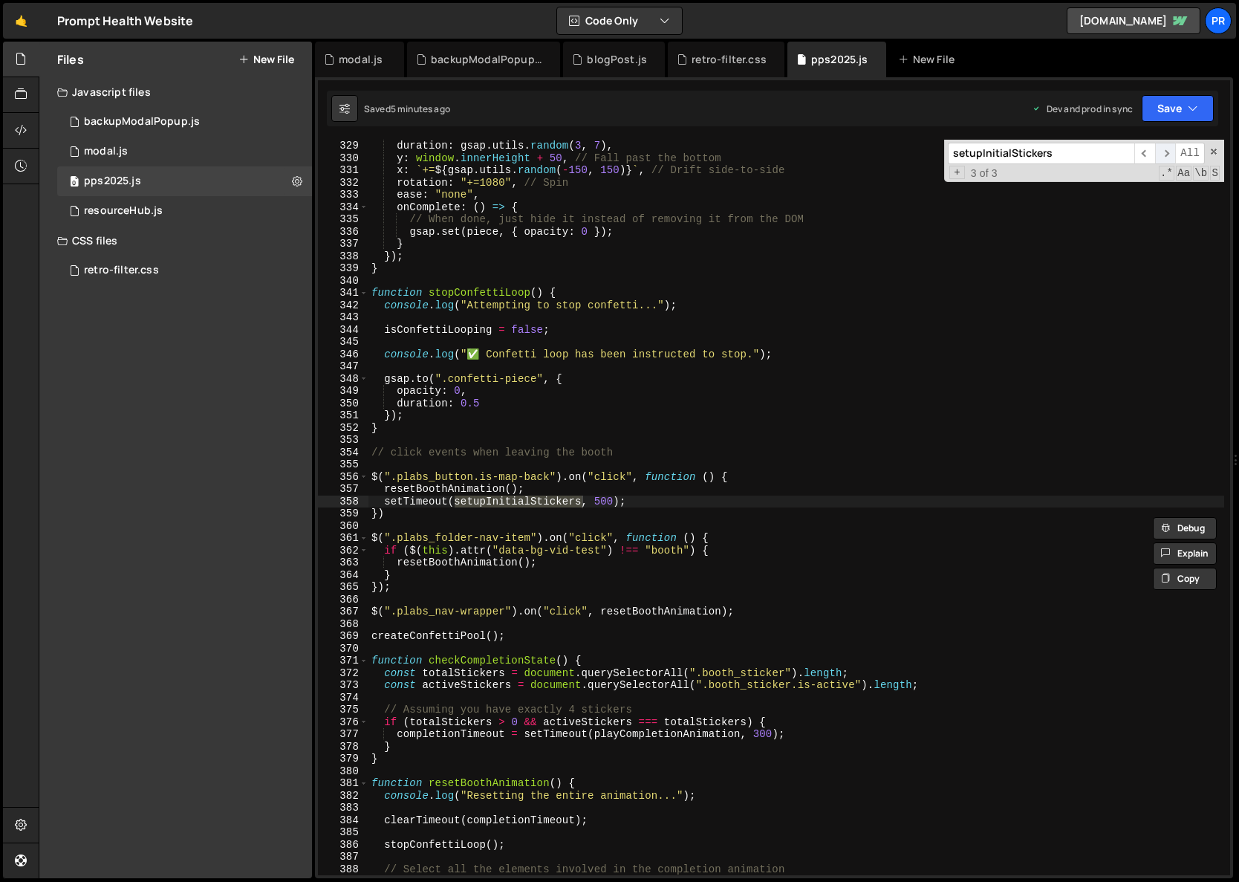
click at [1156, 153] on span "​" at bounding box center [1165, 154] width 21 height 22
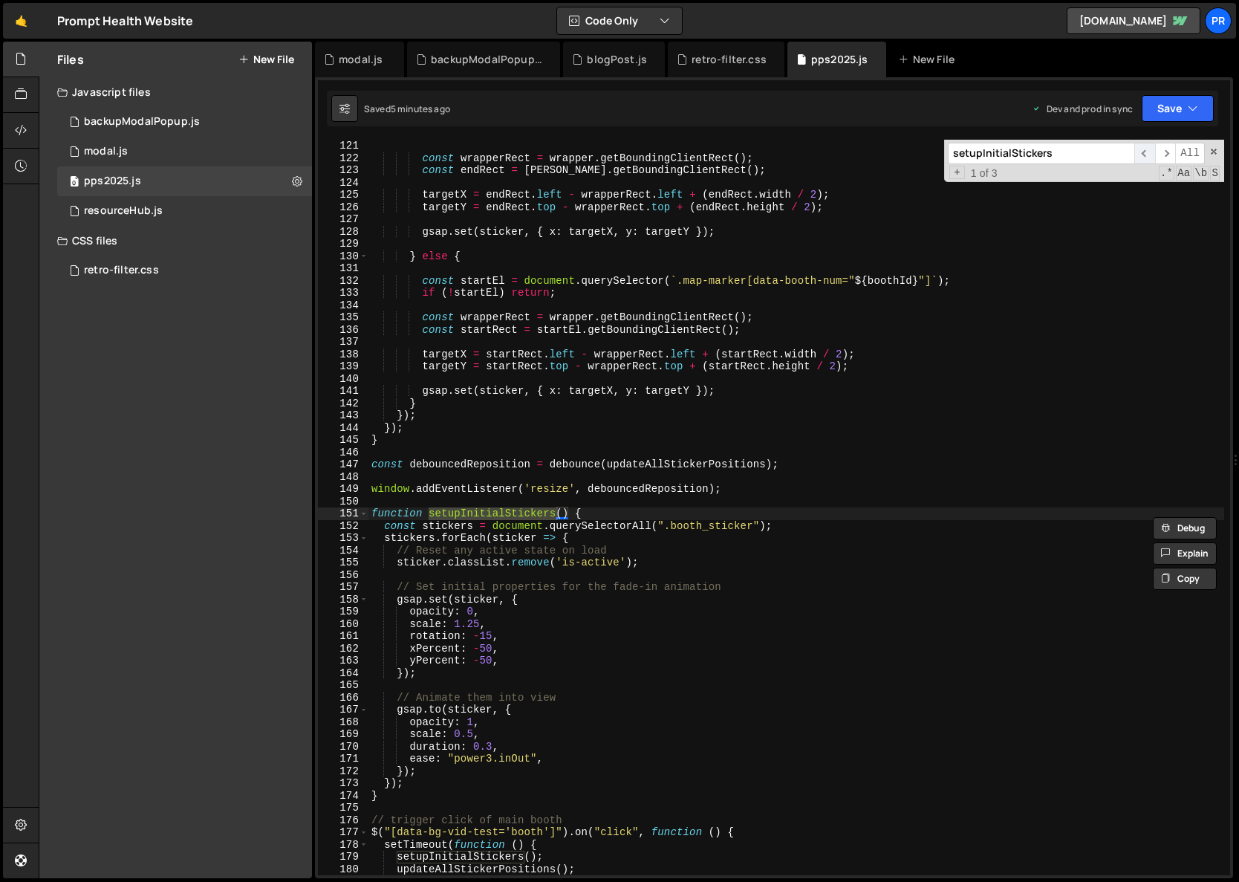
click at [1143, 153] on span "​" at bounding box center [1145, 154] width 21 height 22
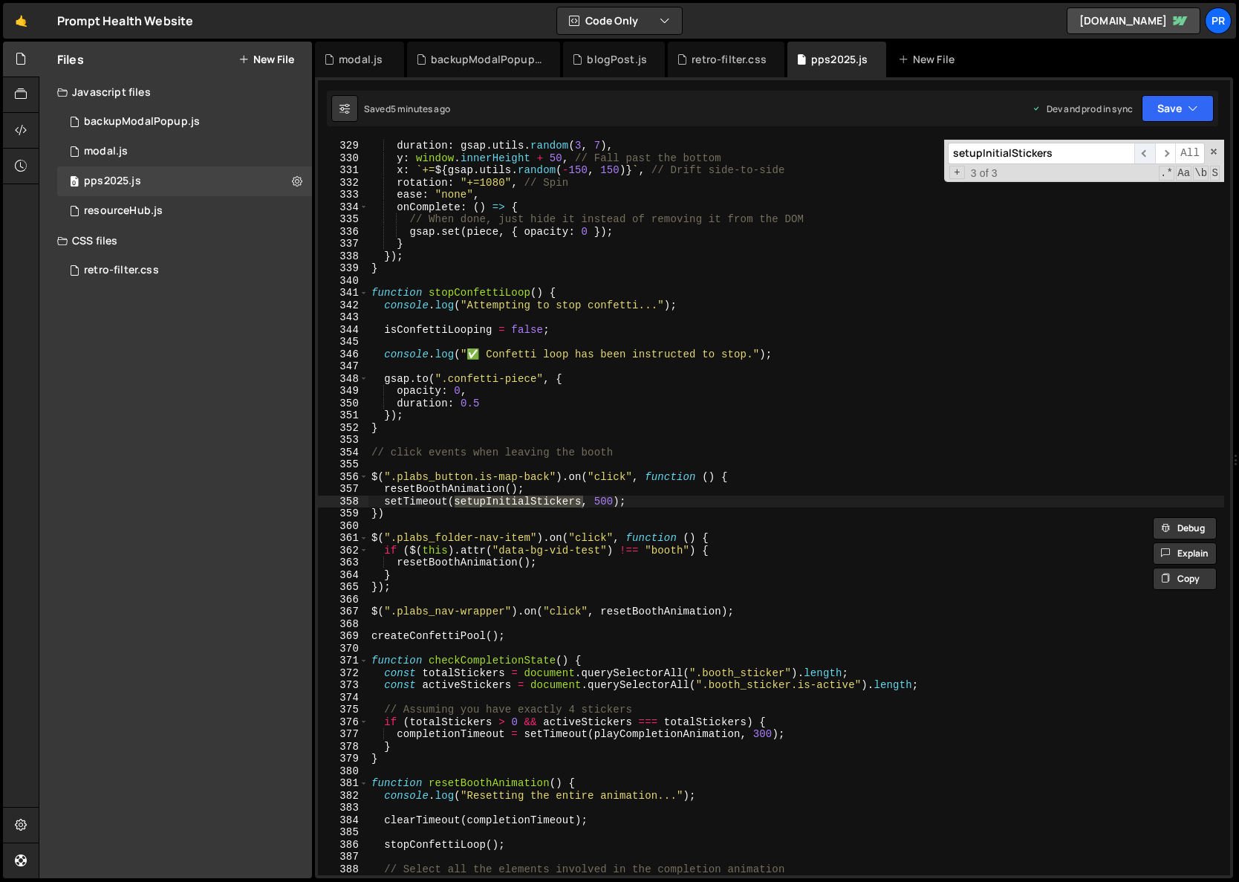
click at [1143, 153] on span "​" at bounding box center [1145, 154] width 21 height 22
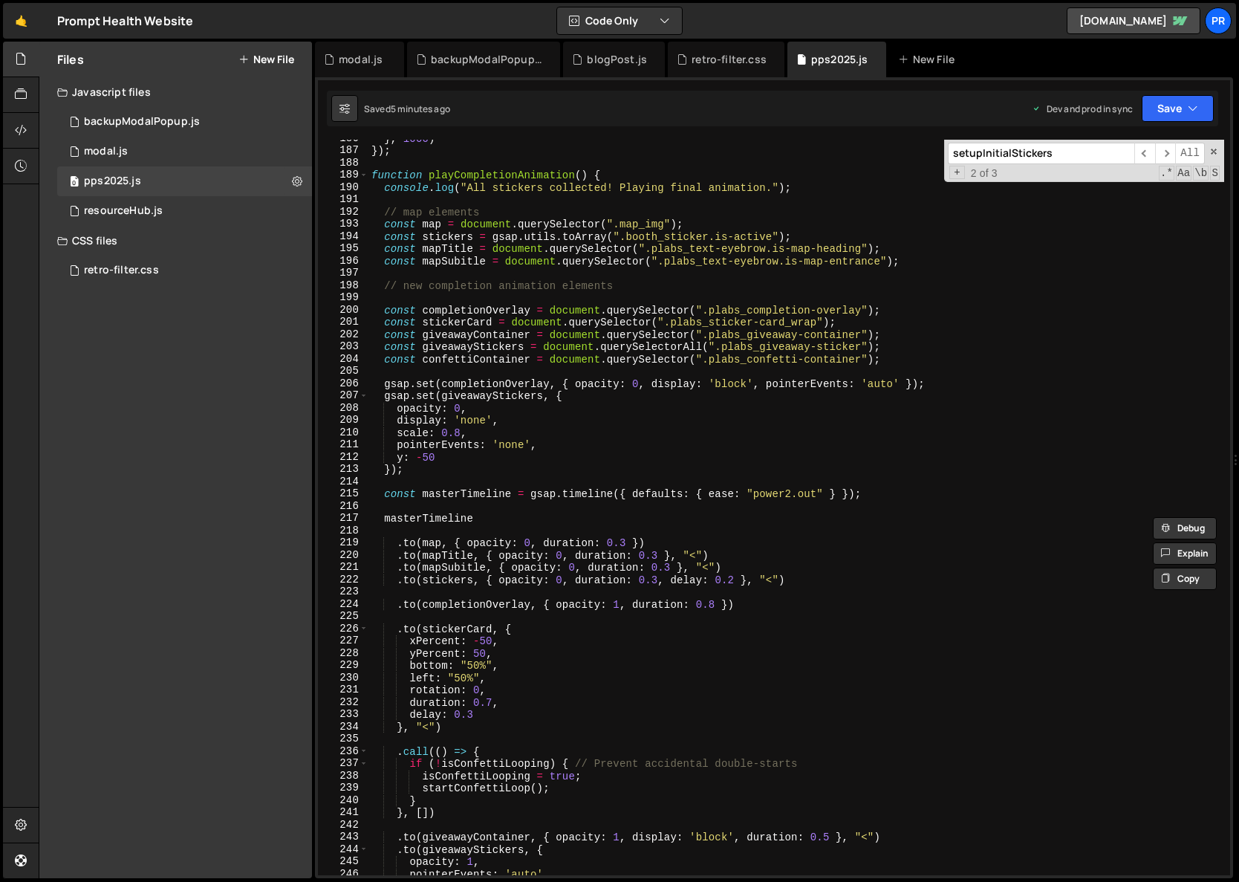
scroll to position [1940, 0]
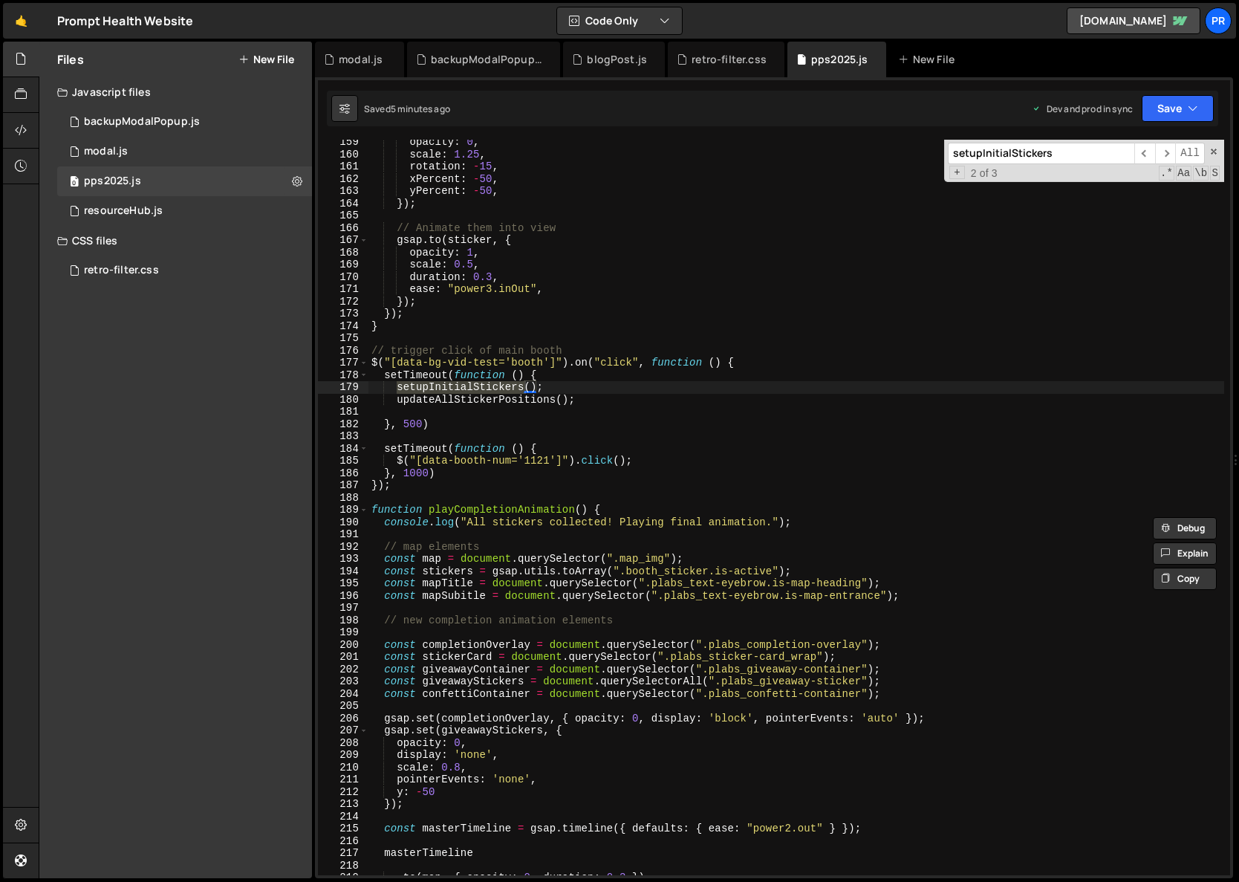
click at [461, 399] on div "opacity : 0 , scale : 1.25 , rotation : - 15 , xPercent : - 50 , yPercent : - 5…" at bounding box center [797, 516] width 856 height 760
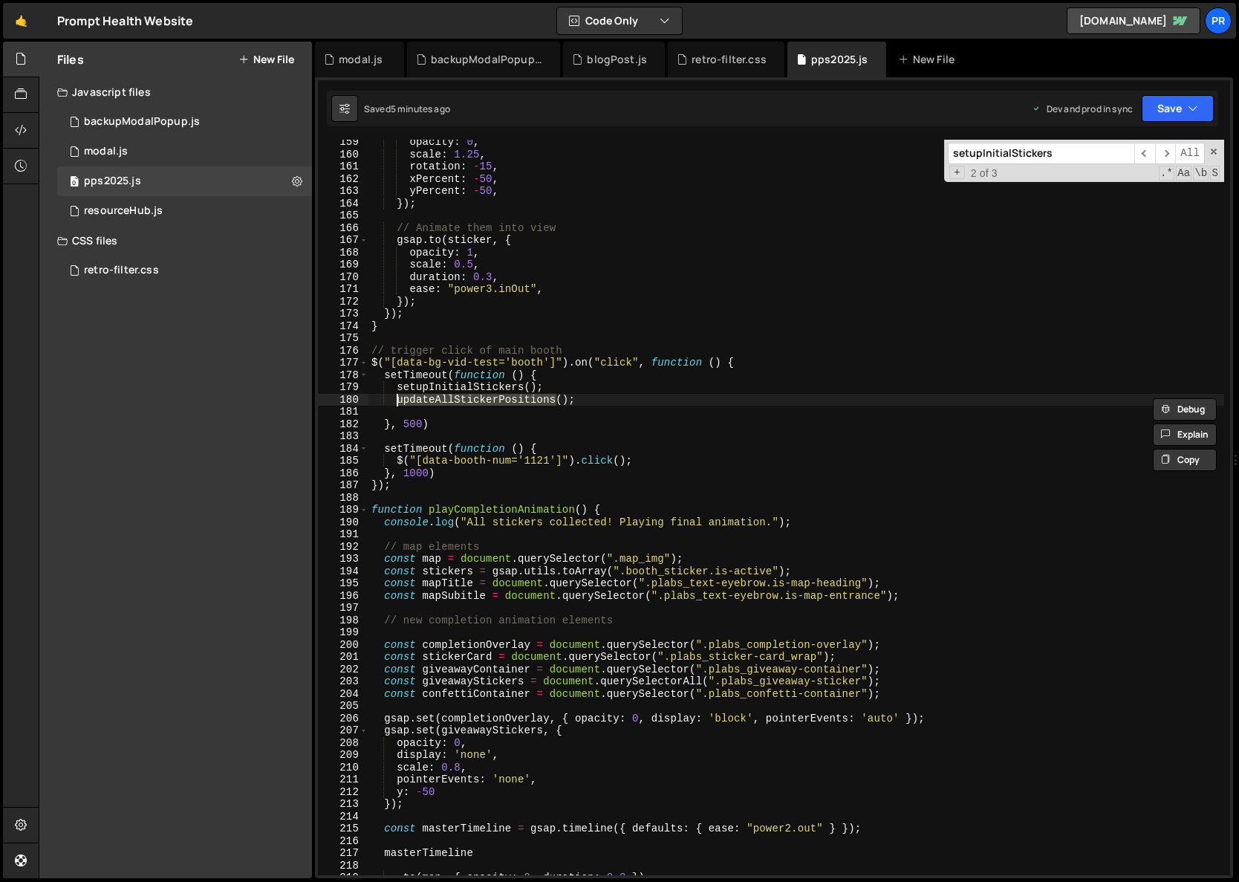
click at [449, 383] on div "opacity : 0 , scale : 1.25 , rotation : - 15 , xPercent : - 50 , yPercent : - 5…" at bounding box center [797, 516] width 856 height 760
click at [1164, 150] on span "​" at bounding box center [1165, 154] width 21 height 22
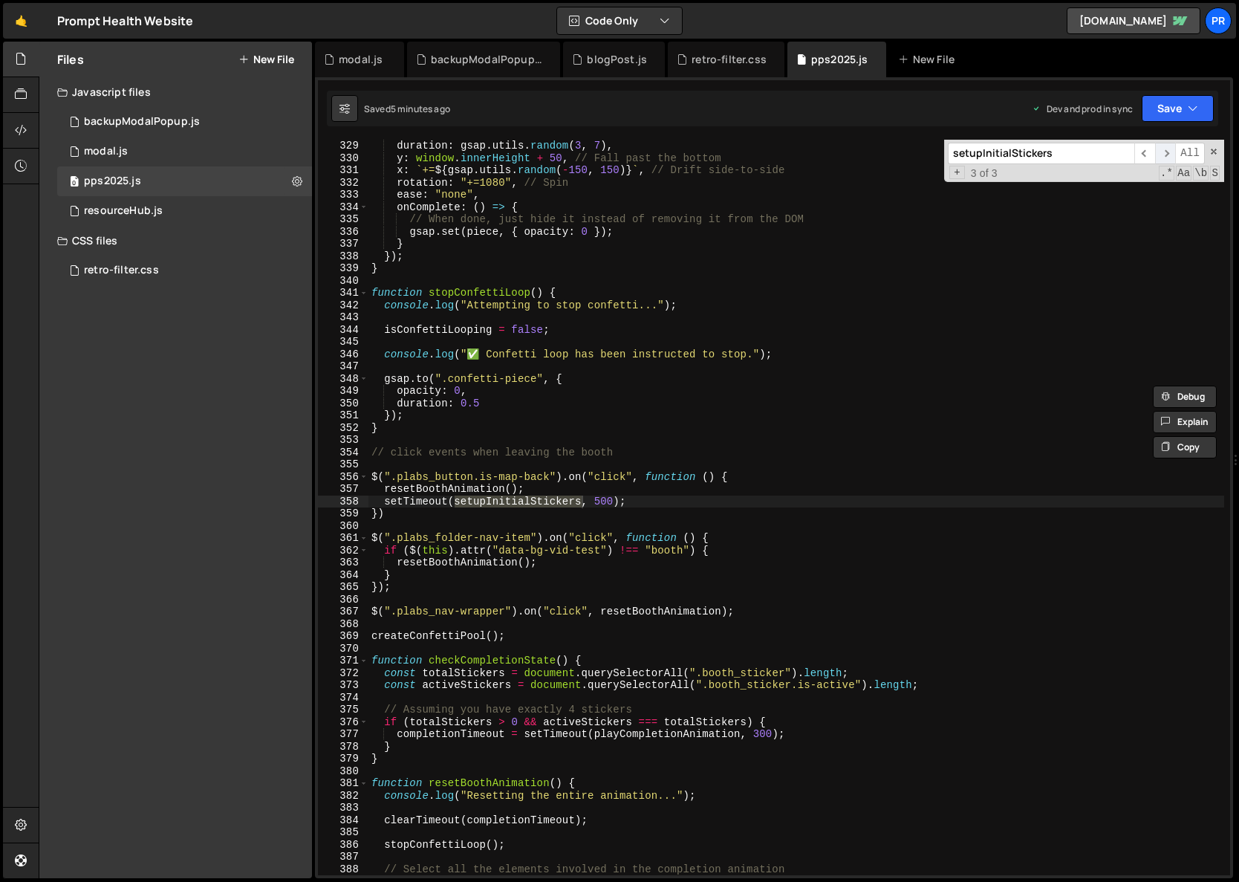
click at [1164, 150] on span "​" at bounding box center [1165, 154] width 21 height 22
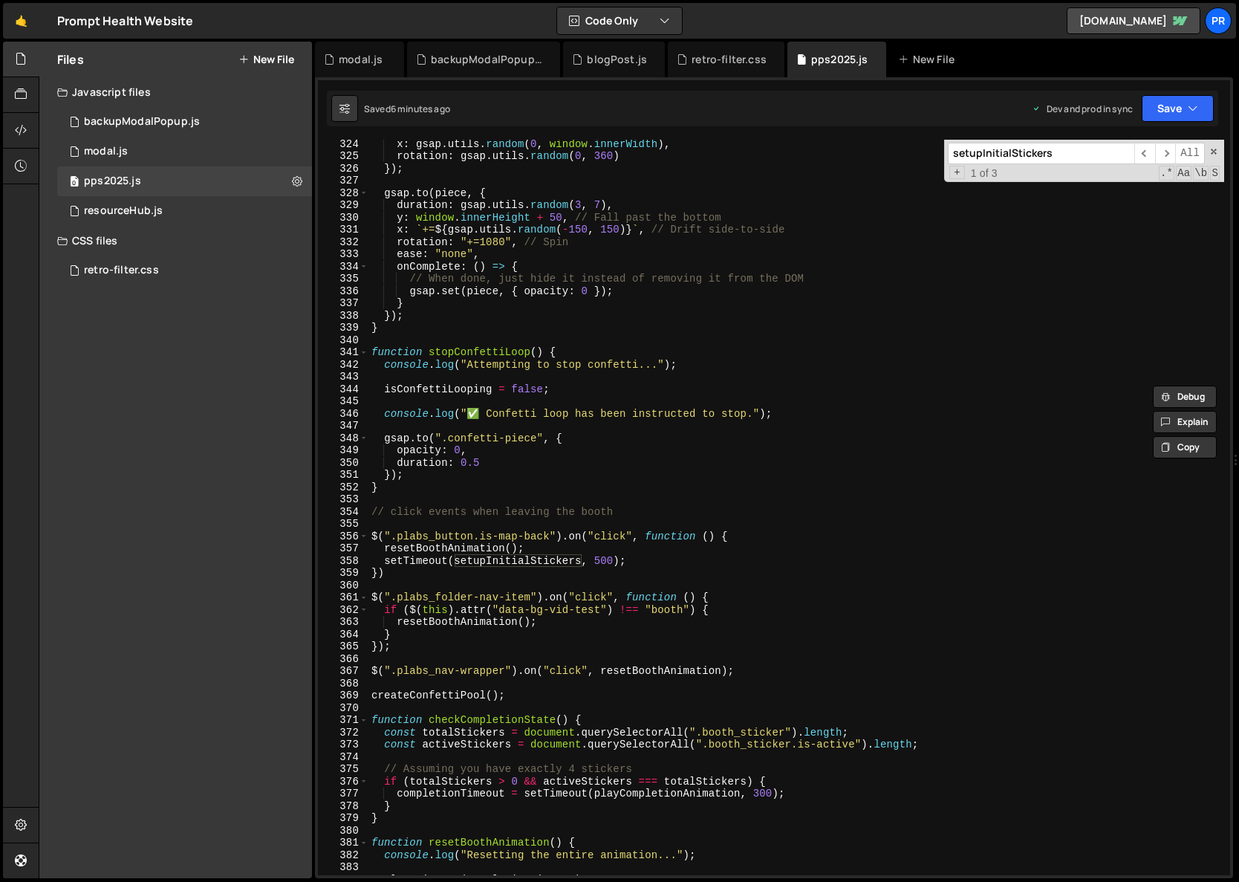
scroll to position [4142, 0]
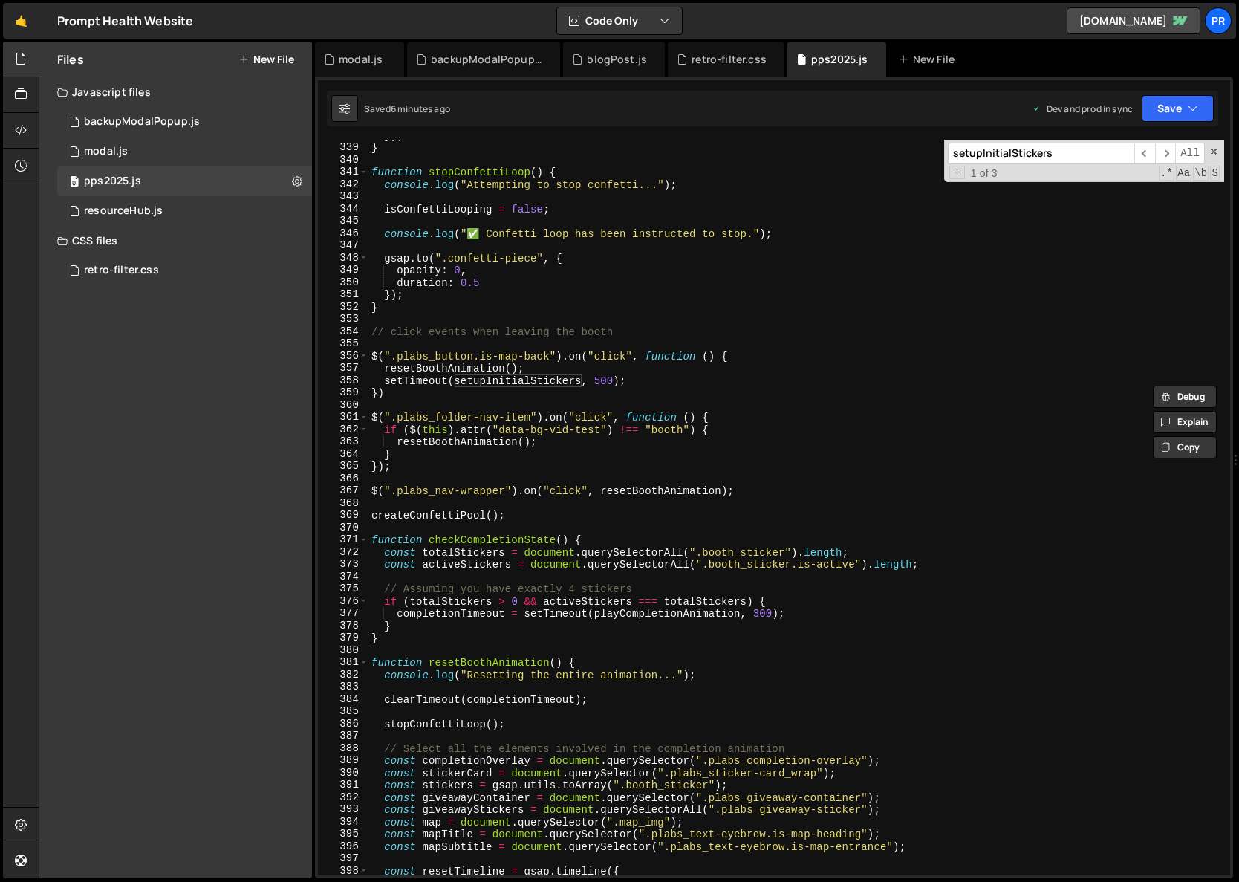
click at [669, 390] on div "}) ; } function stopConfettiLoop ( ) { console . log ( "Attempting to stop conf…" at bounding box center [797, 509] width 856 height 760
click at [663, 380] on div "}) ; } function stopConfettiLoop ( ) { console . log ( "Attempting to stop conf…" at bounding box center [797, 509] width 856 height 760
click at [600, 381] on div "}) ; } function stopConfettiLoop ( ) { console . log ( "Attempting to stop conf…" at bounding box center [797, 509] width 856 height 760
click at [728, 360] on div "}) ; } function stopConfettiLoop ( ) { console . log ( "Attempting to stop conf…" at bounding box center [797, 509] width 856 height 760
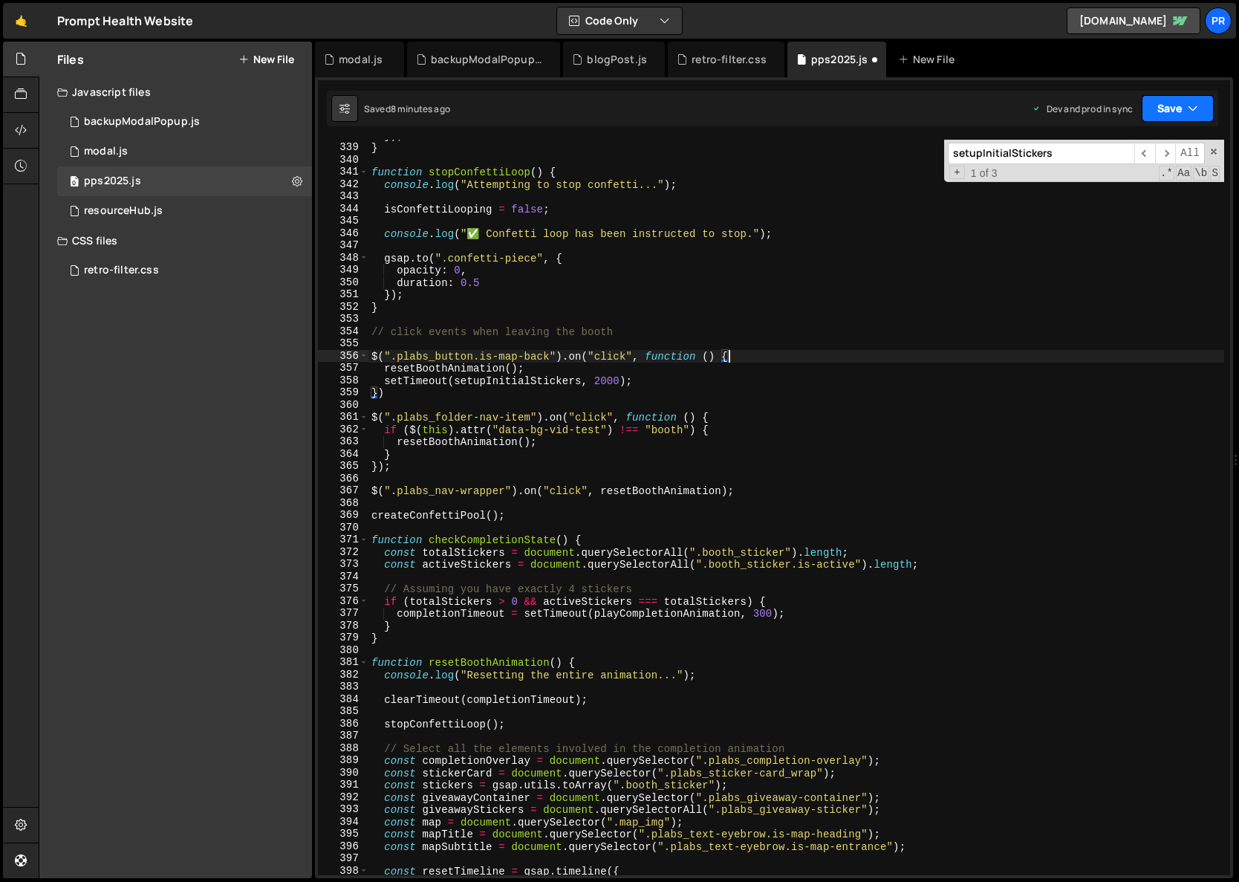
click at [1193, 117] on button "Save" at bounding box center [1178, 108] width 72 height 27
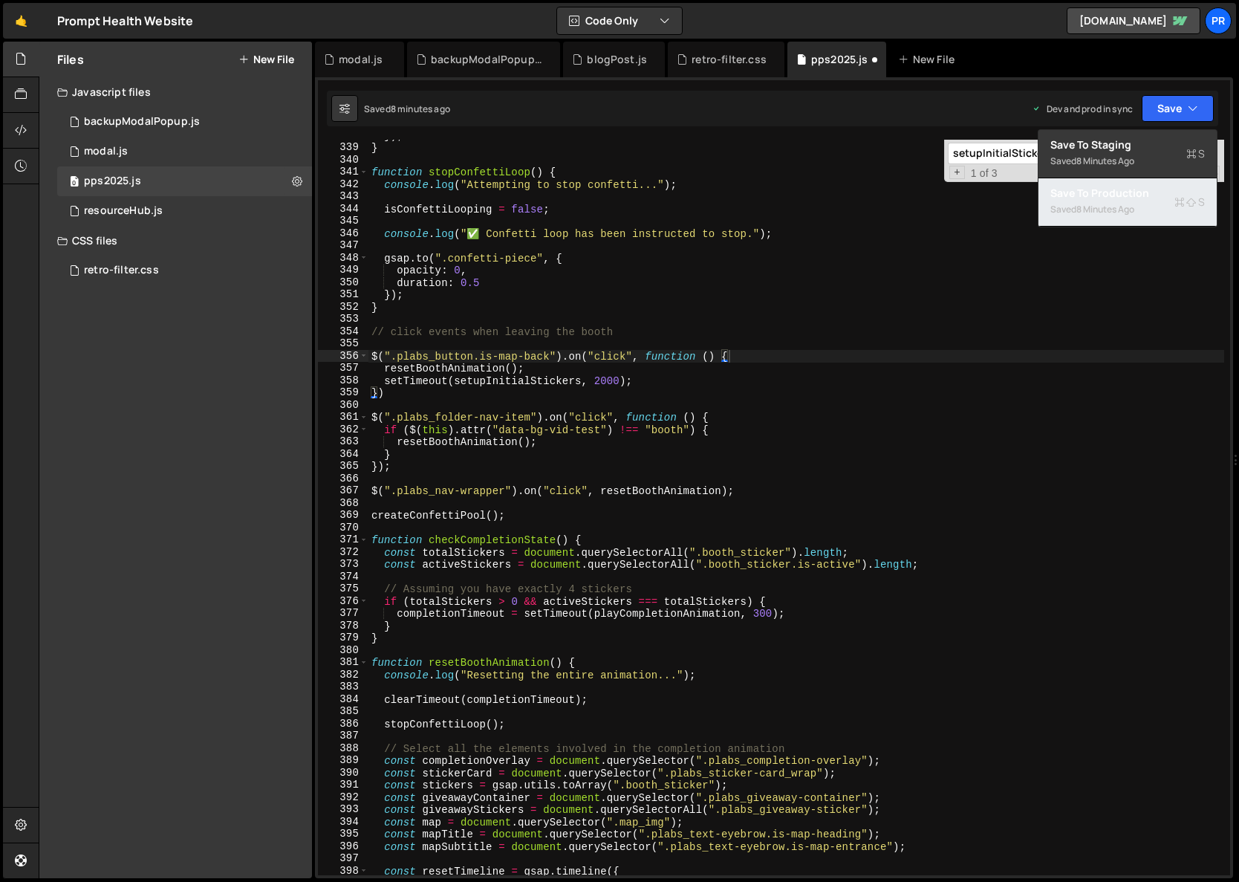
click at [1147, 193] on div "Save to Production S" at bounding box center [1128, 193] width 155 height 15
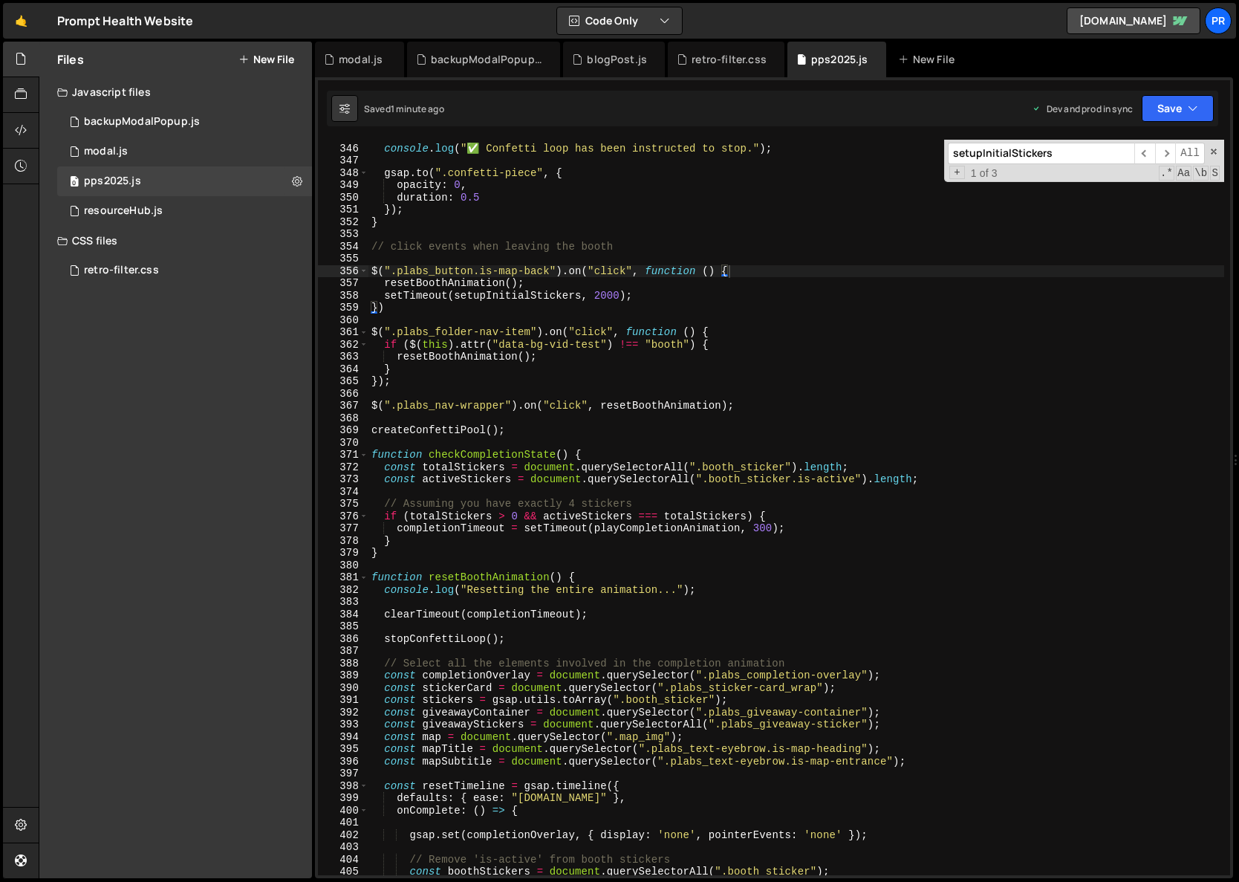
scroll to position [4300, 0]
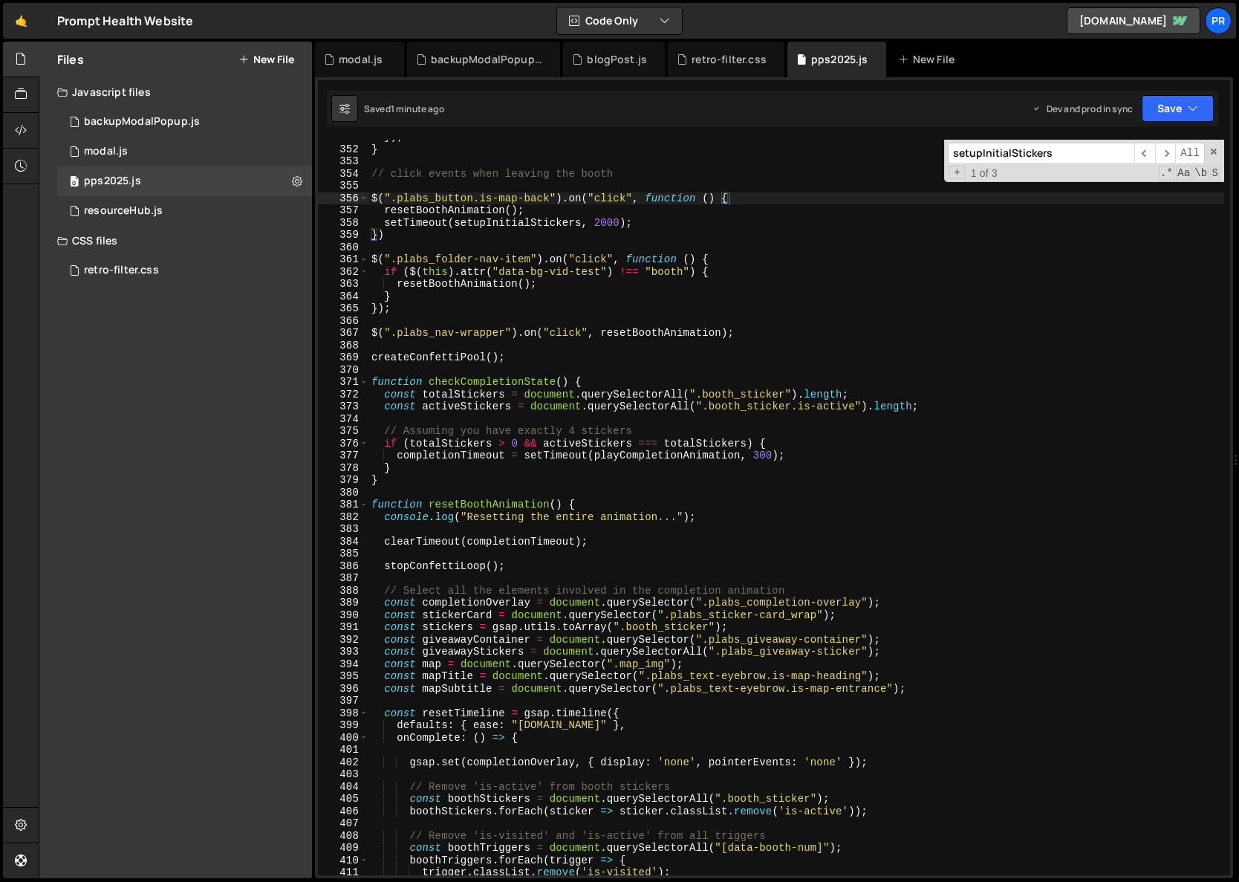
type textarea "const giveawayContainer = document.querySelector(".plabs_giveaway-container");"
click at [465, 638] on div "}) ; } // click events when leaving the booth $ ( ".plabs_button.is-map-back" )…" at bounding box center [797, 511] width 856 height 760
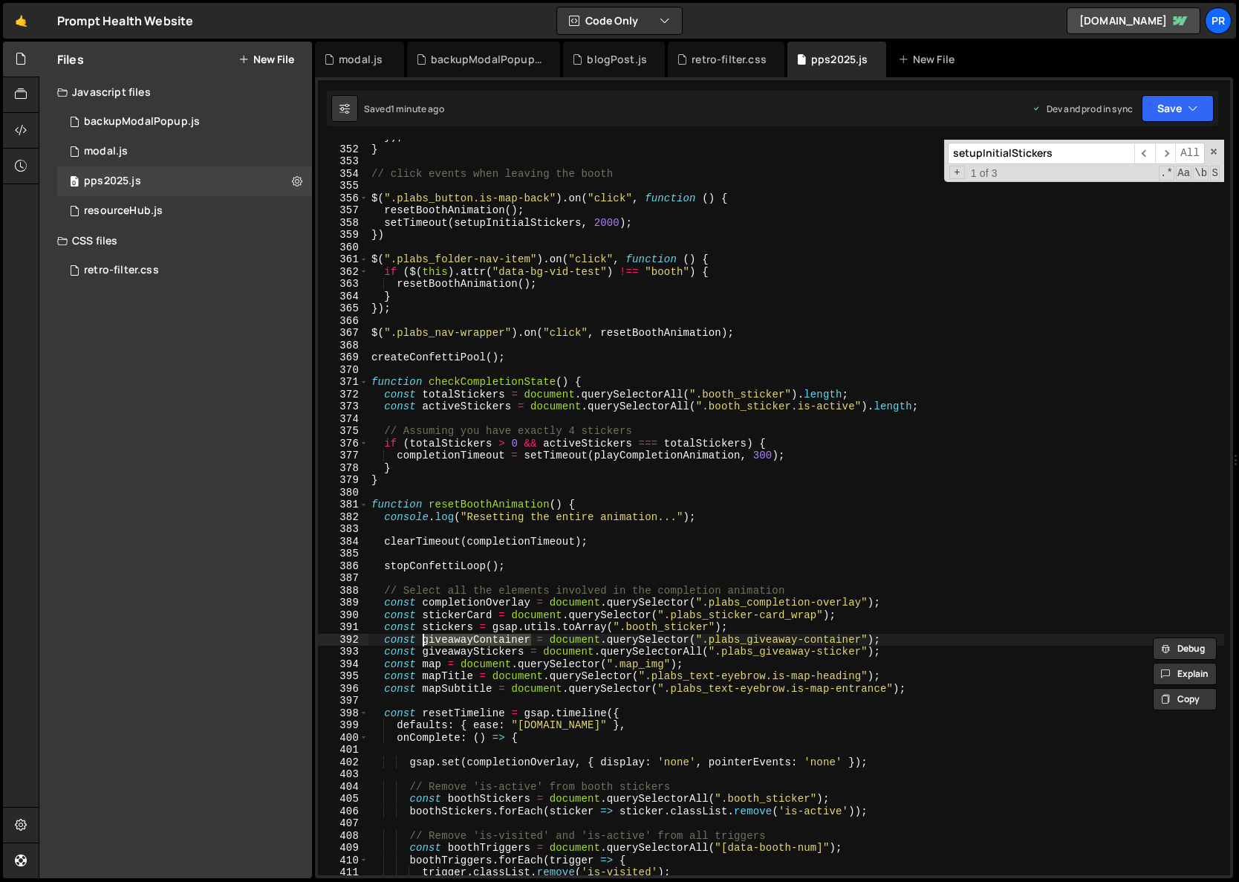
type input "giveawayContainer"
click at [1169, 156] on span "​" at bounding box center [1165, 154] width 21 height 22
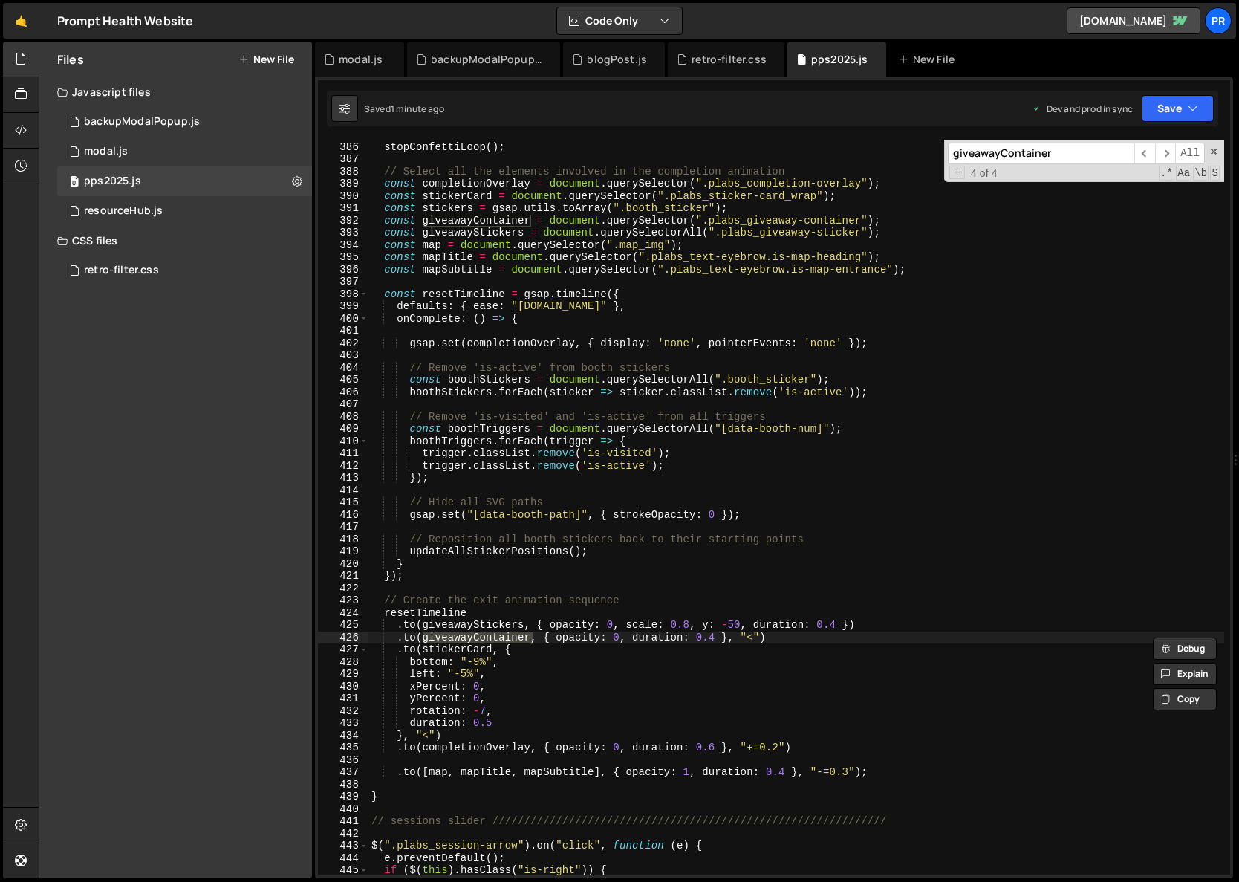
scroll to position [4717, 0]
click at [632, 638] on div "stopConfettiLoop ( ) ; // Select all the elements involved in the completion an…" at bounding box center [797, 510] width 856 height 760
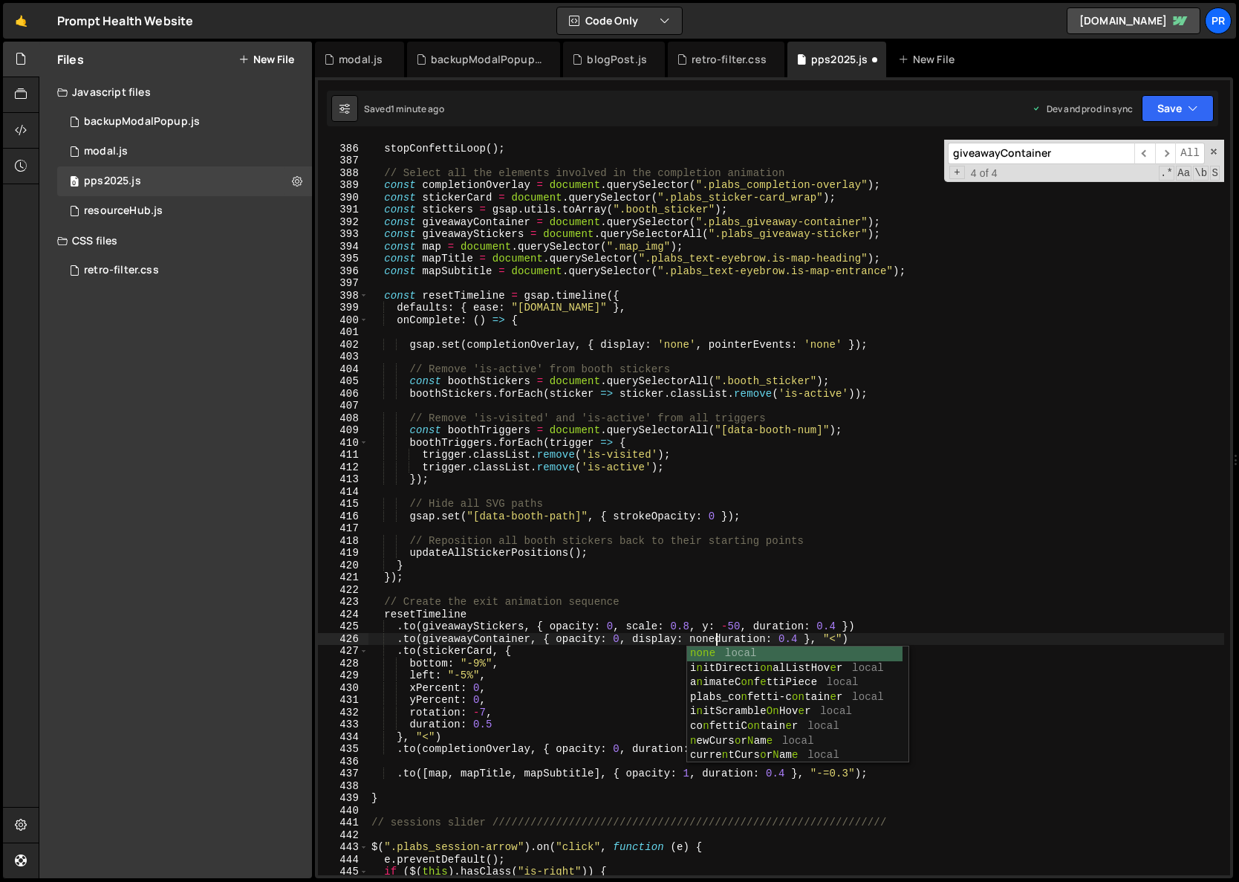
scroll to position [0, 24]
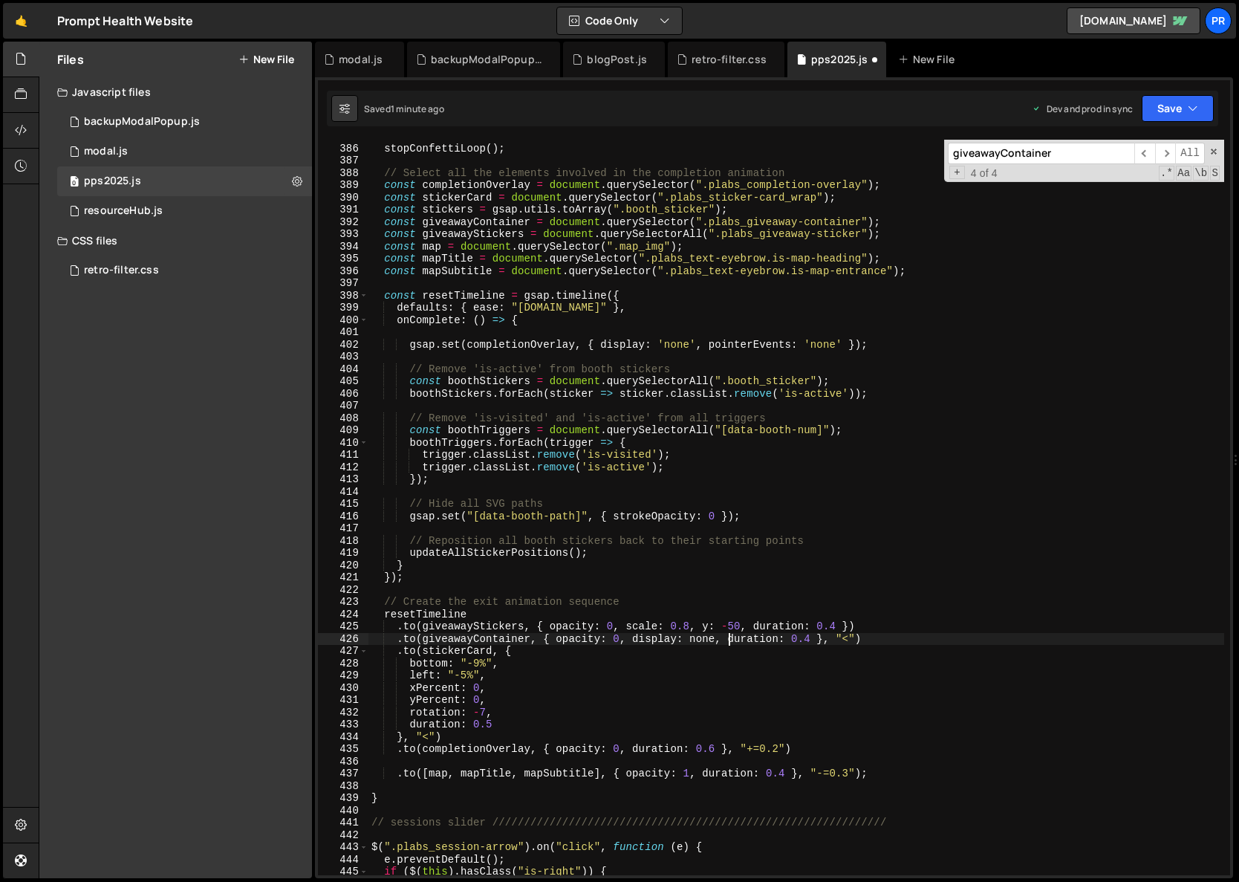
click at [883, 604] on div "stopConfettiLoop ( ) ; // Select all the elements involved in the completion an…" at bounding box center [797, 510] width 856 height 760
drag, startPoint x: 1199, startPoint y: 107, endPoint x: 1187, endPoint y: 129, distance: 25.0
click at [1199, 108] on button "Save" at bounding box center [1178, 108] width 72 height 27
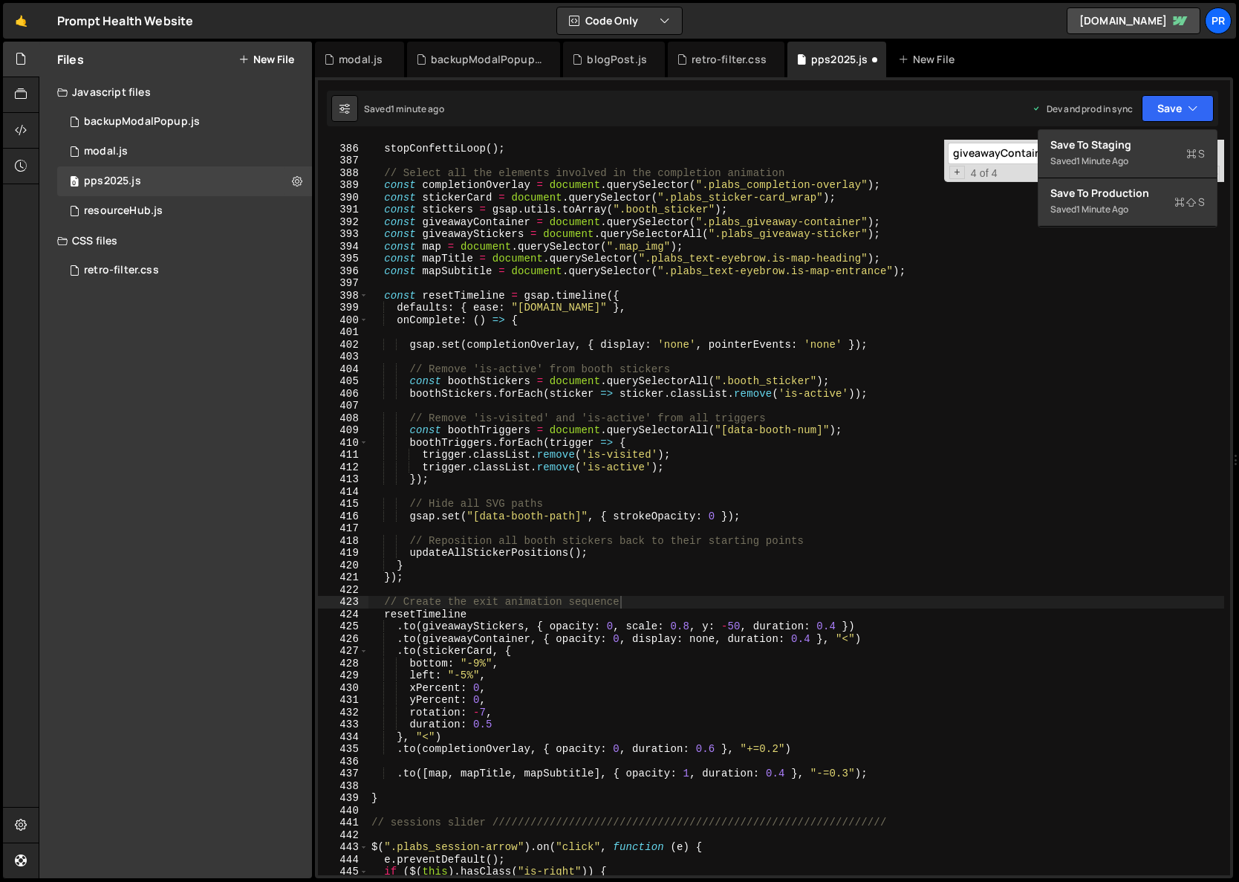
click at [498, 640] on div "stopConfettiLoop ( ) ; // Select all the elements involved in the completion an…" at bounding box center [797, 510] width 856 height 760
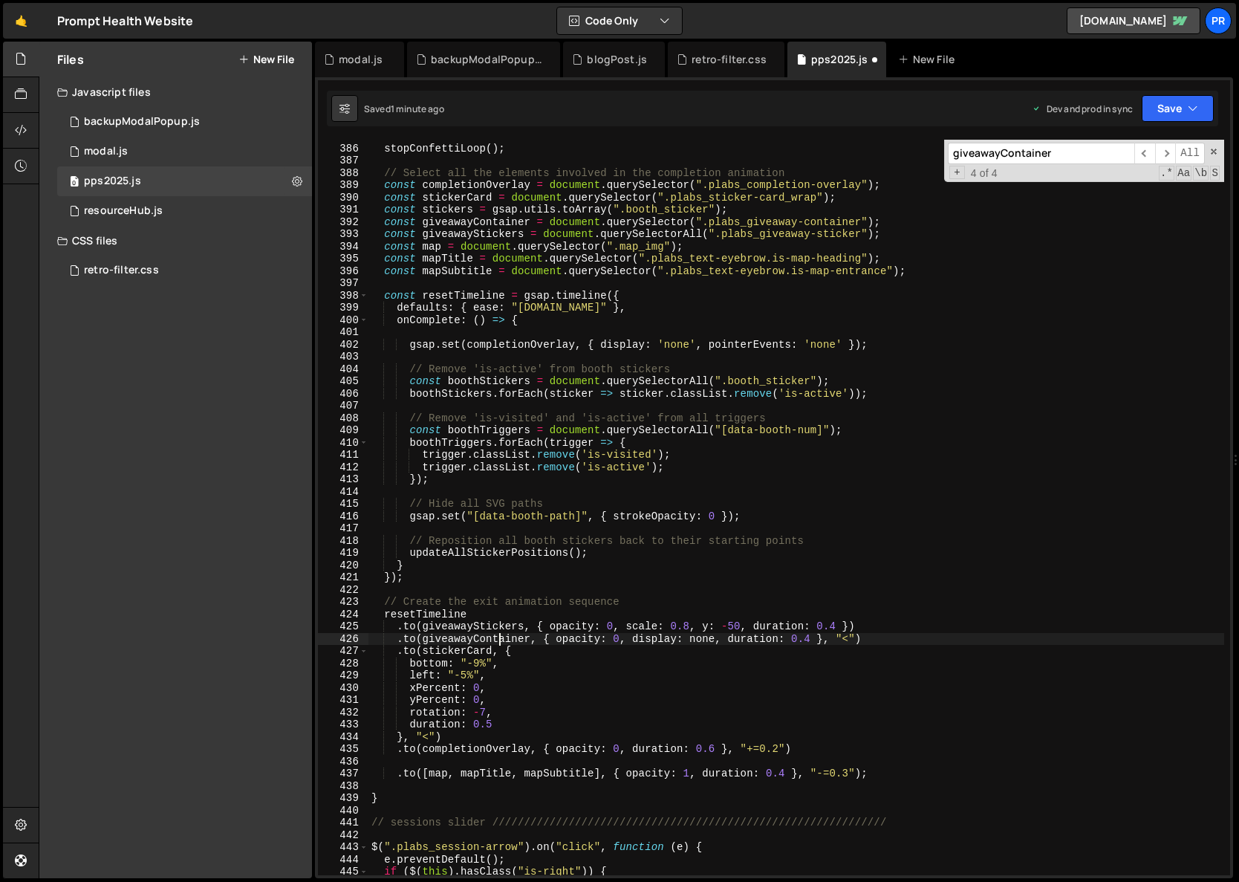
click at [498, 640] on div "stopConfettiLoop ( ) ; // Select all the elements involved in the completion an…" at bounding box center [797, 510] width 856 height 760
click at [1148, 158] on span "​" at bounding box center [1145, 154] width 21 height 22
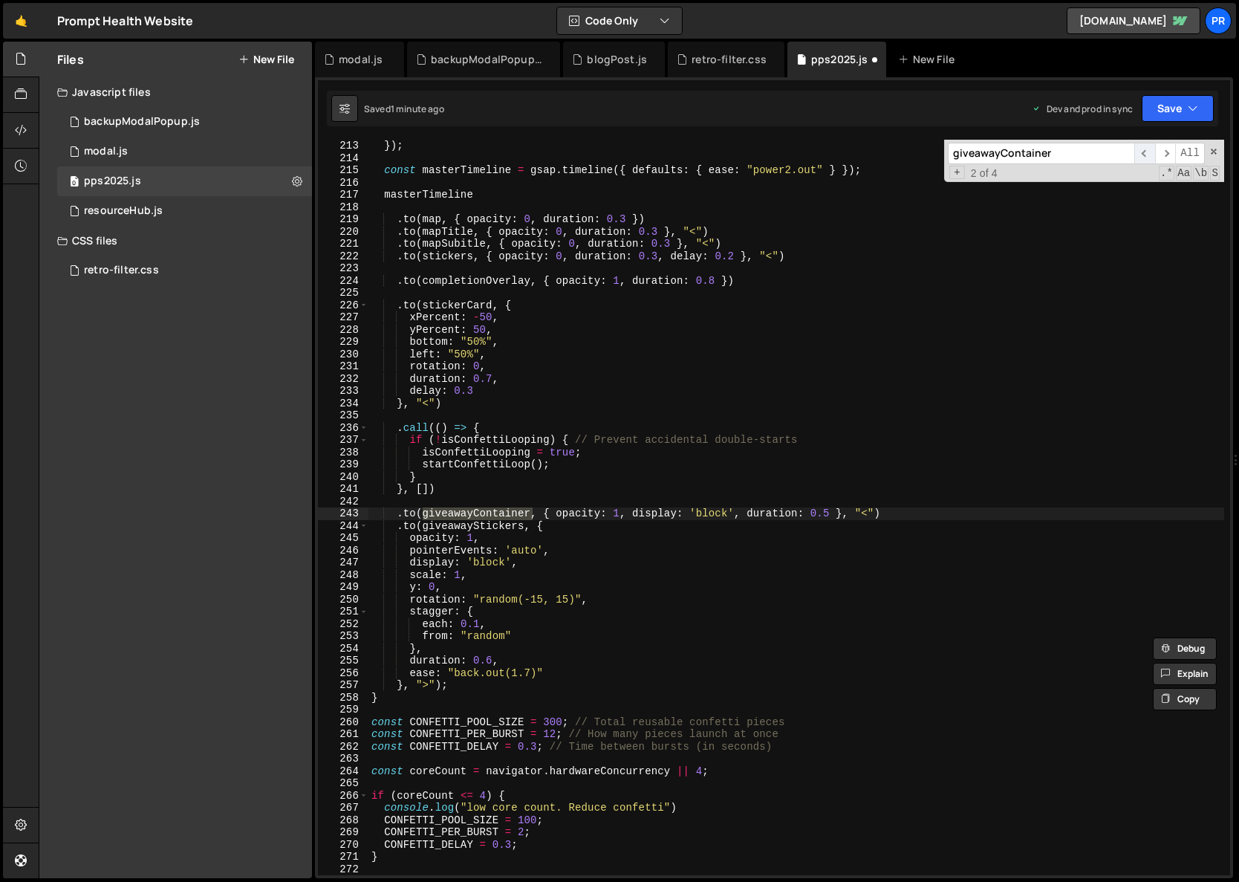
scroll to position [2599, 0]
click at [1147, 158] on span "​" at bounding box center [1145, 154] width 21 height 22
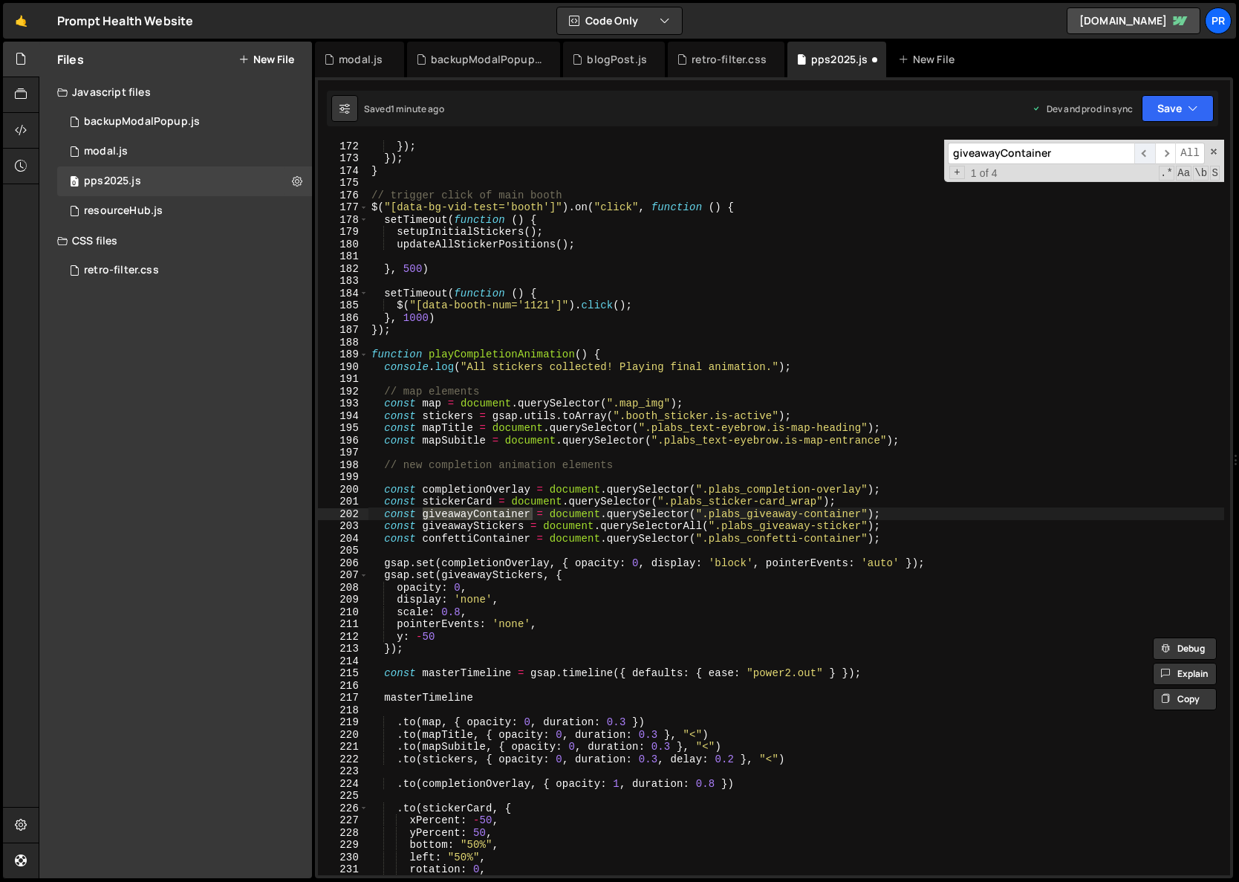
scroll to position [2096, 0]
drag, startPoint x: 1195, startPoint y: 111, endPoint x: 1192, endPoint y: 122, distance: 11.5
click at [1195, 111] on icon "button" at bounding box center [1193, 108] width 10 height 15
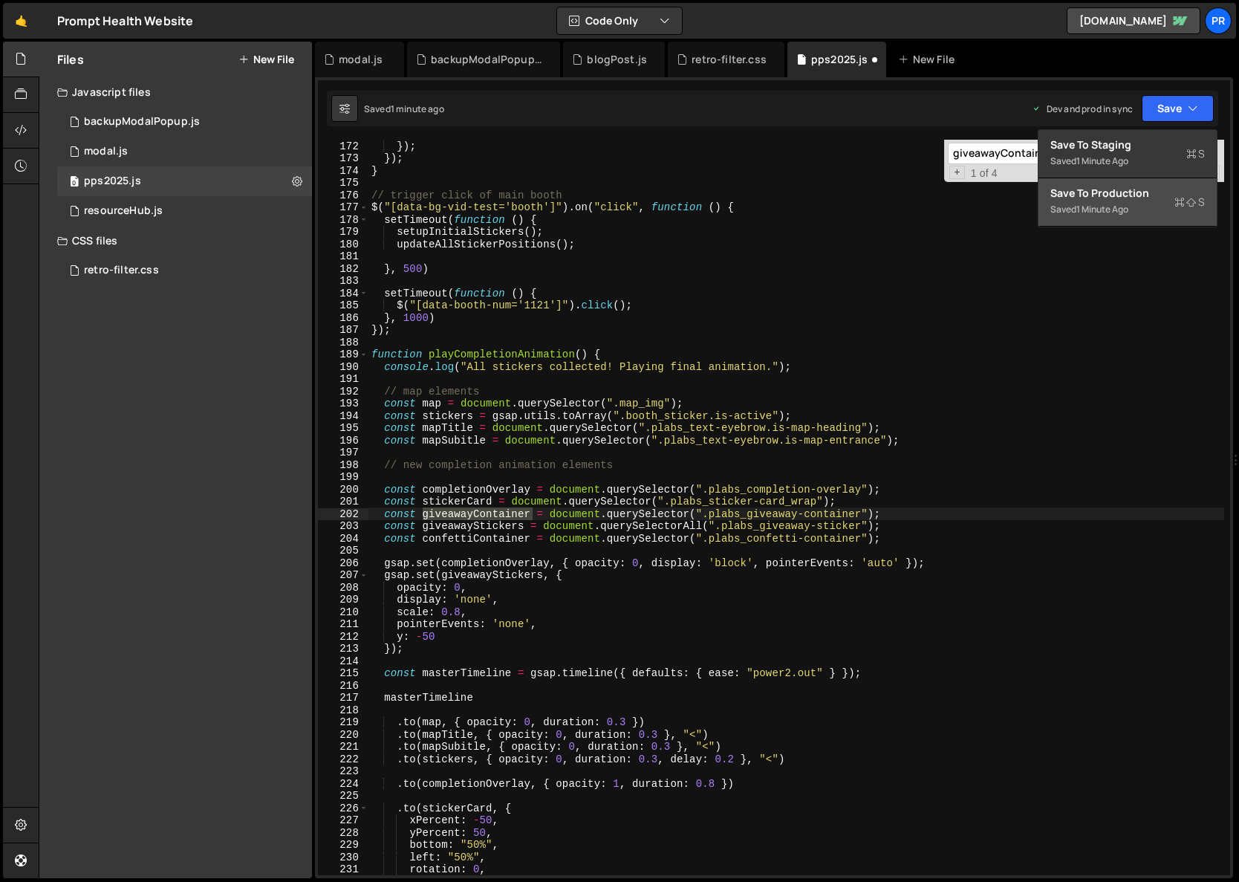
drag, startPoint x: 1137, startPoint y: 185, endPoint x: 1115, endPoint y: 204, distance: 28.9
click at [1137, 186] on button "Save to Production S Saved 1 minute ago" at bounding box center [1128, 202] width 178 height 48
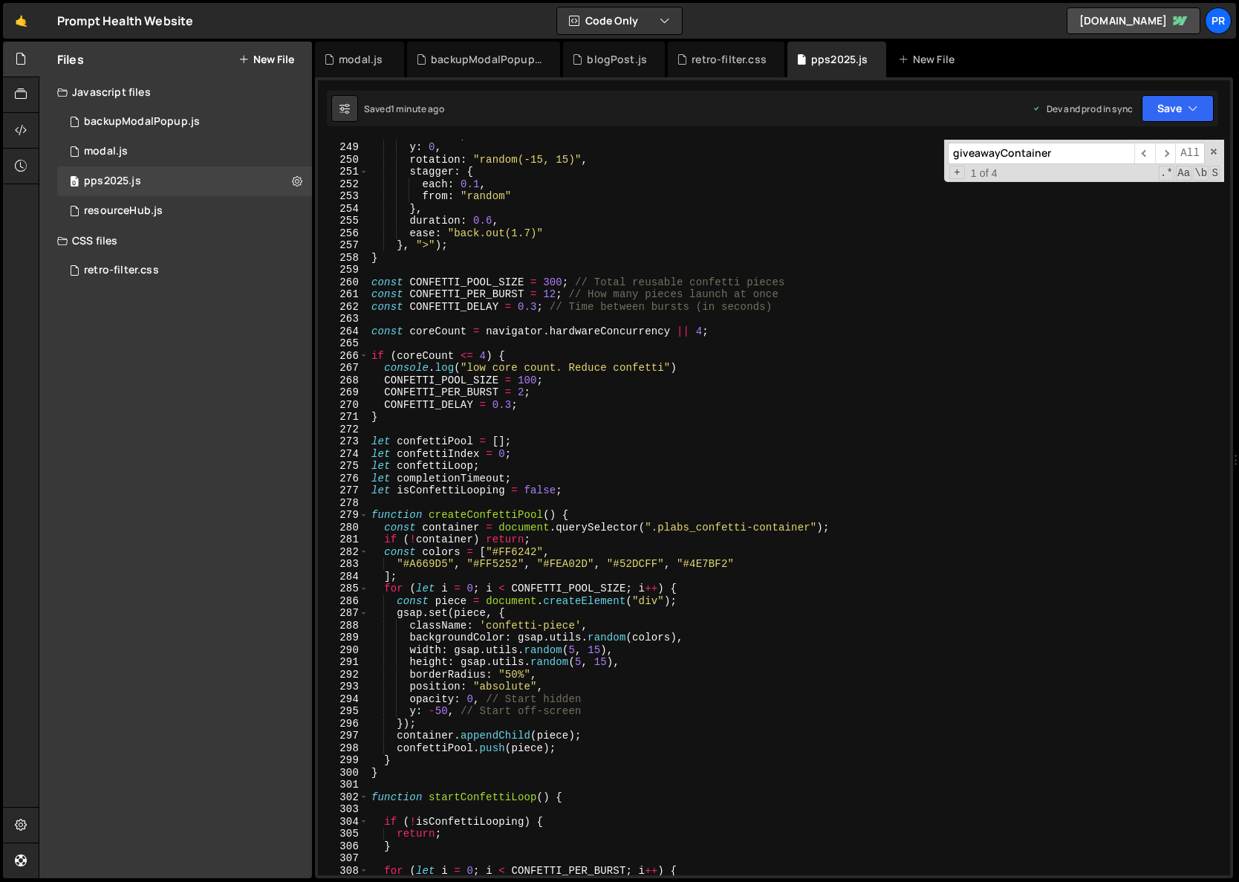
scroll to position [3157, 0]
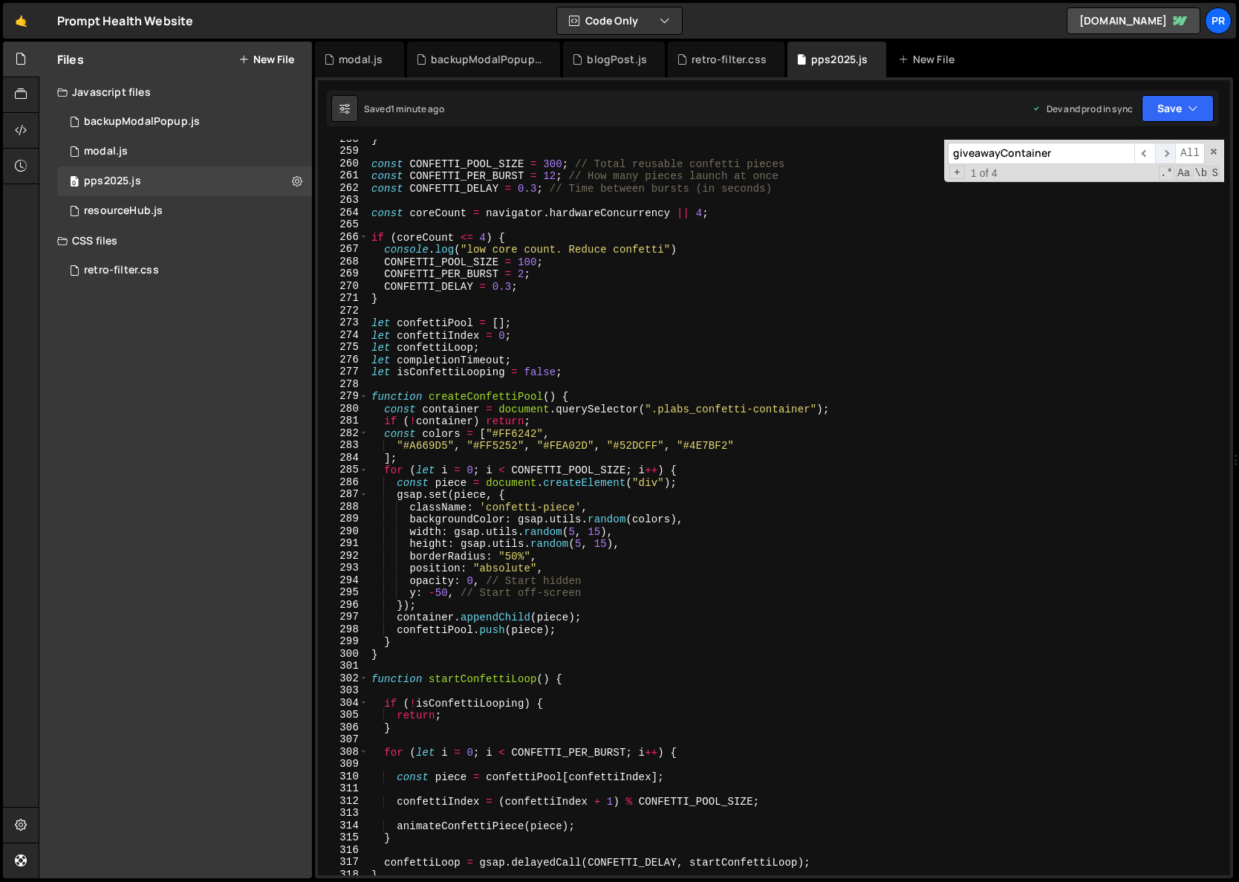
click at [1164, 152] on span "​" at bounding box center [1165, 154] width 21 height 22
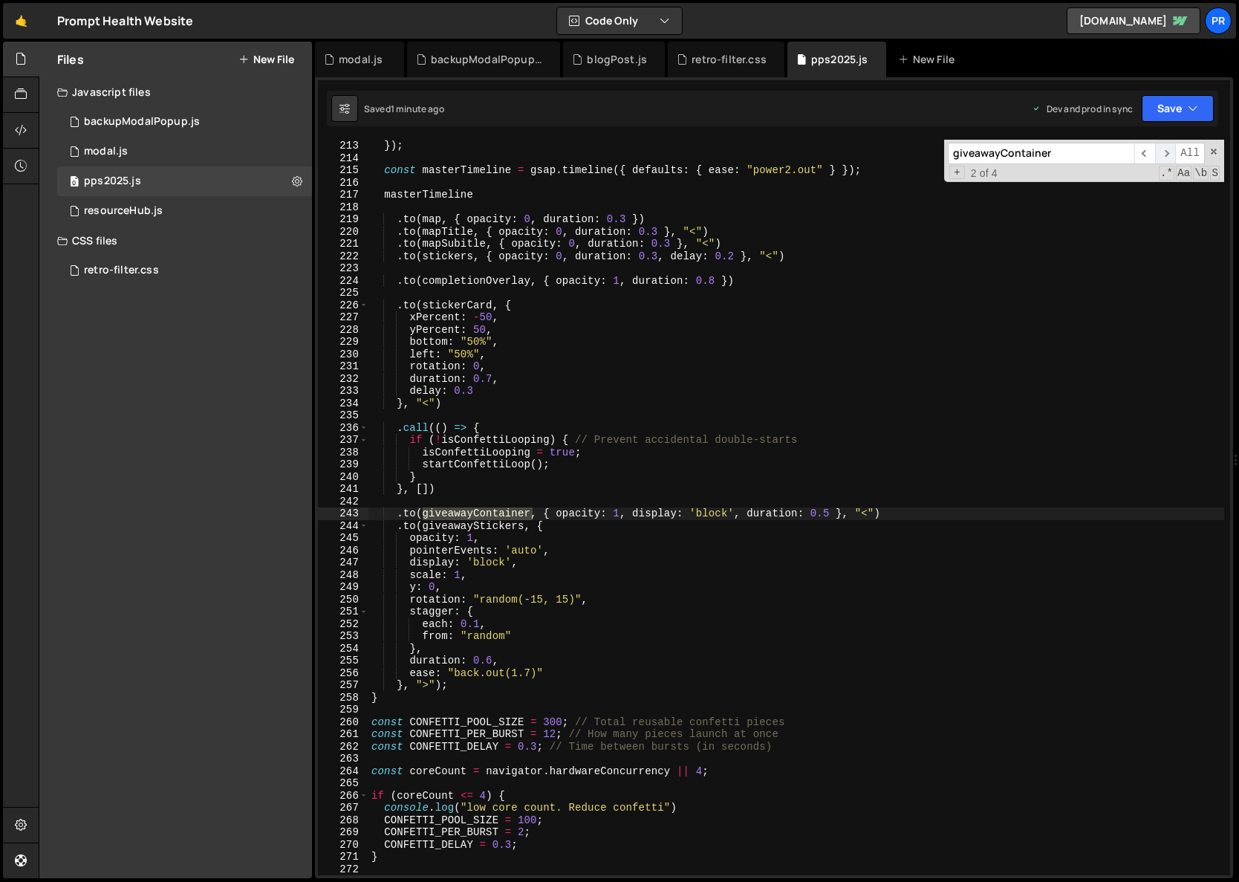
click at [1164, 152] on span "​" at bounding box center [1165, 154] width 21 height 22
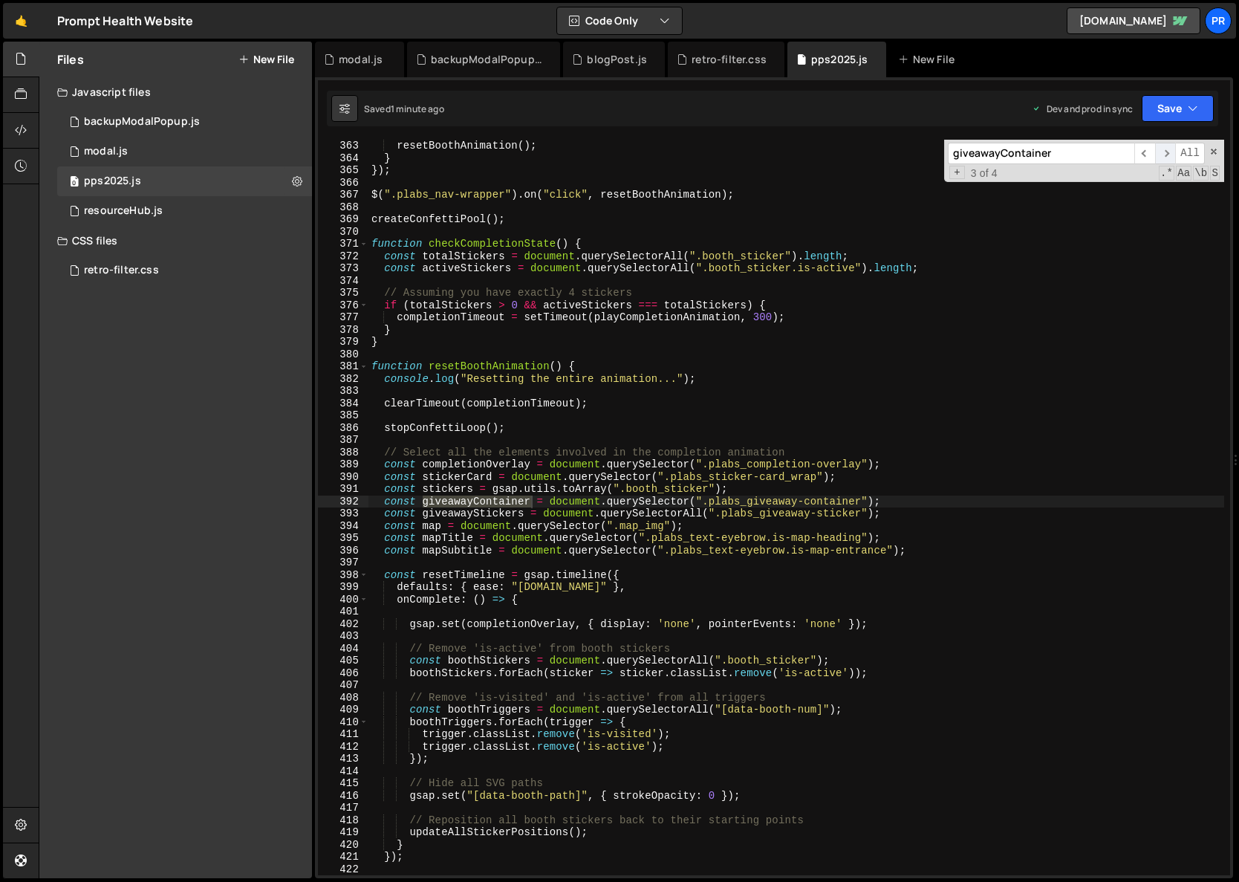
click at [1164, 152] on span "​" at bounding box center [1165, 154] width 21 height 22
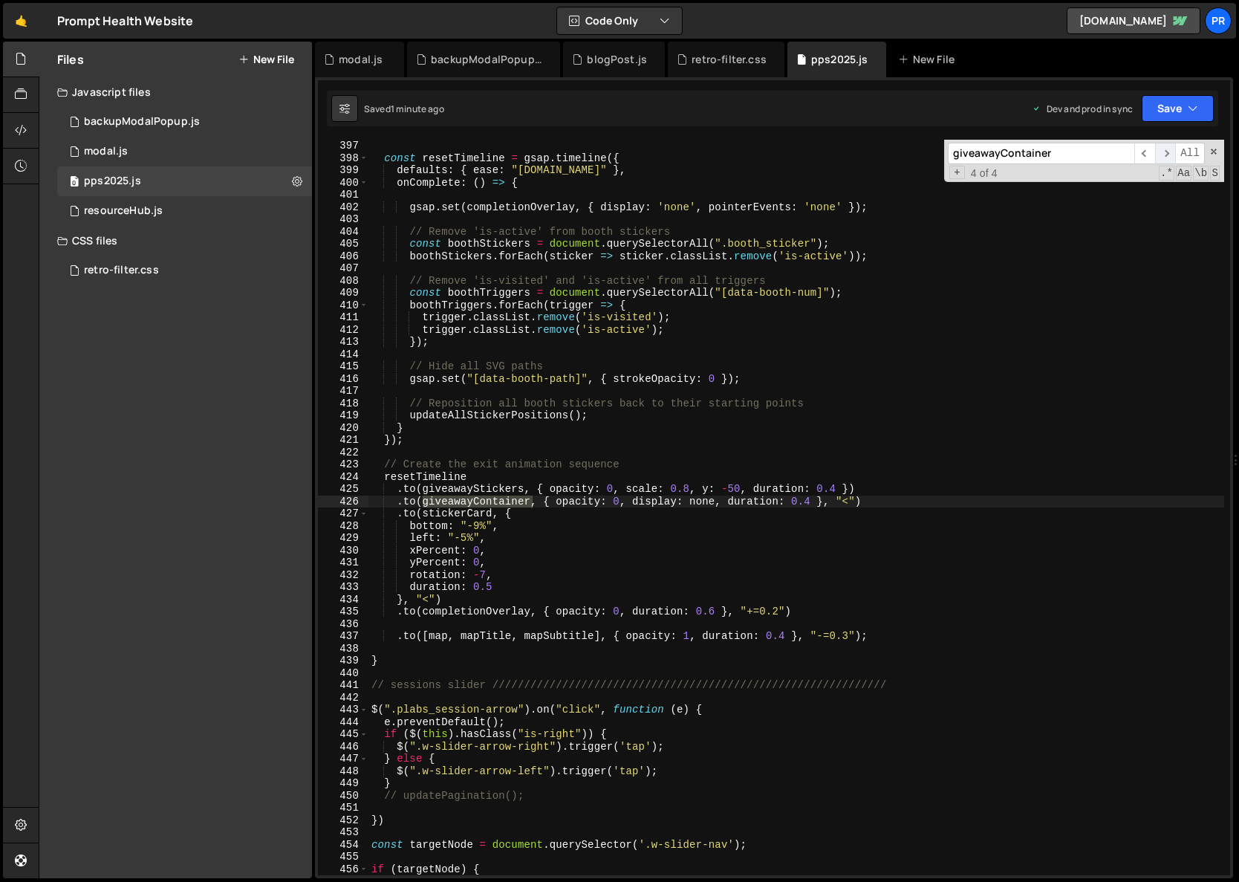
scroll to position [4855, 0]
click at [701, 502] on div "const resetTimeline = gsap . timeline ({ defaults : { ease : "[DOMAIN_NAME]" } …" at bounding box center [797, 520] width 856 height 760
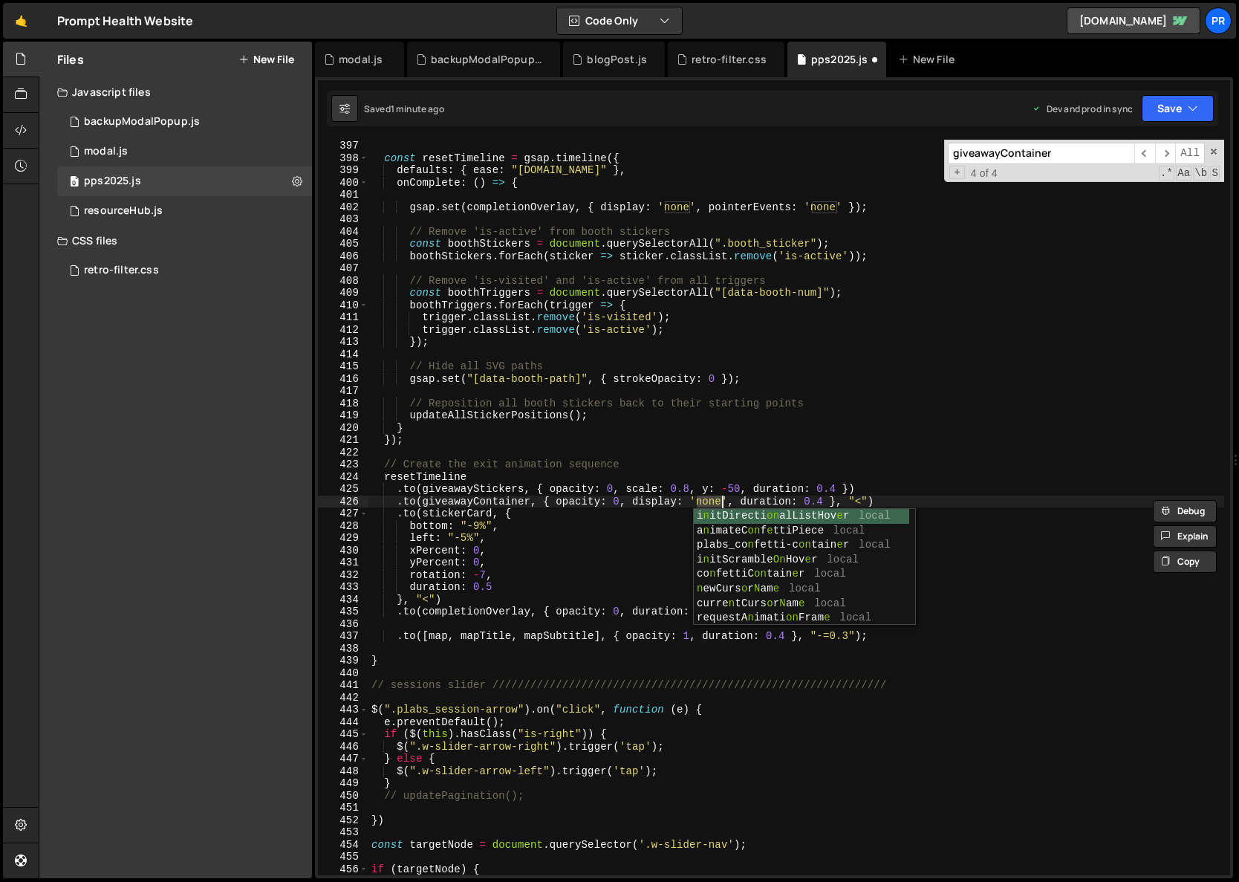
click at [970, 478] on div "const resetTimeline = gsap . timeline ({ defaults : { ease : "[DOMAIN_NAME]" } …" at bounding box center [797, 520] width 856 height 760
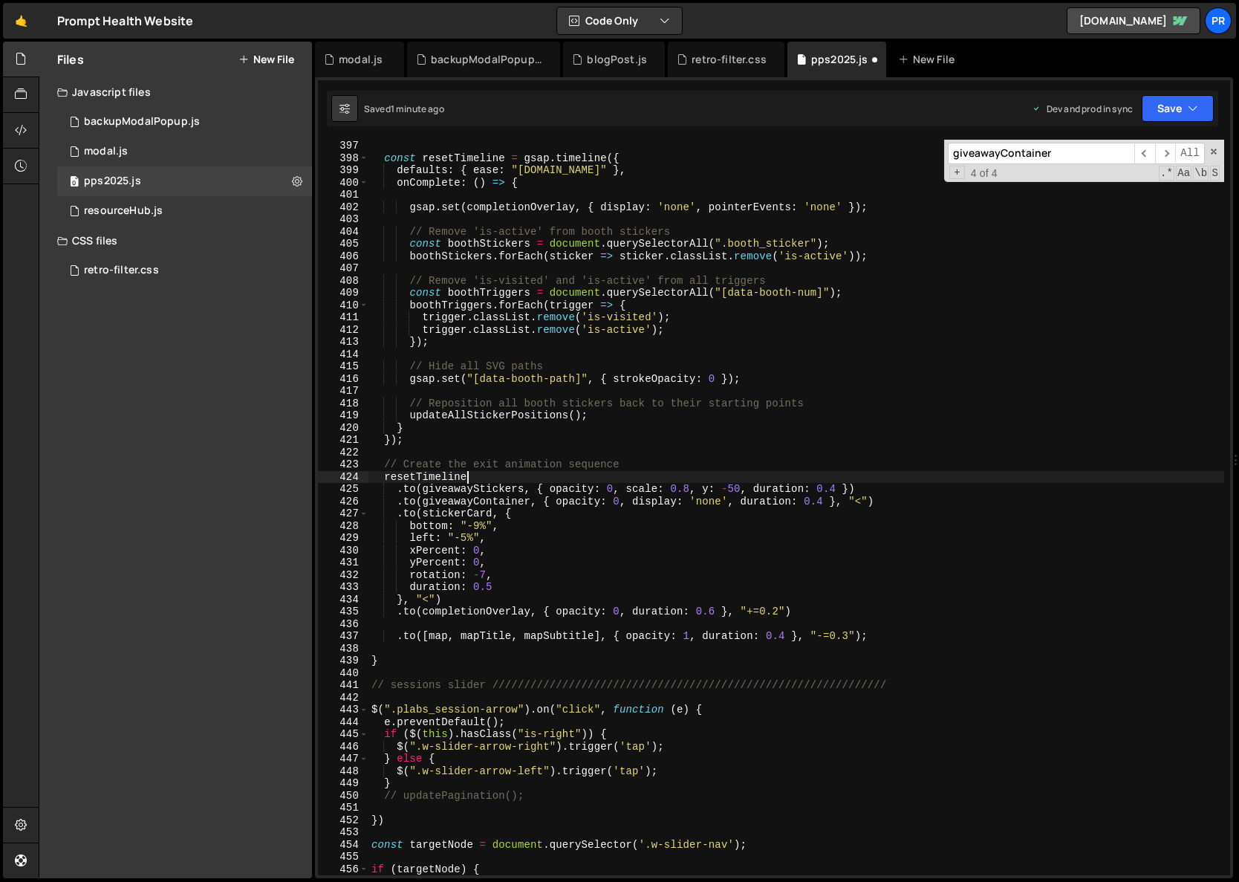
scroll to position [0, 6]
type textarea "resetTimeline"
click at [1188, 103] on icon "button" at bounding box center [1193, 108] width 10 height 15
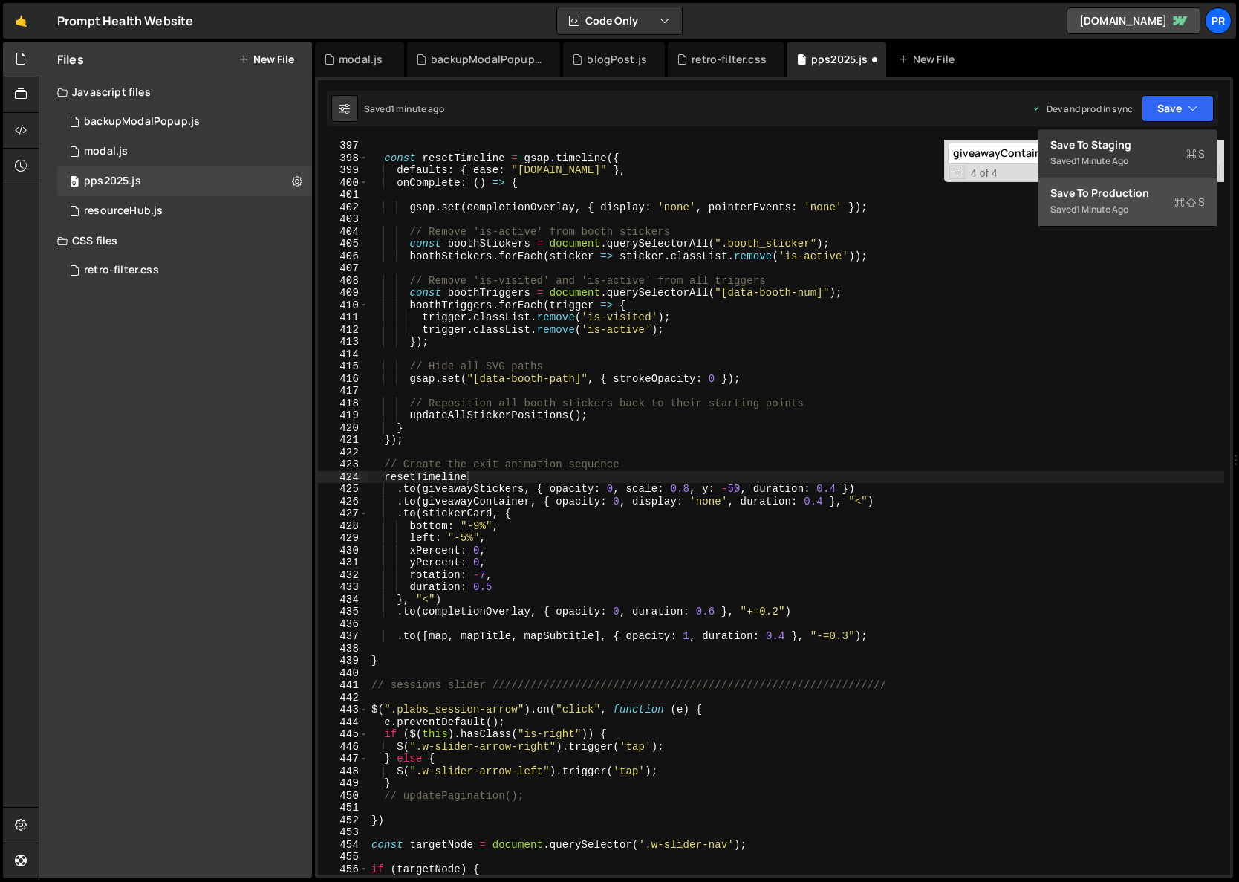
click at [1147, 204] on div "Saved 1 minute ago" at bounding box center [1128, 210] width 155 height 18
